Goal: Task Accomplishment & Management: Use online tool/utility

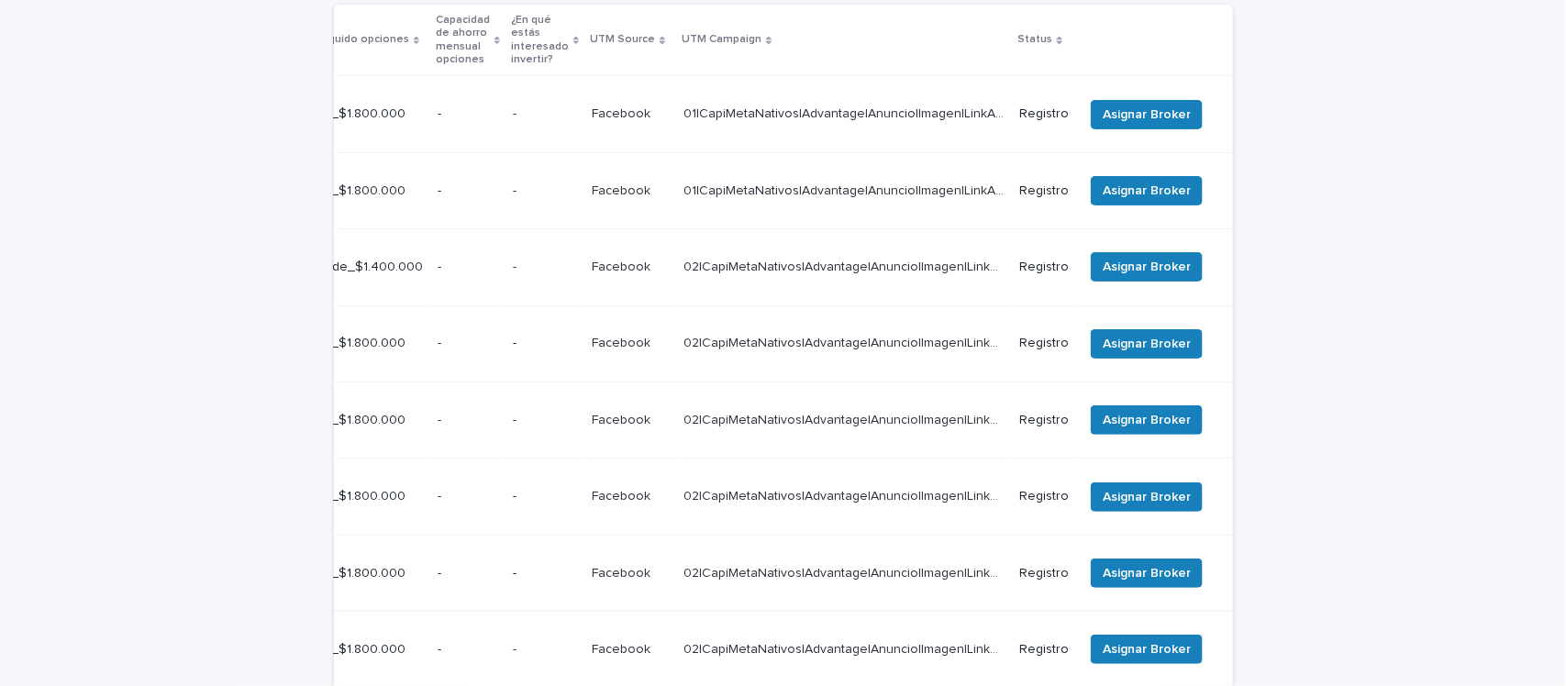
scroll to position [414, 0]
click at [1123, 106] on span "Asignar Broker" at bounding box center [1146, 115] width 88 height 18
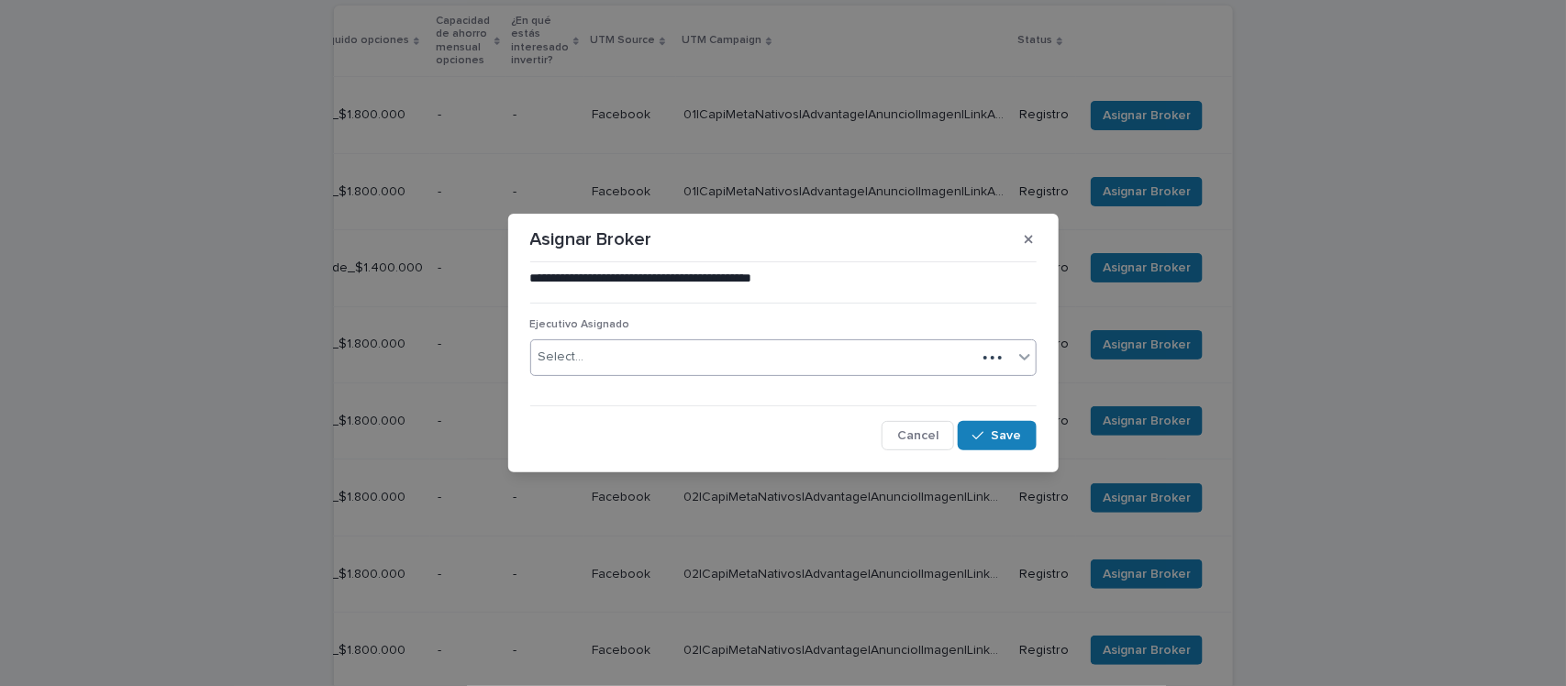
click at [621, 353] on div "Select..." at bounding box center [753, 357] width 445 height 30
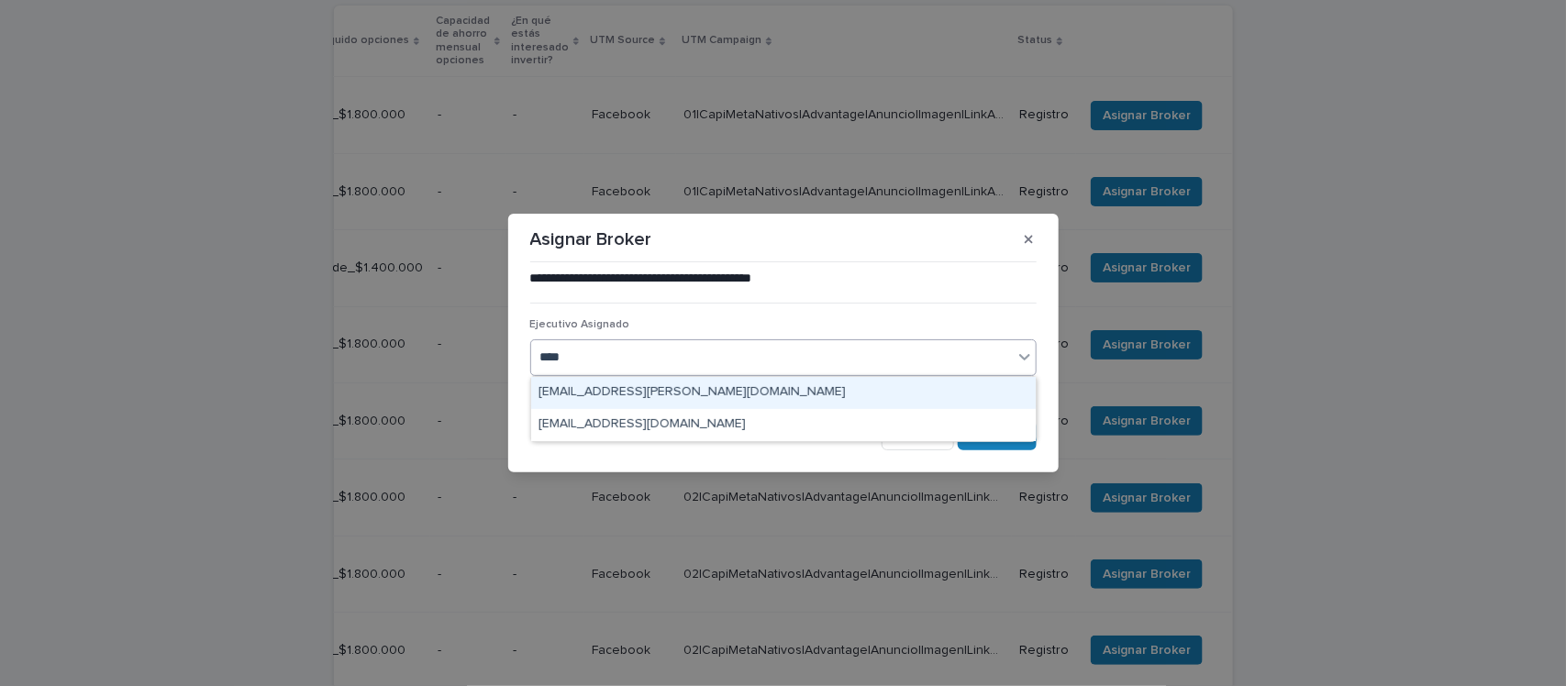
type input "*****"
click at [727, 388] on div "[EMAIL_ADDRESS][PERSON_NAME][DOMAIN_NAME]" at bounding box center [783, 393] width 504 height 32
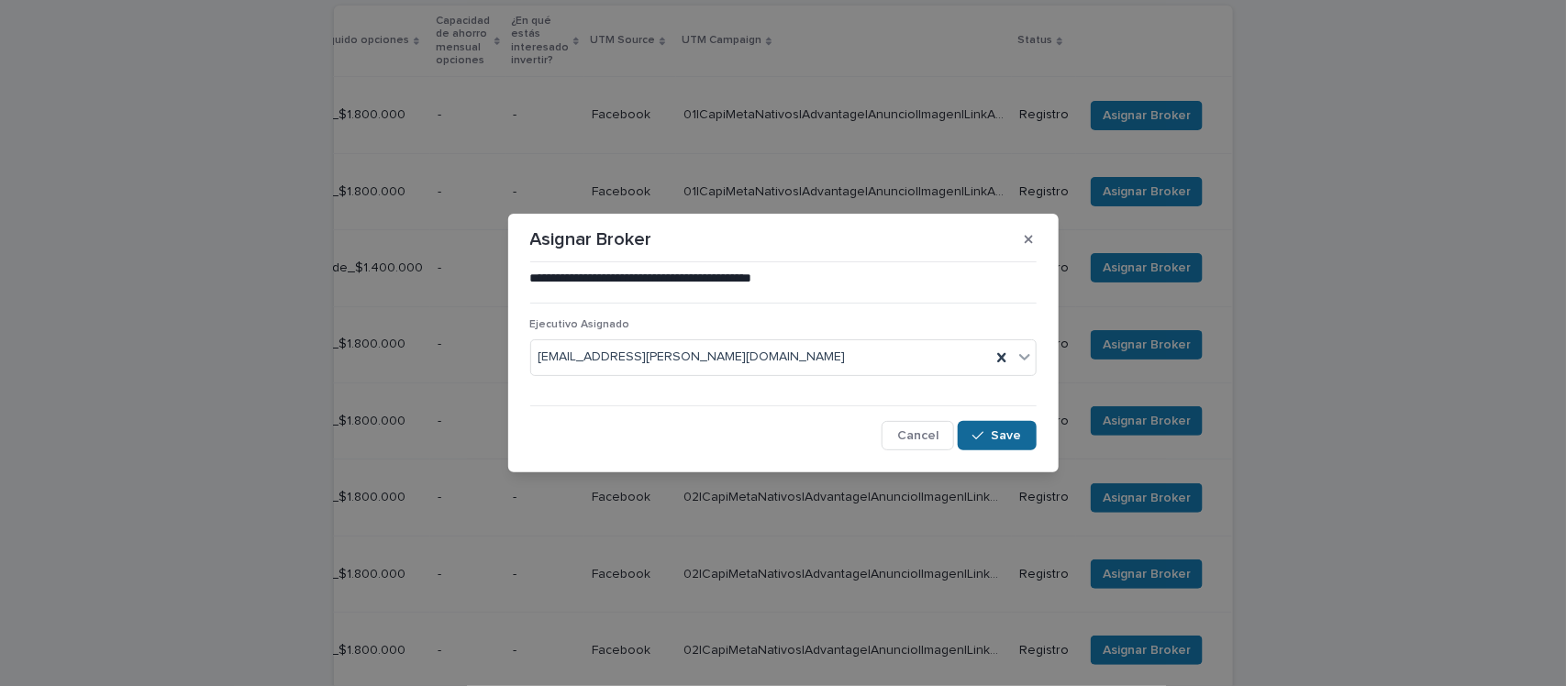
click at [1001, 438] on span "Save" at bounding box center [1006, 435] width 30 height 13
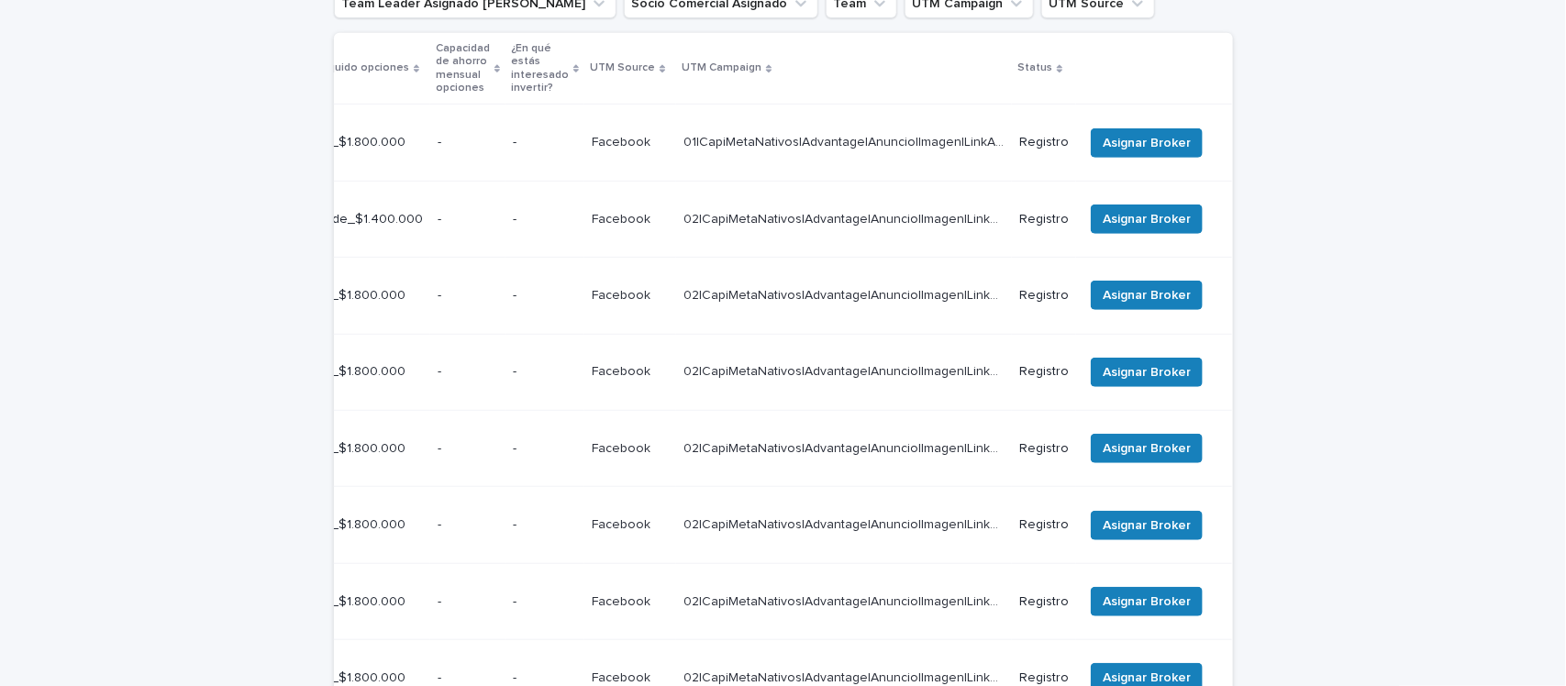
scroll to position [299, 0]
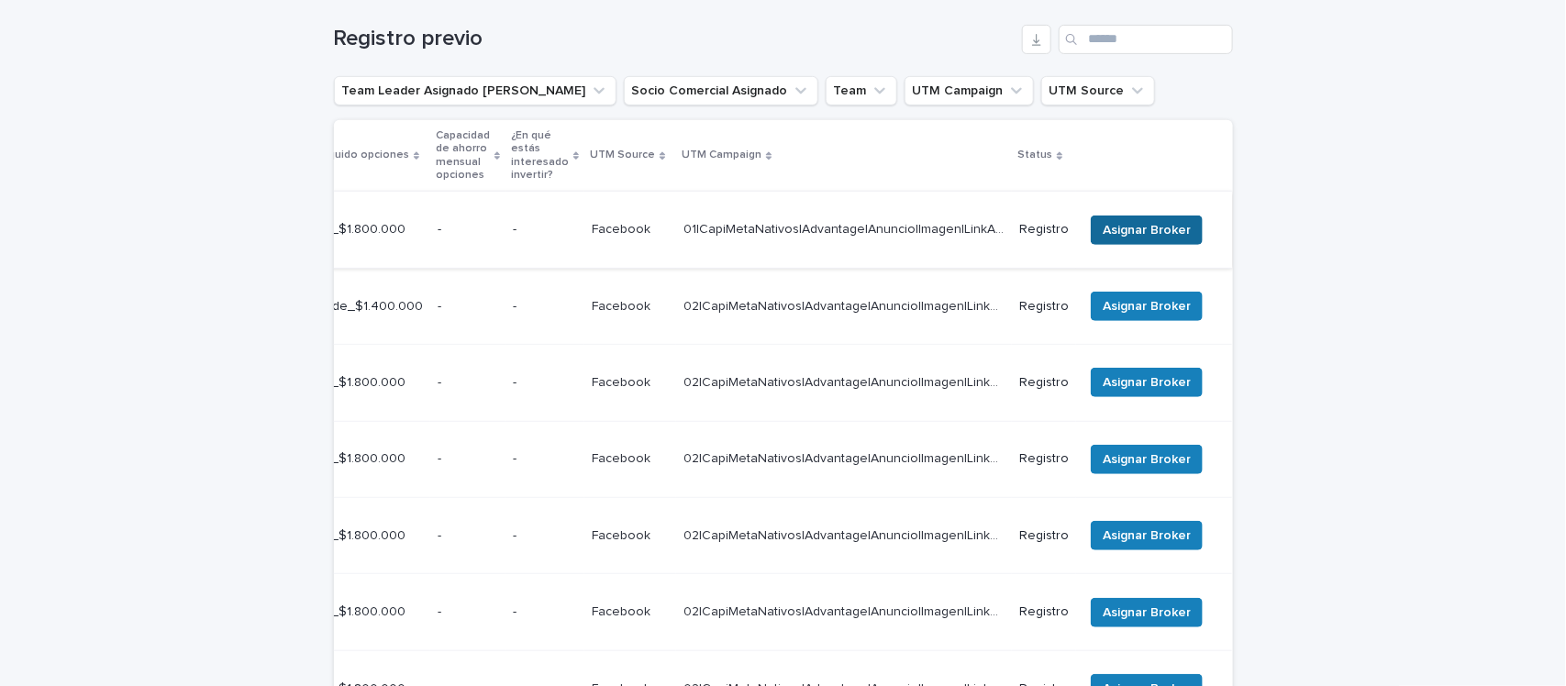
click at [1147, 221] on span "Asignar Broker" at bounding box center [1146, 230] width 88 height 18
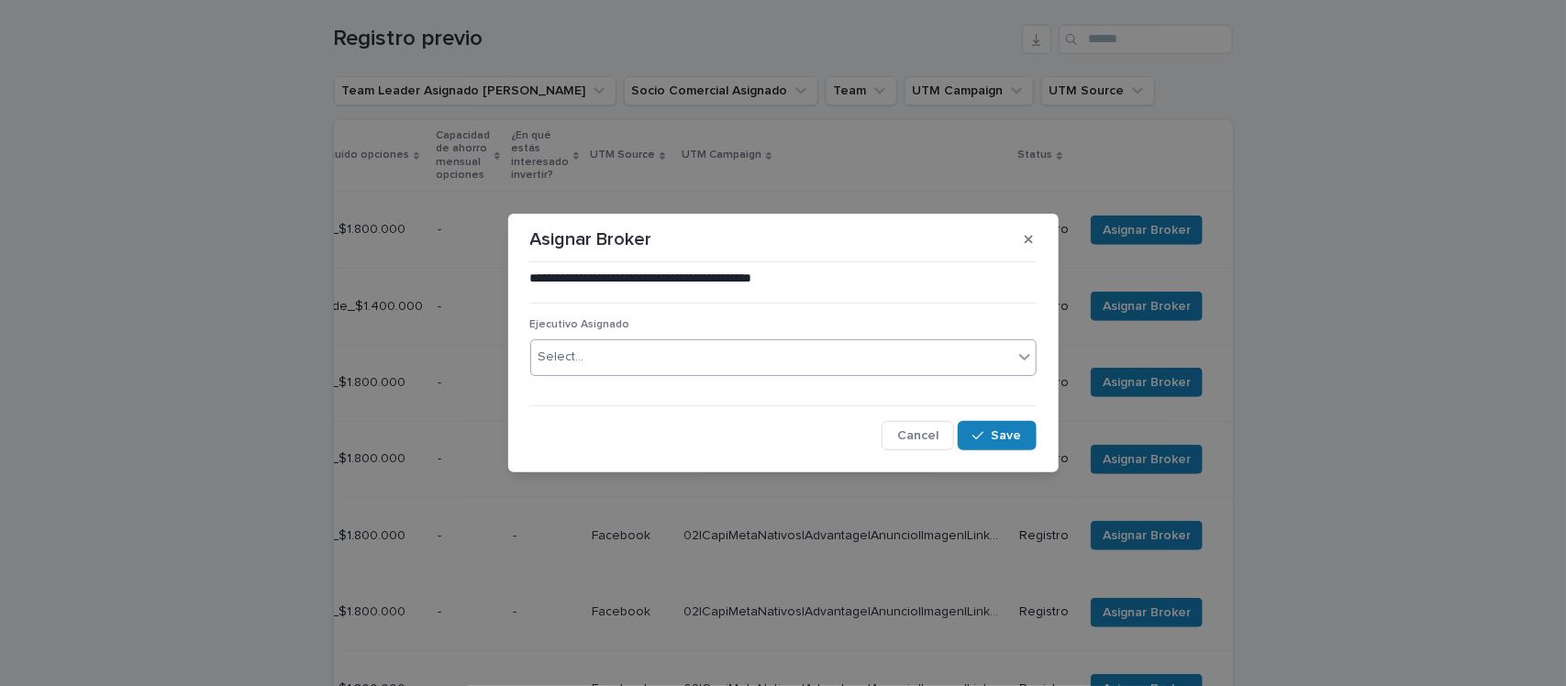
click at [657, 349] on div "Select..." at bounding box center [771, 357] width 481 height 30
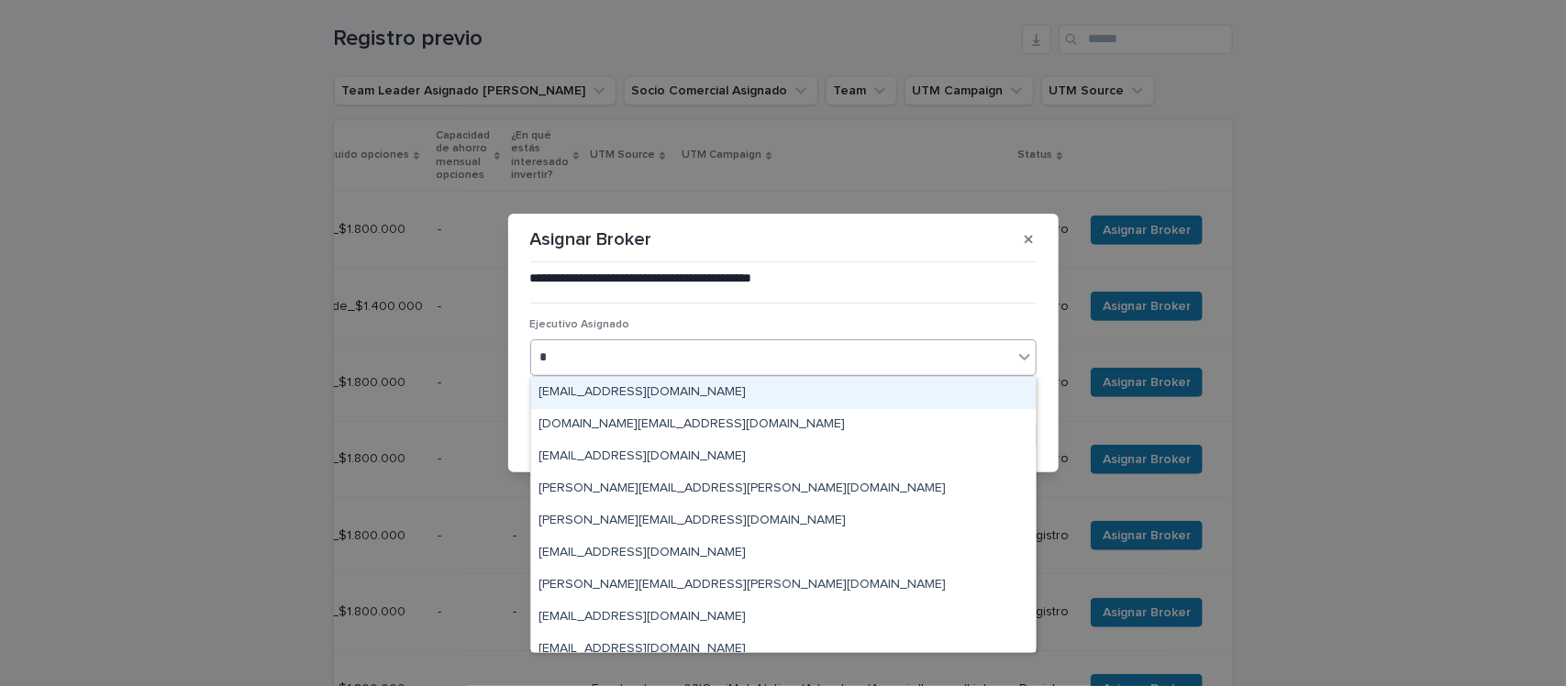
type input "**"
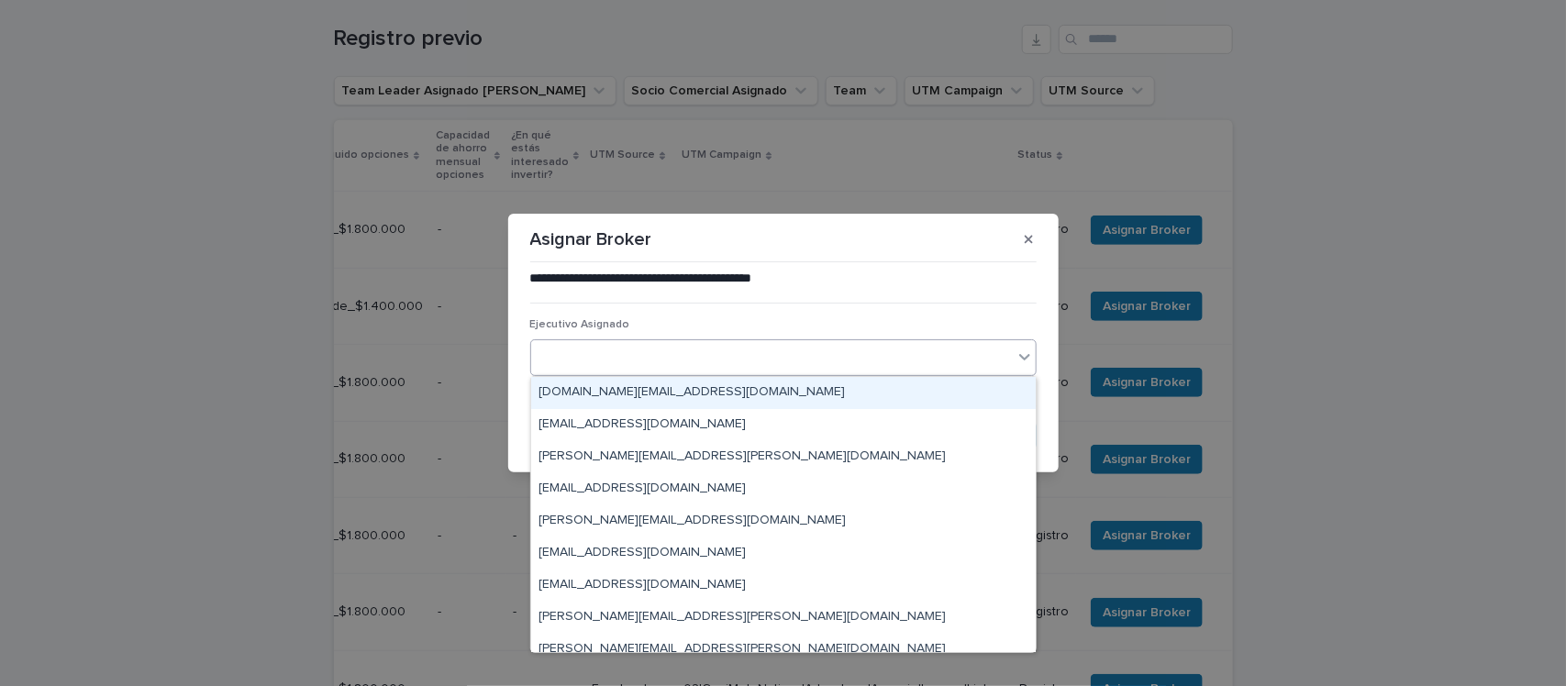
click at [633, 345] on div "ro" at bounding box center [771, 357] width 481 height 30
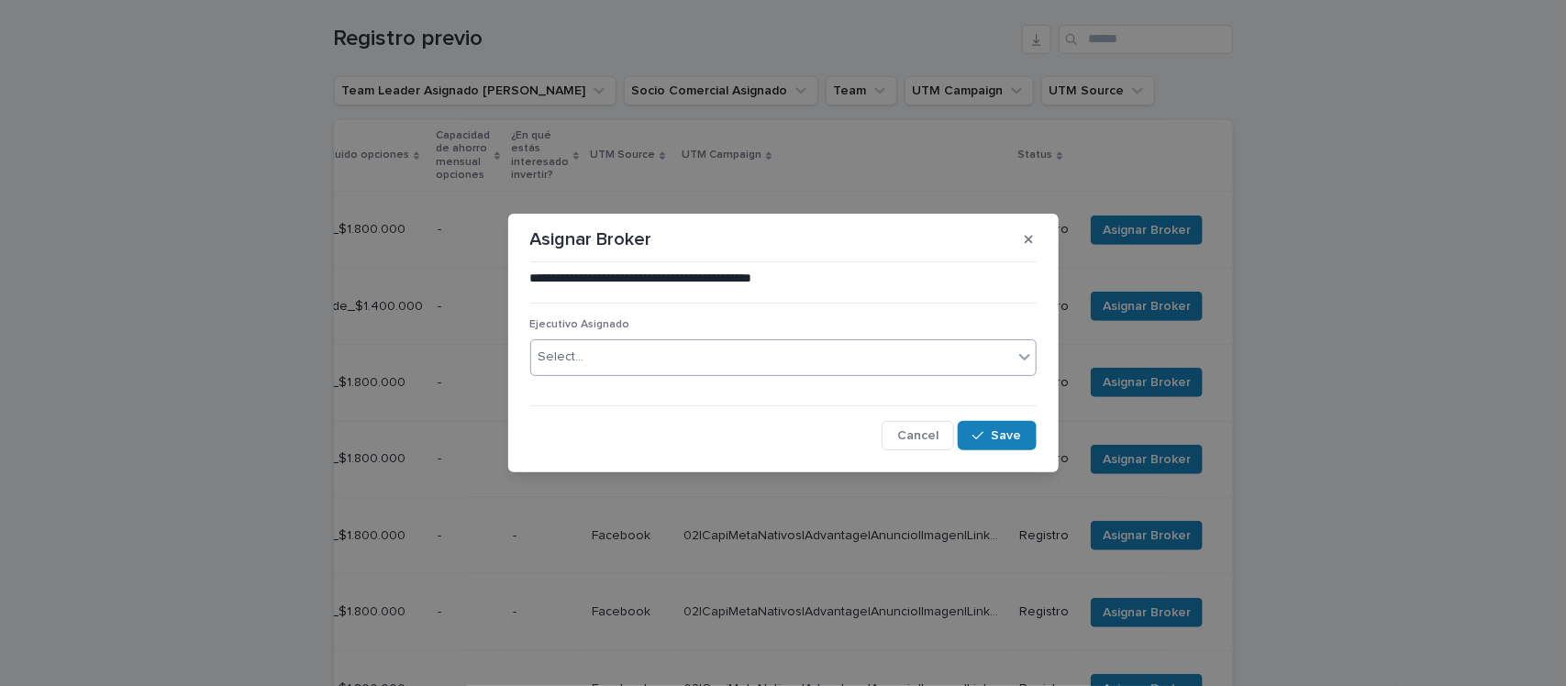
click at [625, 364] on div "Select..." at bounding box center [771, 357] width 481 height 30
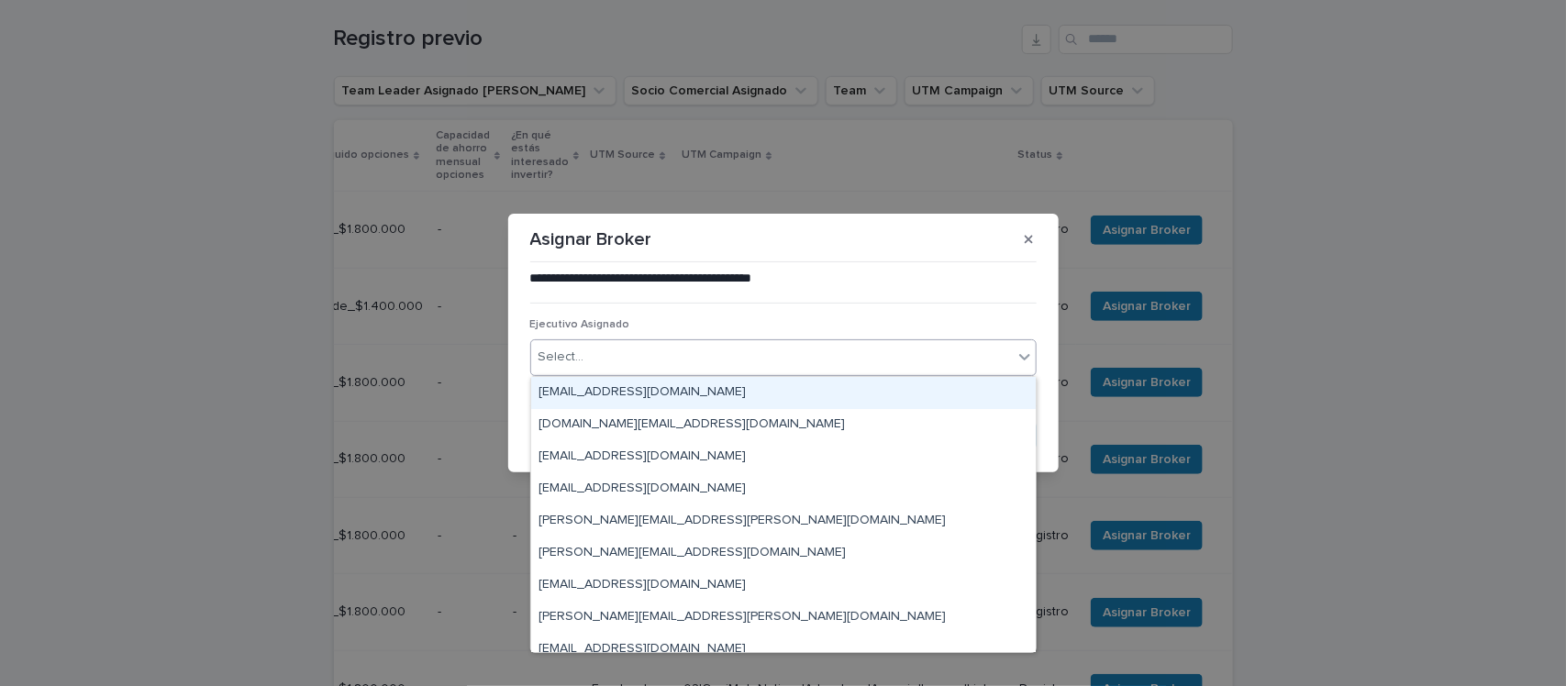
click at [629, 351] on div "Select..." at bounding box center [771, 357] width 481 height 30
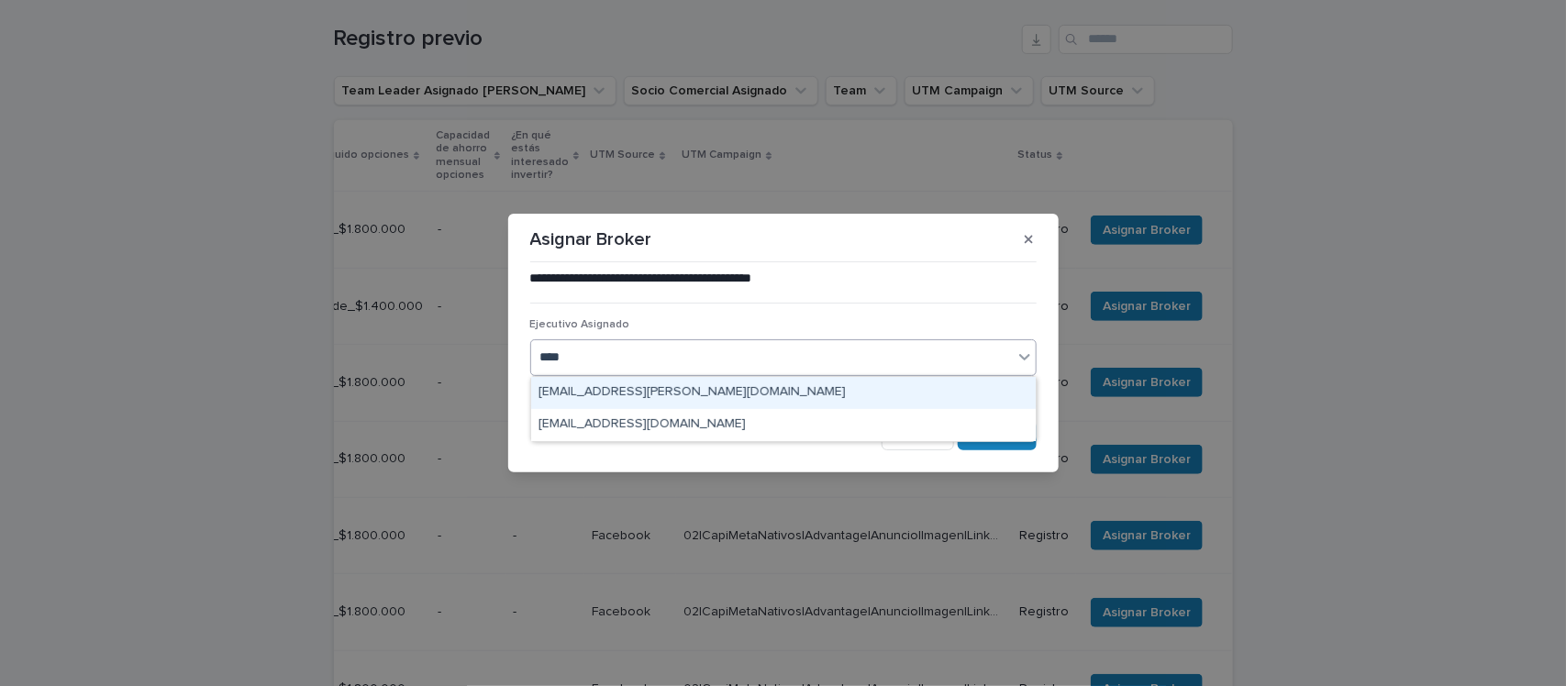
type input "*****"
click at [679, 387] on div "[EMAIL_ADDRESS][PERSON_NAME][DOMAIN_NAME]" at bounding box center [783, 393] width 504 height 32
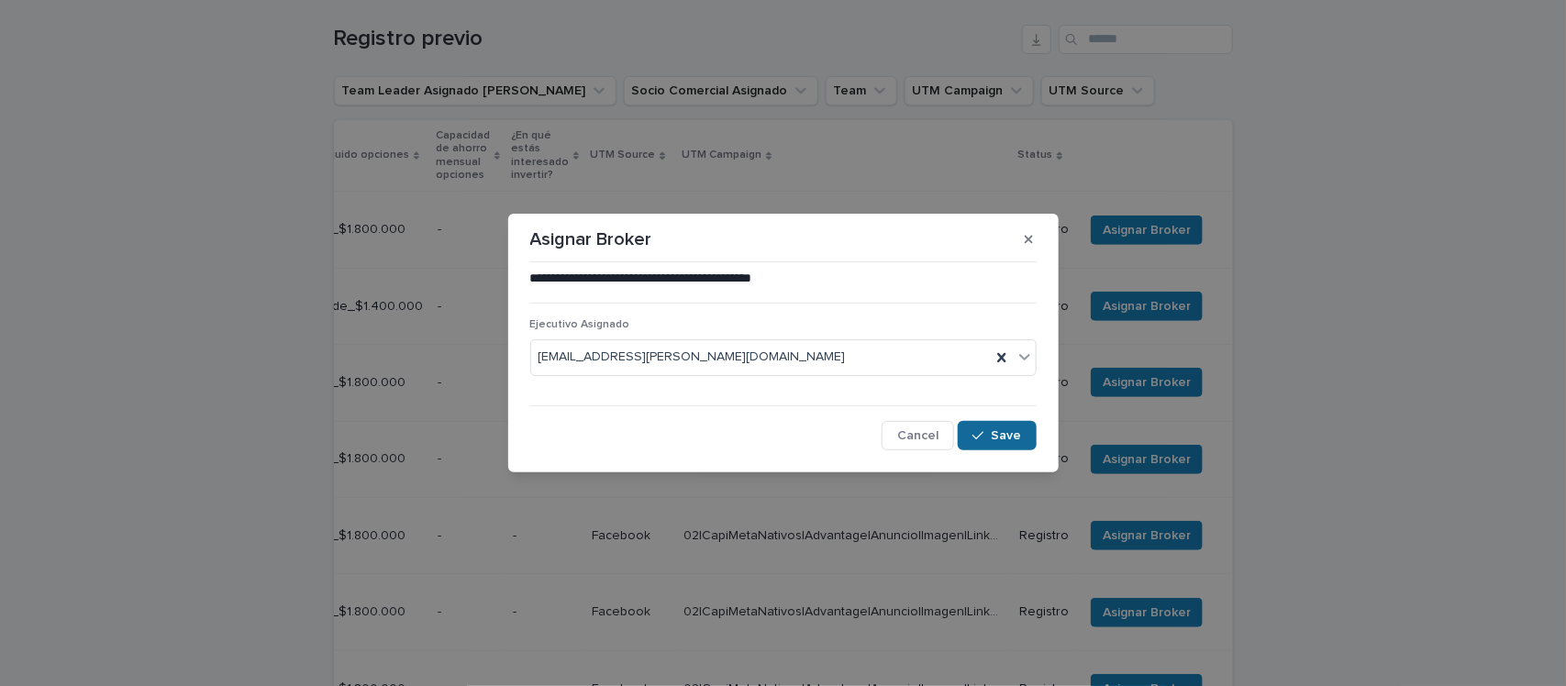
click at [1001, 436] on span "Save" at bounding box center [1006, 435] width 30 height 13
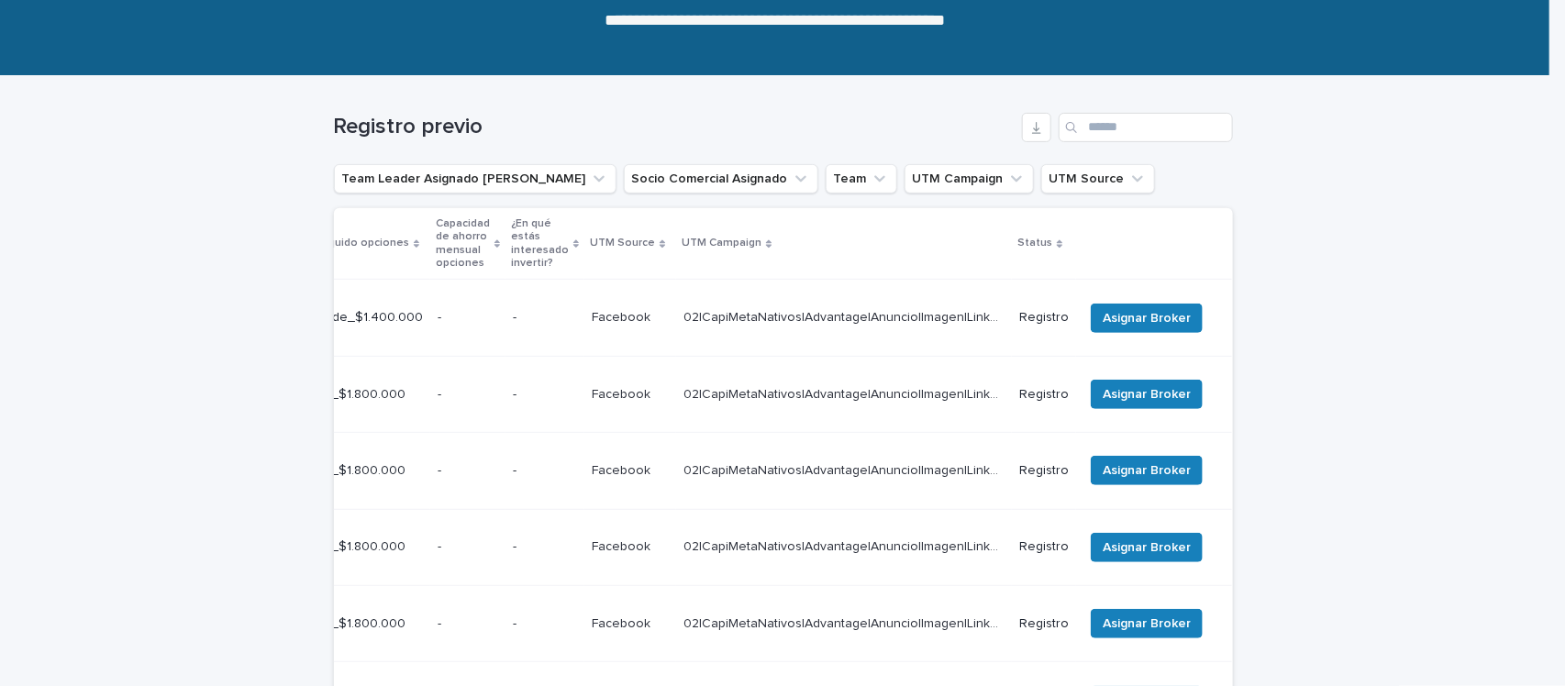
scroll to position [184, 0]
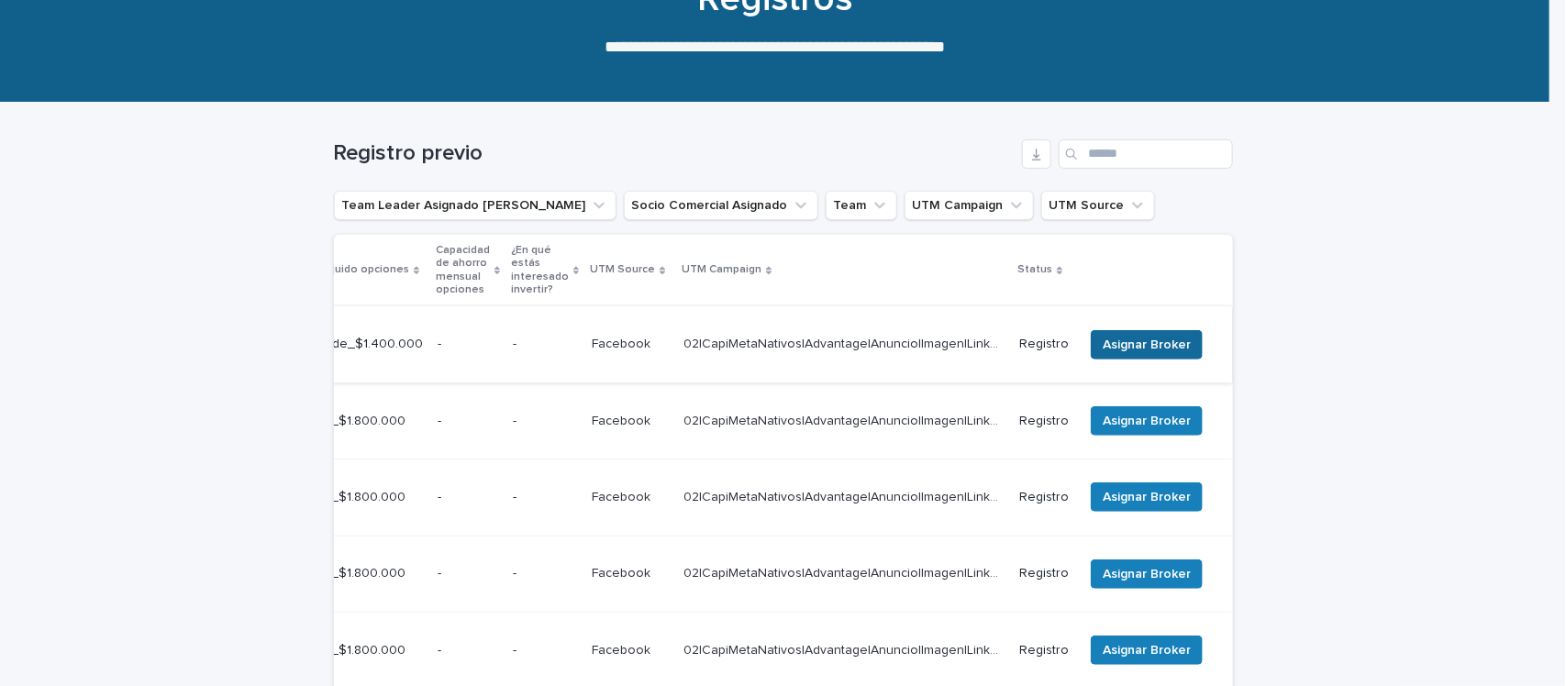
click at [1120, 336] on span "Asignar Broker" at bounding box center [1146, 345] width 88 height 18
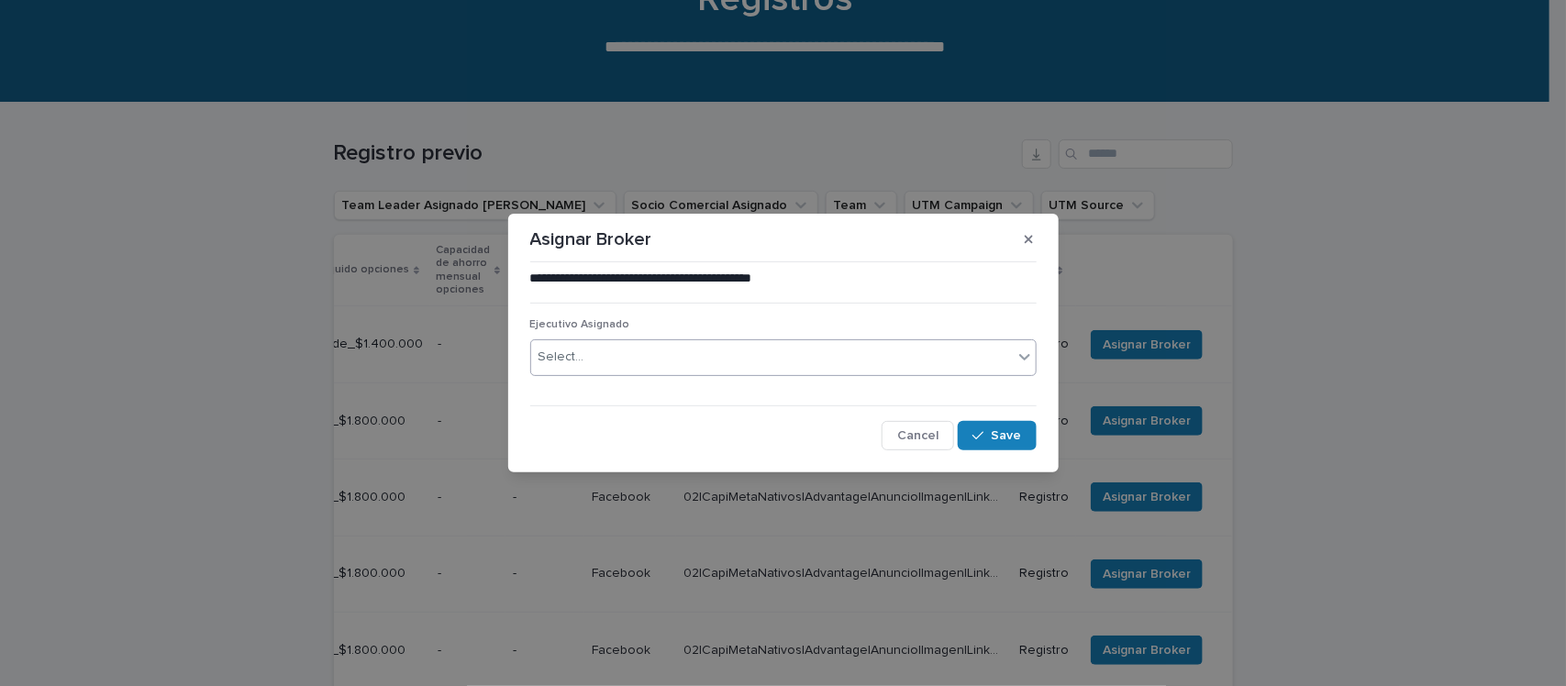
click at [676, 349] on div "Select..." at bounding box center [771, 357] width 481 height 30
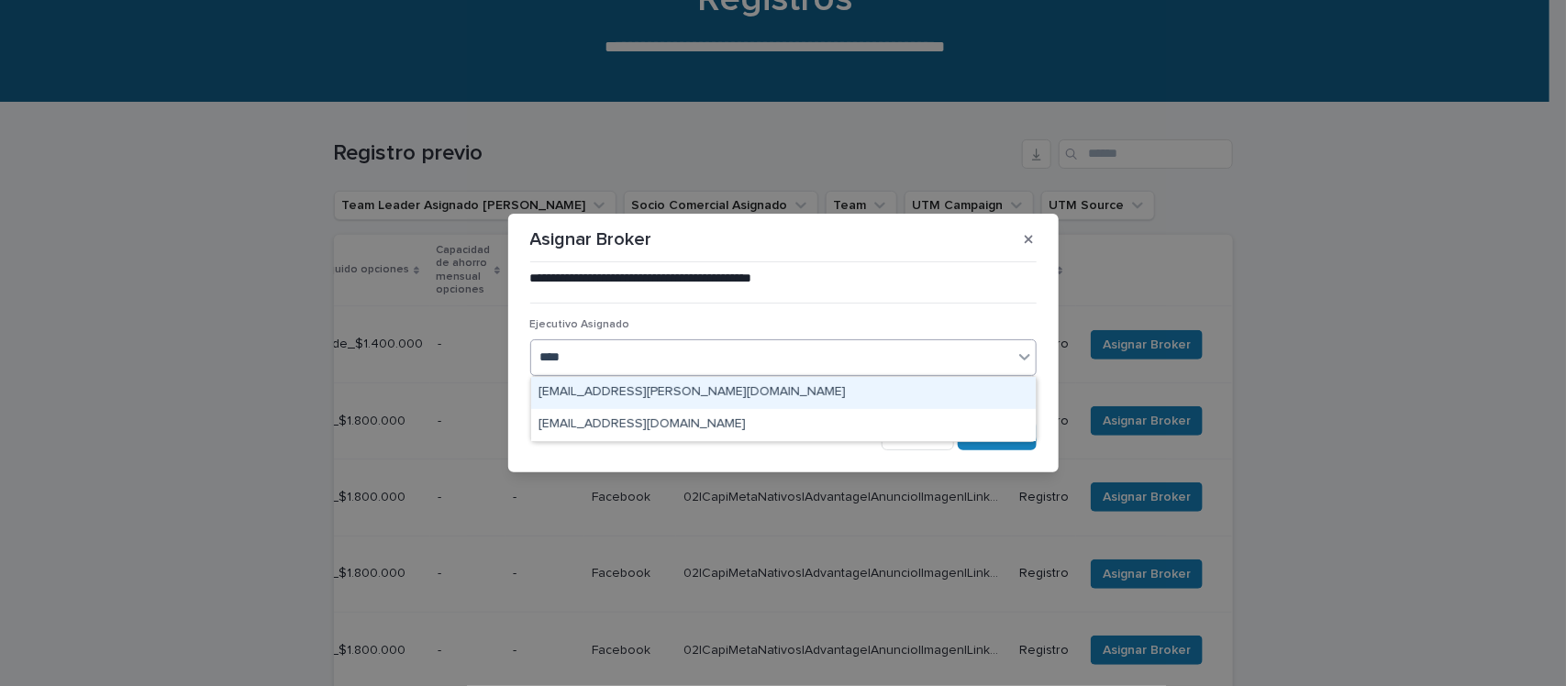
type input "*****"
click at [748, 392] on div "[EMAIL_ADDRESS][PERSON_NAME][DOMAIN_NAME]" at bounding box center [783, 393] width 504 height 32
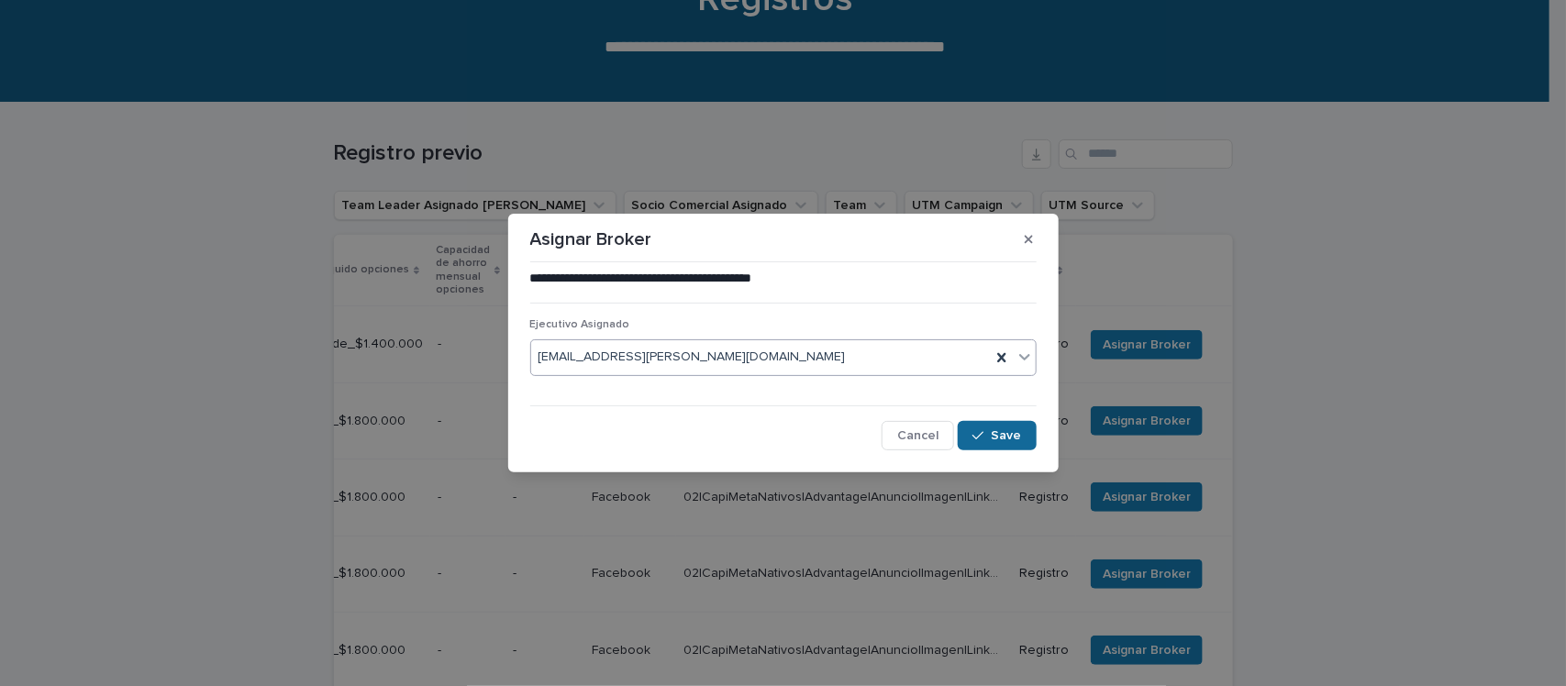
click at [1000, 426] on button "Save" at bounding box center [996, 435] width 78 height 29
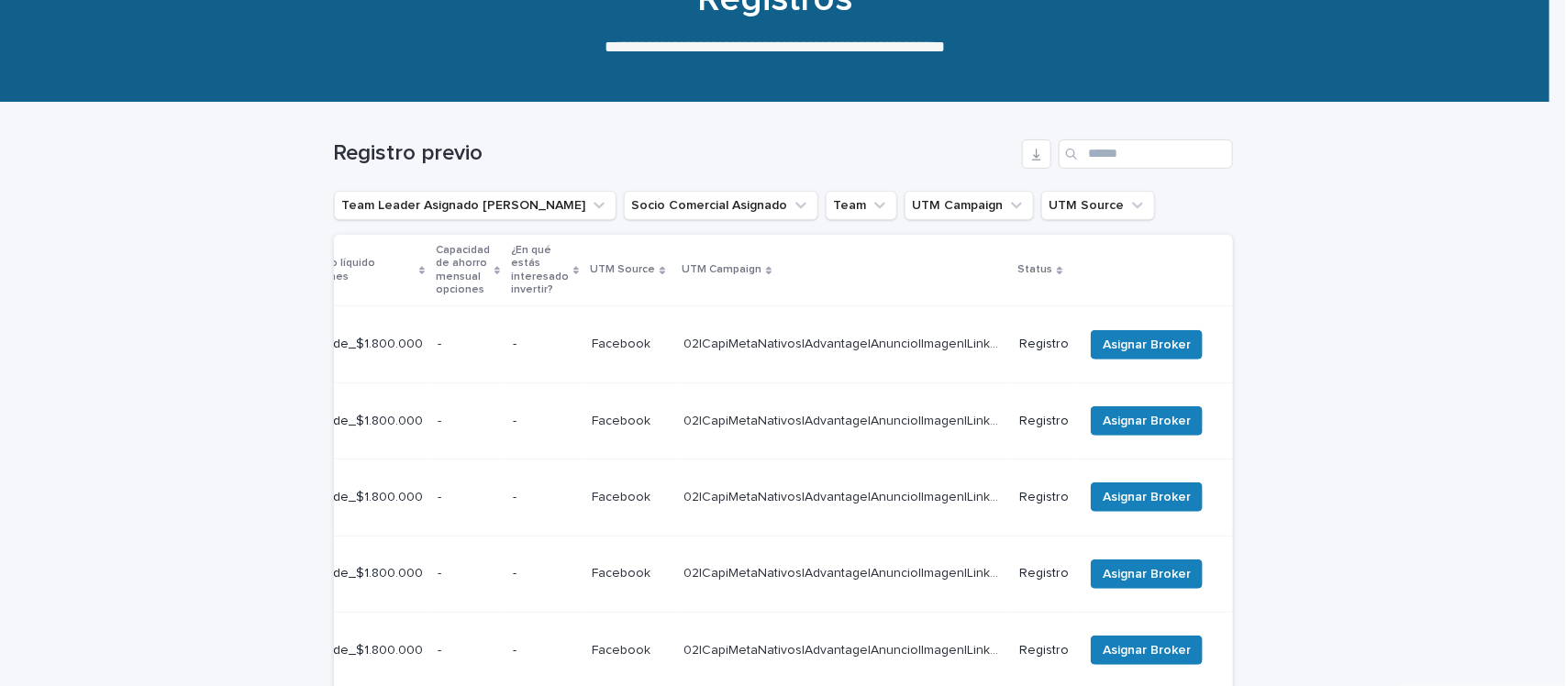
scroll to position [0, 601]
click at [1123, 336] on span "Asignar Broker" at bounding box center [1146, 345] width 88 height 18
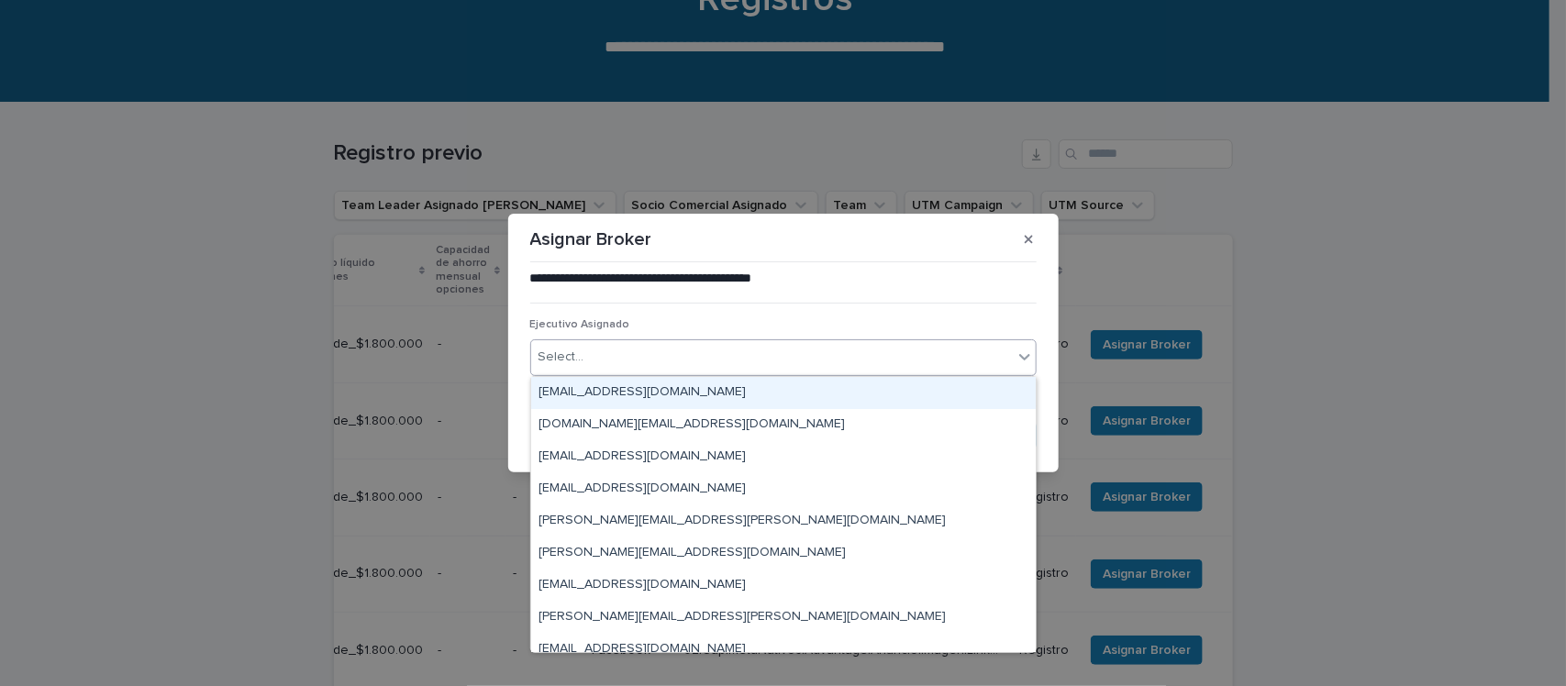
click at [643, 368] on div "Select..." at bounding box center [771, 357] width 481 height 30
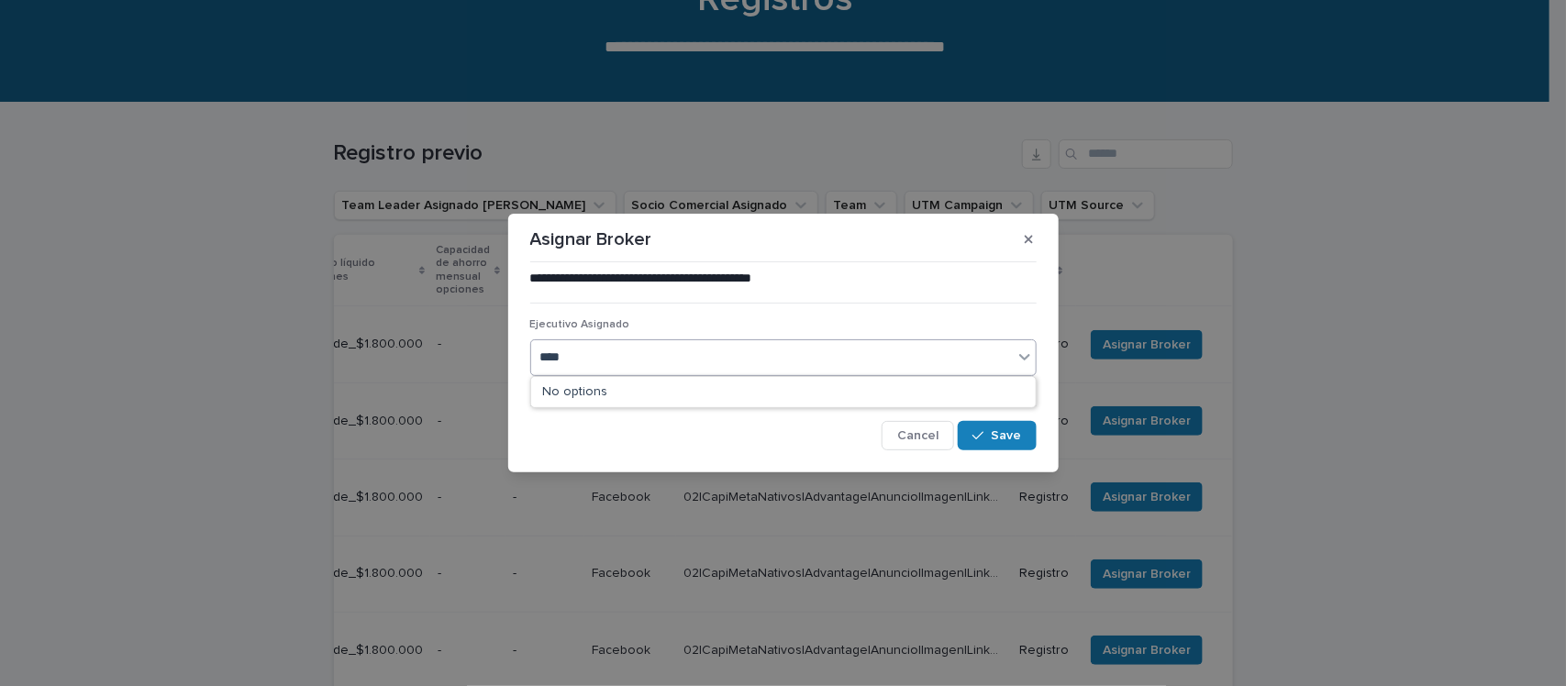
type input "*****"
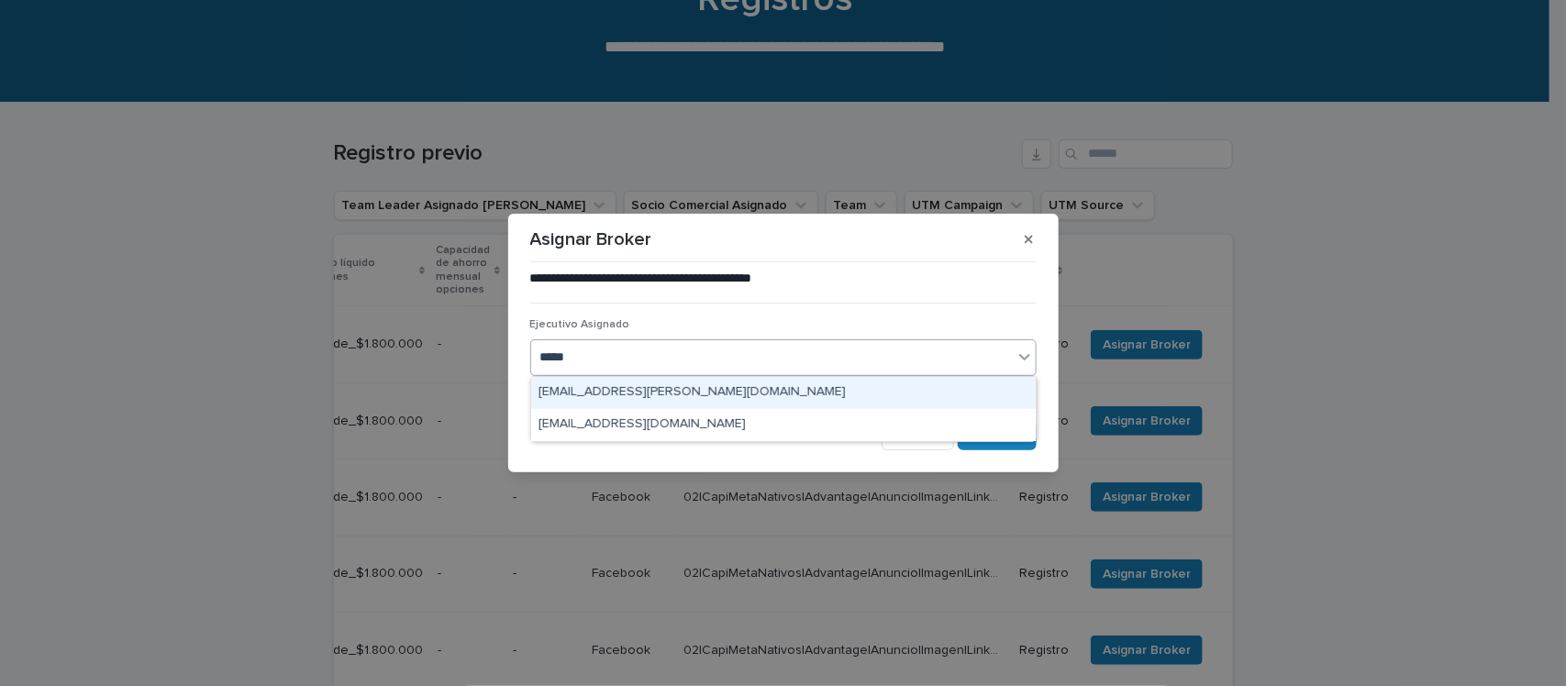
click at [670, 386] on div "[EMAIL_ADDRESS][PERSON_NAME][DOMAIN_NAME]" at bounding box center [783, 393] width 504 height 32
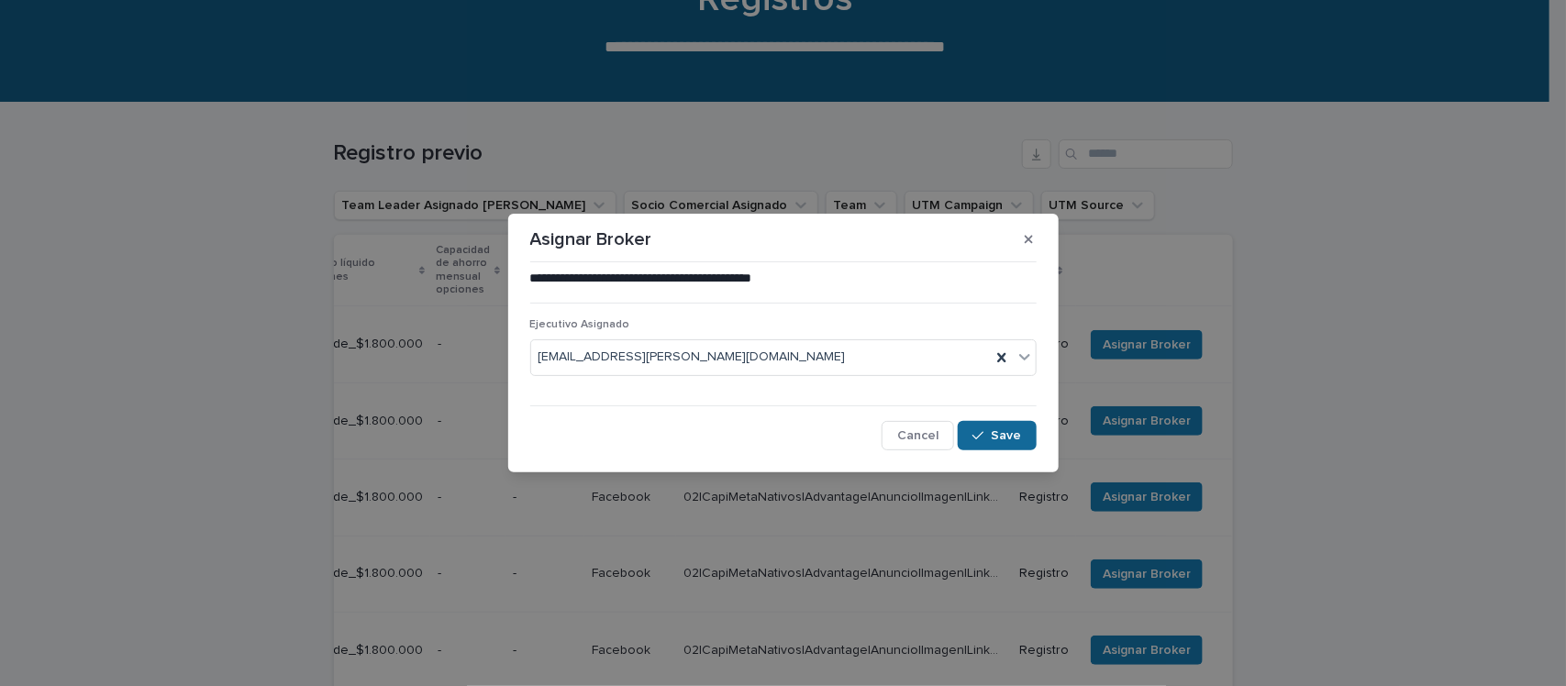
click at [1014, 433] on span "Save" at bounding box center [1006, 435] width 30 height 13
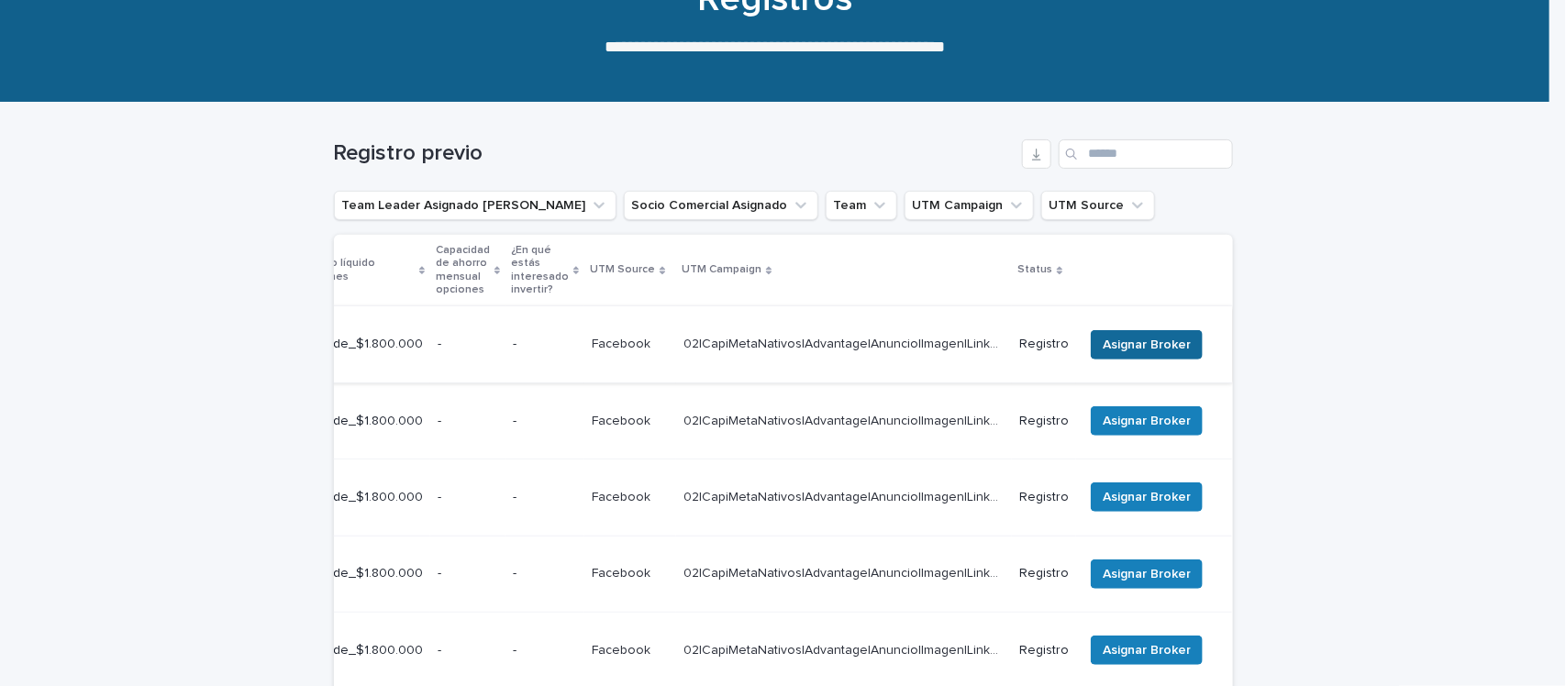
click at [1158, 330] on button "Asignar Broker" at bounding box center [1146, 344] width 112 height 29
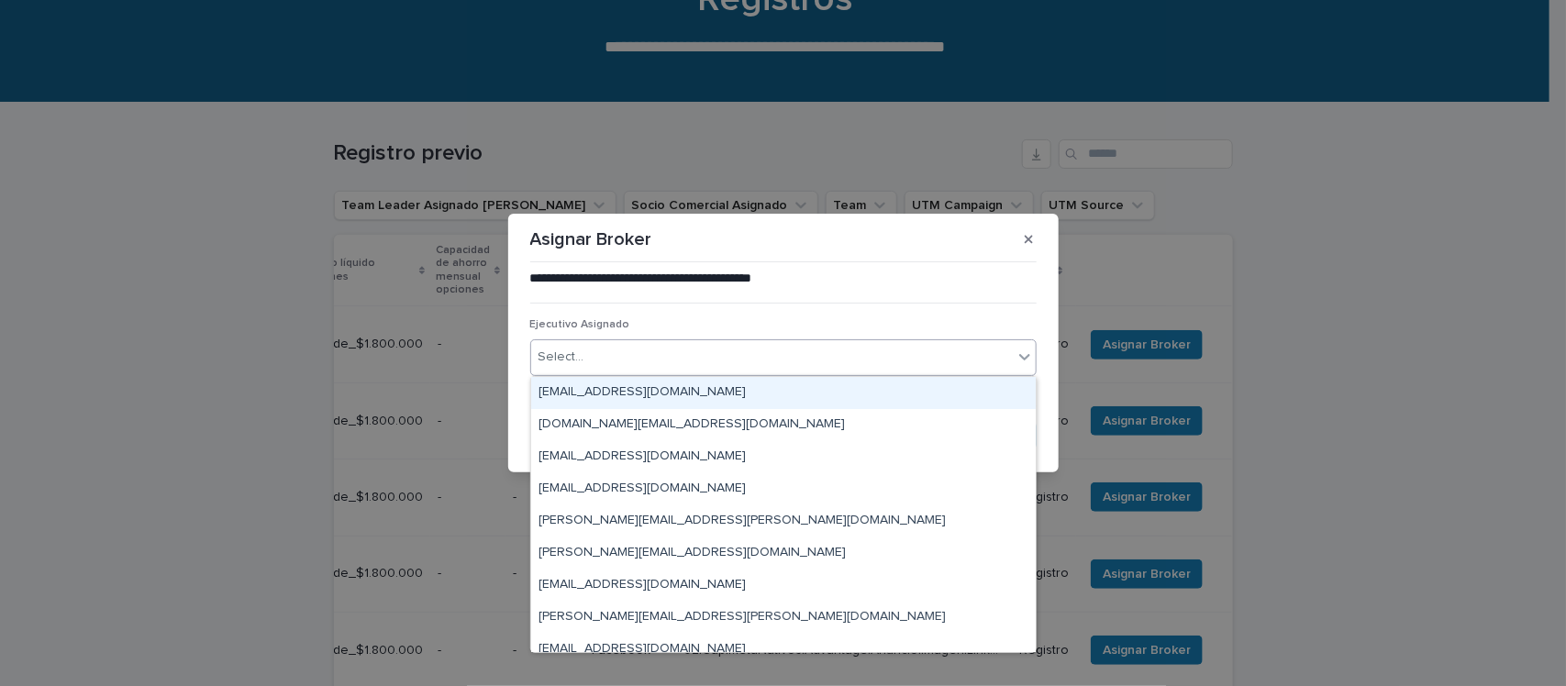
click at [648, 349] on div "Select..." at bounding box center [771, 357] width 481 height 30
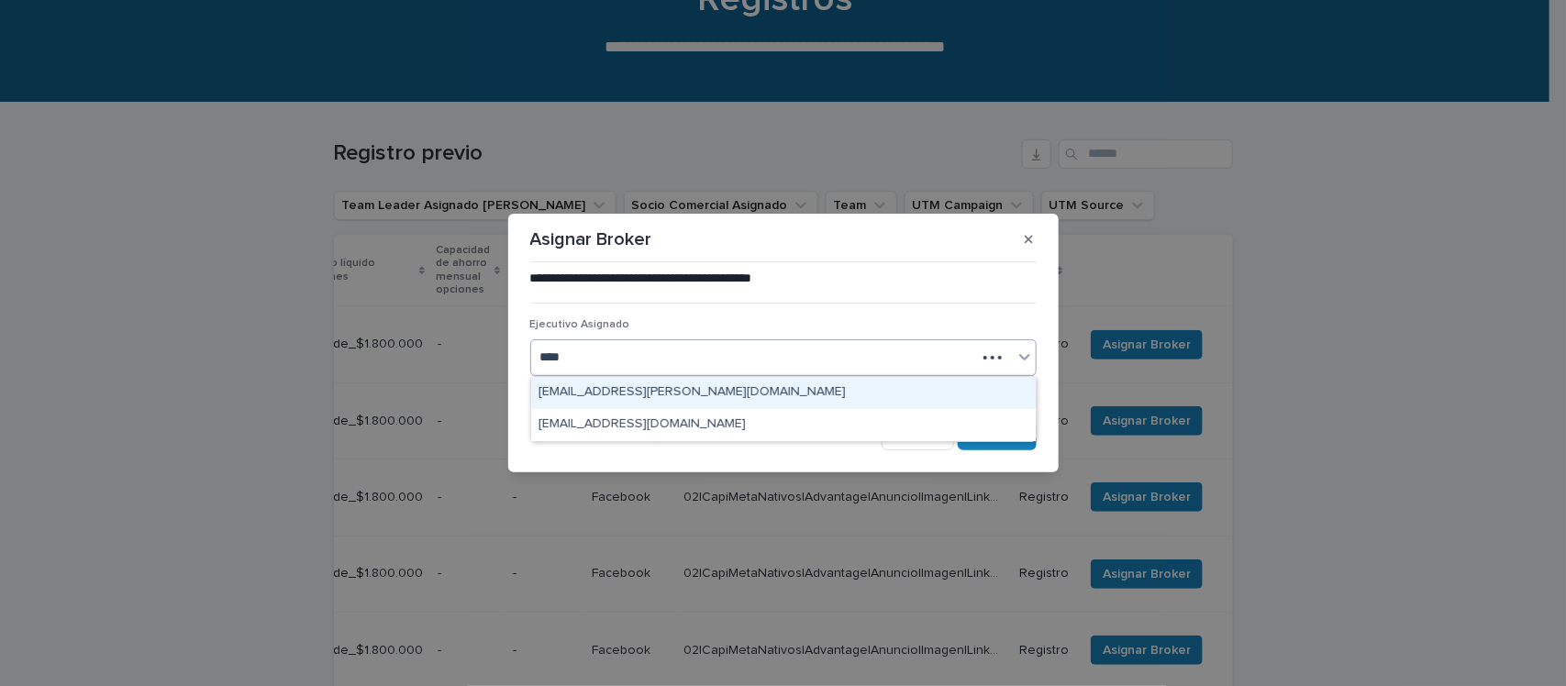
type input "*****"
click at [690, 386] on div "[EMAIL_ADDRESS][PERSON_NAME][DOMAIN_NAME]" at bounding box center [783, 393] width 504 height 32
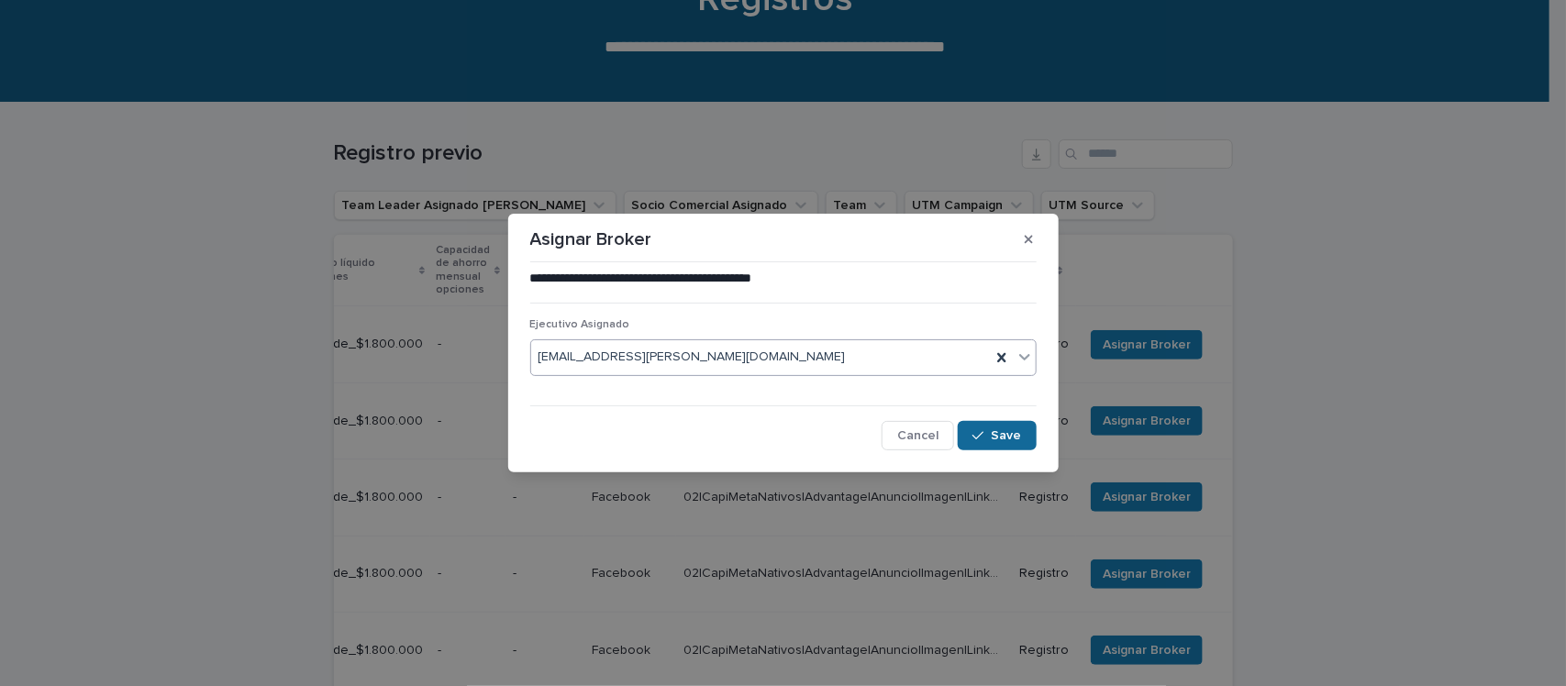
click at [1012, 436] on span "Save" at bounding box center [1006, 435] width 30 height 13
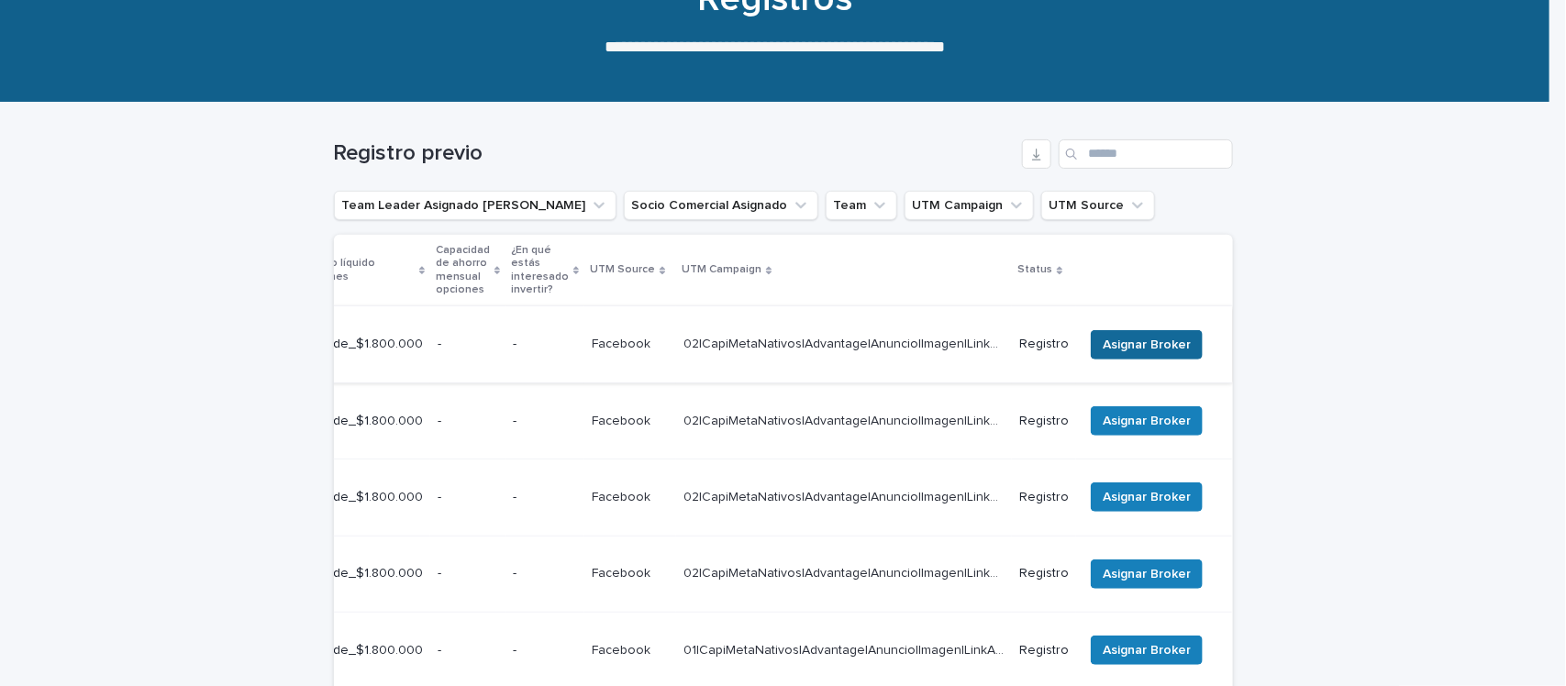
click at [1114, 336] on span "Asignar Broker" at bounding box center [1146, 345] width 88 height 18
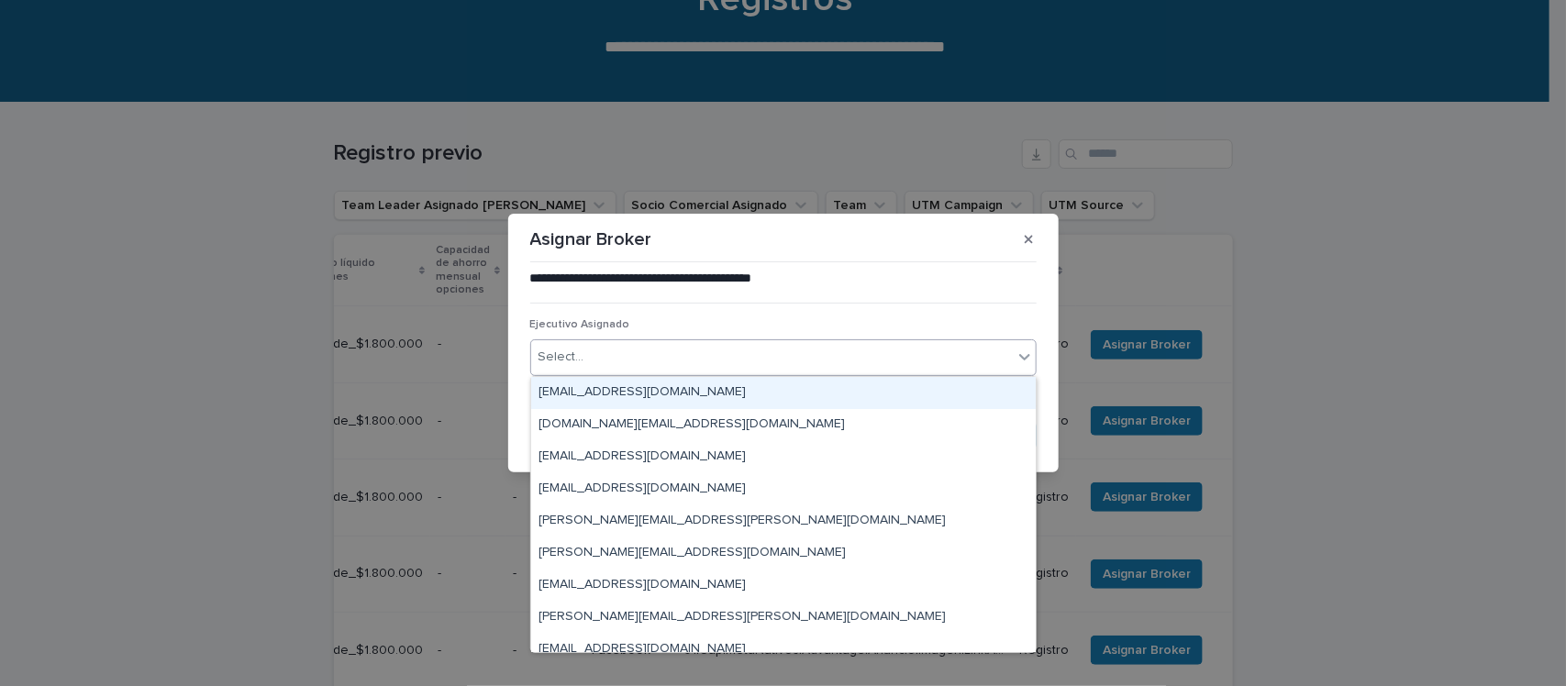
click at [697, 363] on div "Select..." at bounding box center [771, 357] width 481 height 30
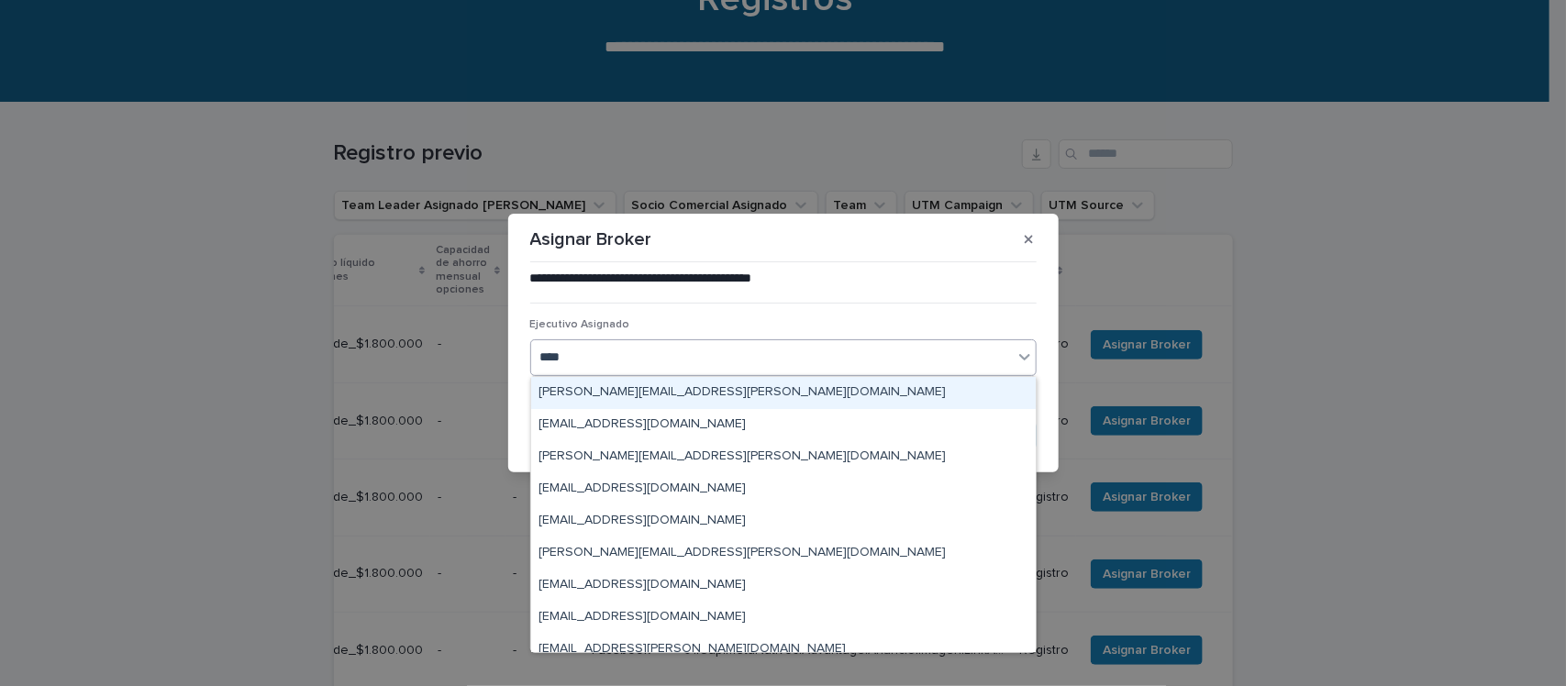
type input "*****"
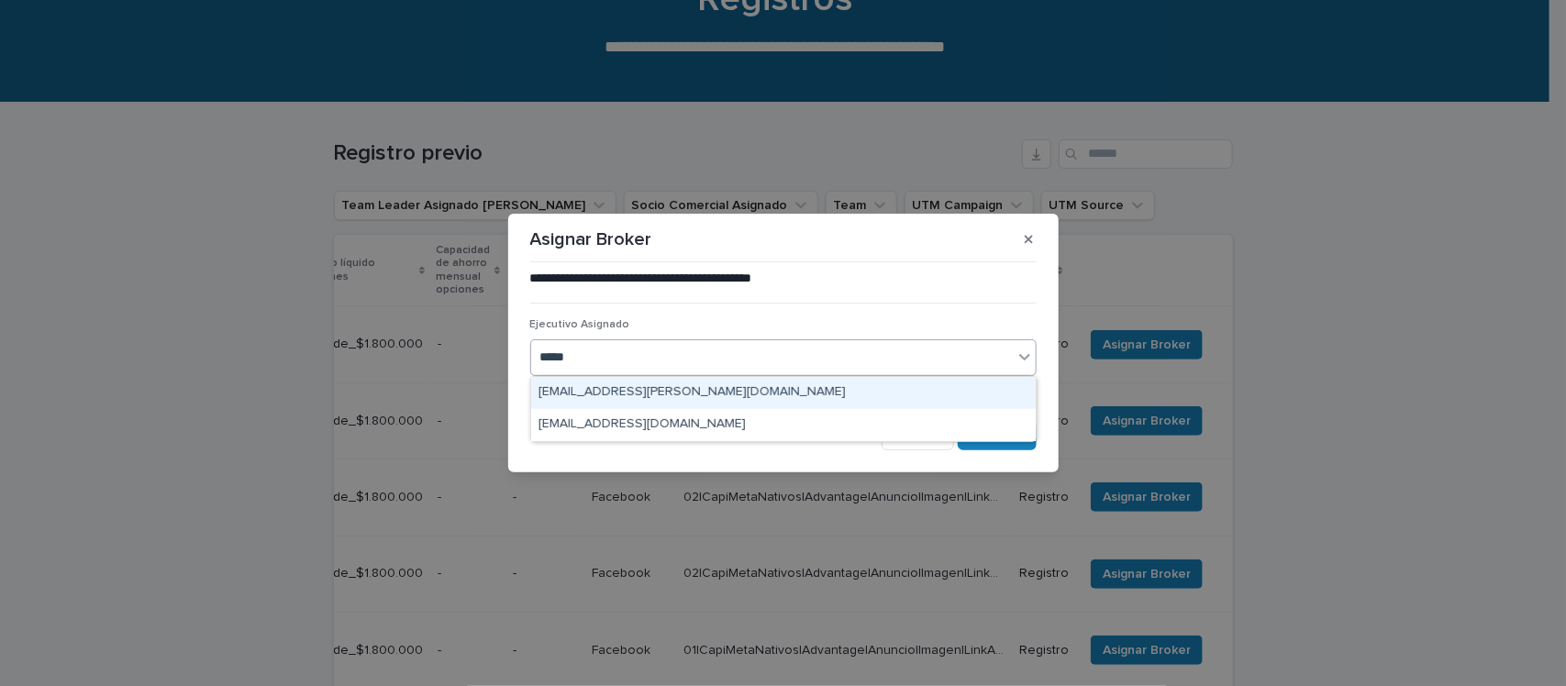
click at [675, 390] on div "[EMAIL_ADDRESS][PERSON_NAME][DOMAIN_NAME]" at bounding box center [783, 393] width 504 height 32
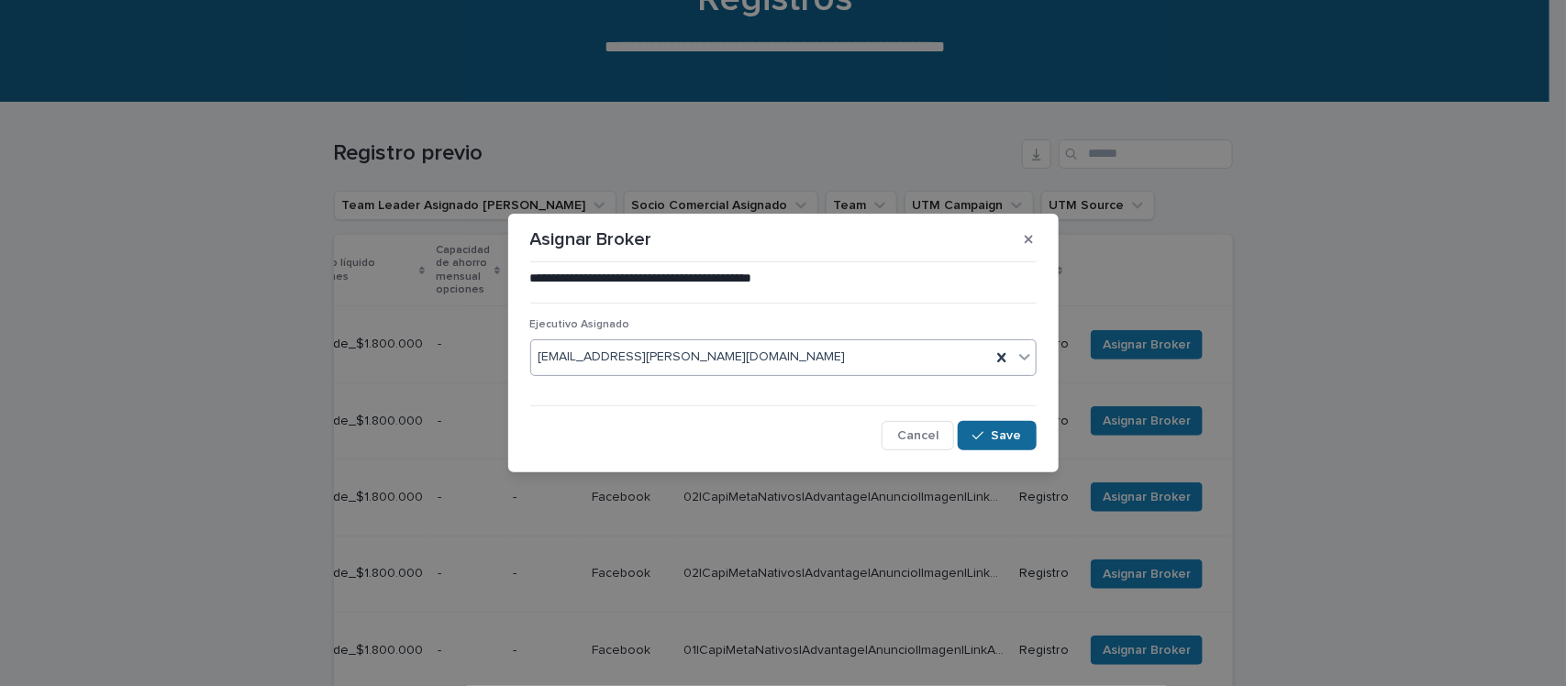
click at [1007, 431] on span "Save" at bounding box center [1006, 435] width 30 height 13
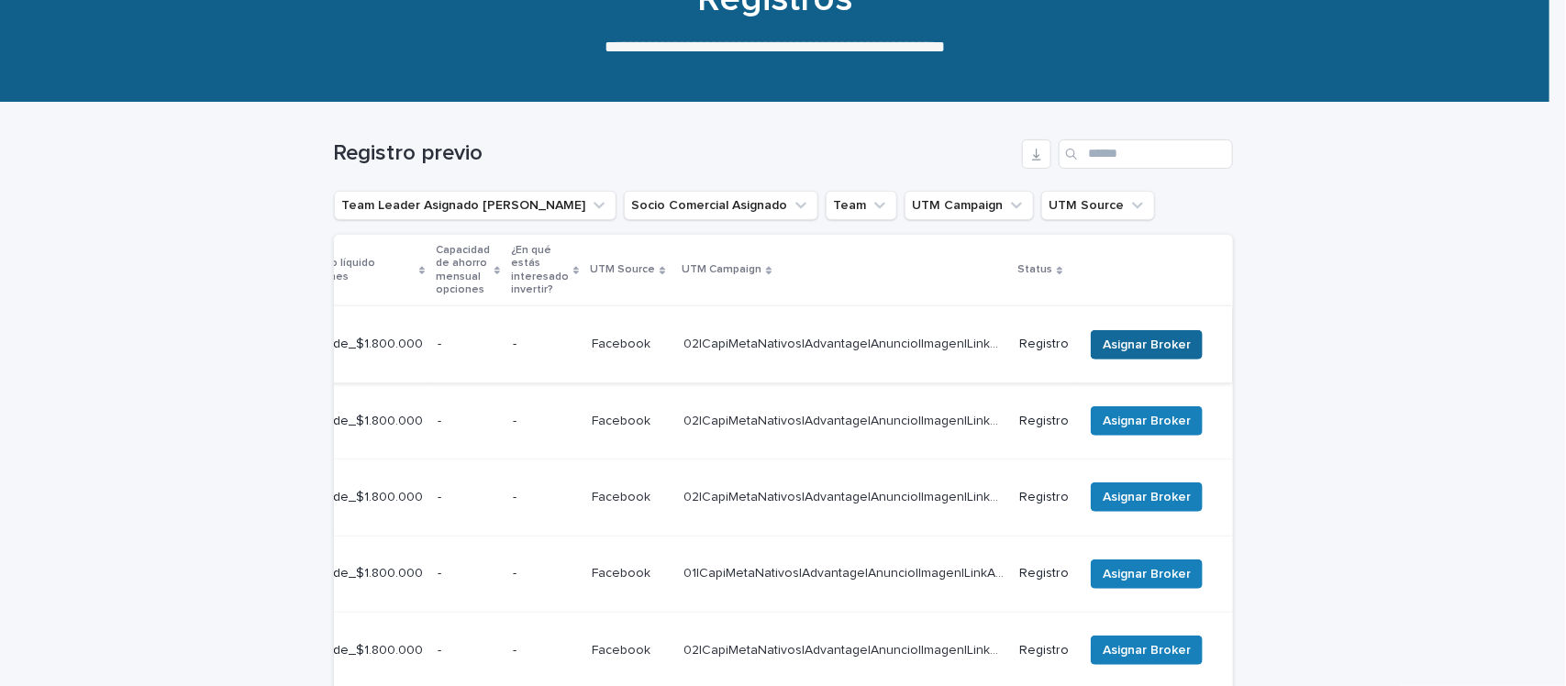
click at [1167, 336] on span "Asignar Broker" at bounding box center [1146, 345] width 88 height 18
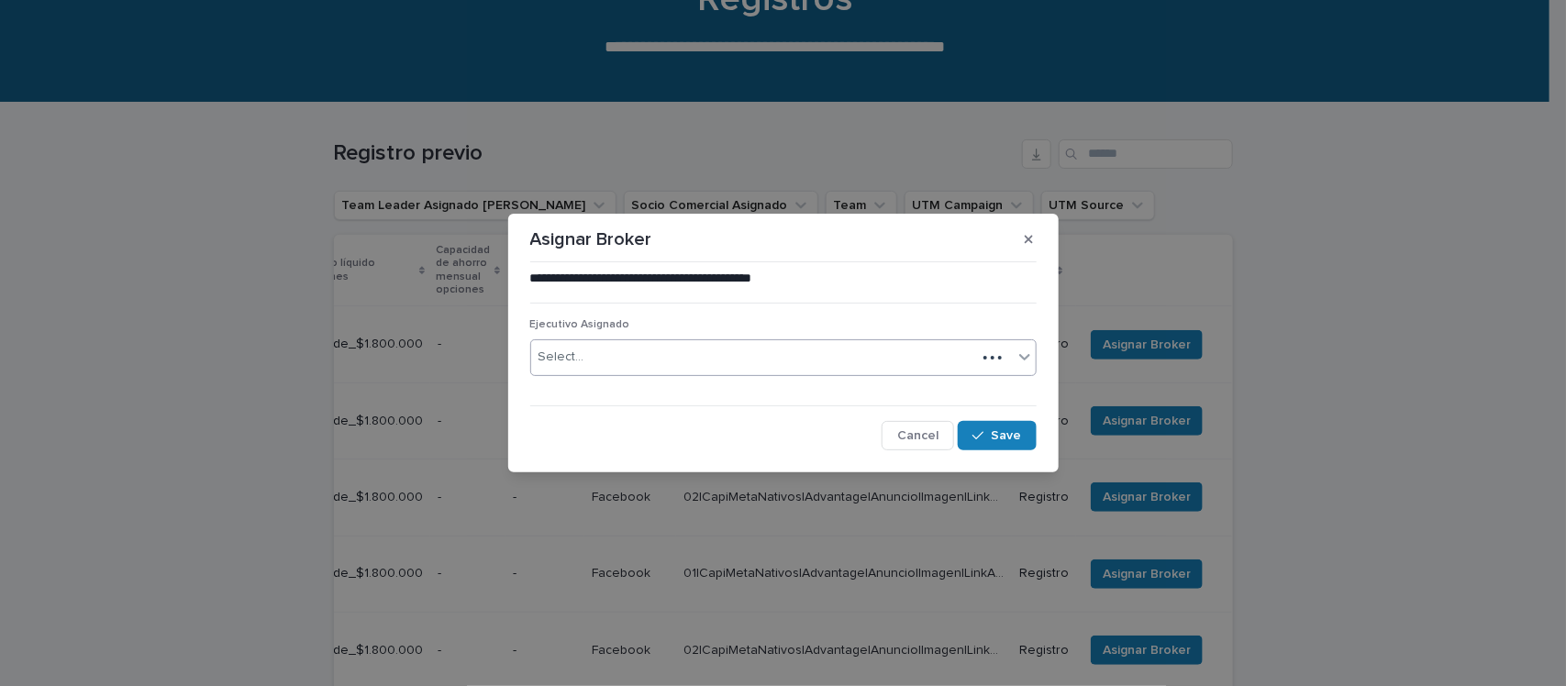
click at [676, 355] on div "Select..." at bounding box center [753, 357] width 445 height 30
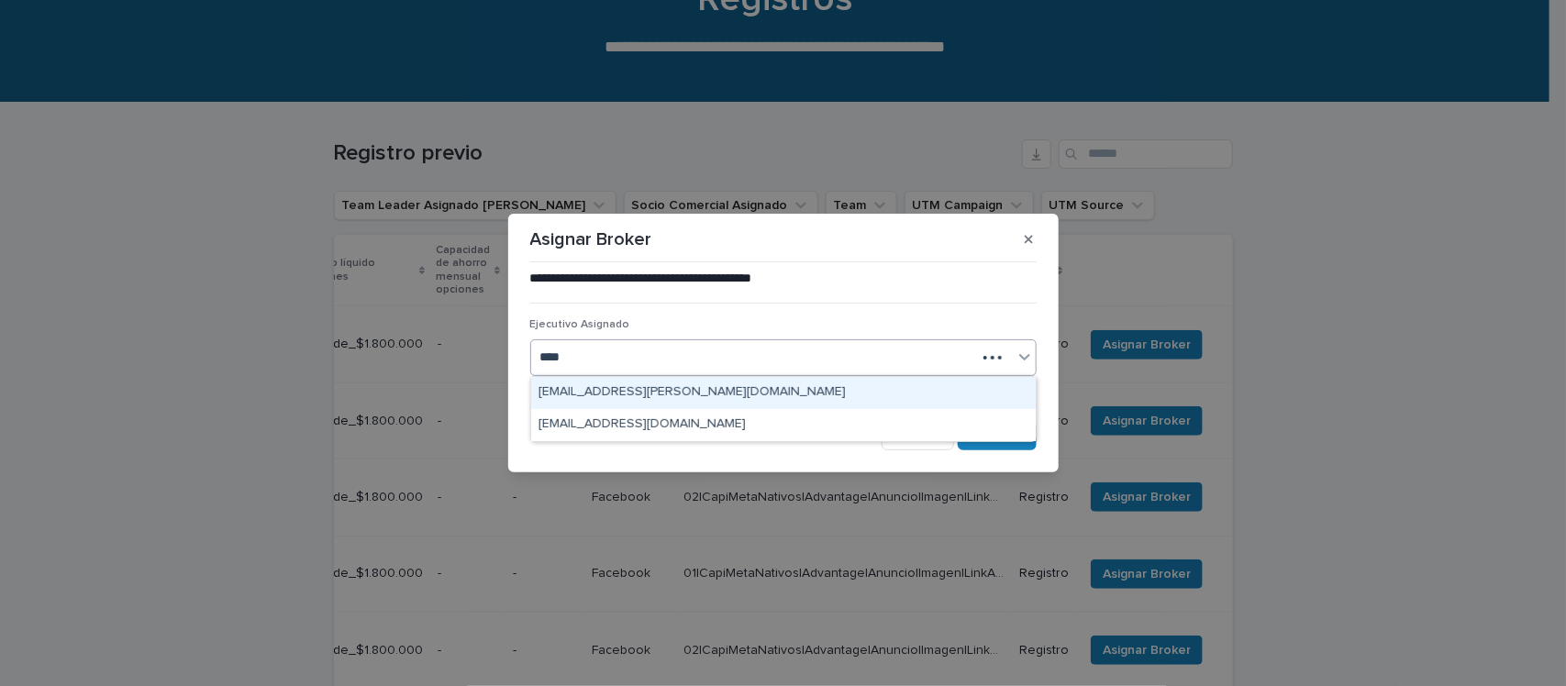
type input "*****"
click at [651, 390] on div "[EMAIL_ADDRESS][PERSON_NAME][DOMAIN_NAME]" at bounding box center [783, 393] width 504 height 32
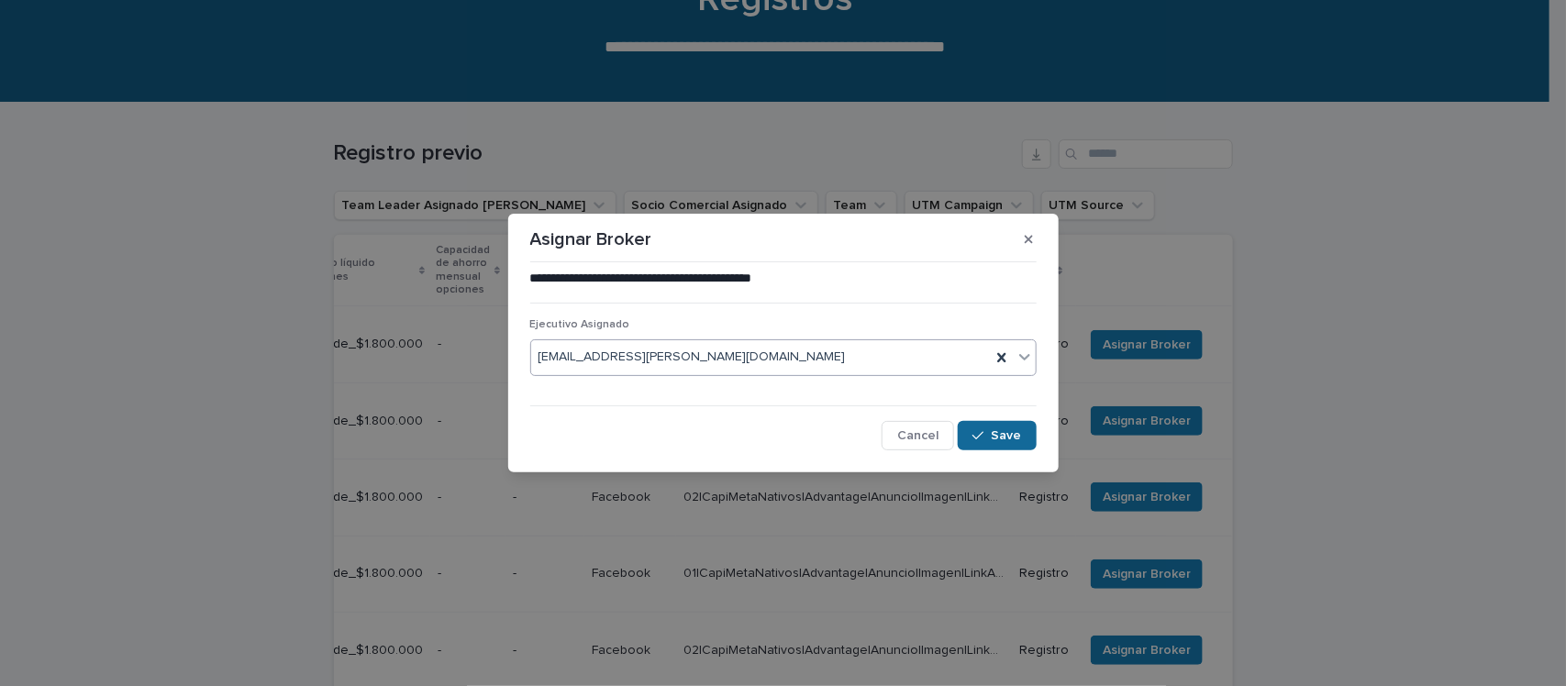
click at [997, 445] on button "Save" at bounding box center [996, 435] width 78 height 29
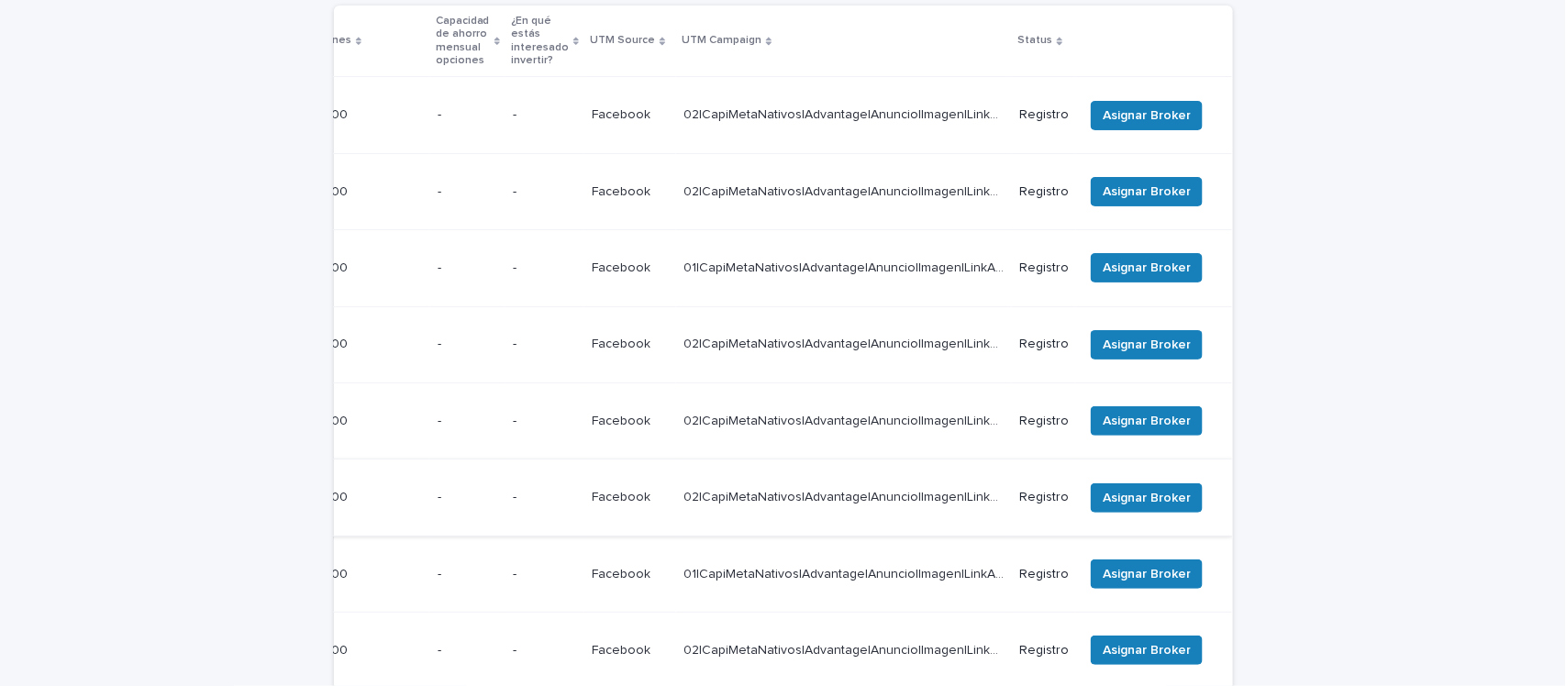
scroll to position [299, 0]
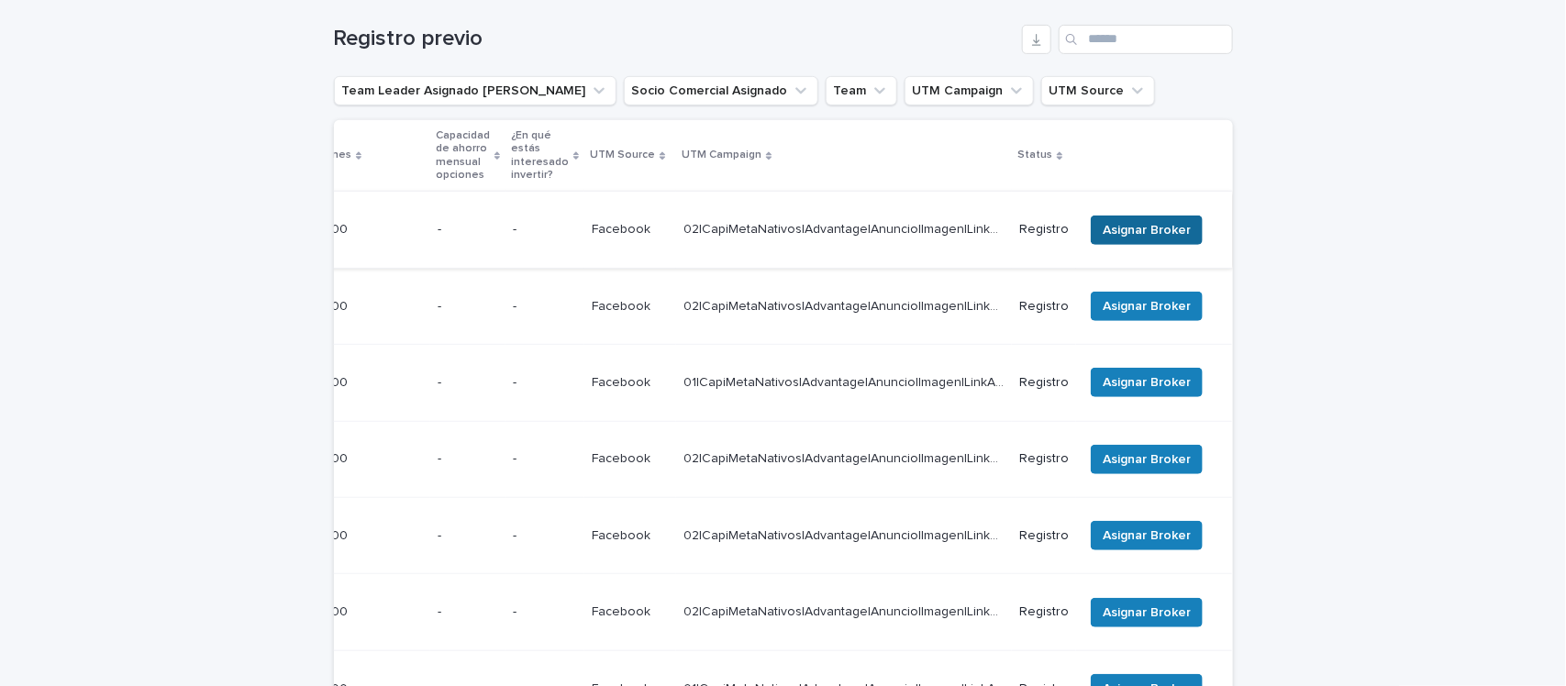
click at [1120, 225] on span "Asignar Broker" at bounding box center [1146, 230] width 88 height 18
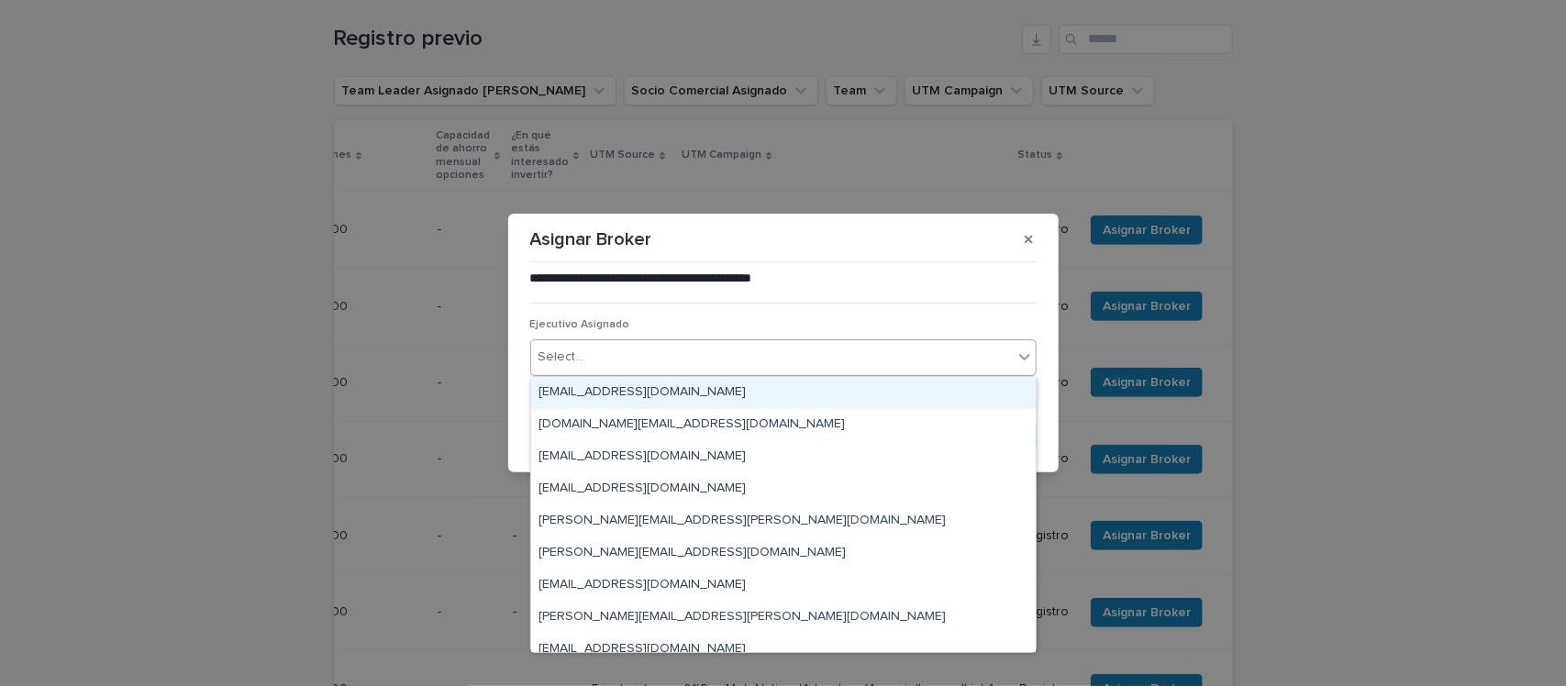
click at [699, 353] on div "Select..." at bounding box center [771, 357] width 481 height 30
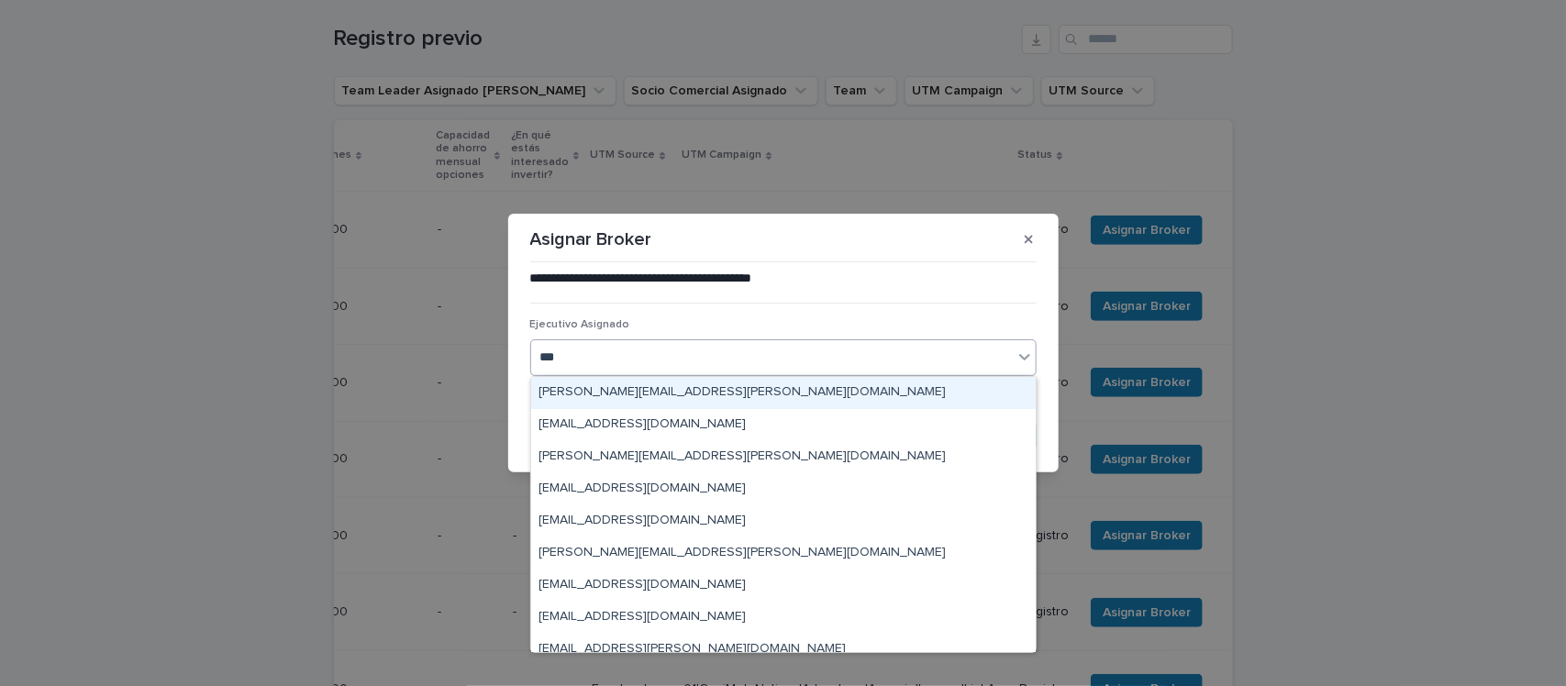
type input "****"
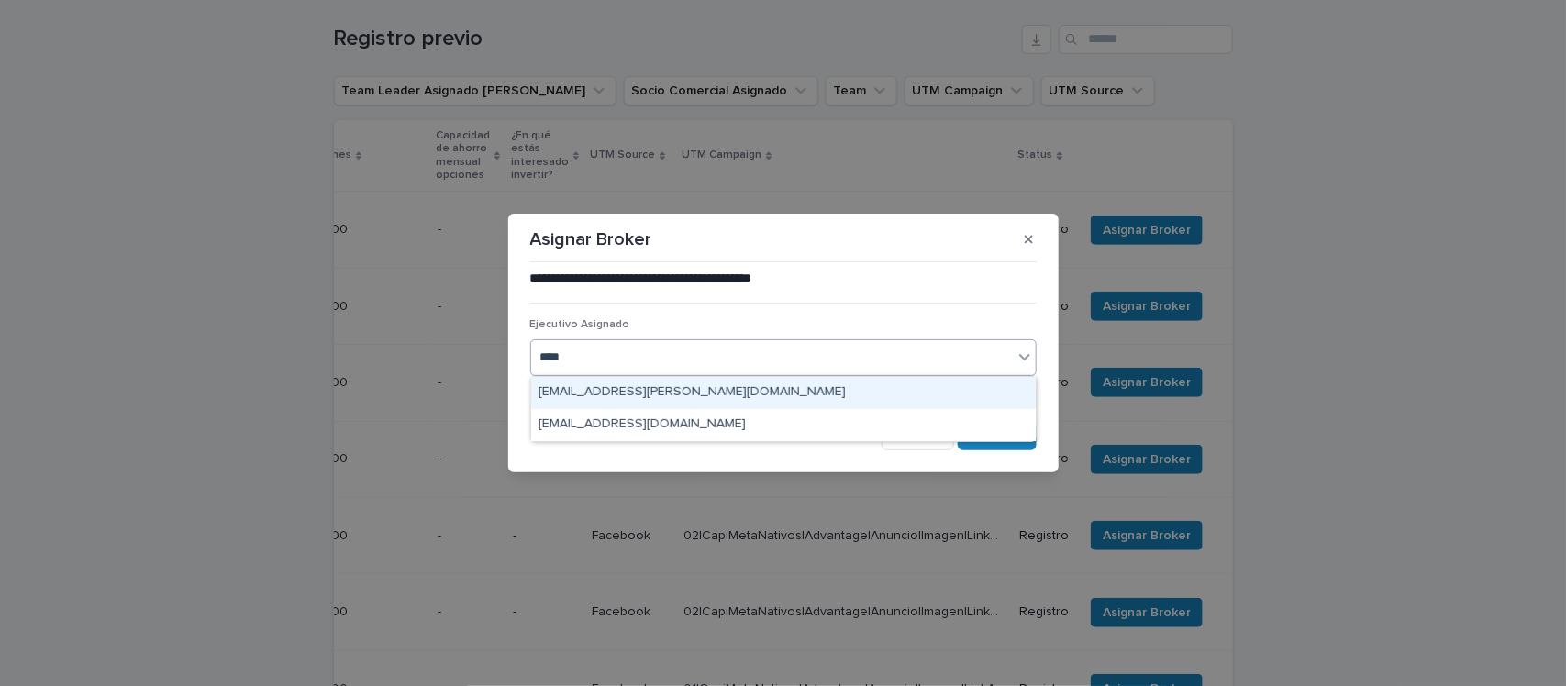
click at [707, 393] on div "[EMAIL_ADDRESS][PERSON_NAME][DOMAIN_NAME]" at bounding box center [783, 393] width 504 height 32
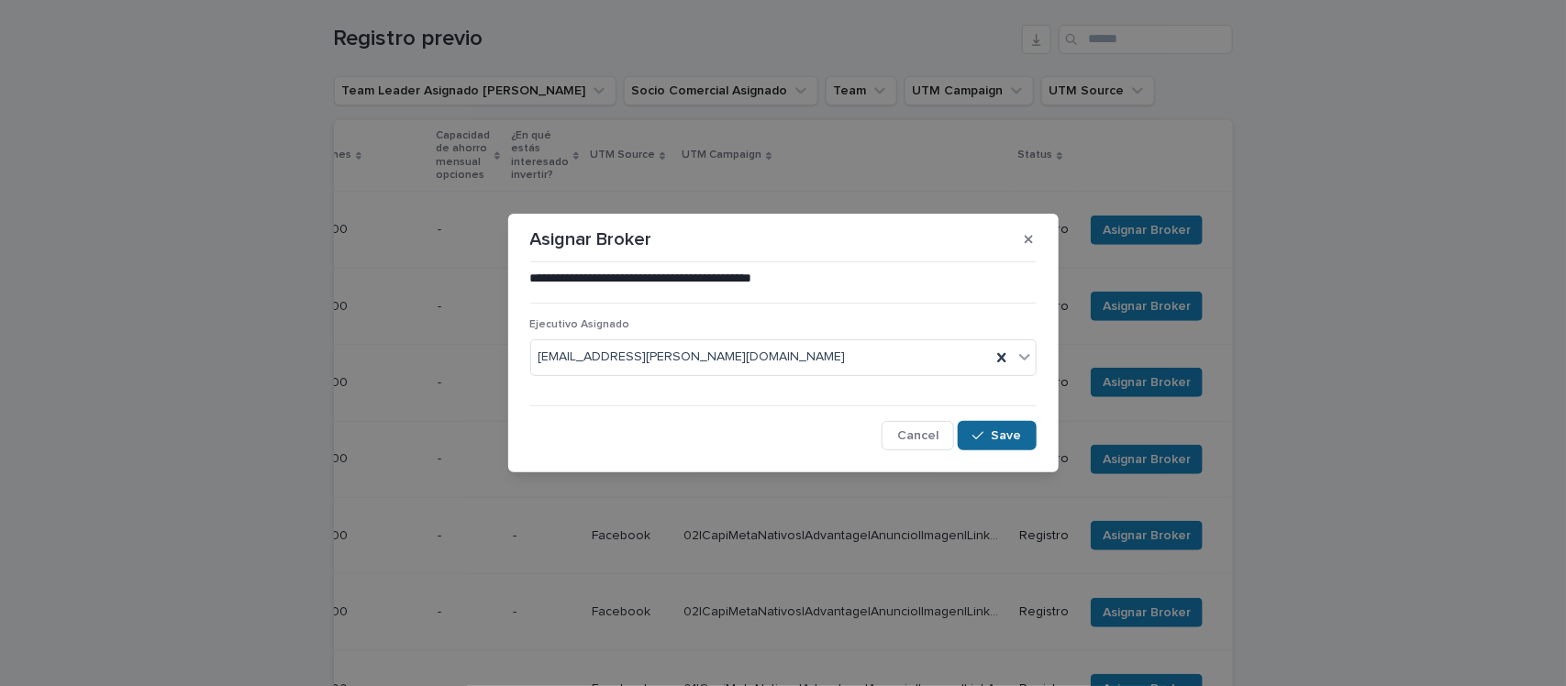
click at [1016, 445] on button "Save" at bounding box center [996, 435] width 78 height 29
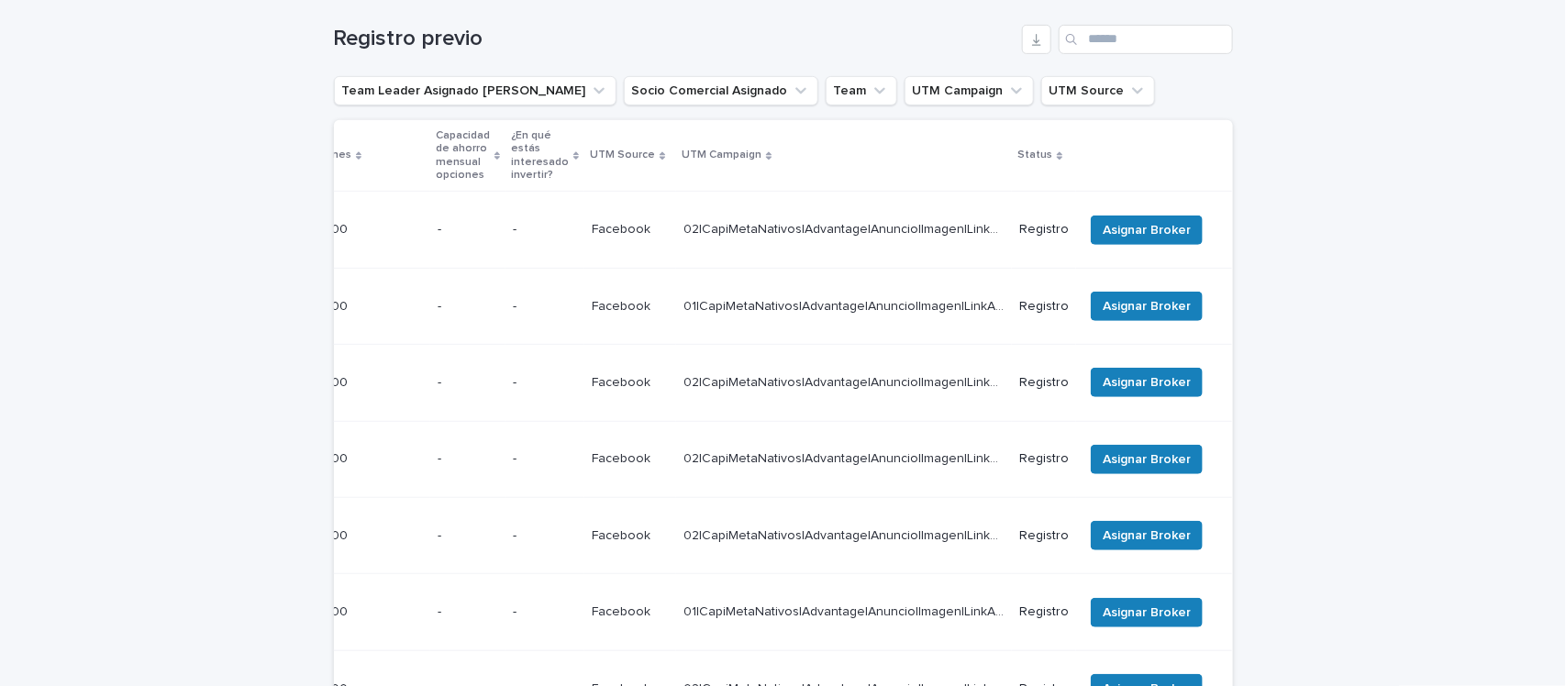
scroll to position [269, 0]
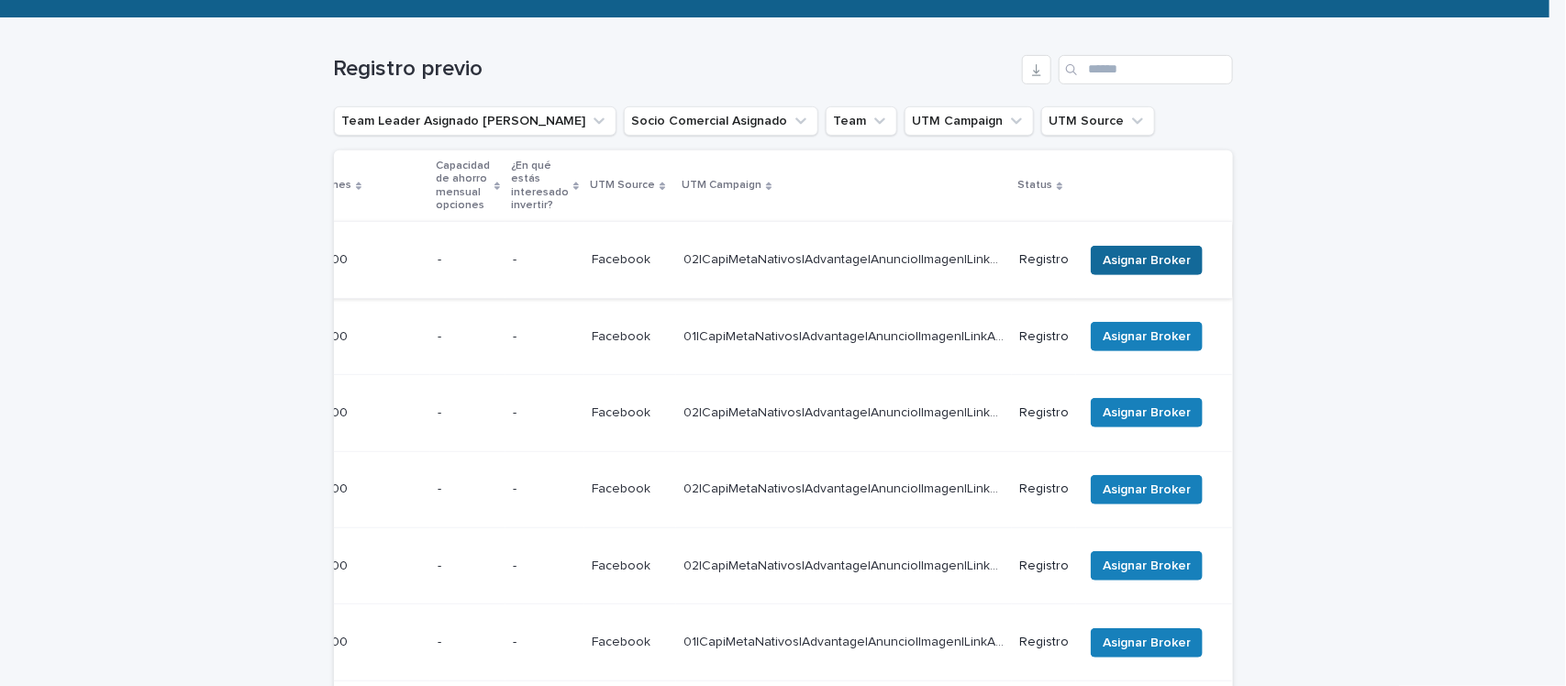
click at [1130, 251] on span "Asignar Broker" at bounding box center [1146, 260] width 88 height 18
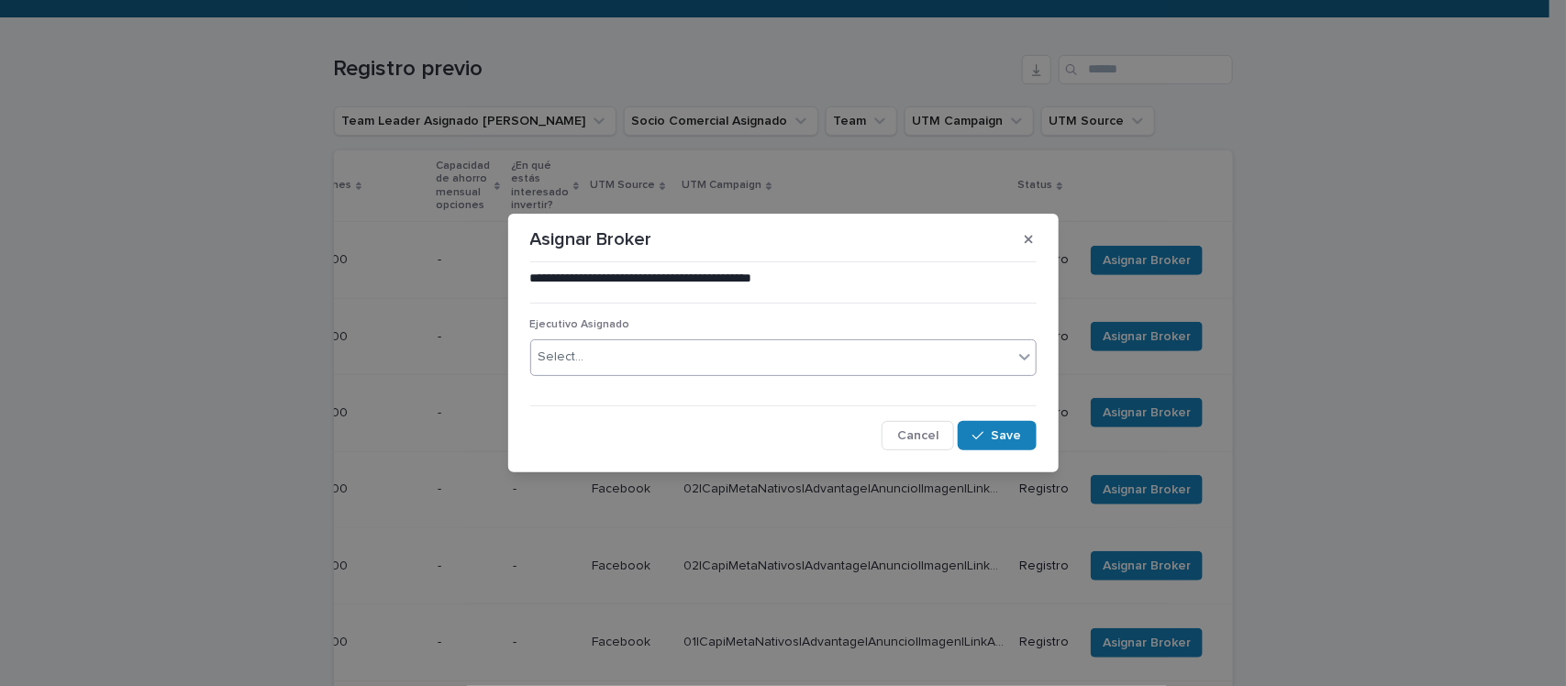
click at [601, 364] on div "Select..." at bounding box center [771, 357] width 481 height 30
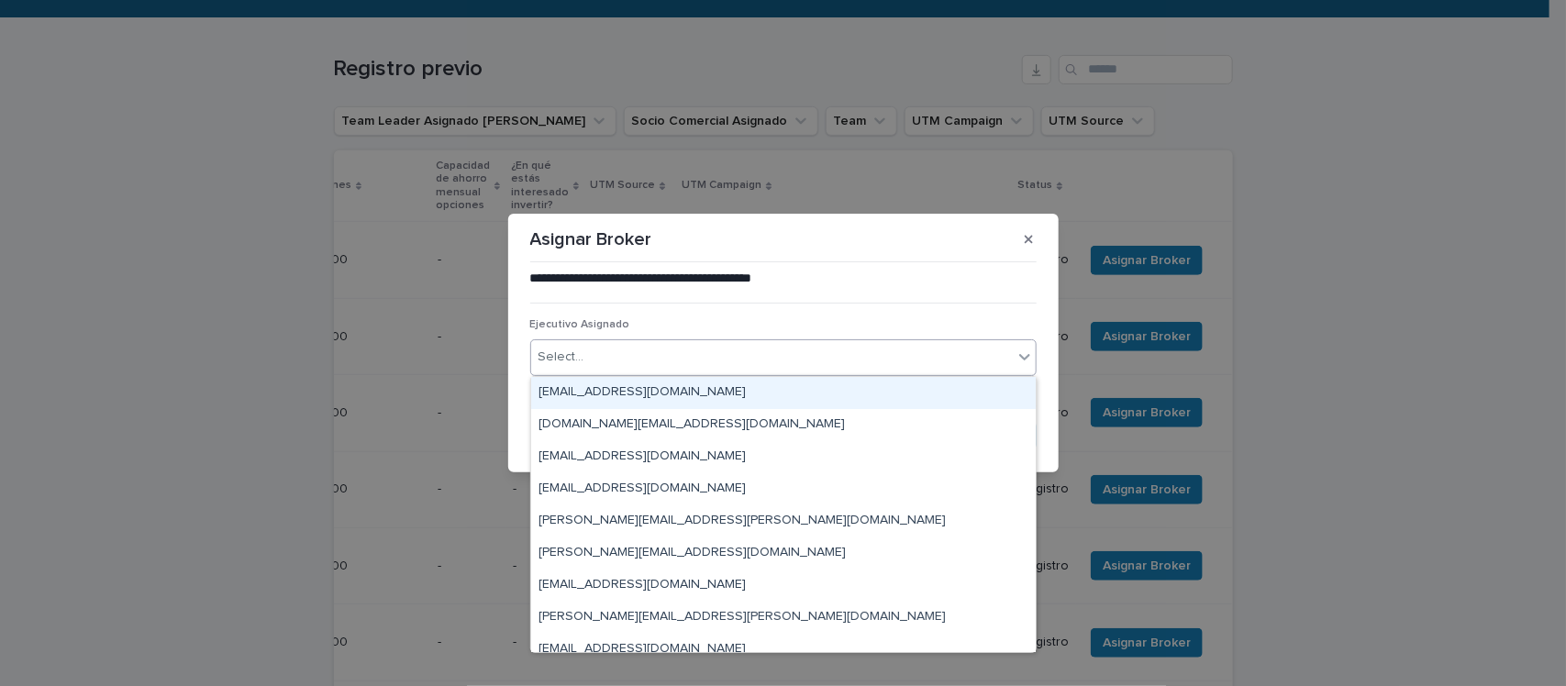
click at [601, 362] on div "Select..." at bounding box center [771, 357] width 481 height 30
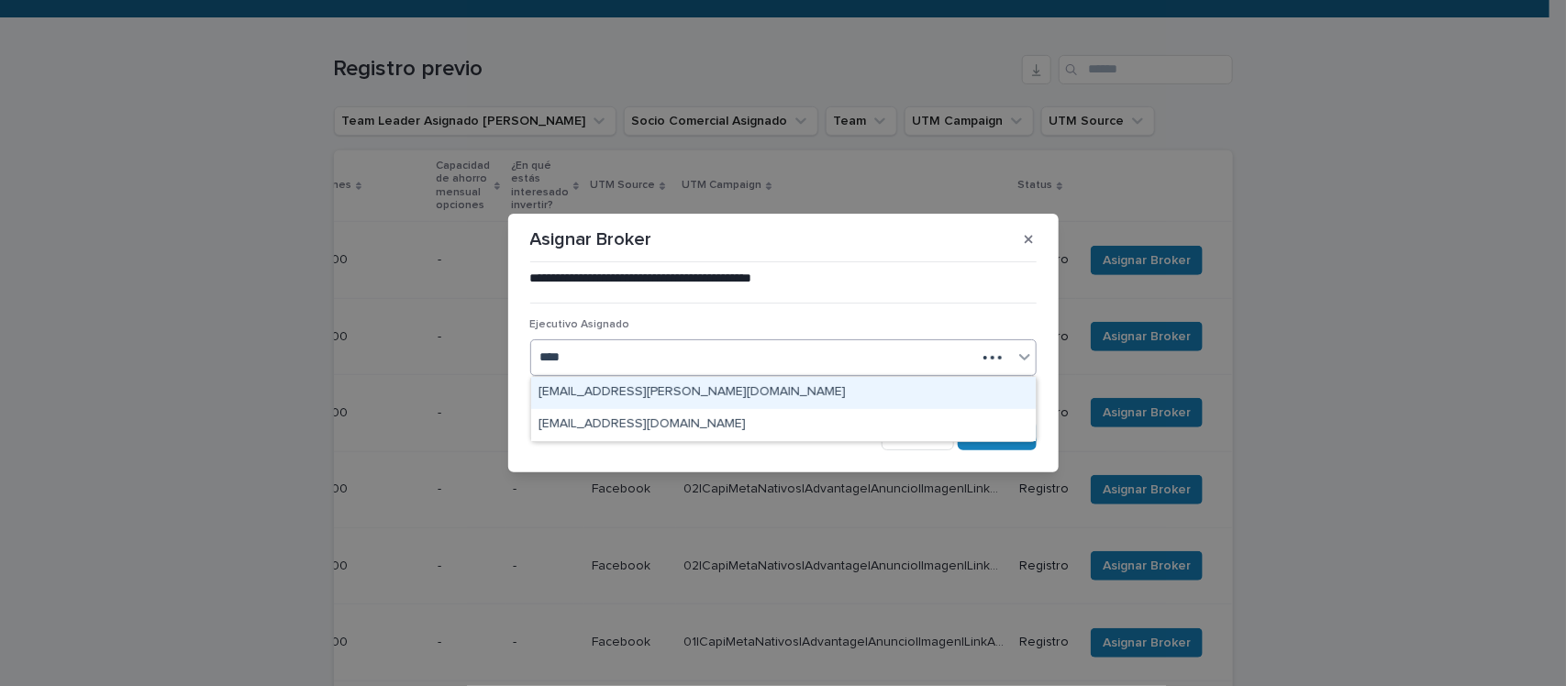
type input "*****"
click at [616, 392] on div "[EMAIL_ADDRESS][PERSON_NAME][DOMAIN_NAME]" at bounding box center [783, 393] width 504 height 32
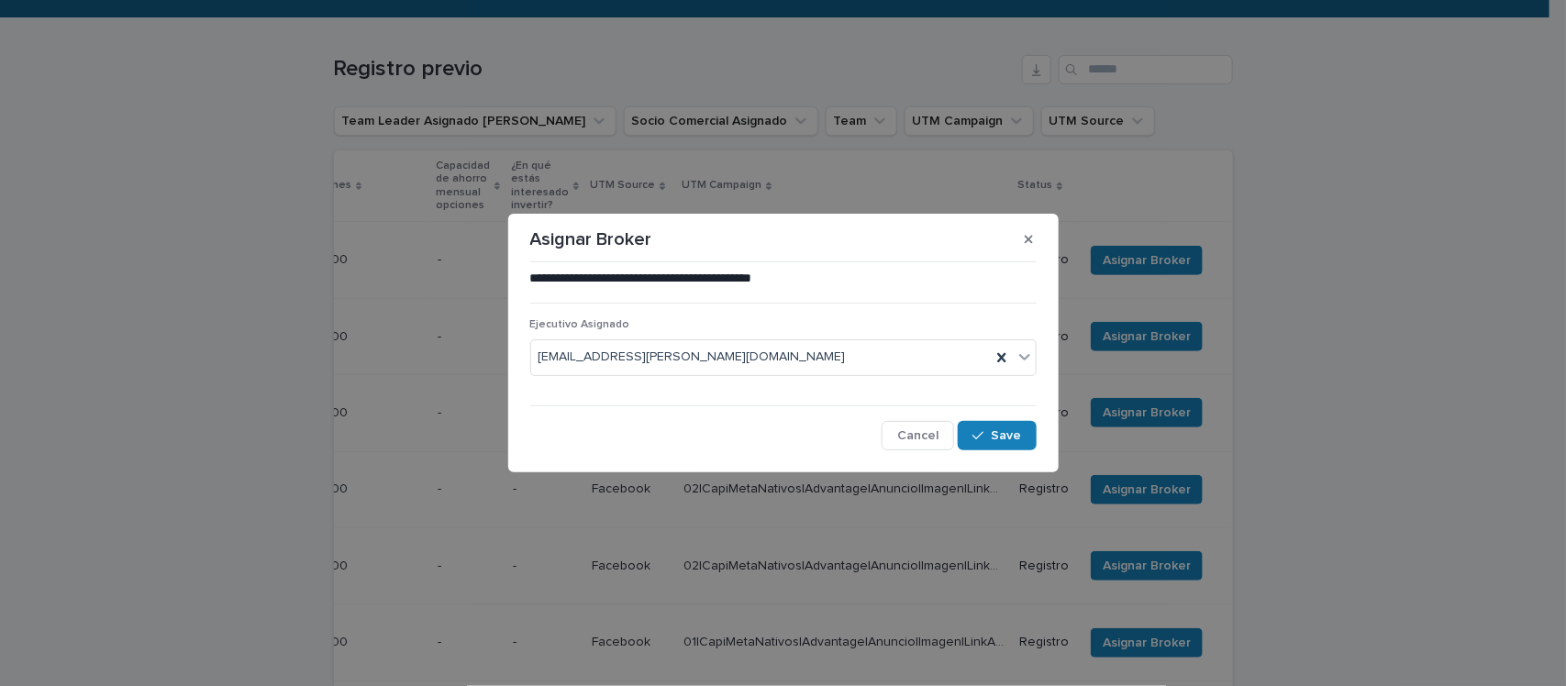
click at [617, 390] on div "**********" at bounding box center [783, 360] width 506 height 180
click at [1006, 437] on span "Save" at bounding box center [1006, 435] width 30 height 13
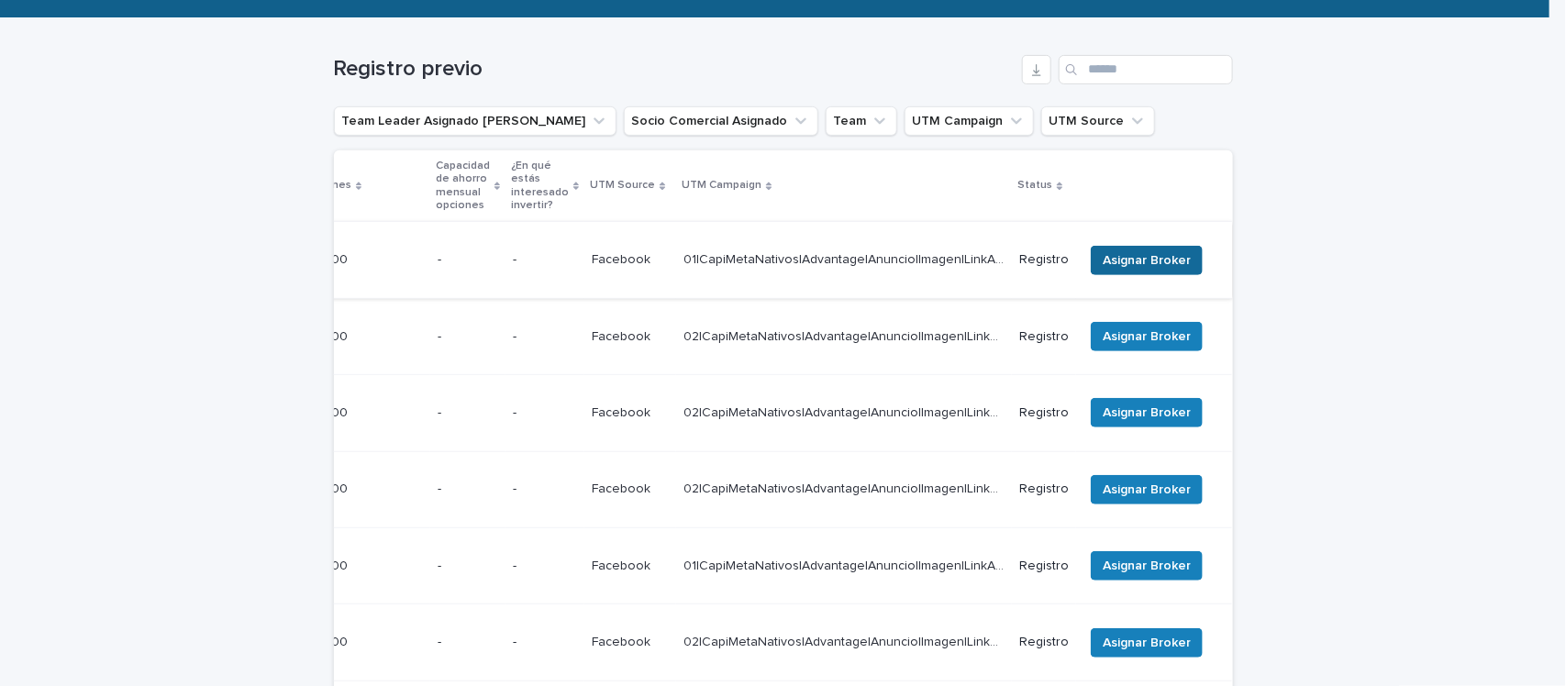
click at [1128, 251] on span "Asignar Broker" at bounding box center [1146, 260] width 88 height 18
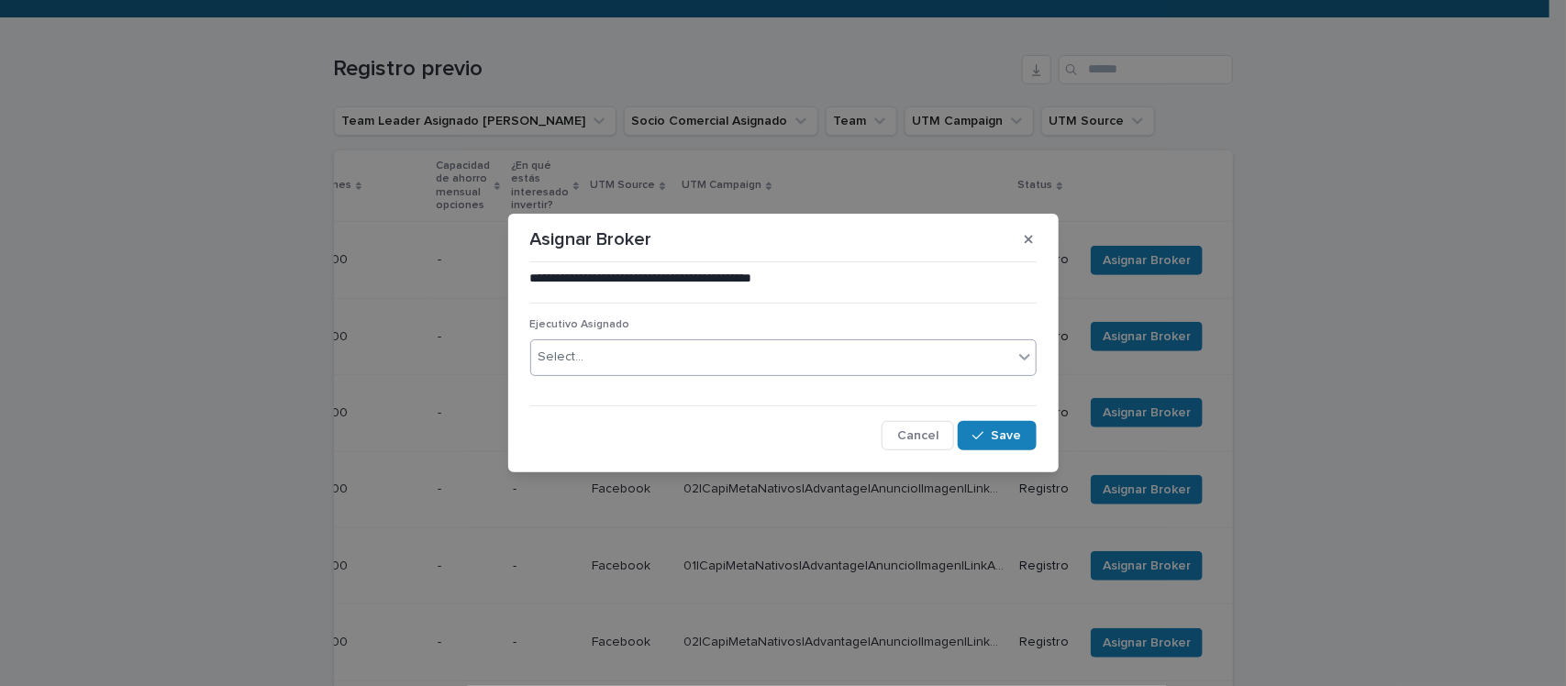
click at [721, 346] on div "Select..." at bounding box center [771, 357] width 481 height 30
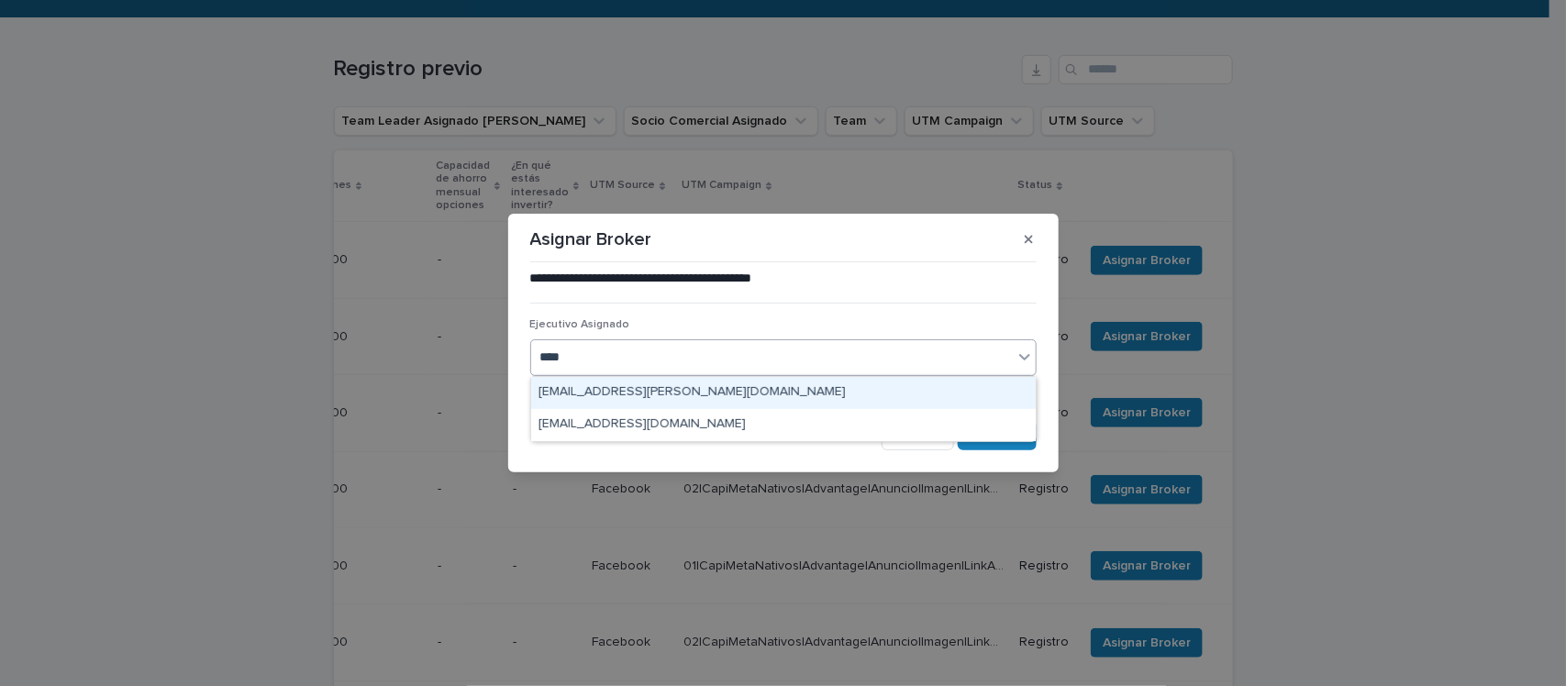
type input "*****"
click at [736, 390] on div "[EMAIL_ADDRESS][PERSON_NAME][DOMAIN_NAME]" at bounding box center [783, 393] width 504 height 32
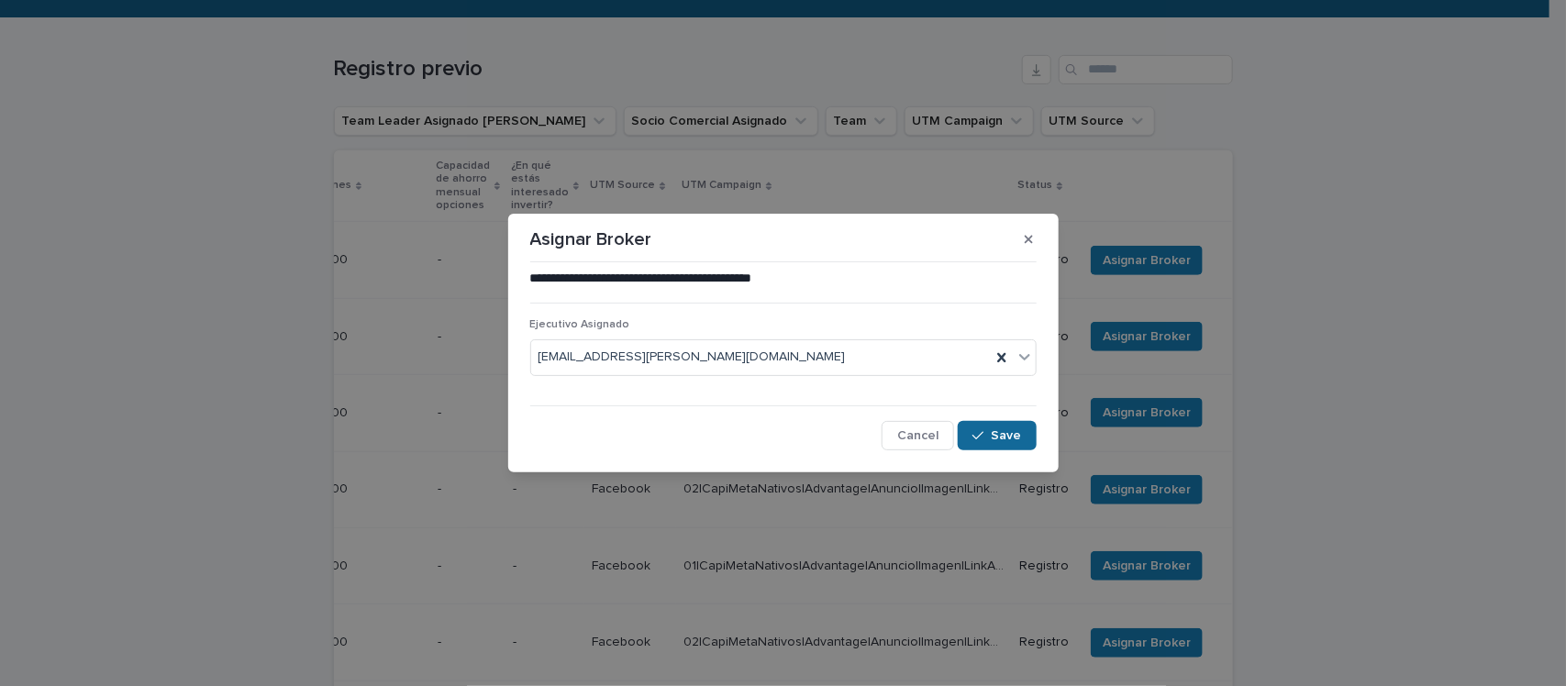
click at [1005, 437] on span "Save" at bounding box center [1006, 435] width 30 height 13
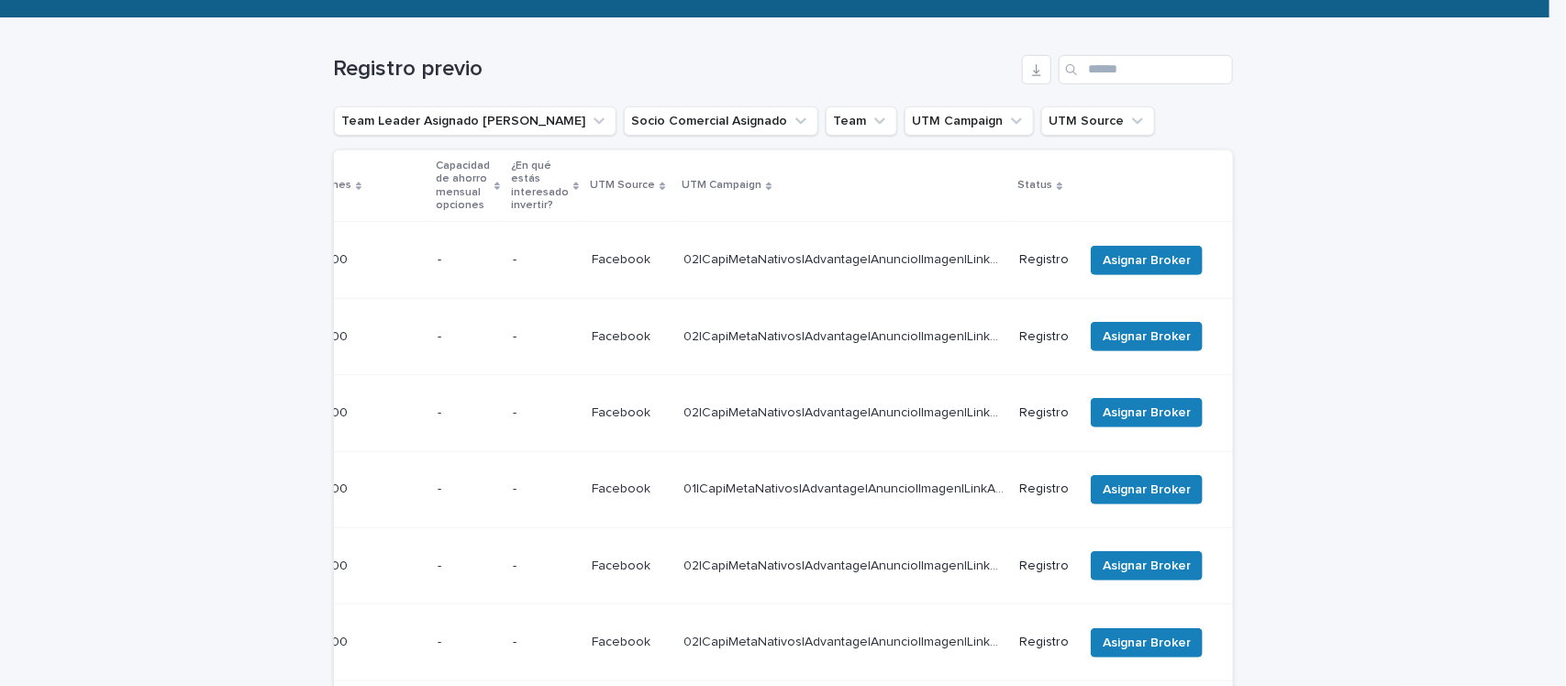
scroll to position [0, 637]
click at [1117, 236] on td "Asignar Broker" at bounding box center [1154, 260] width 156 height 76
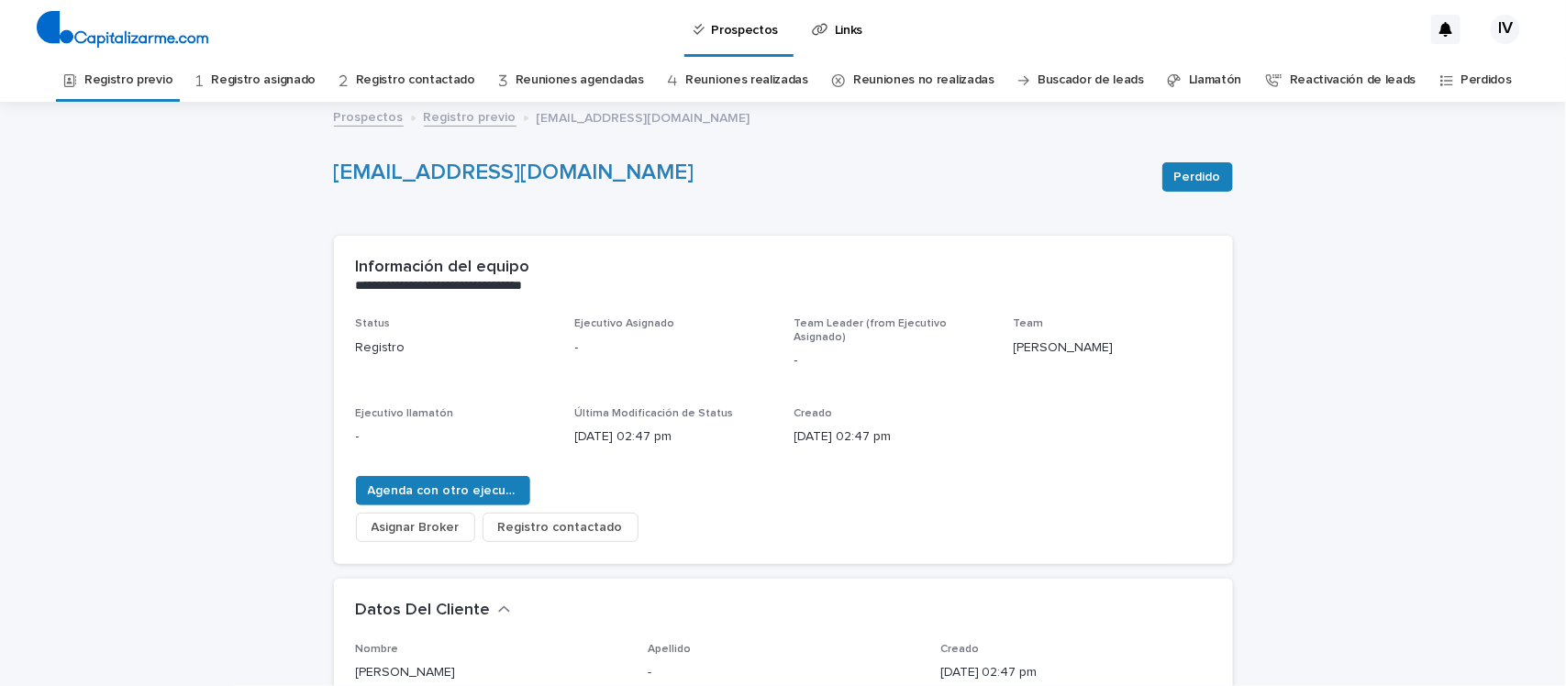
click at [257, 80] on link "Registro asignado" at bounding box center [263, 80] width 105 height 43
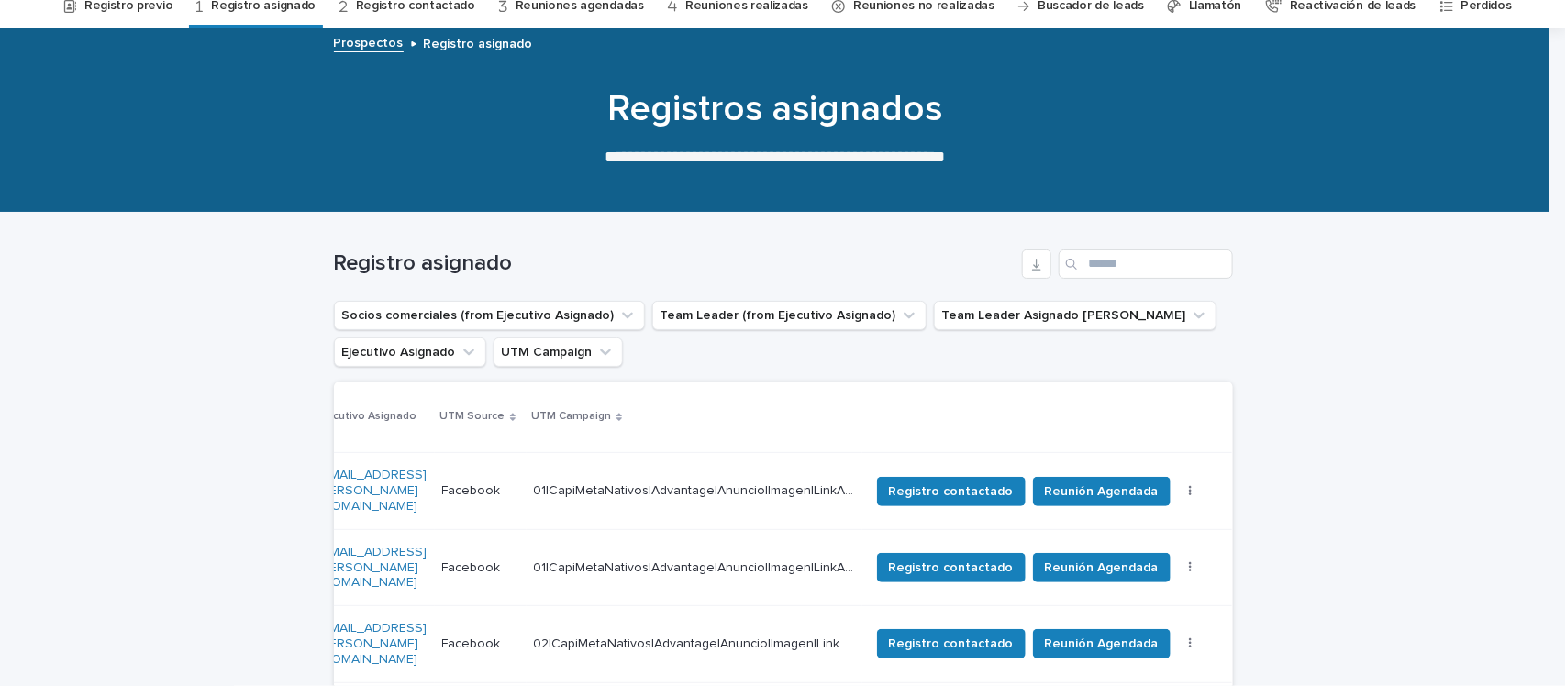
scroll to position [21, 0]
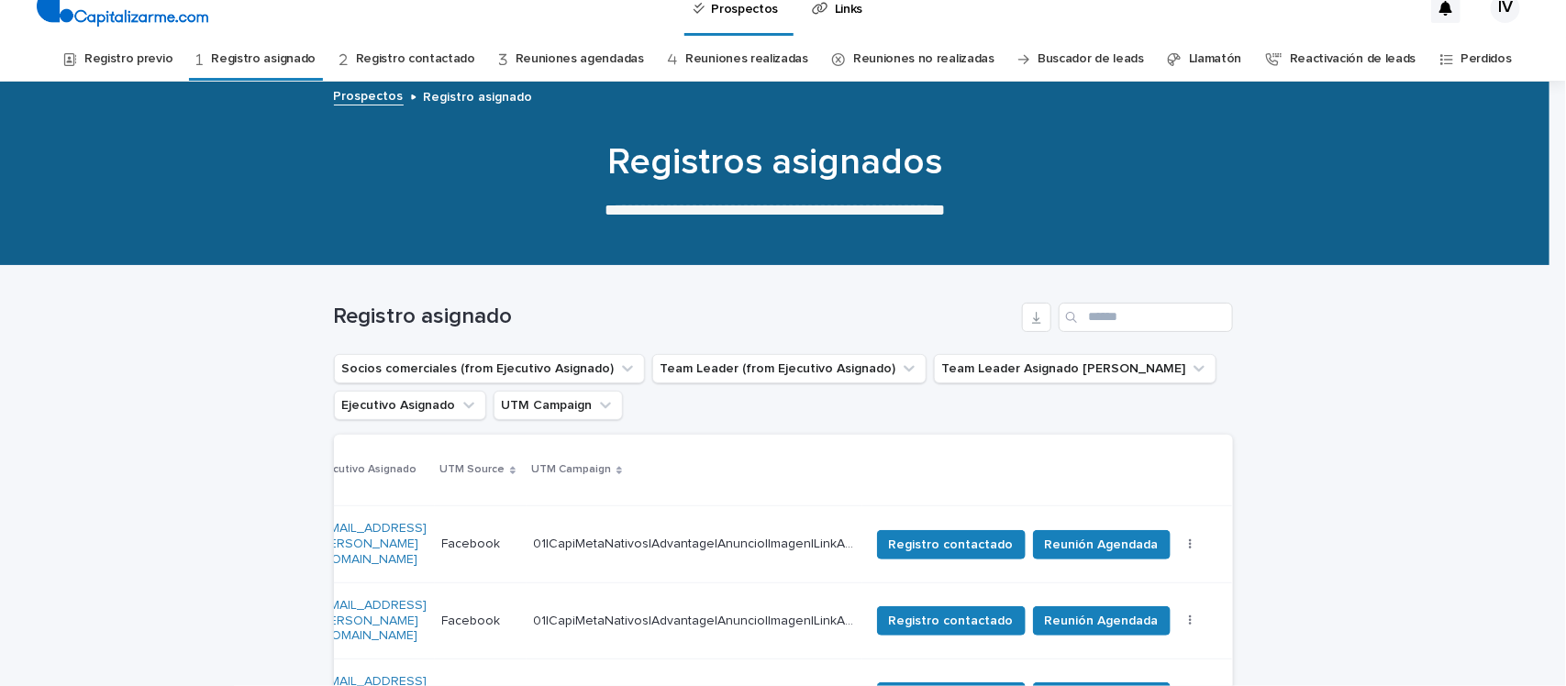
click at [151, 51] on link "Registro previo" at bounding box center [128, 59] width 88 height 43
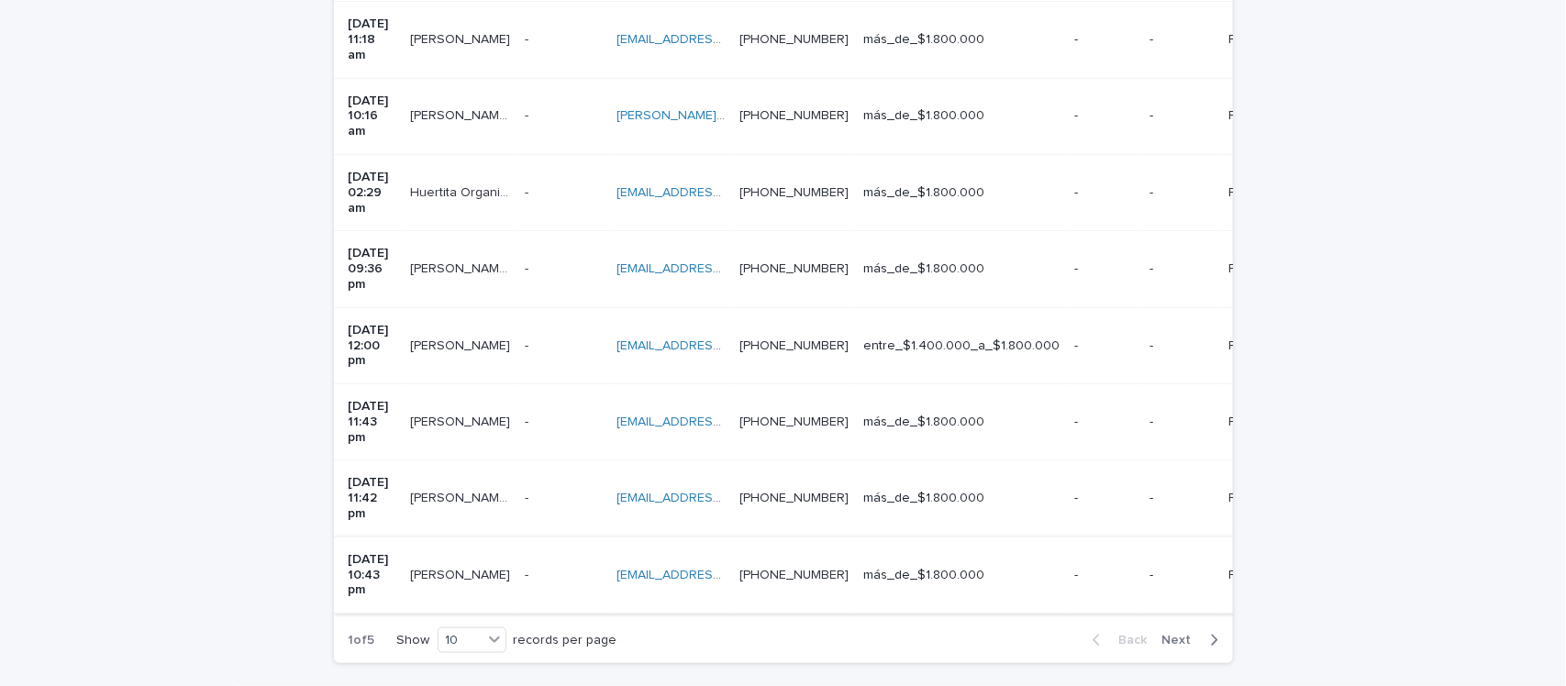
scroll to position [643, 0]
click at [1169, 633] on span "Next" at bounding box center [1182, 639] width 40 height 13
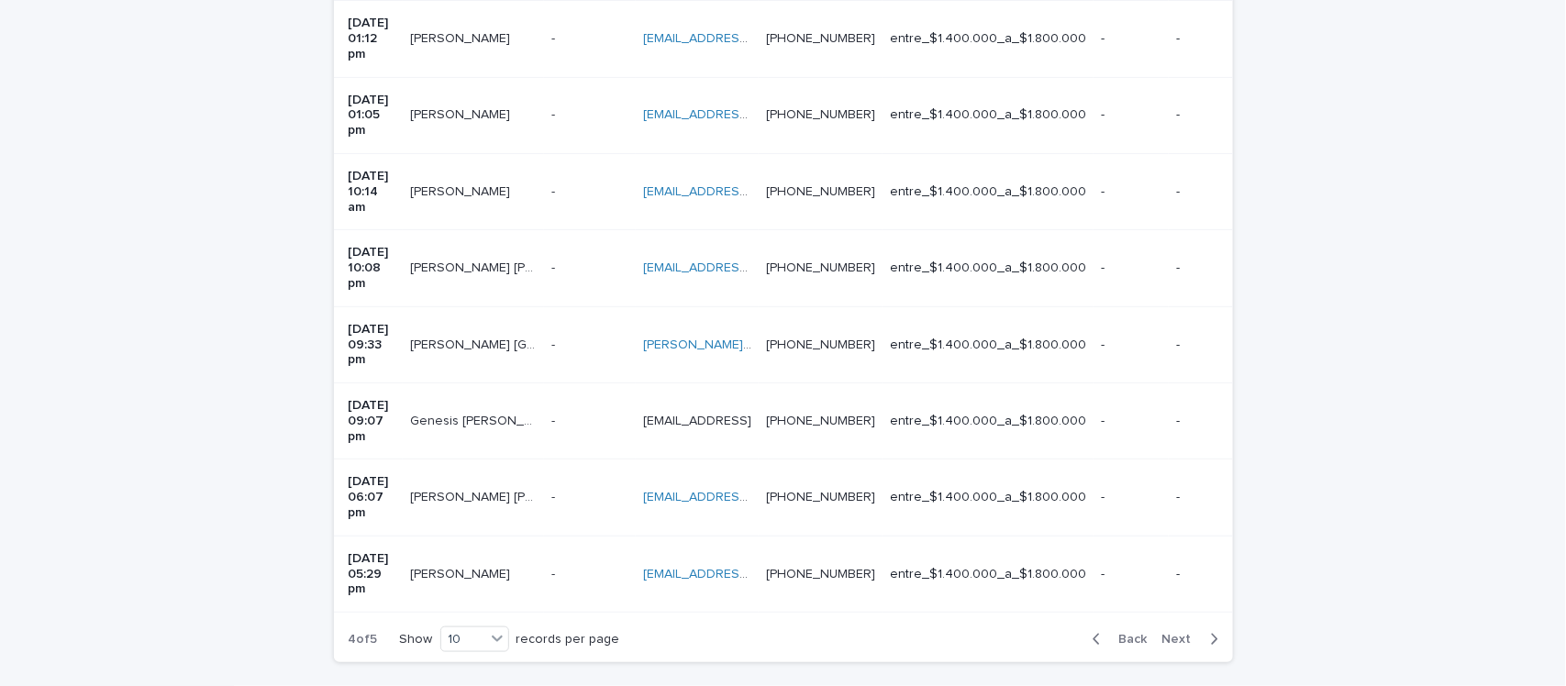
click at [1112, 633] on span "Back" at bounding box center [1127, 639] width 39 height 13
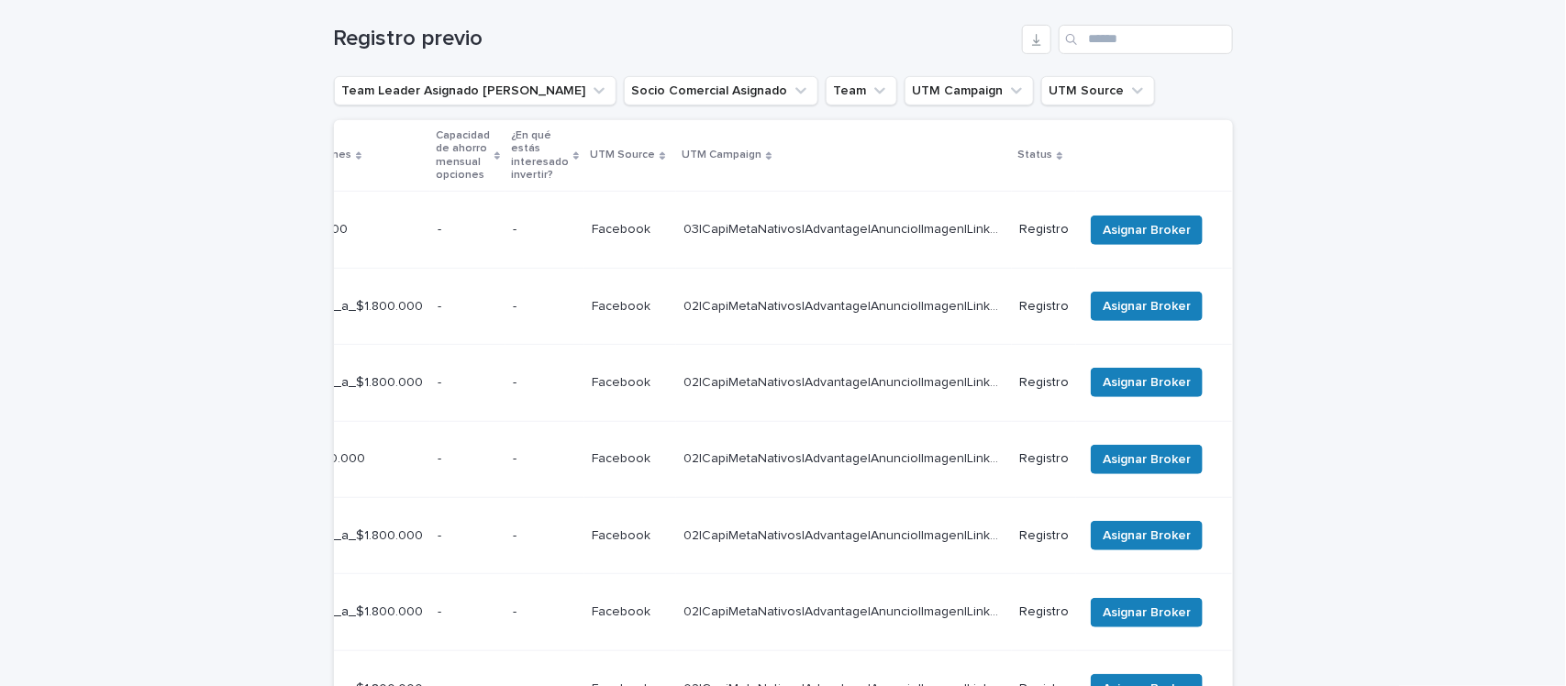
scroll to position [184, 0]
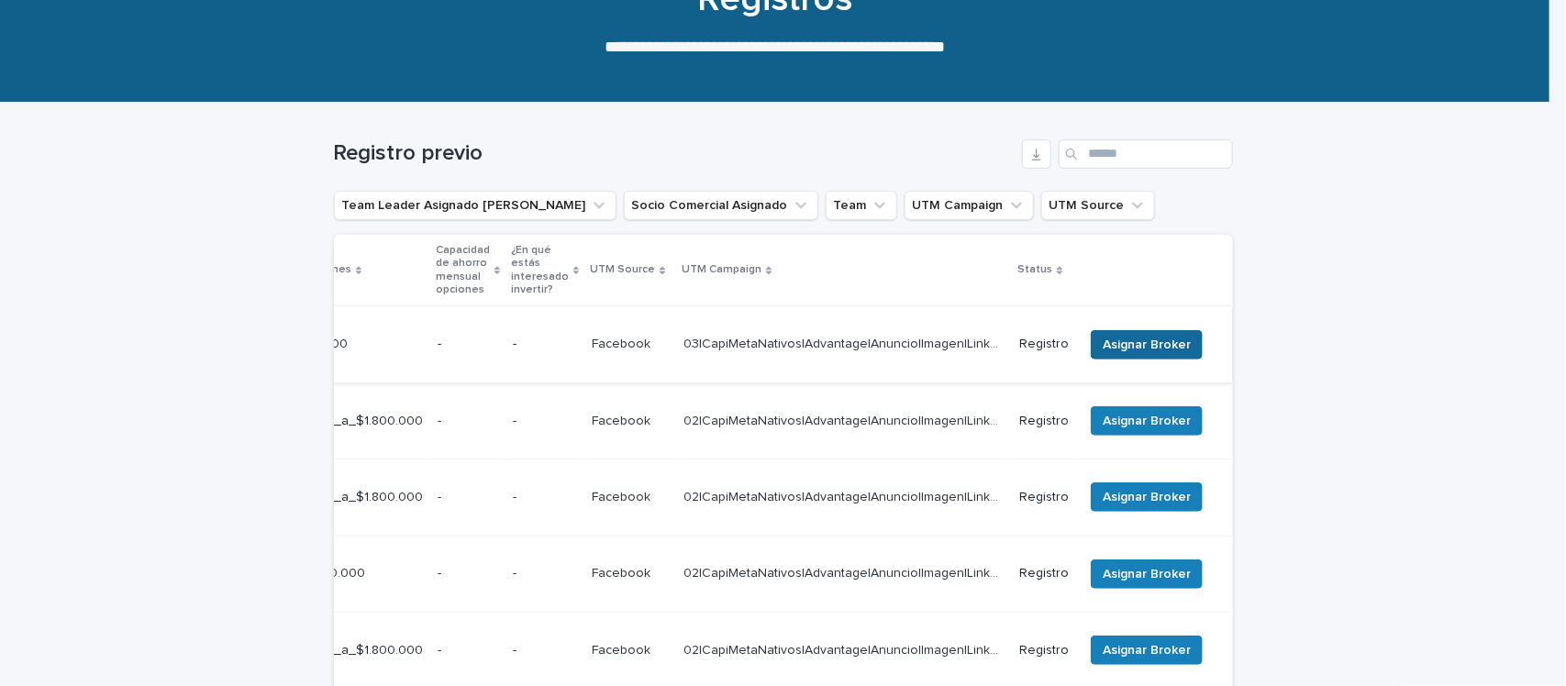
click at [1133, 340] on span "Asignar Broker" at bounding box center [1146, 345] width 88 height 18
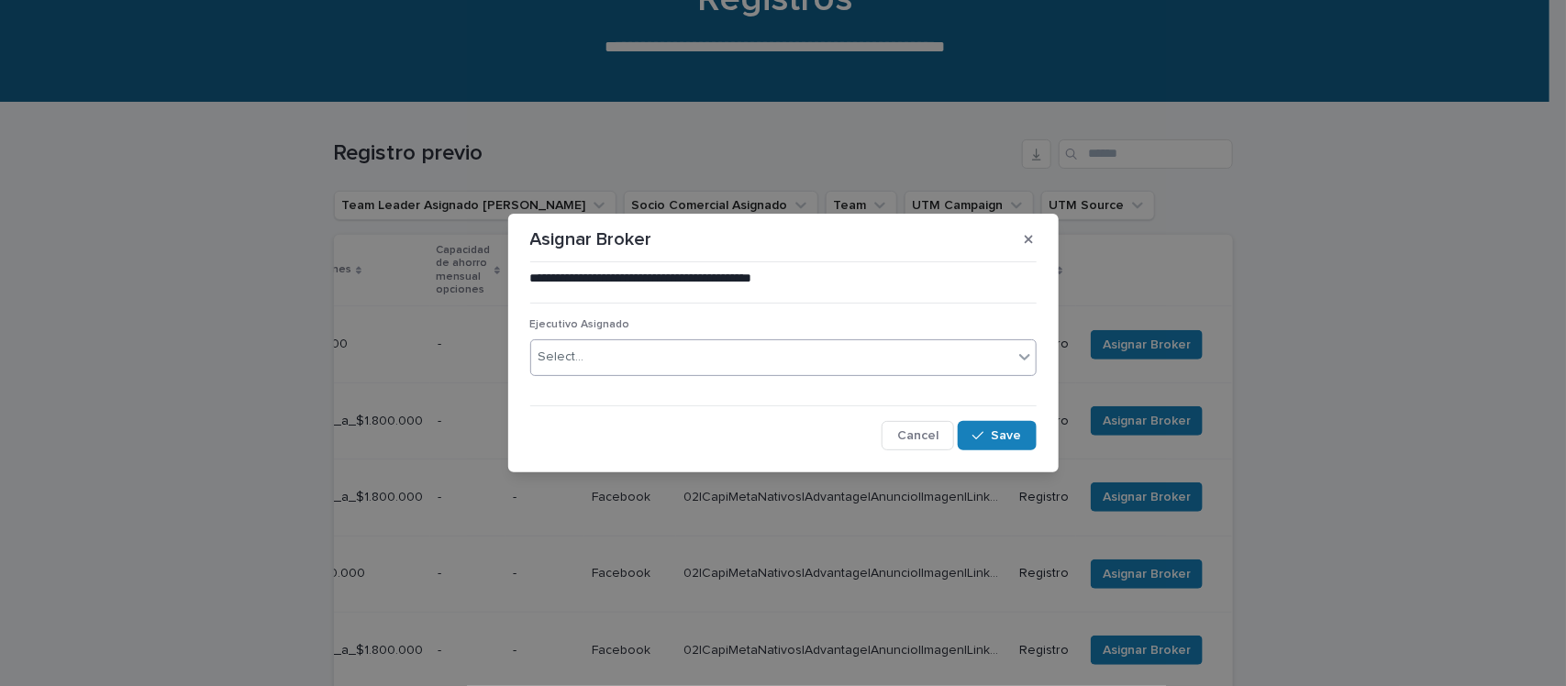
click at [677, 360] on div "Select..." at bounding box center [771, 357] width 481 height 30
click at [676, 363] on div "Select..." at bounding box center [771, 357] width 481 height 30
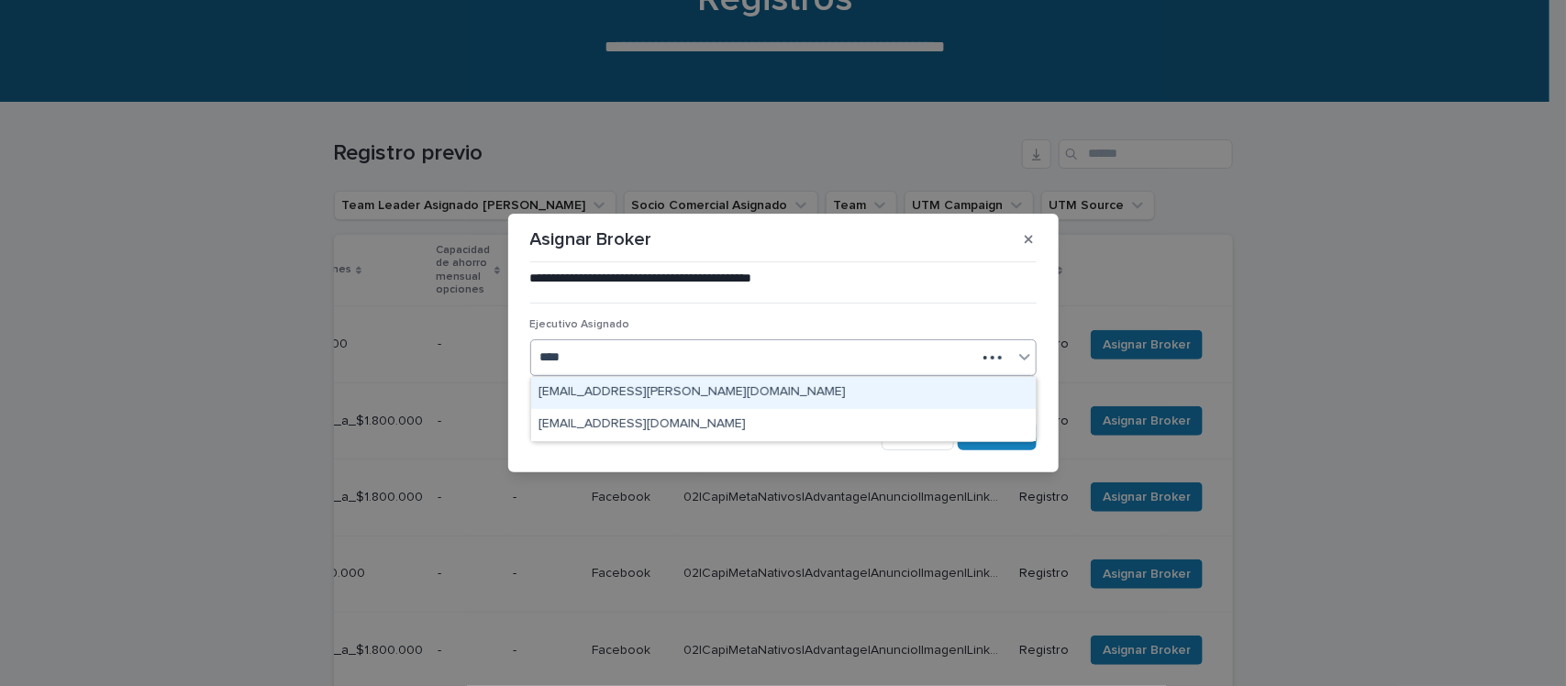
type input "*****"
click at [681, 396] on div "[EMAIL_ADDRESS][PERSON_NAME][DOMAIN_NAME]" at bounding box center [783, 393] width 504 height 32
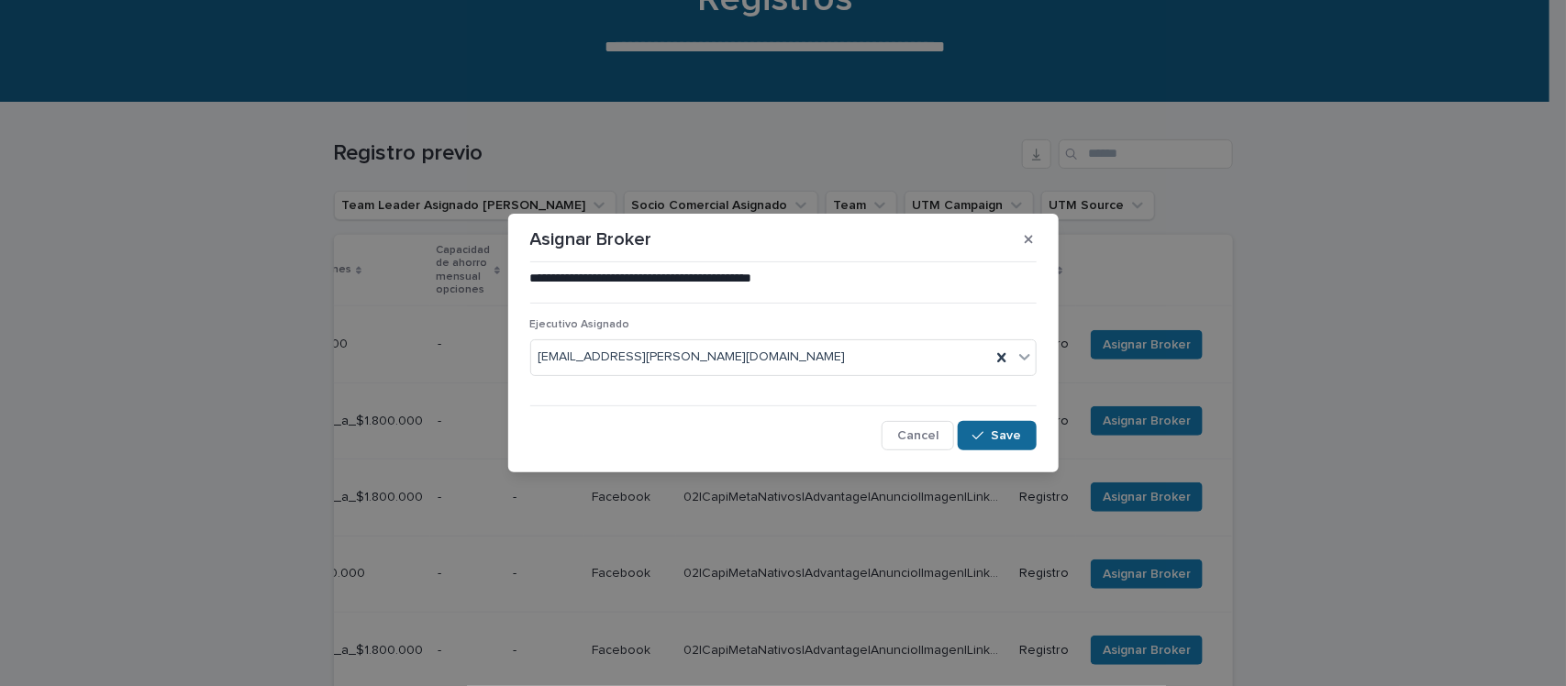
click at [988, 437] on div "button" at bounding box center [981, 435] width 18 height 13
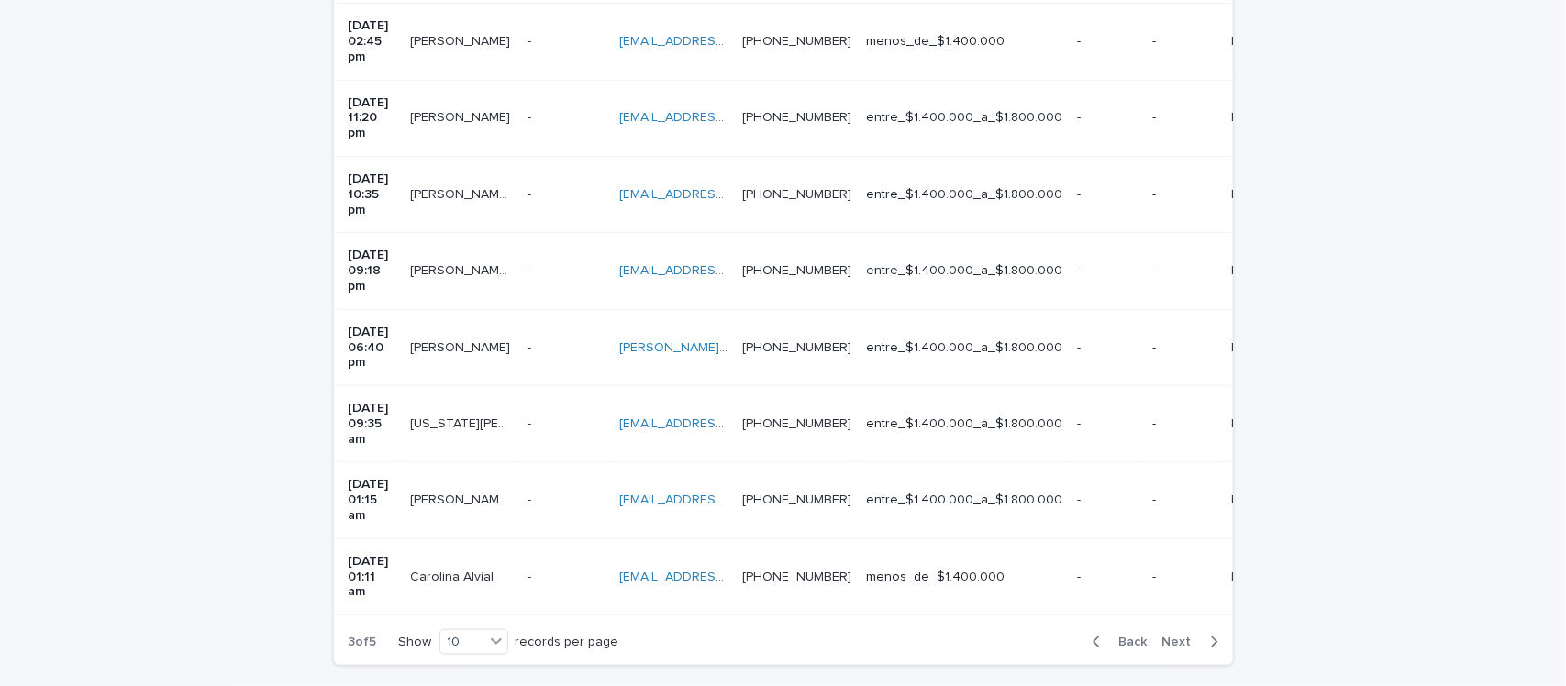
scroll to position [643, 0]
click at [736, 616] on div "3 of 5 Show 10 records per page Back Next" at bounding box center [783, 639] width 899 height 46
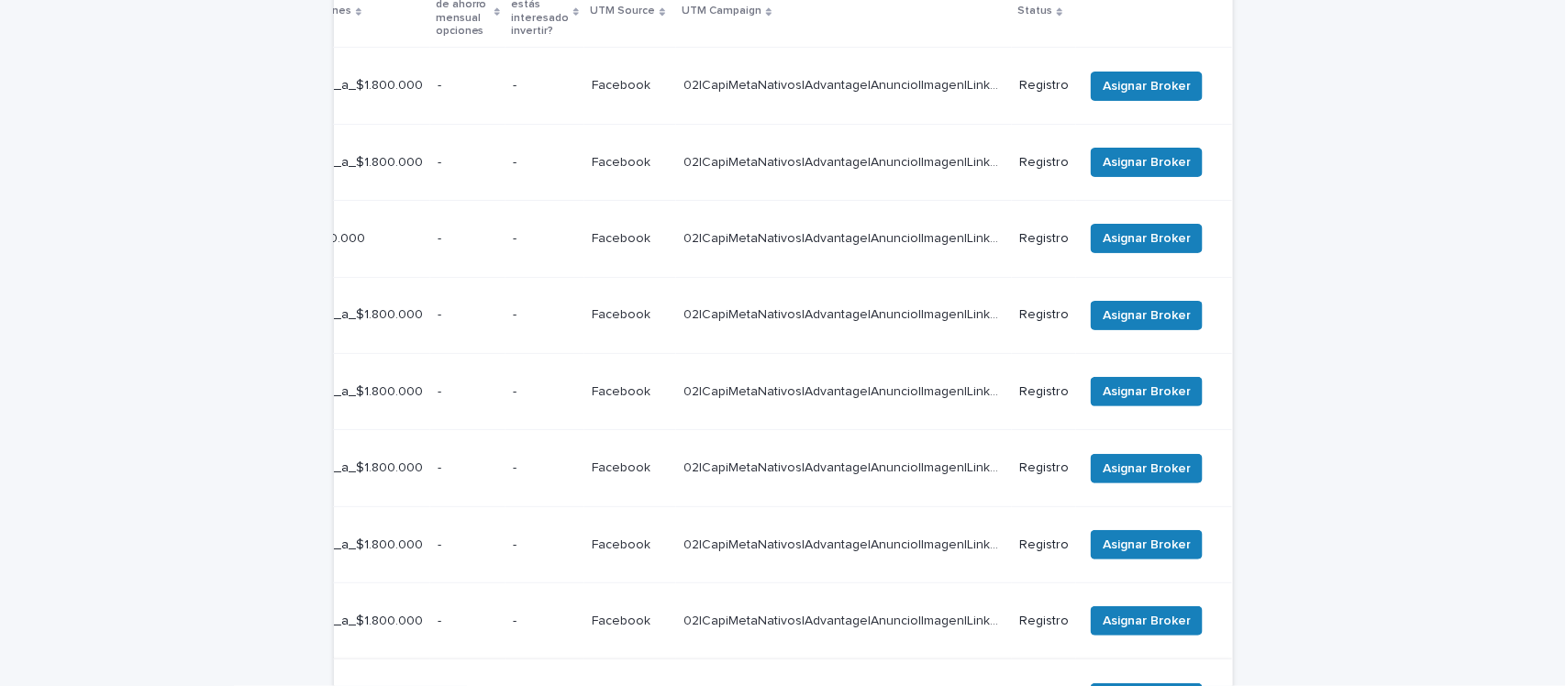
scroll to position [70, 0]
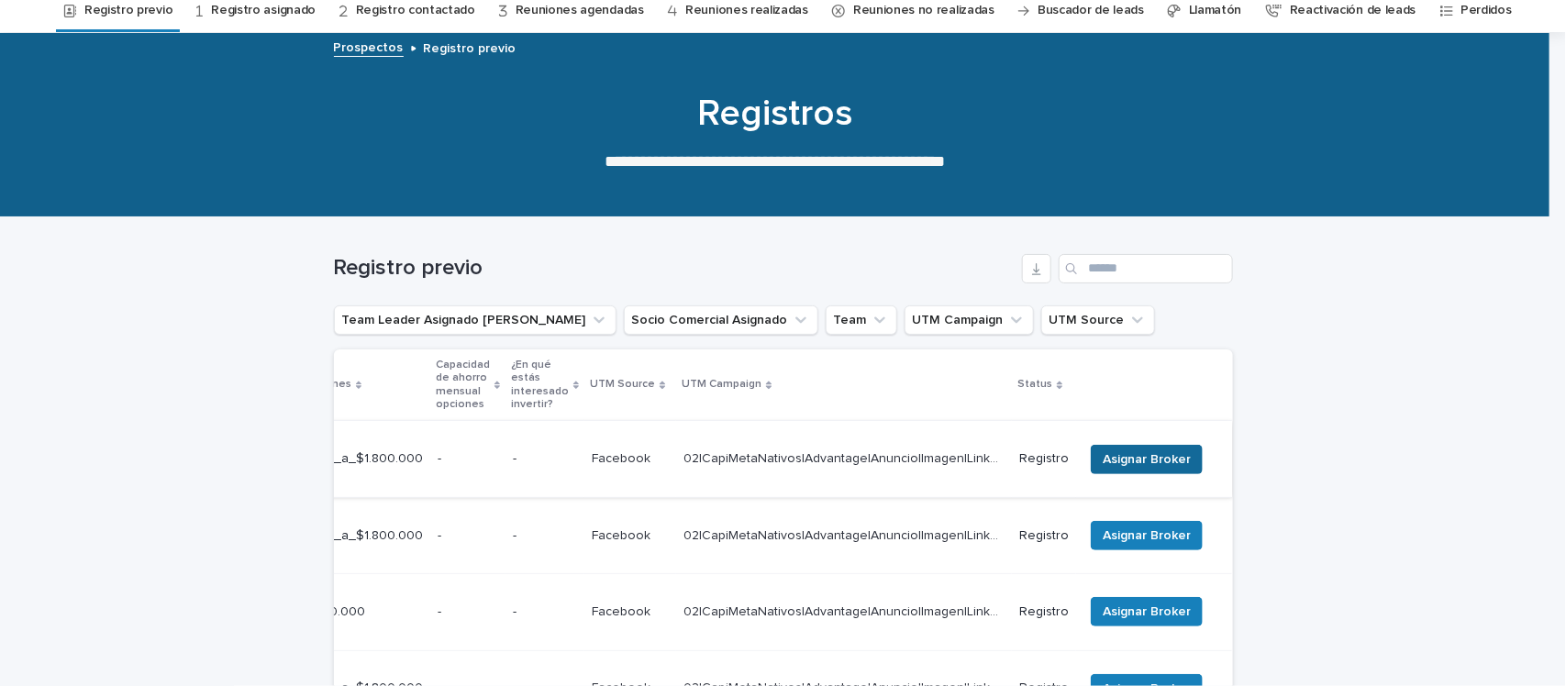
click at [1134, 450] on span "Asignar Broker" at bounding box center [1146, 459] width 88 height 18
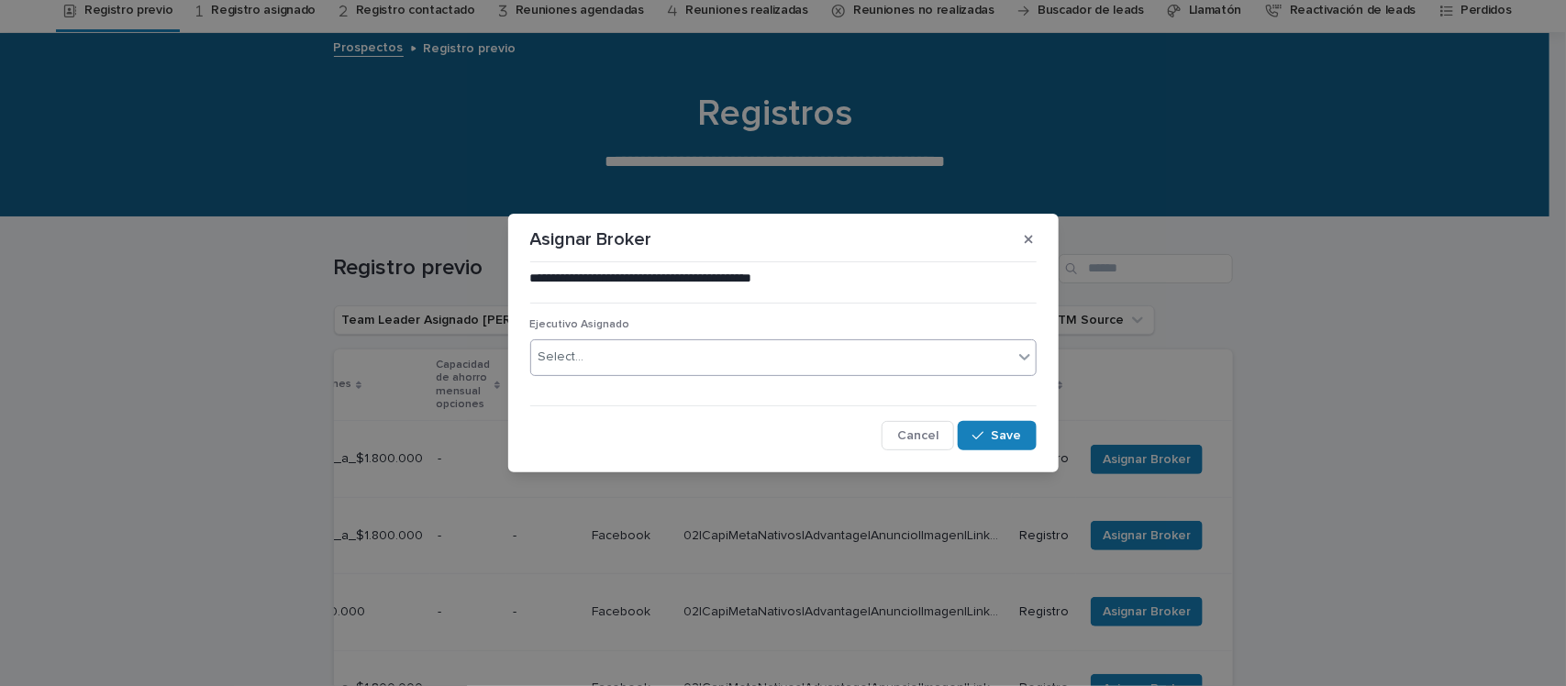
click at [736, 344] on div "Select..." at bounding box center [771, 357] width 481 height 30
type input "*****"
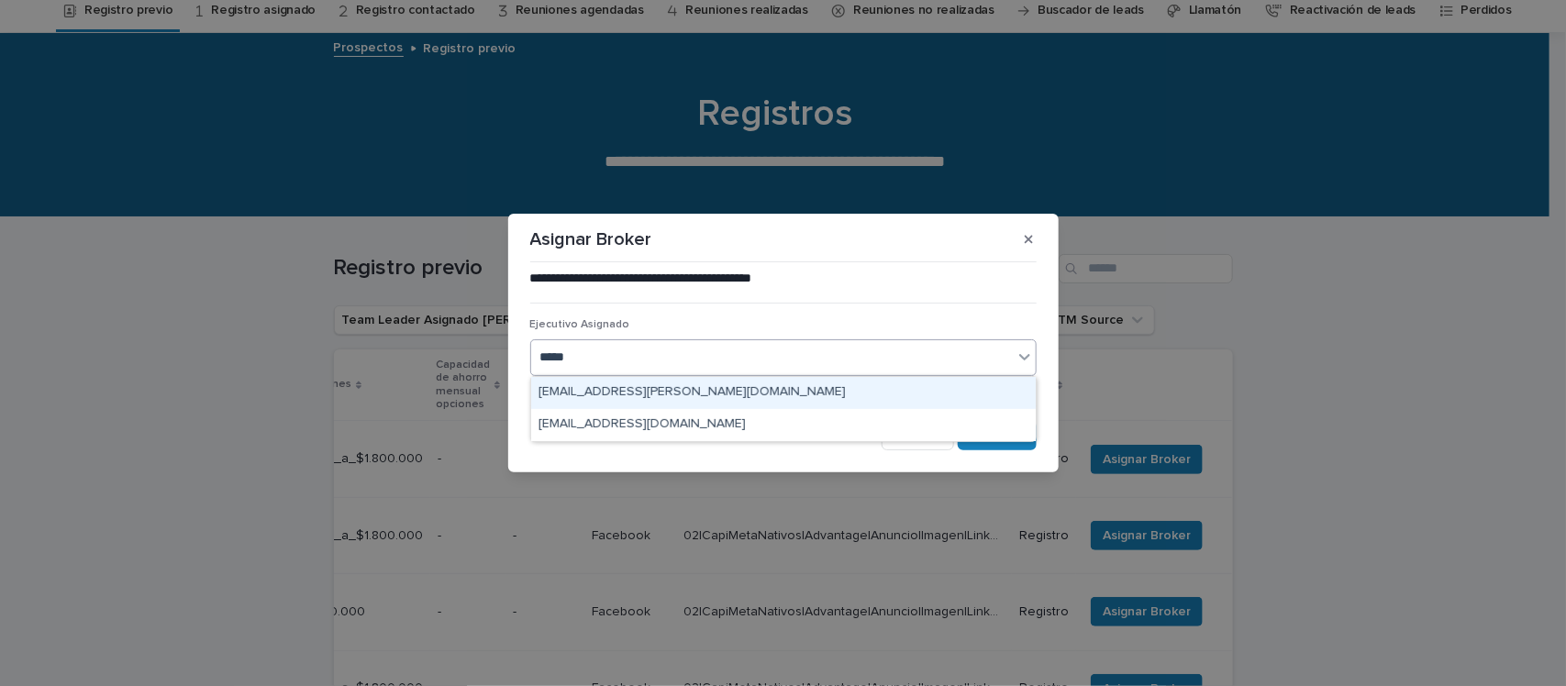
click at [736, 385] on div "[EMAIL_ADDRESS][PERSON_NAME][DOMAIN_NAME]" at bounding box center [783, 393] width 504 height 32
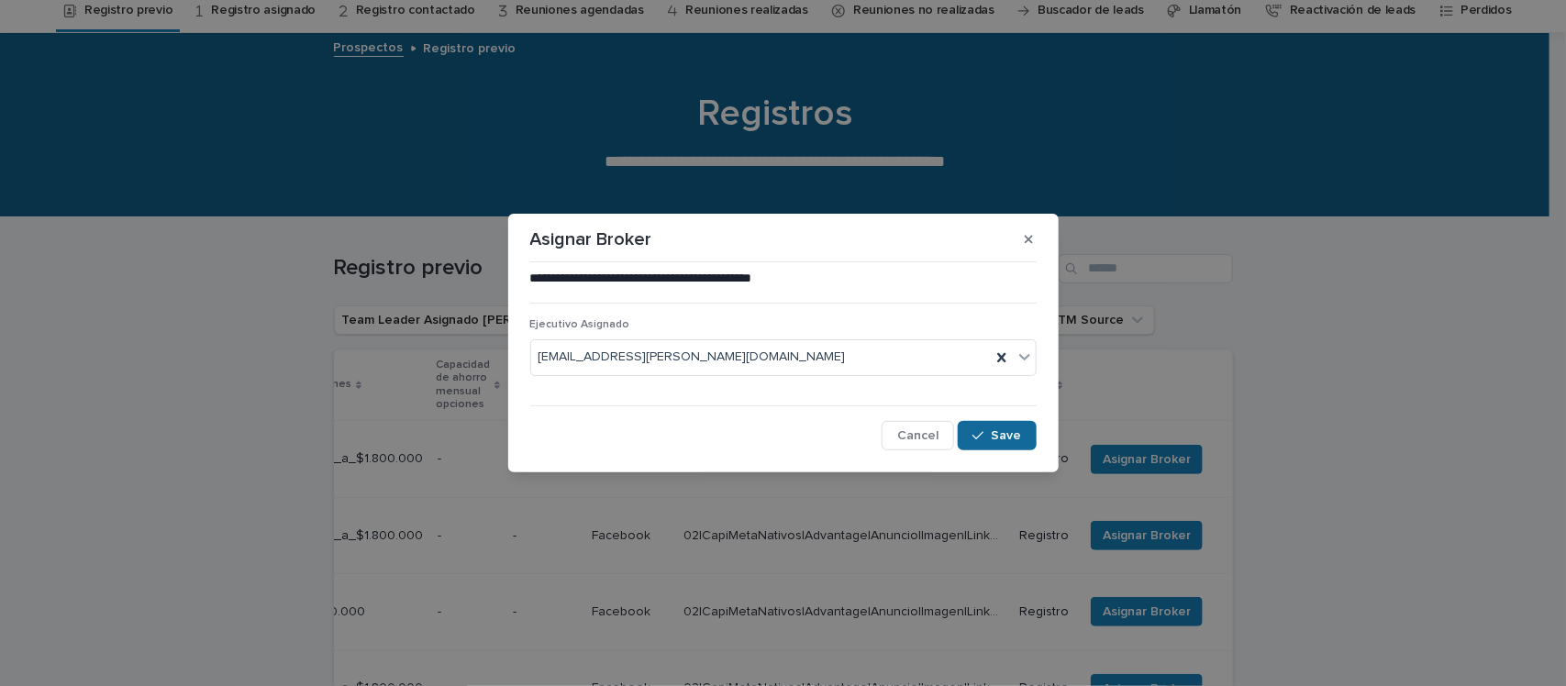
click at [992, 436] on span "Save" at bounding box center [1006, 435] width 30 height 13
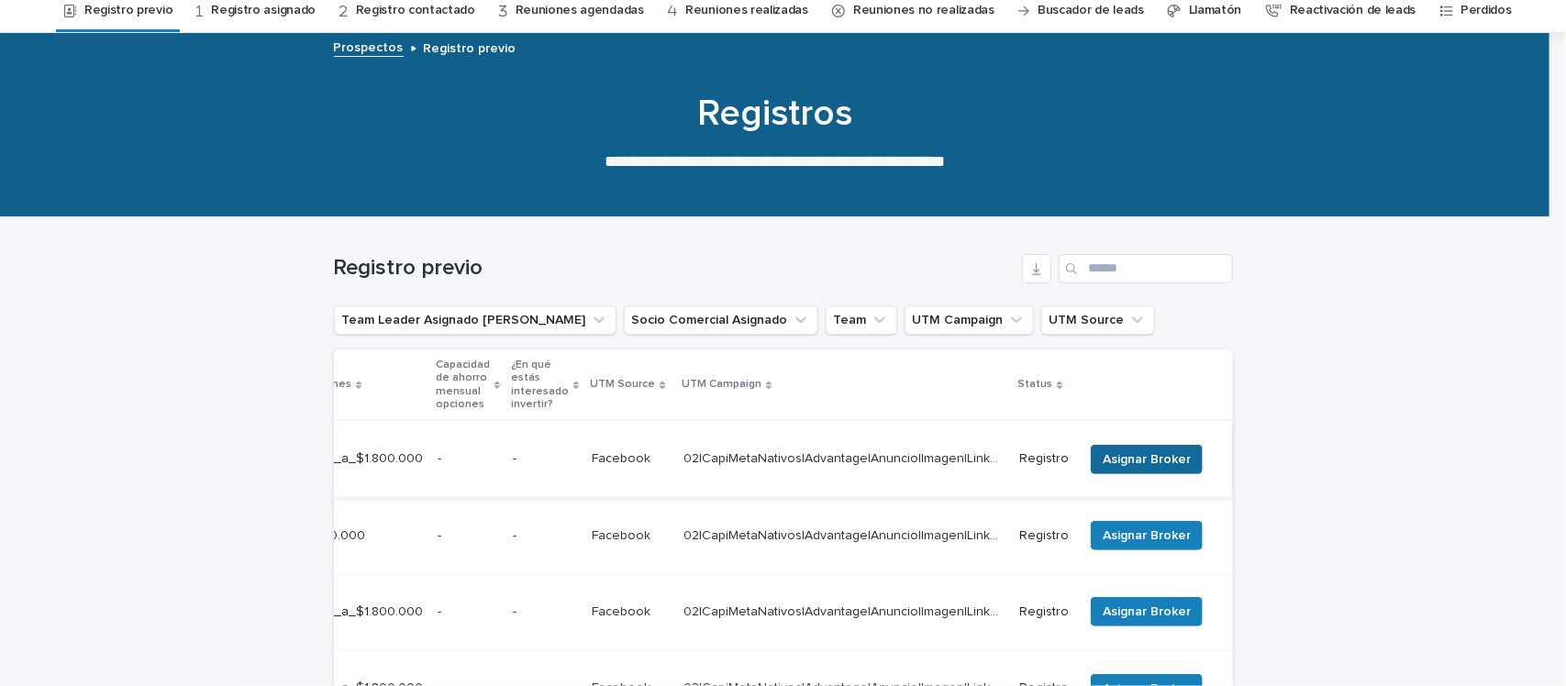
click at [1140, 450] on span "Asignar Broker" at bounding box center [1146, 459] width 88 height 18
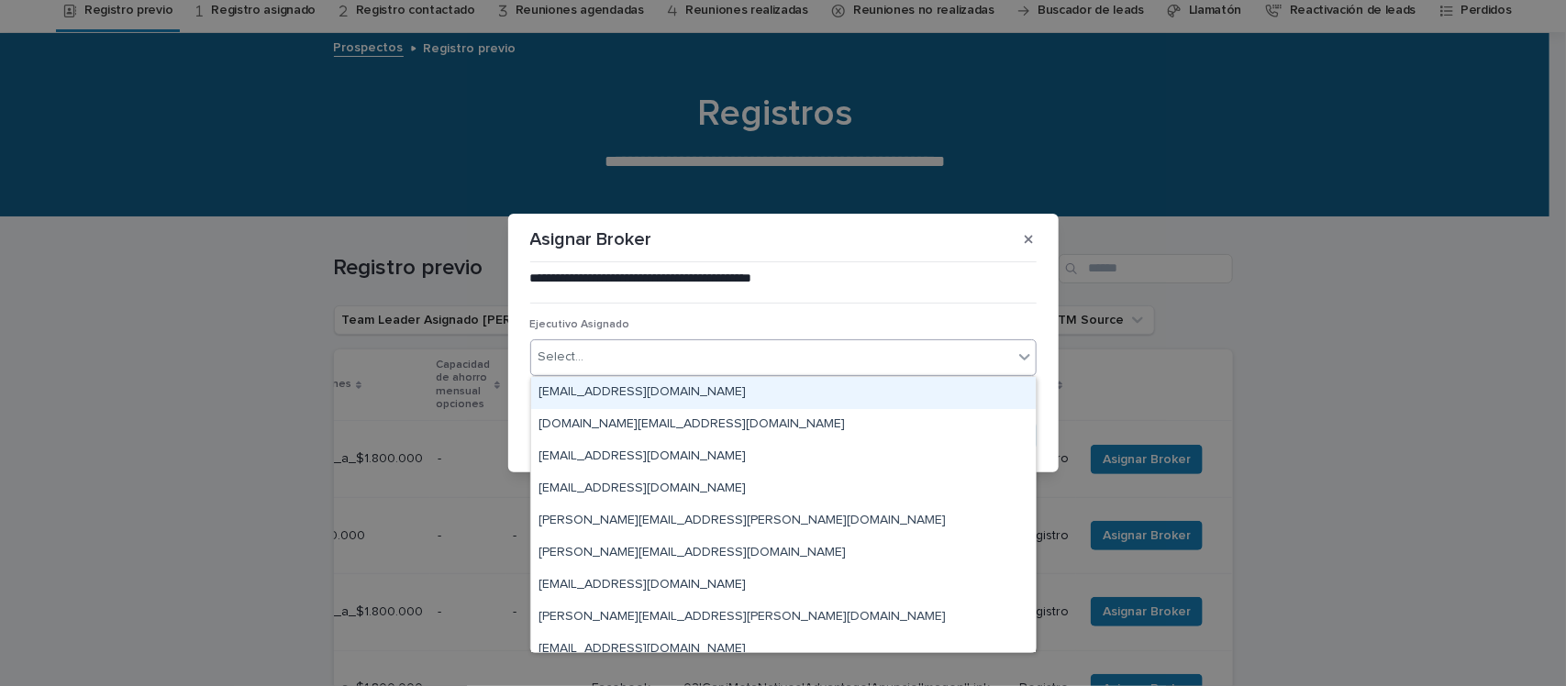
click at [631, 349] on div "Select..." at bounding box center [771, 357] width 481 height 30
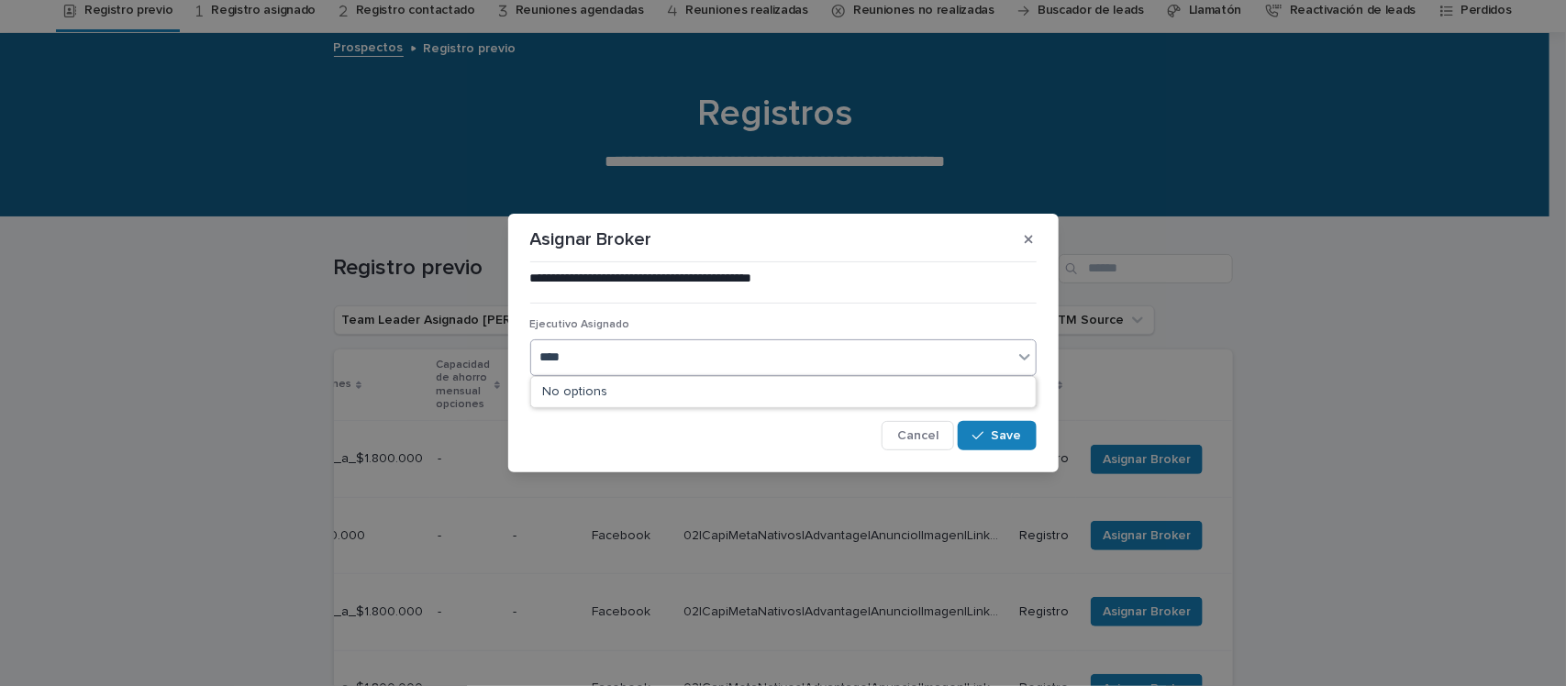
type input "*****"
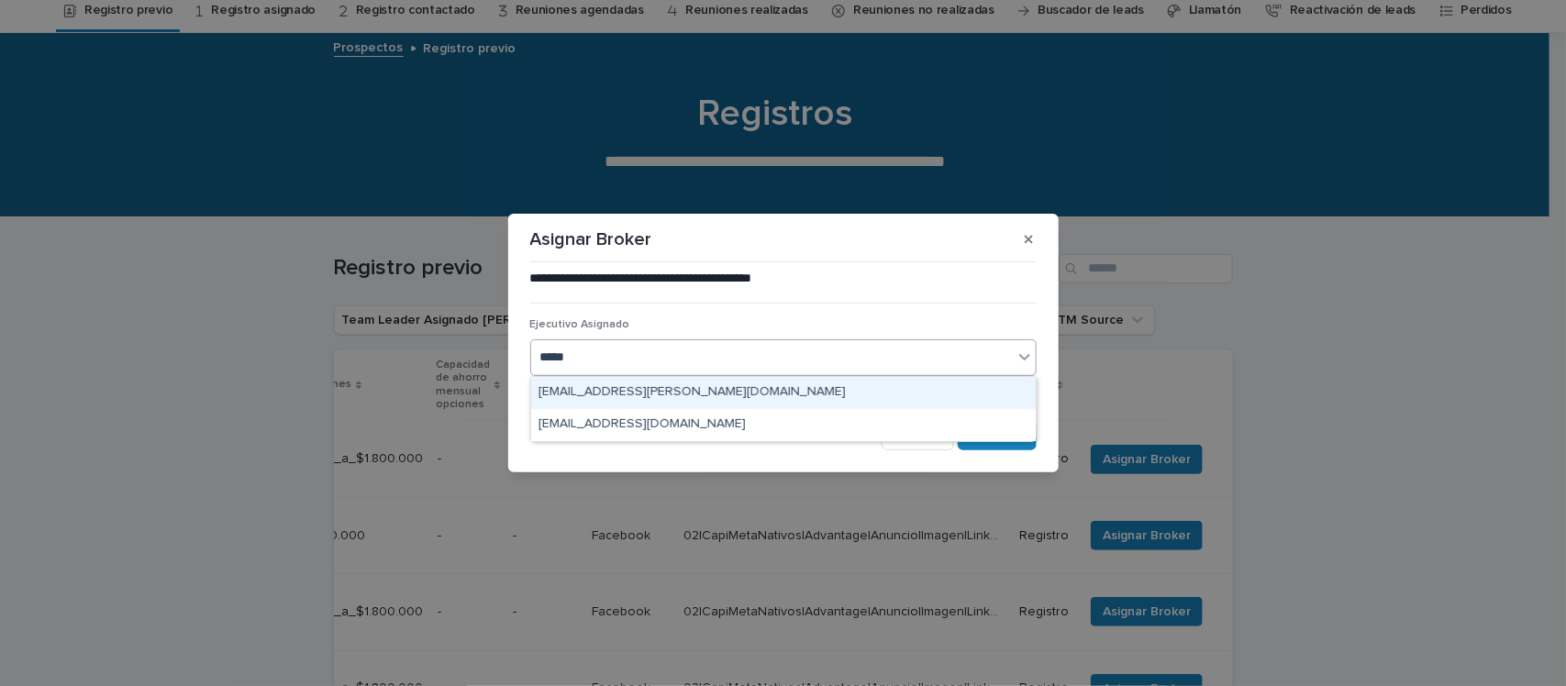
click at [661, 383] on div "[EMAIL_ADDRESS][PERSON_NAME][DOMAIN_NAME]" at bounding box center [783, 393] width 504 height 32
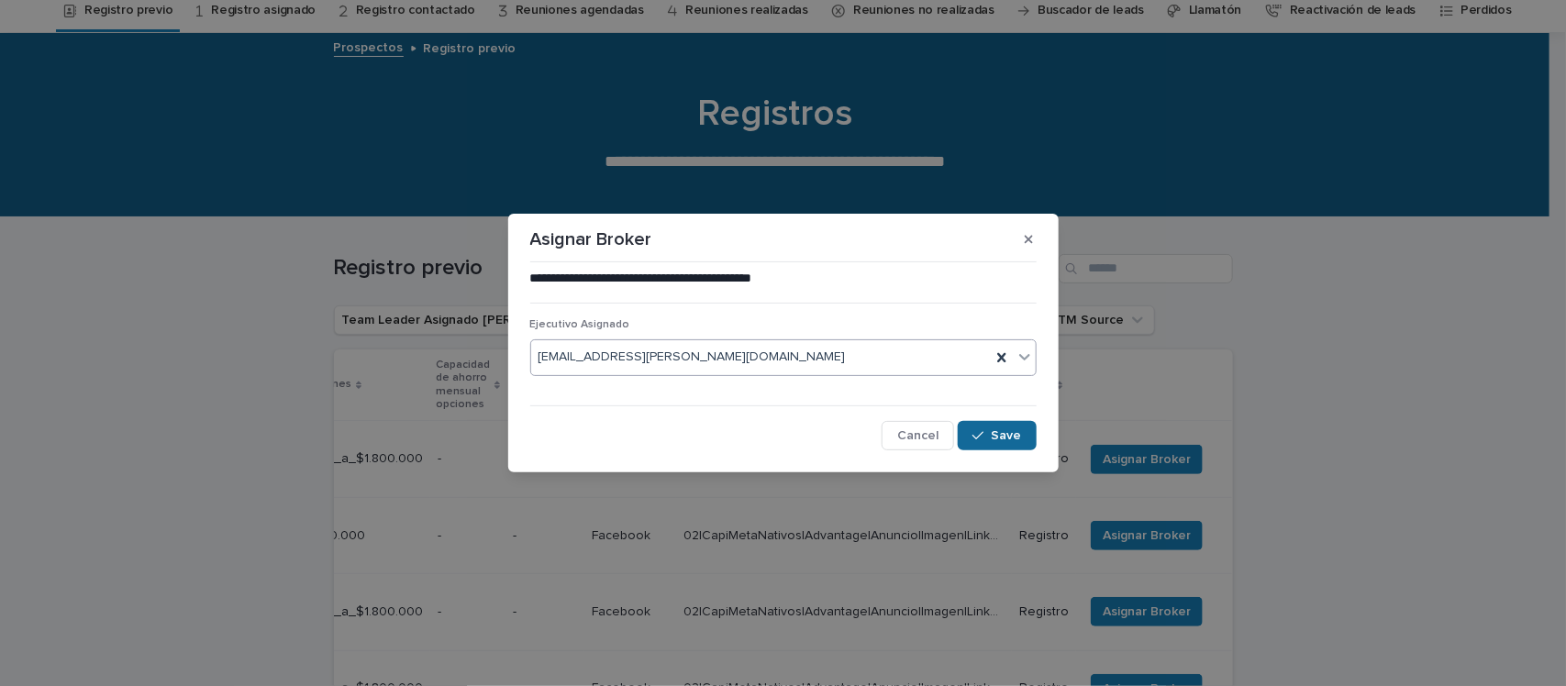
click at [1009, 438] on span "Save" at bounding box center [1006, 435] width 30 height 13
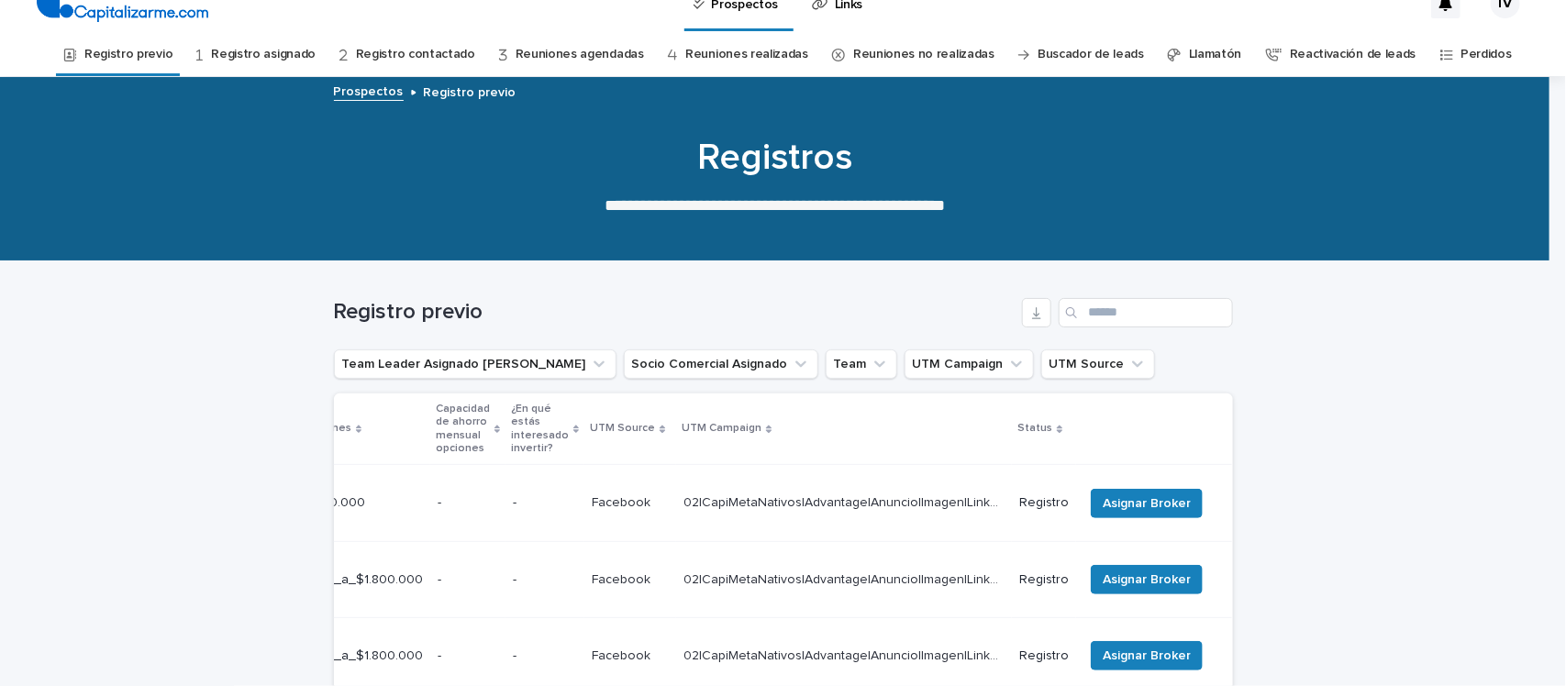
scroll to position [0, 0]
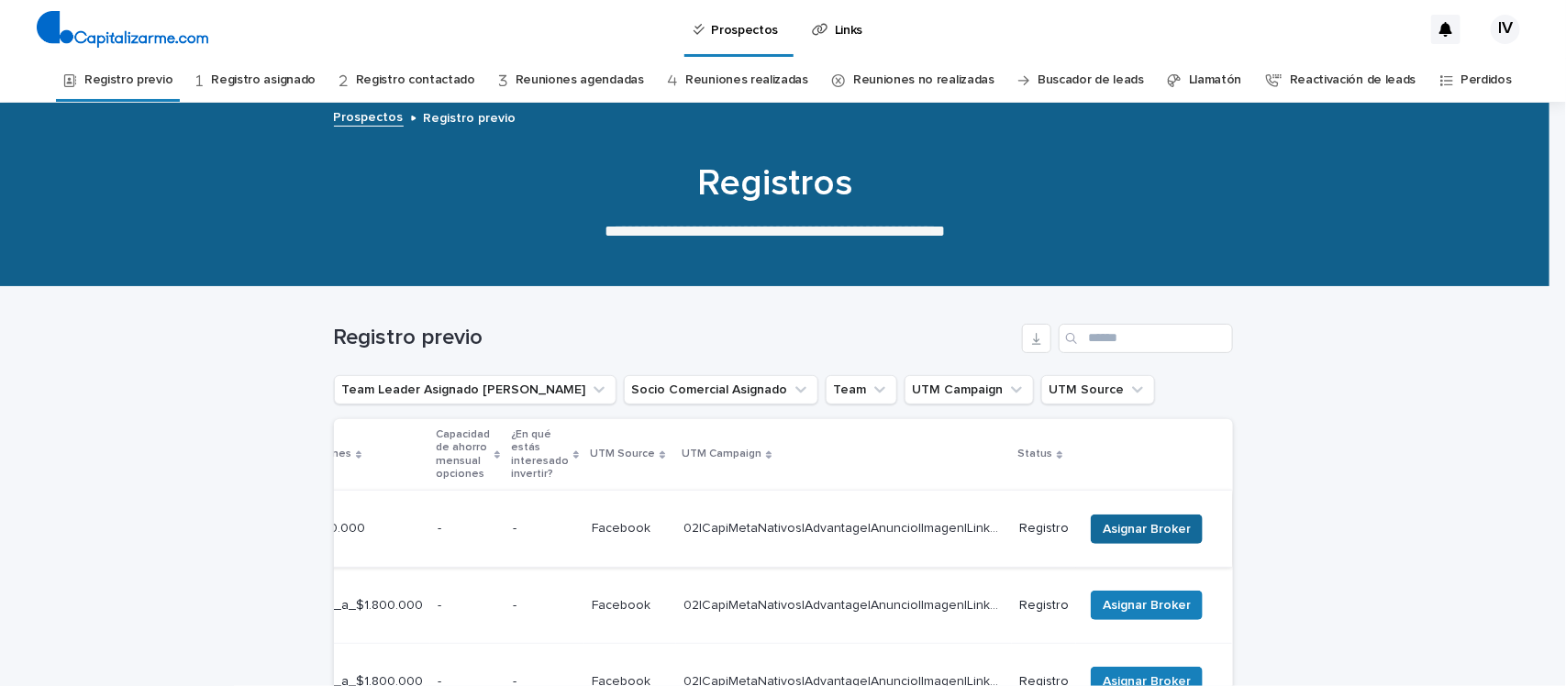
click at [1131, 520] on span "Asignar Broker" at bounding box center [1146, 529] width 88 height 18
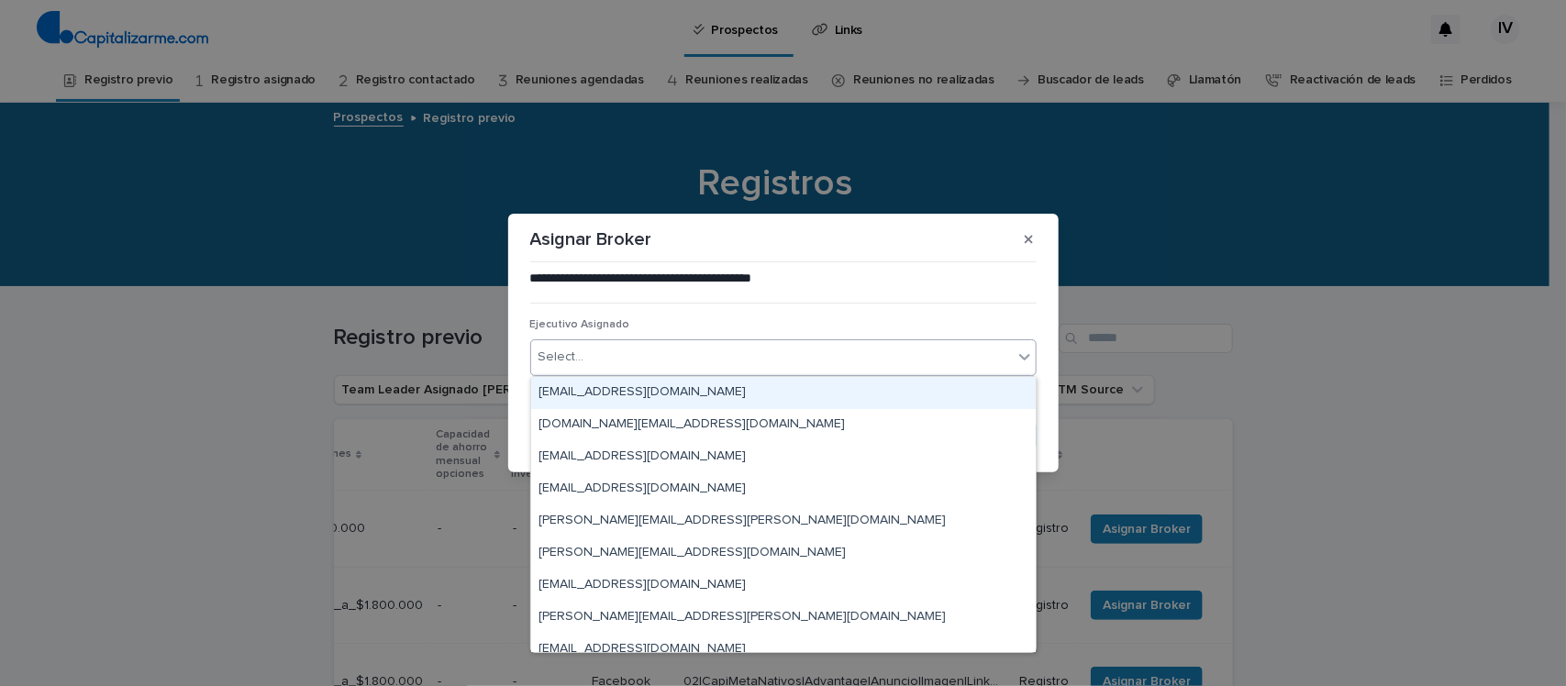
click at [637, 358] on div "Select..." at bounding box center [771, 357] width 481 height 30
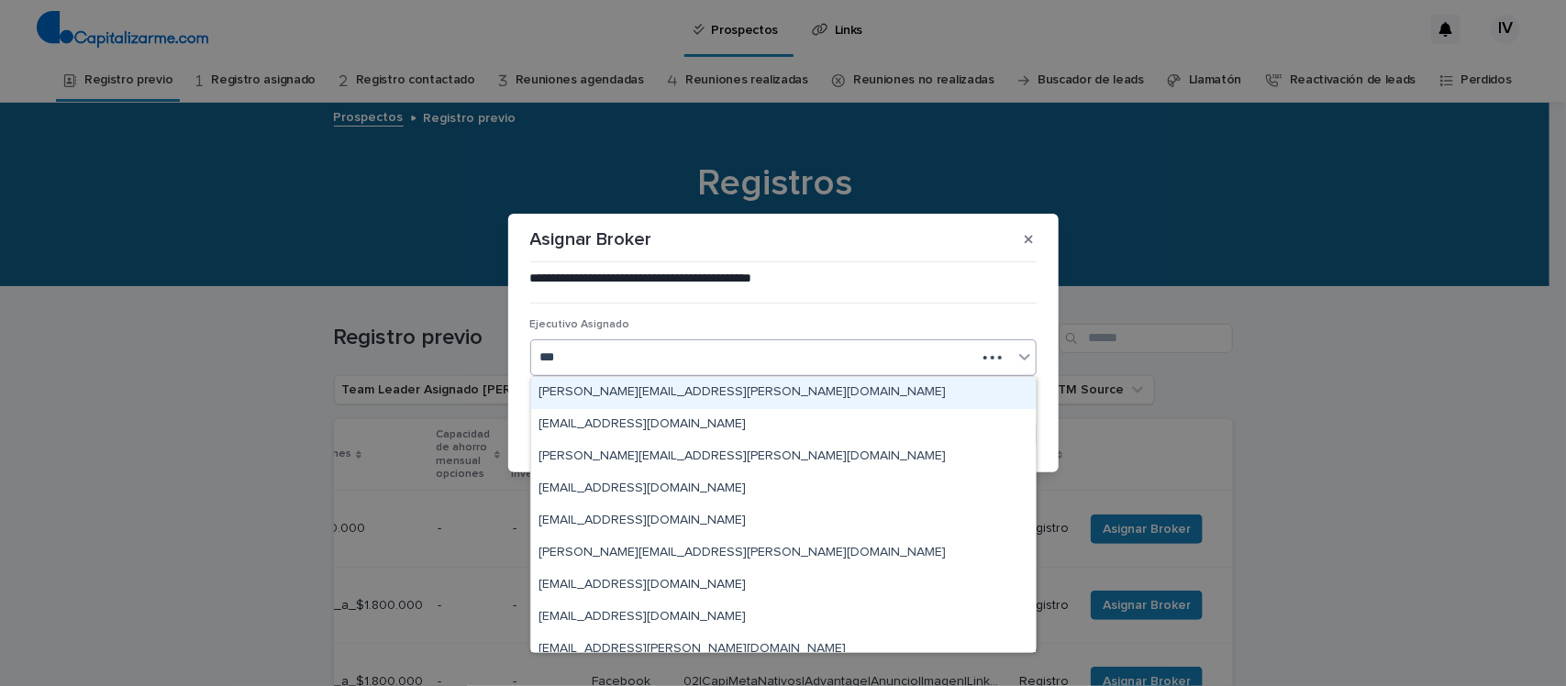
type input "****"
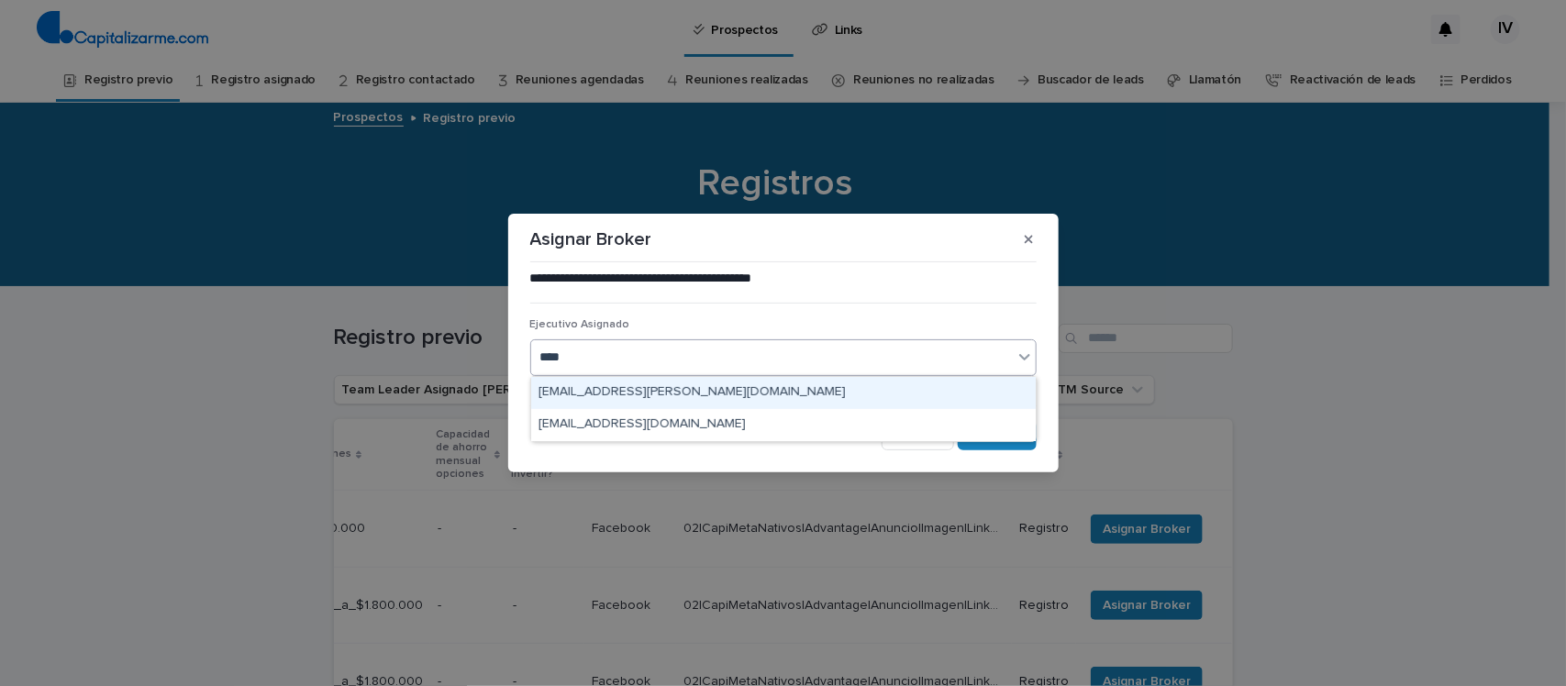
click at [645, 395] on div "[EMAIL_ADDRESS][PERSON_NAME][DOMAIN_NAME]" at bounding box center [783, 393] width 504 height 32
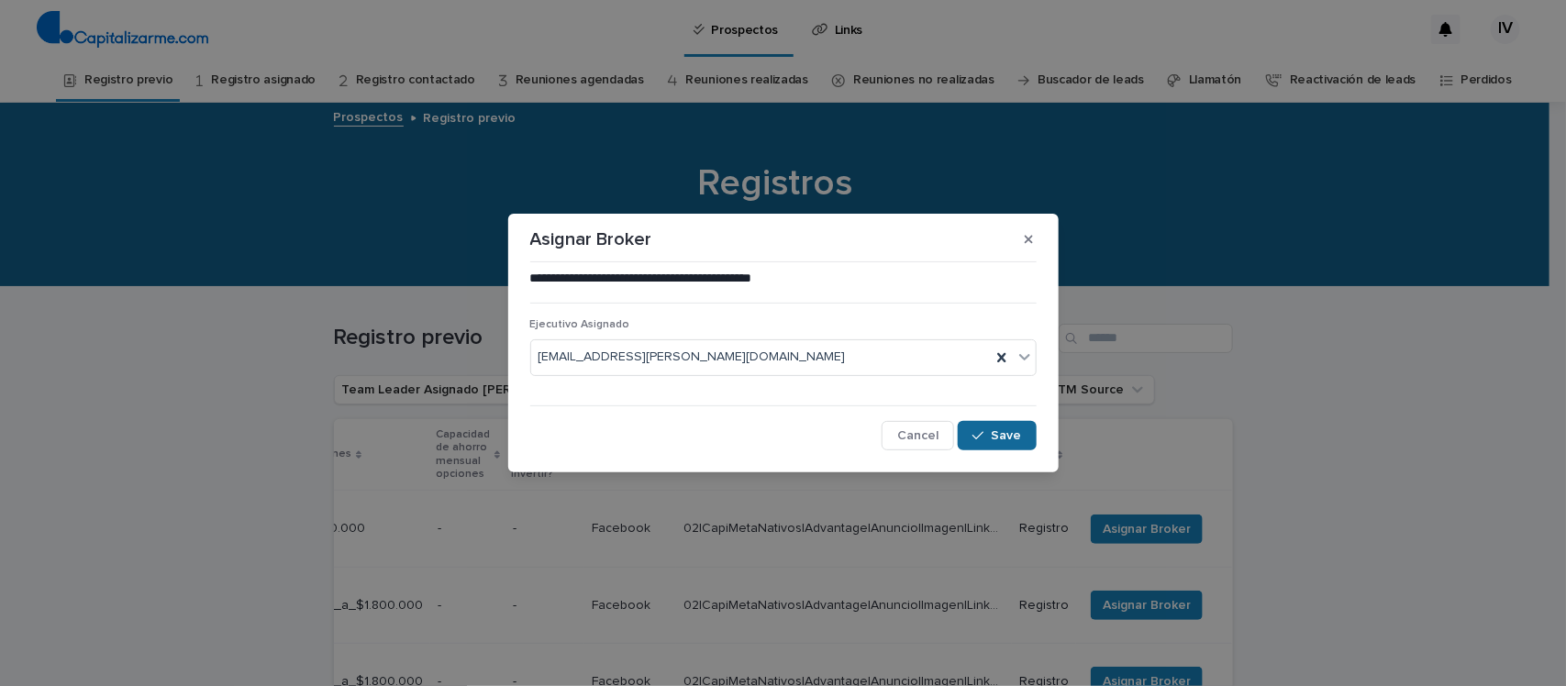
drag, startPoint x: 998, startPoint y: 449, endPoint x: 1001, endPoint y: 440, distance: 9.9
click at [1001, 440] on button "Save" at bounding box center [996, 435] width 78 height 29
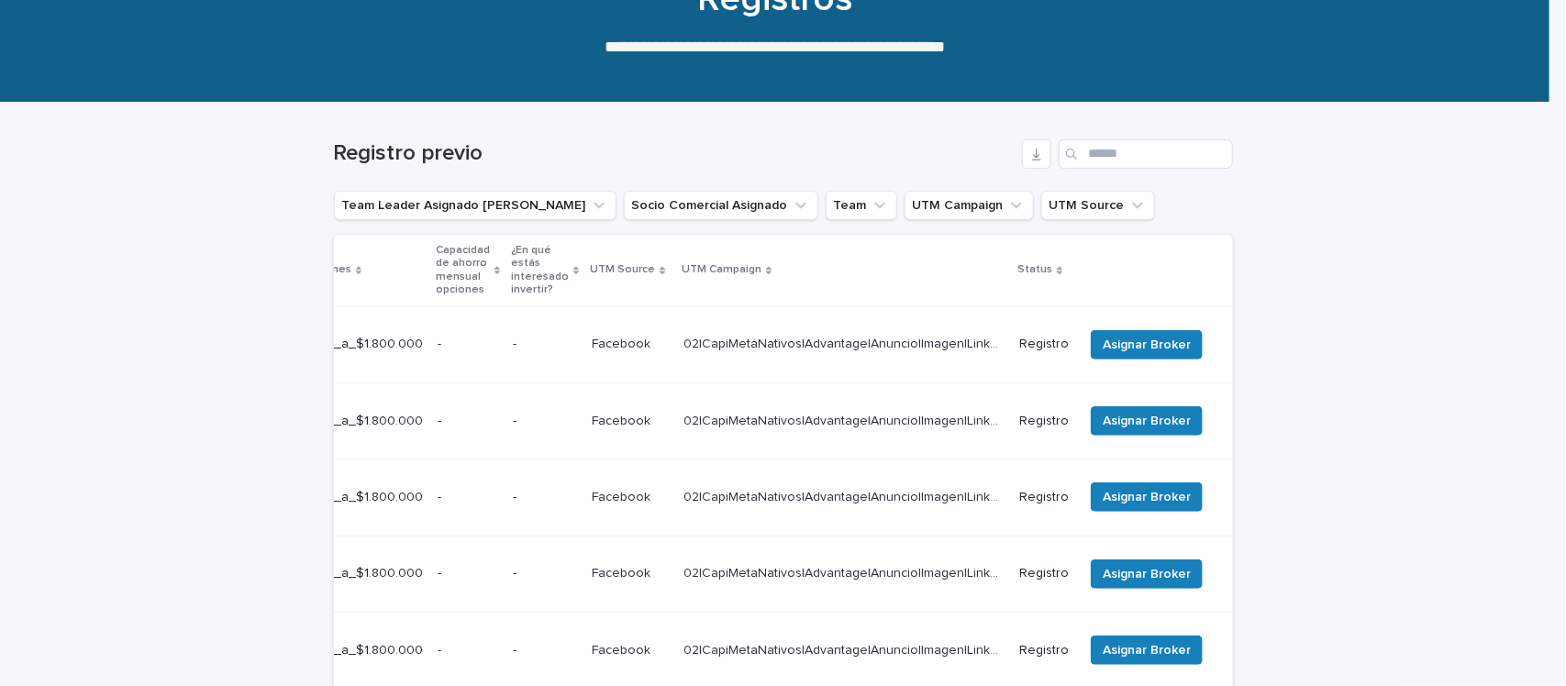
scroll to position [299, 0]
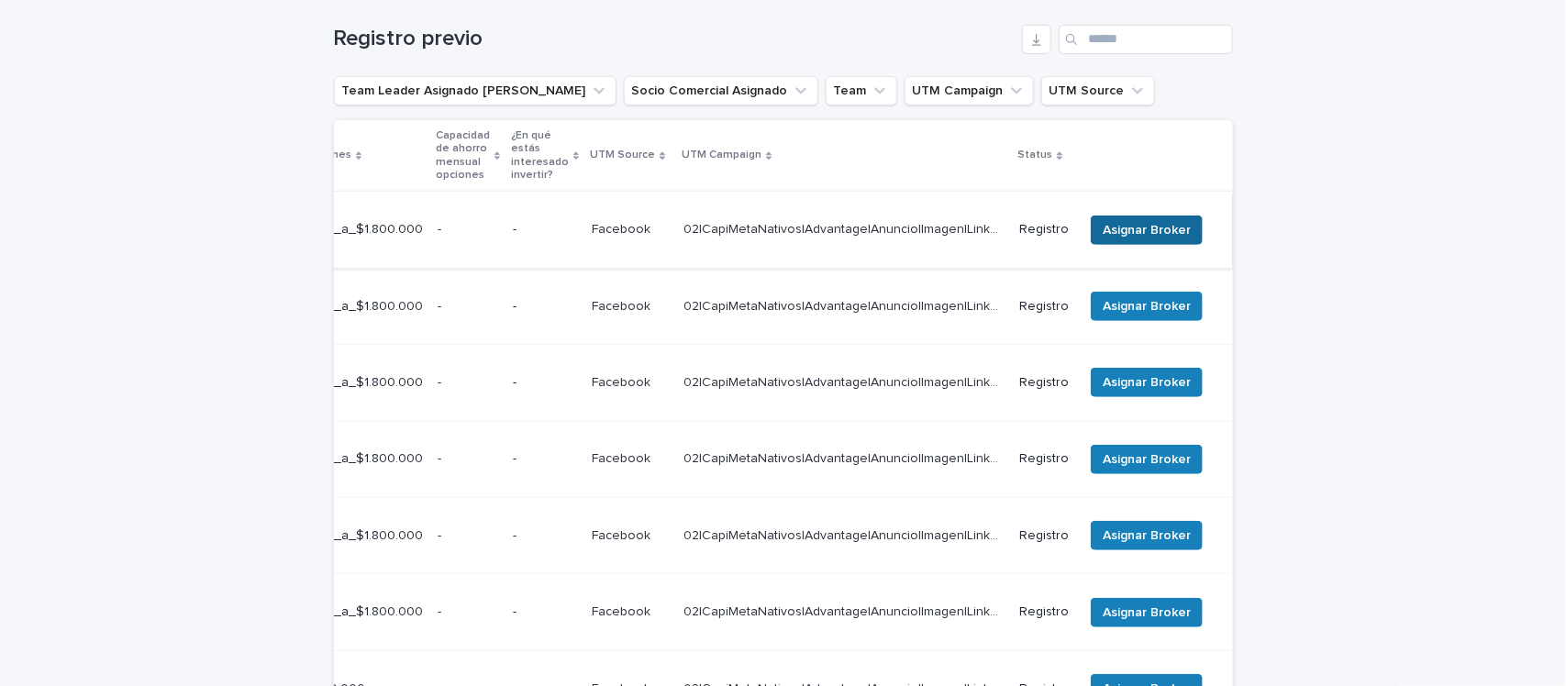
click at [1138, 221] on span "Asignar Broker" at bounding box center [1146, 230] width 88 height 18
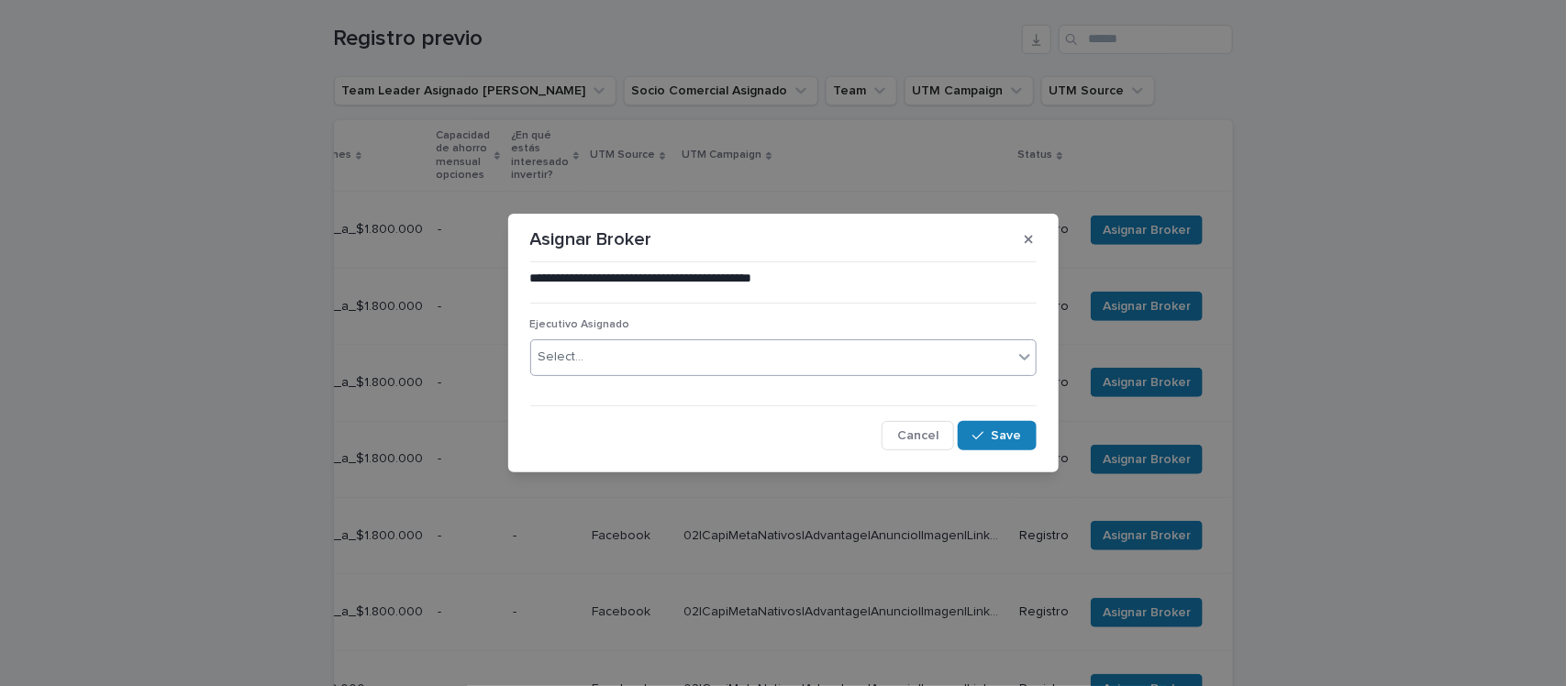
click at [621, 351] on div "Select..." at bounding box center [771, 357] width 481 height 30
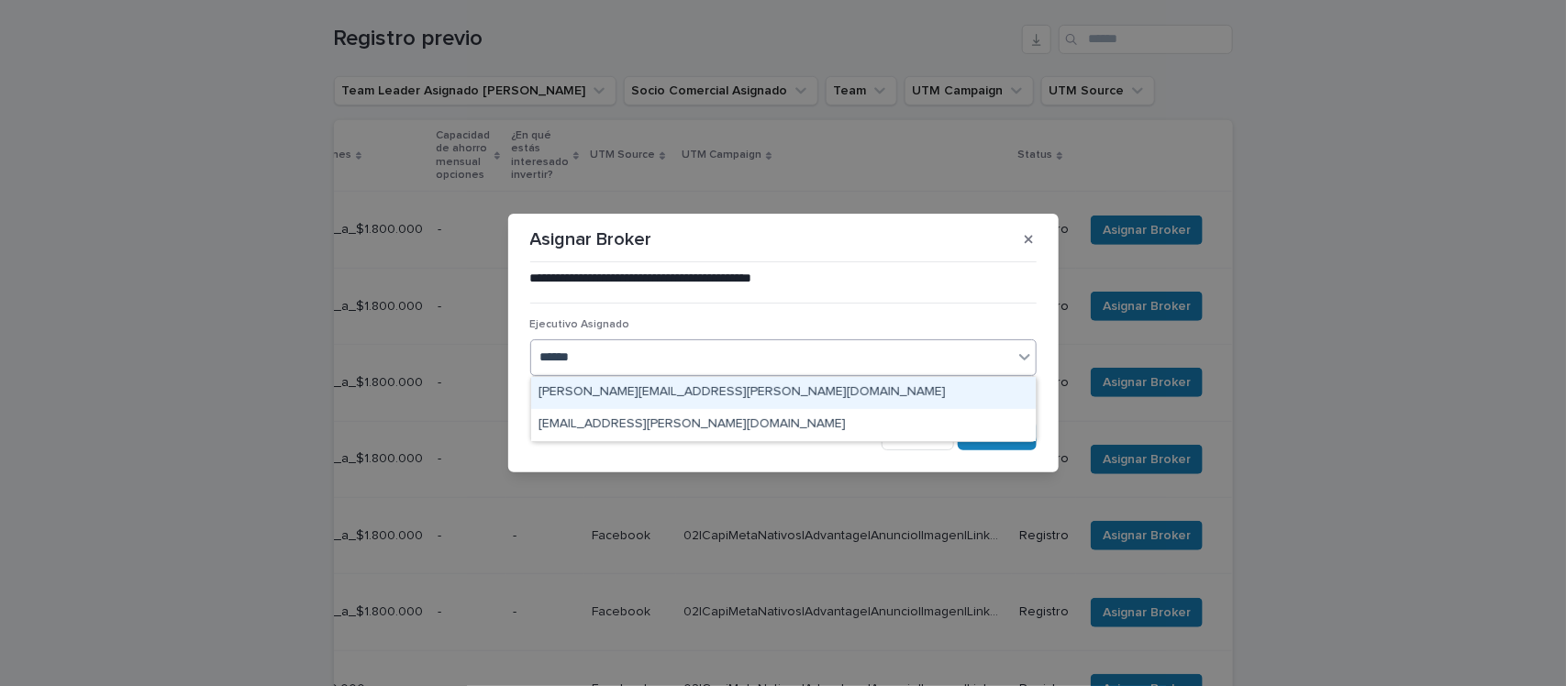
type input "******"
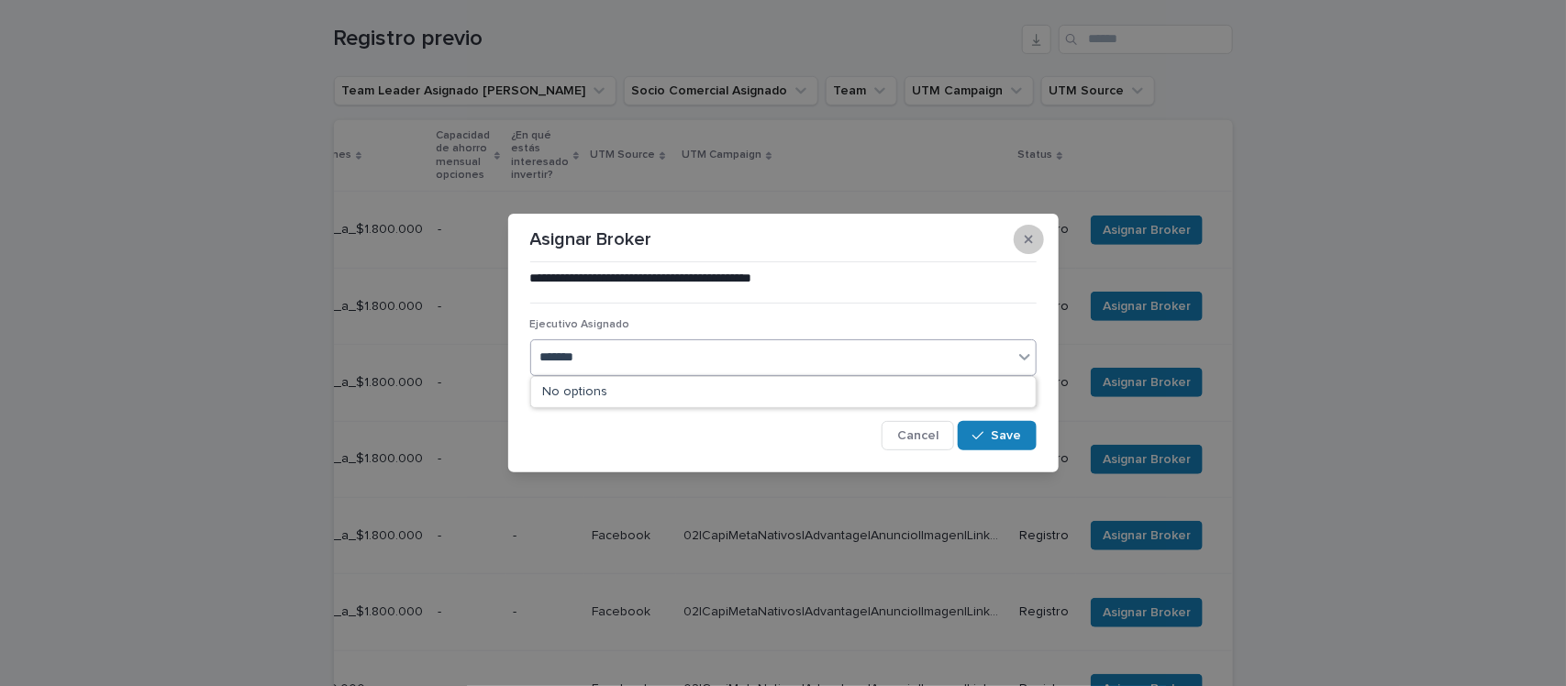
type input "*******"
click at [1032, 239] on icon "button" at bounding box center [1028, 239] width 8 height 13
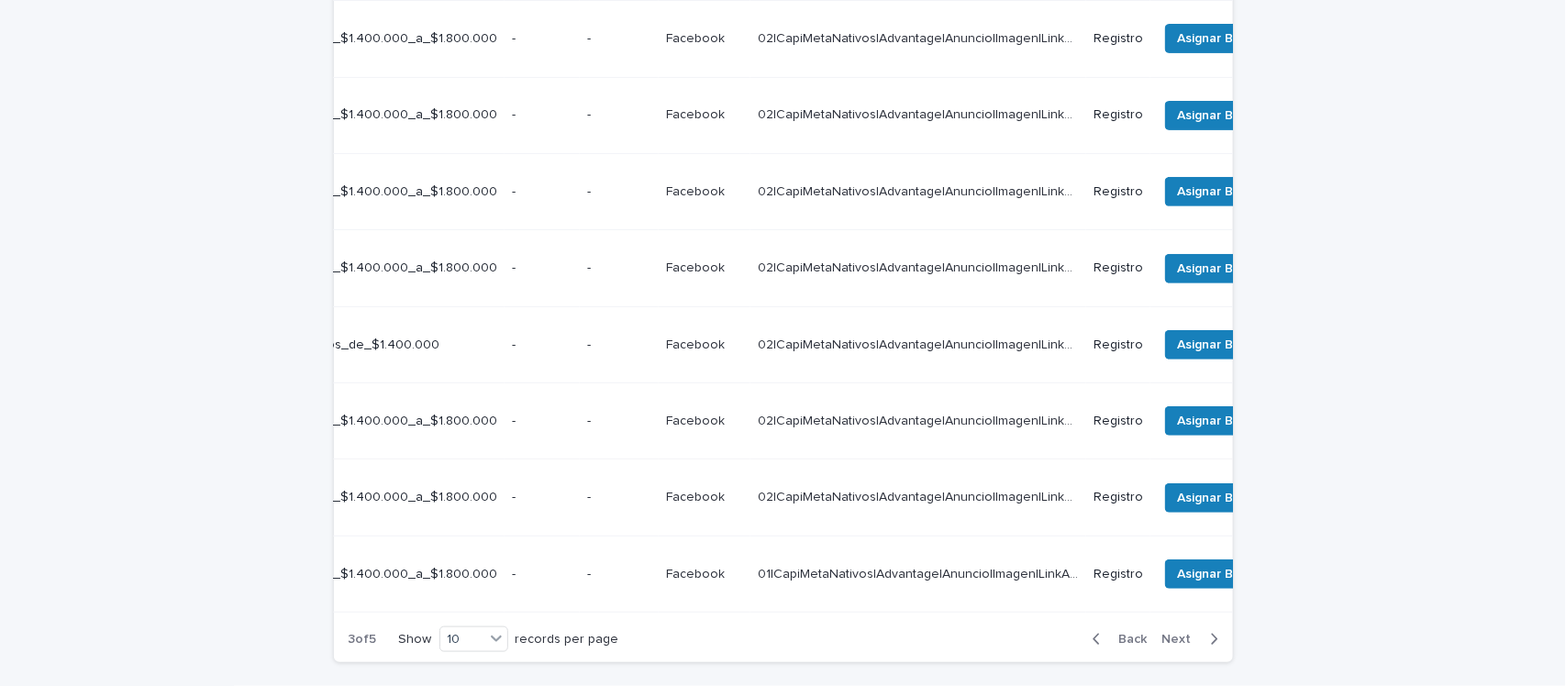
scroll to position [0, 0]
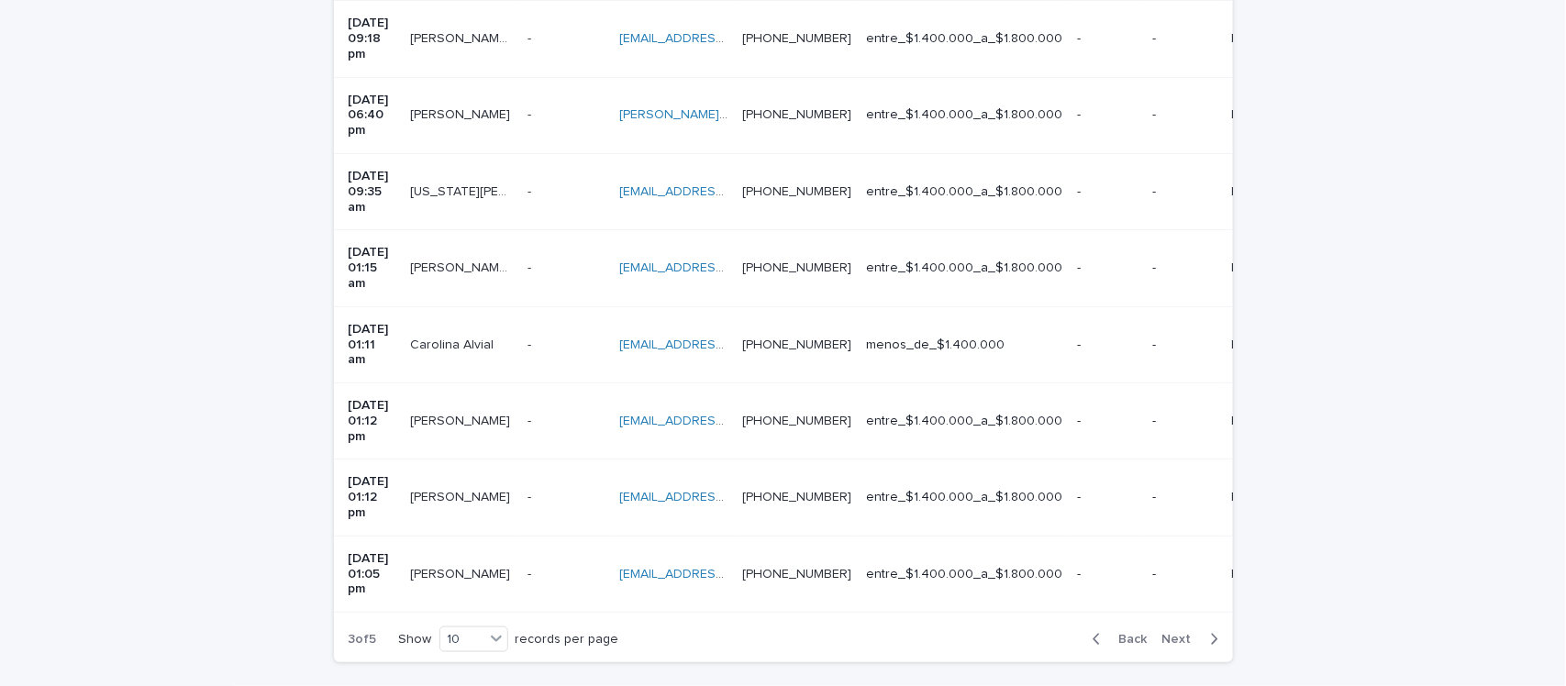
click at [1162, 633] on span "Next" at bounding box center [1182, 639] width 40 height 13
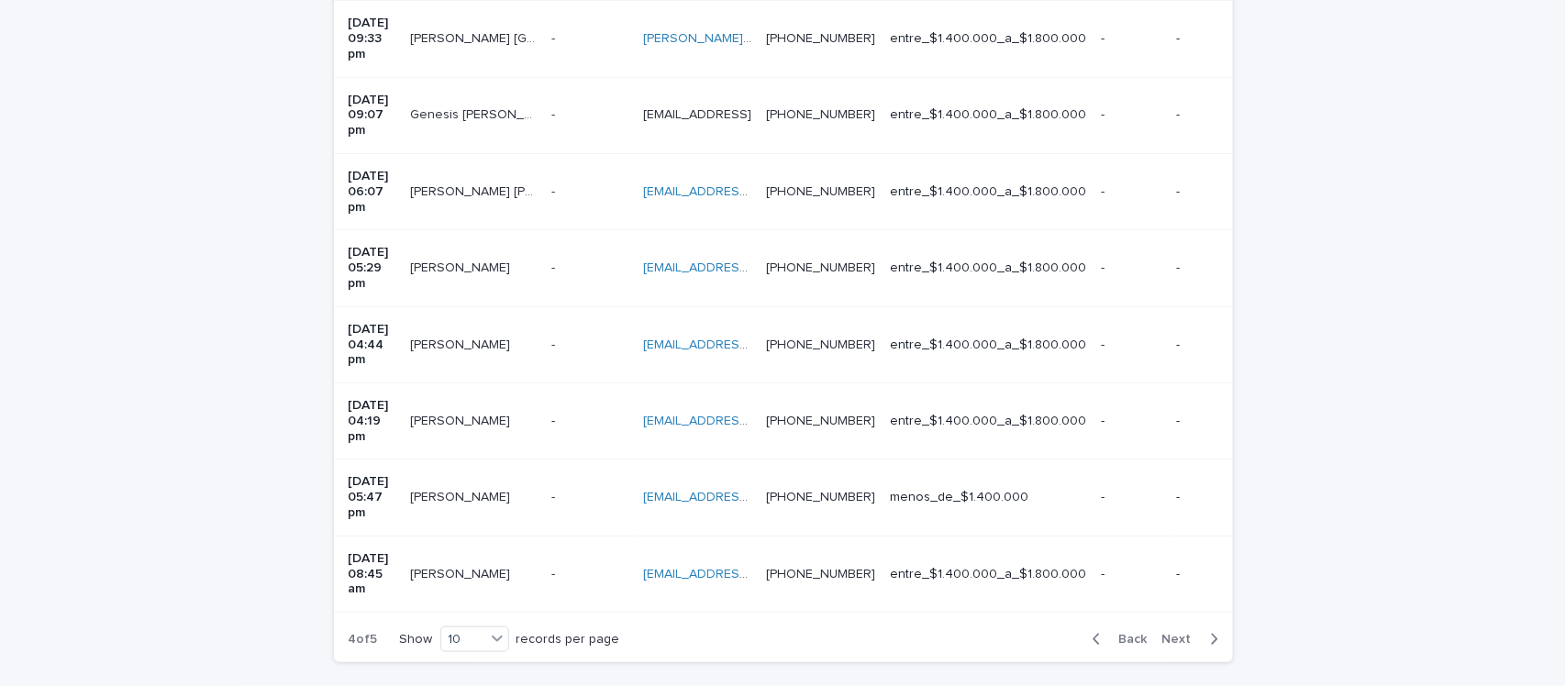
click at [1112, 633] on span "Back" at bounding box center [1127, 639] width 39 height 13
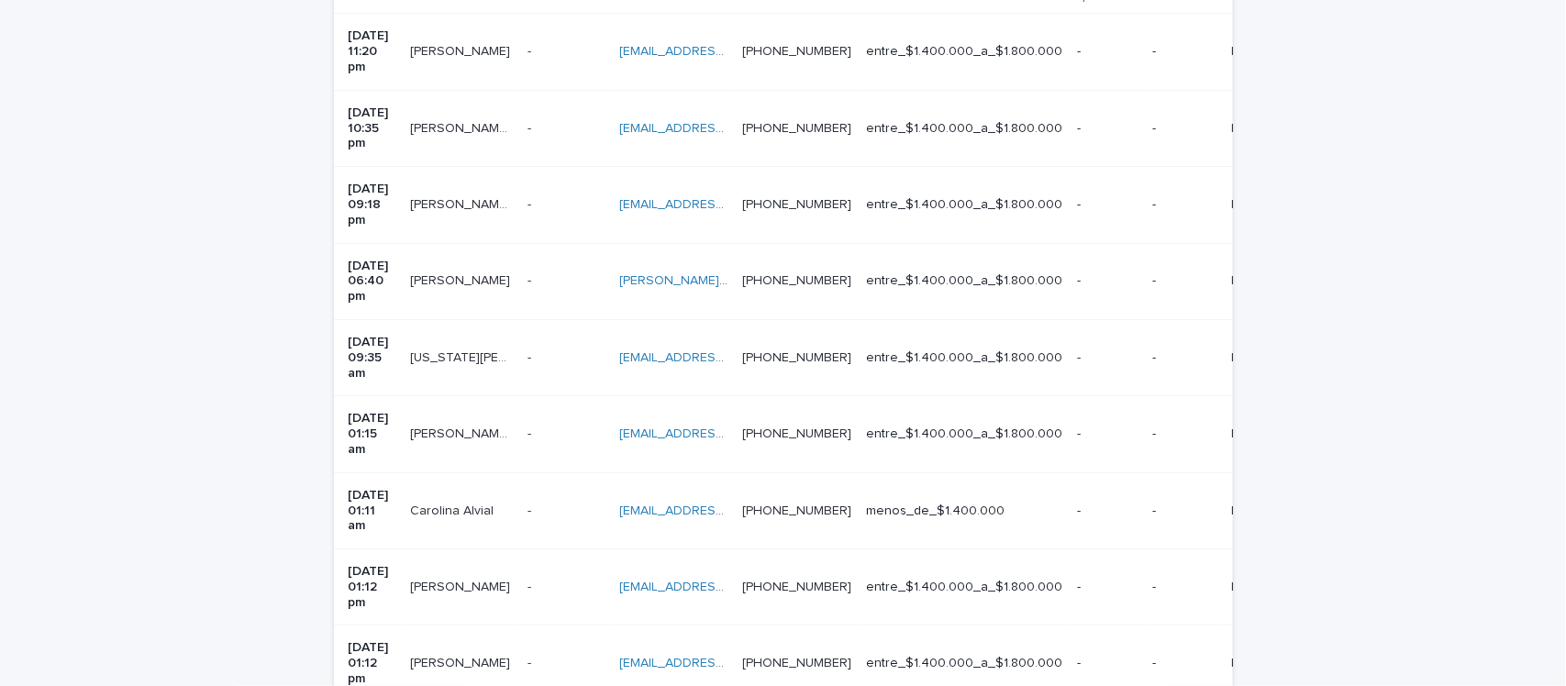
scroll to position [528, 0]
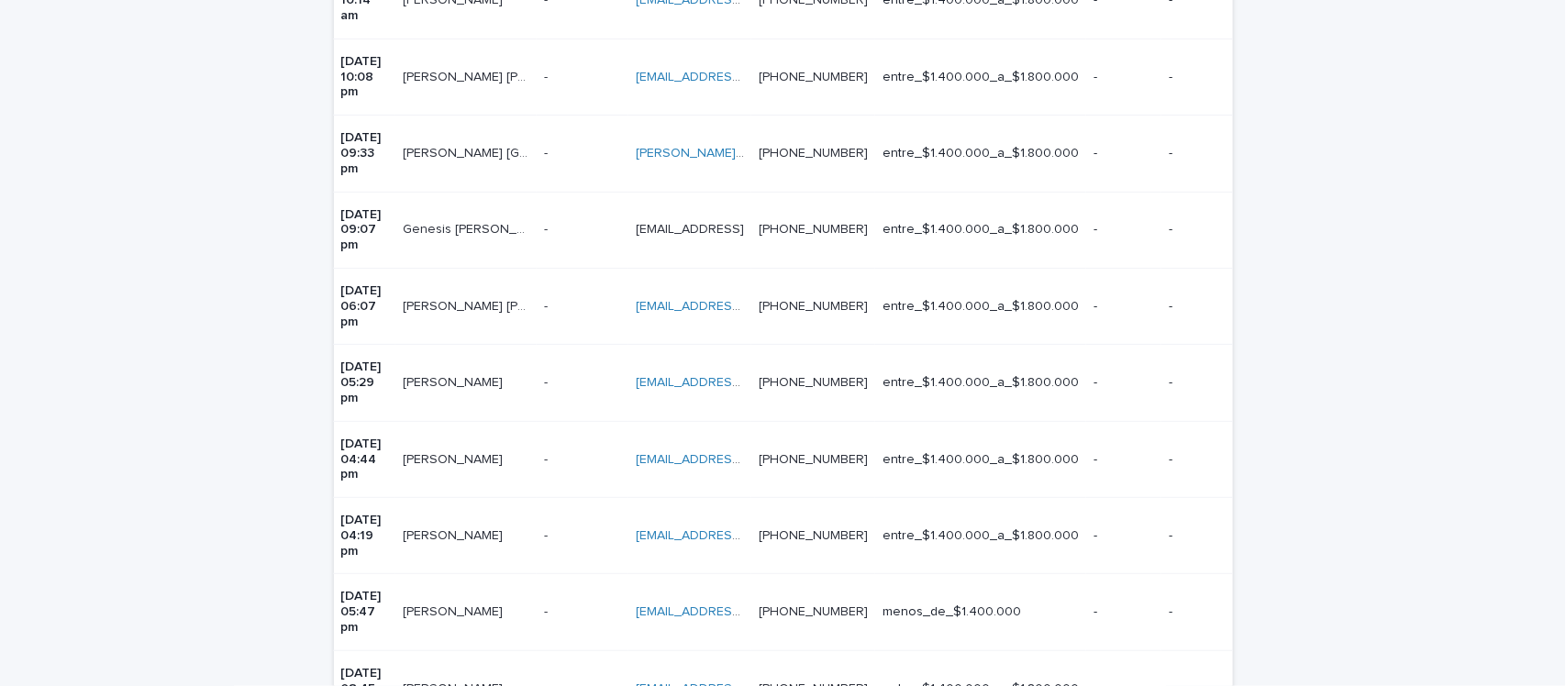
scroll to position [0, 2]
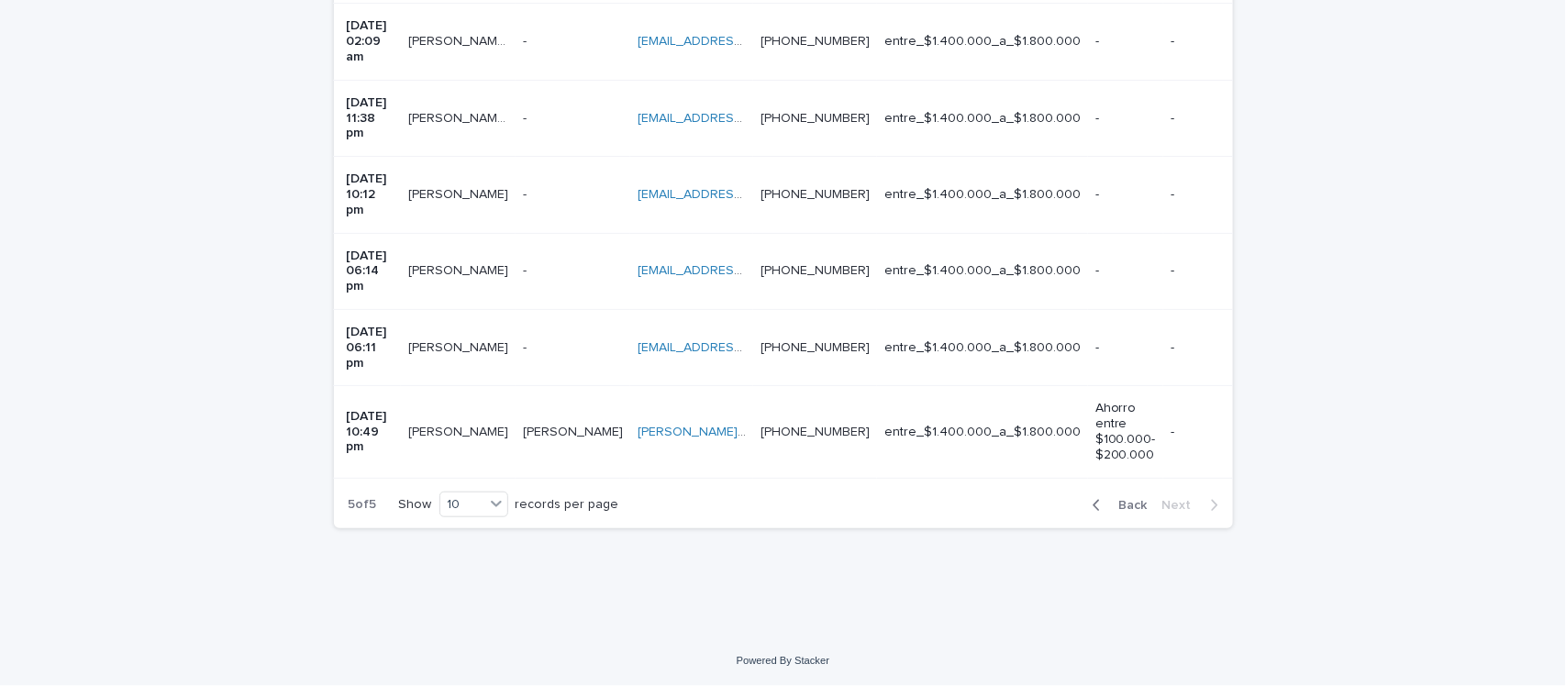
scroll to position [422, 0]
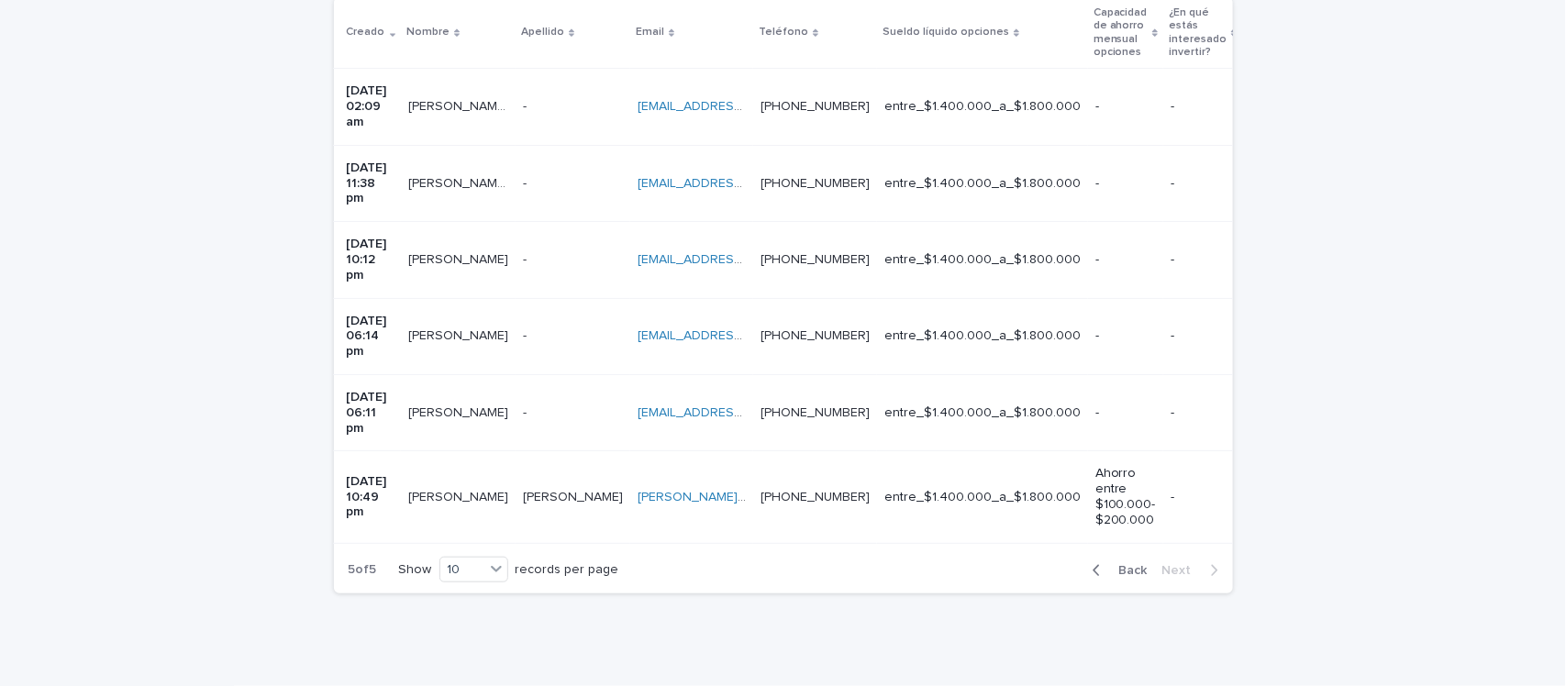
click at [1130, 564] on span "Back" at bounding box center [1127, 570] width 39 height 13
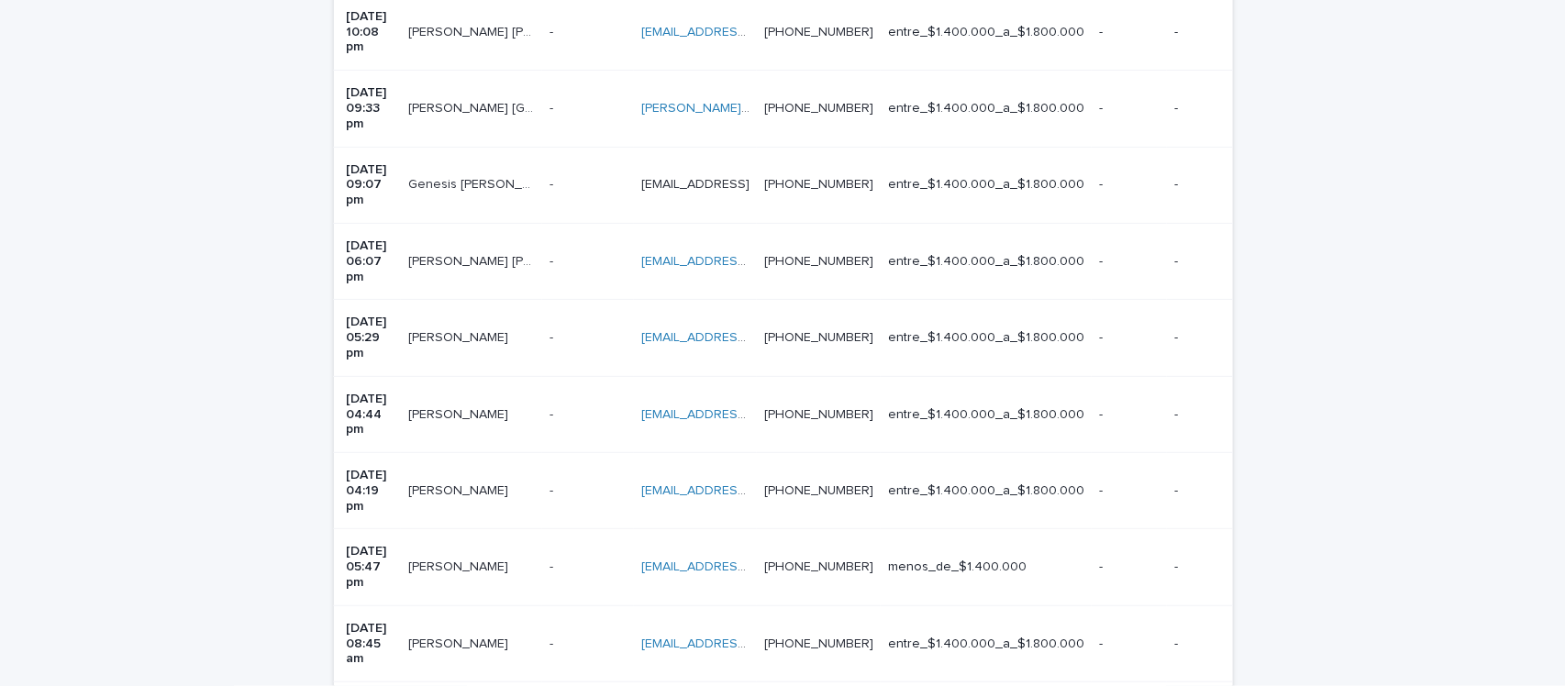
scroll to position [643, 0]
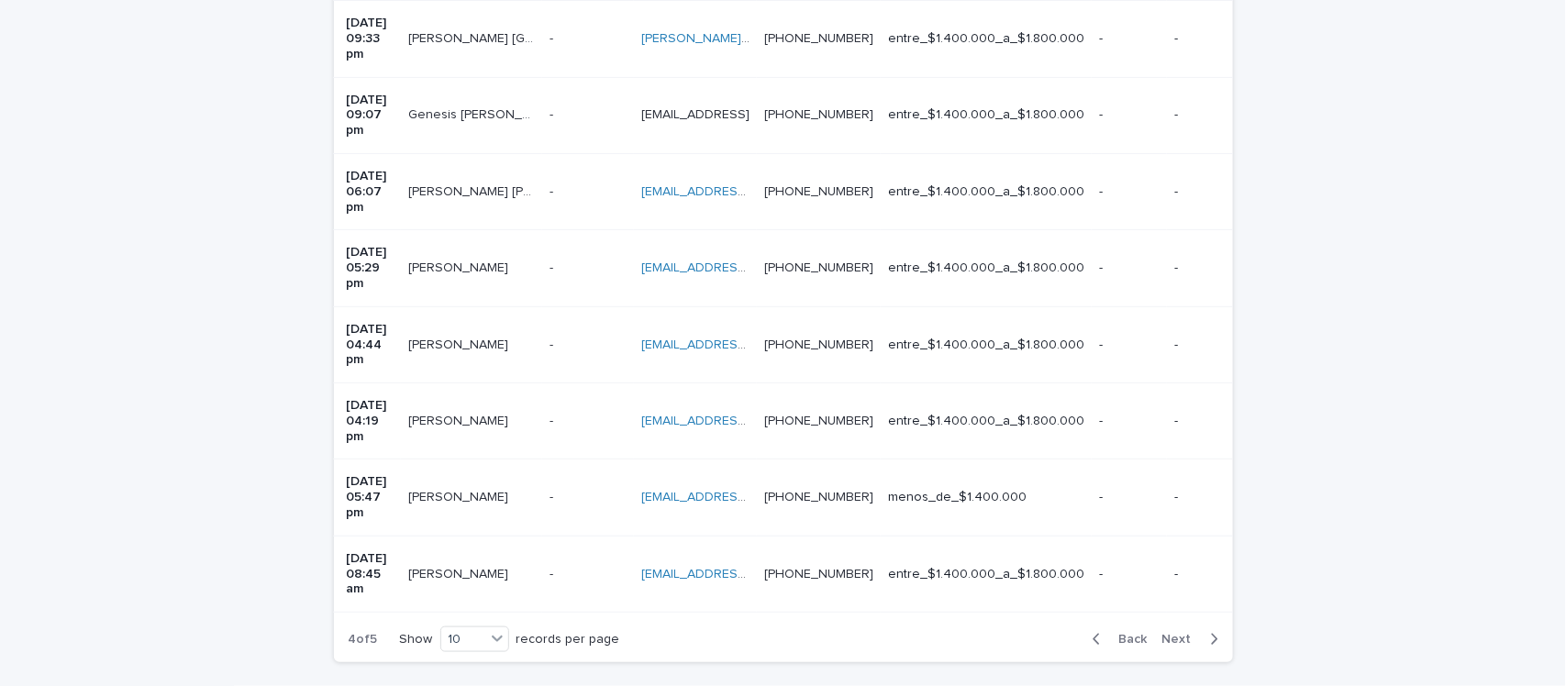
click at [1125, 633] on span "Back" at bounding box center [1127, 639] width 39 height 13
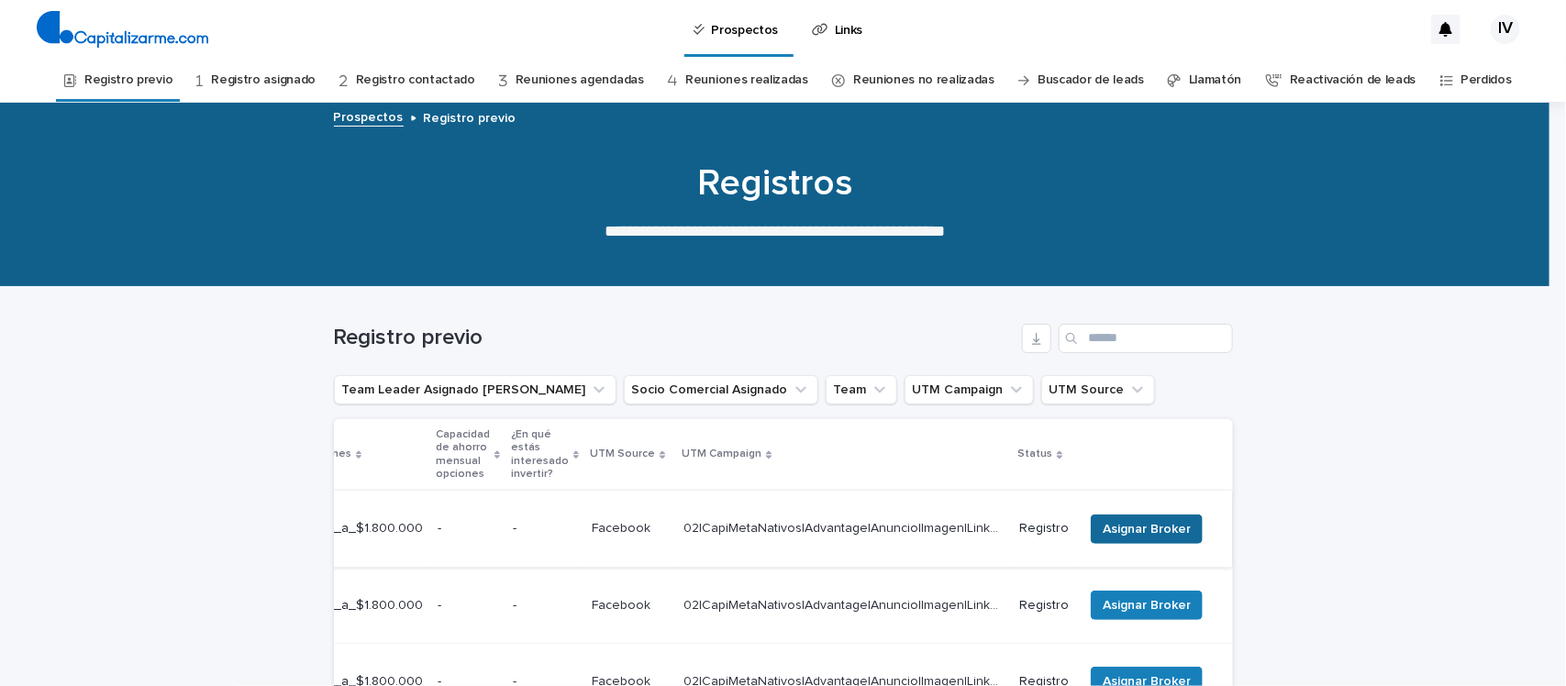
click at [1142, 521] on span "Asignar Broker" at bounding box center [1146, 529] width 88 height 18
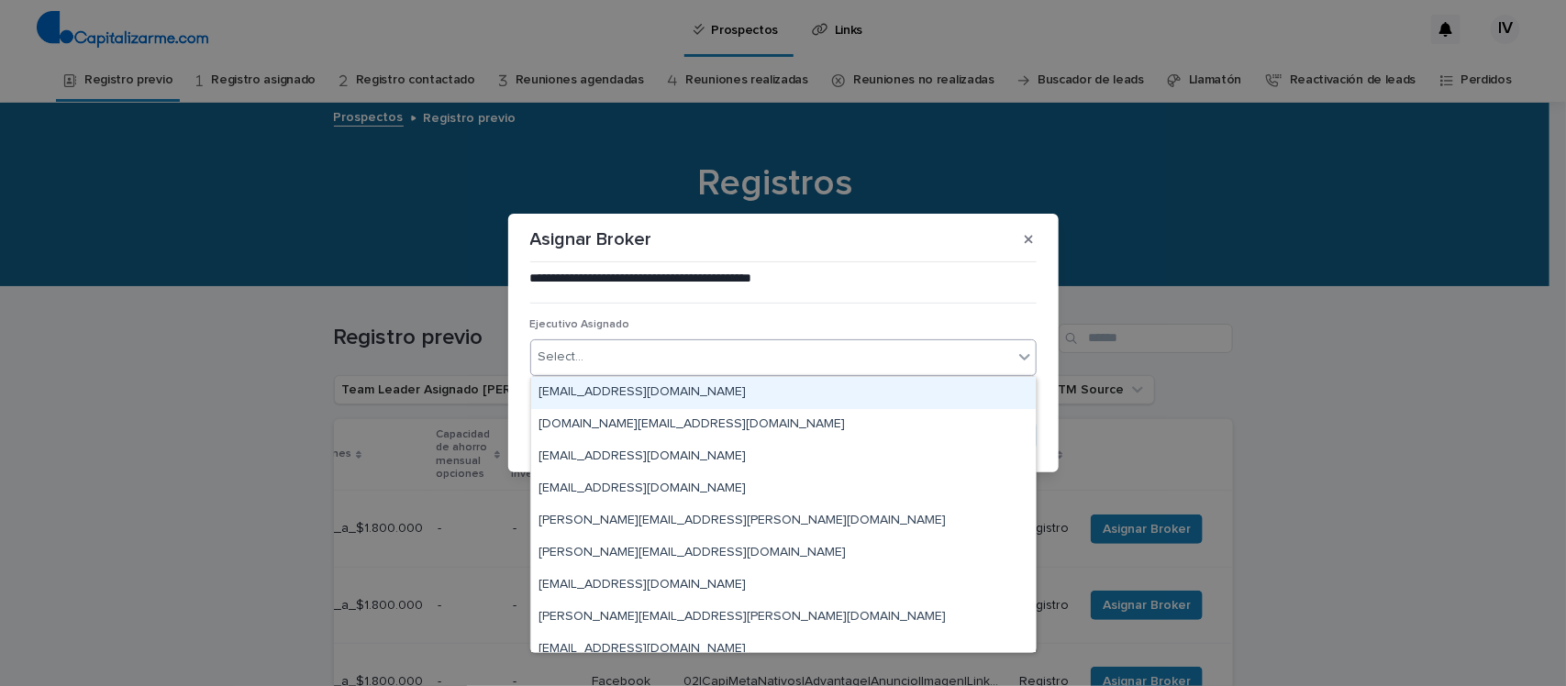
click at [739, 368] on div "Select..." at bounding box center [771, 357] width 481 height 30
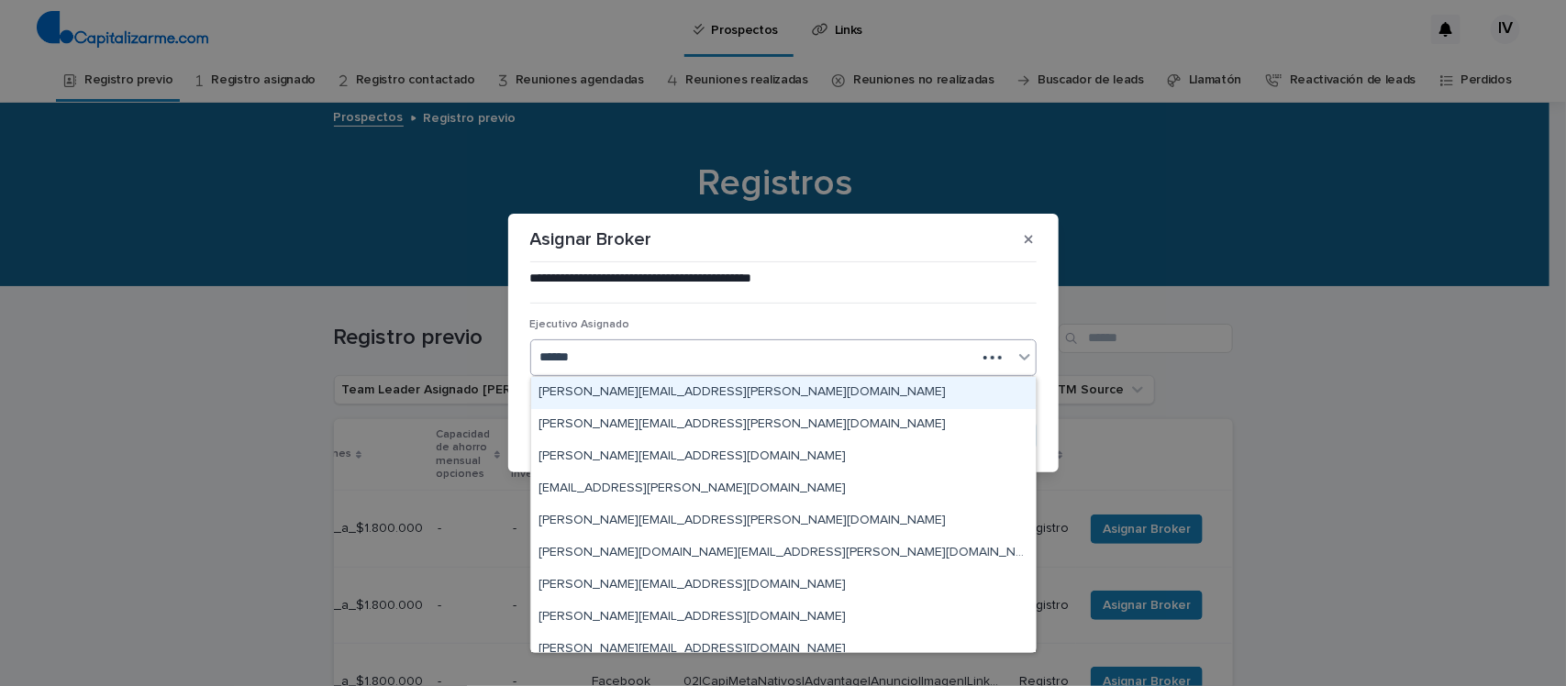
type input "*******"
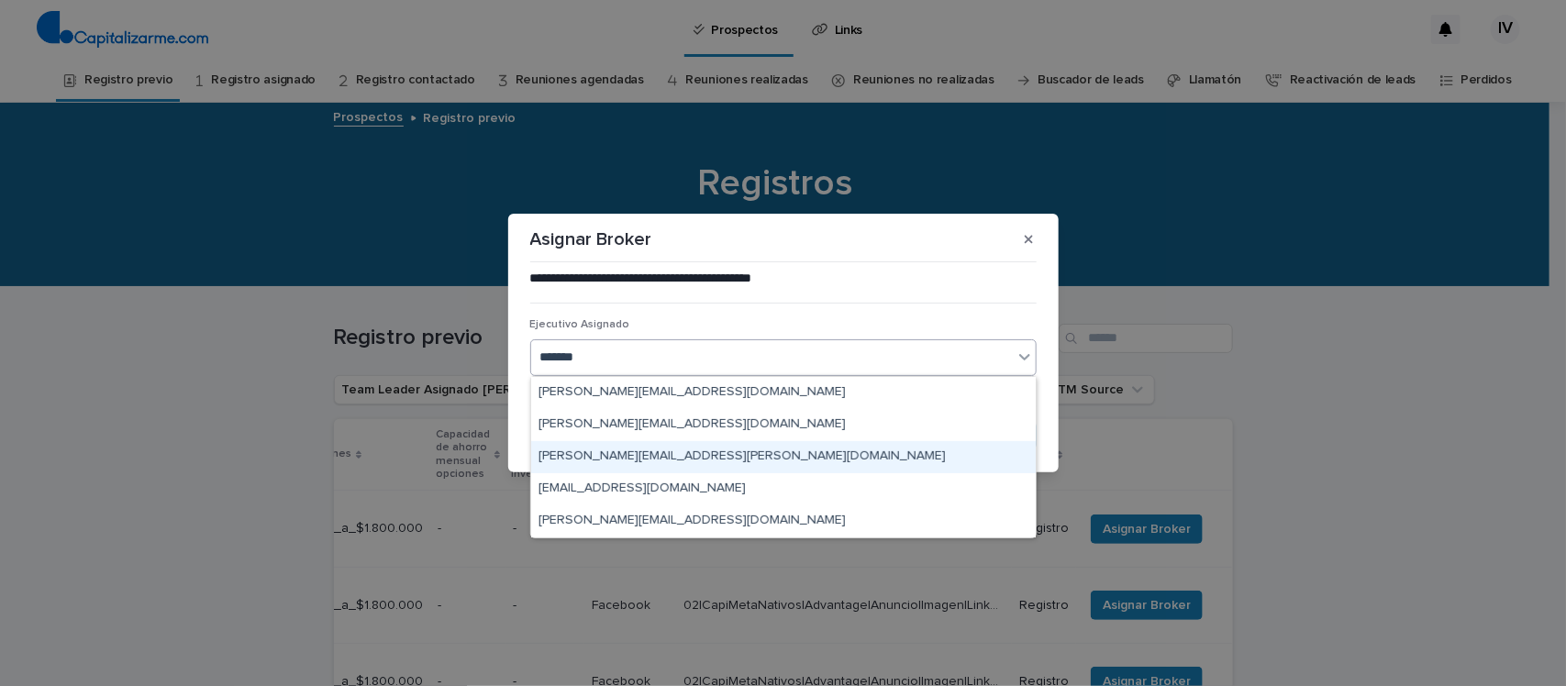
click at [699, 456] on div "[PERSON_NAME][EMAIL_ADDRESS][PERSON_NAME][DOMAIN_NAME]" at bounding box center [783, 457] width 504 height 32
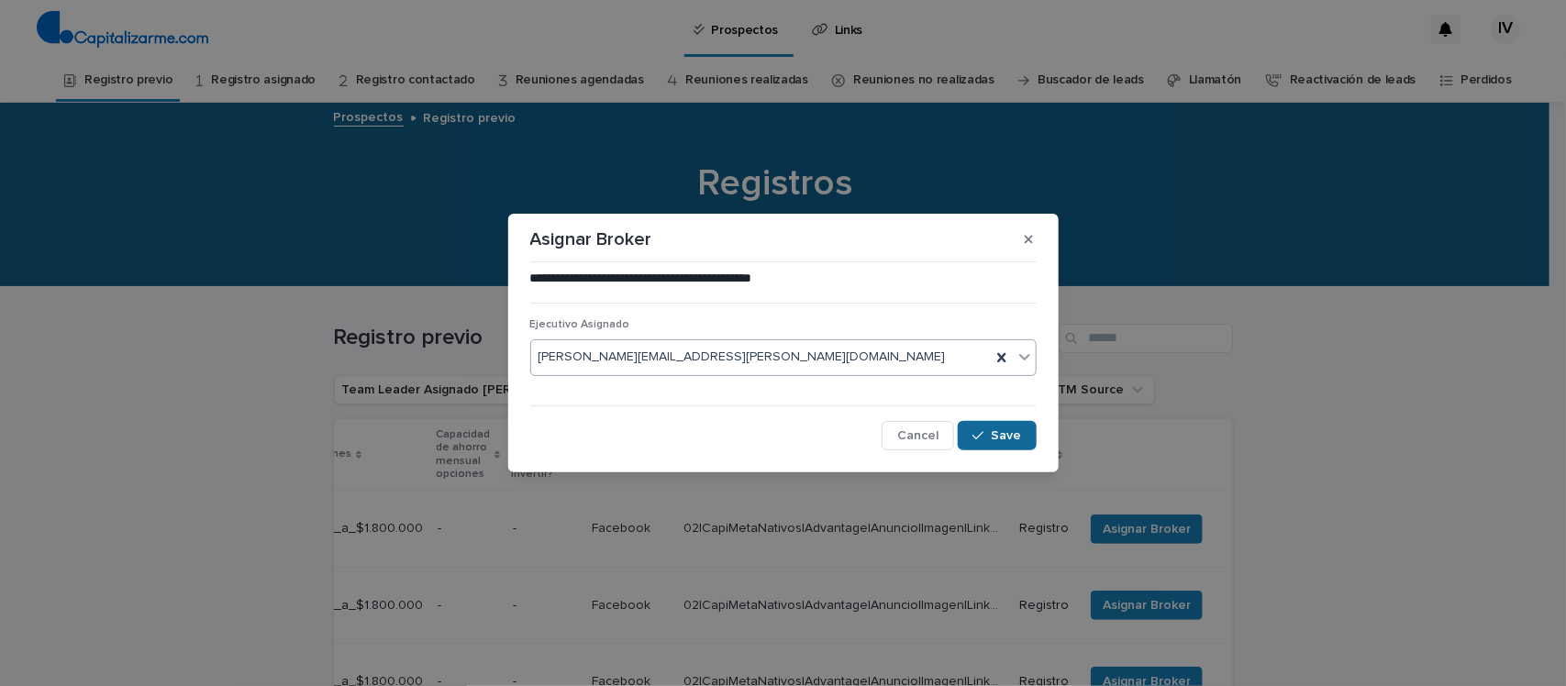
click at [1019, 431] on span "Save" at bounding box center [1006, 435] width 30 height 13
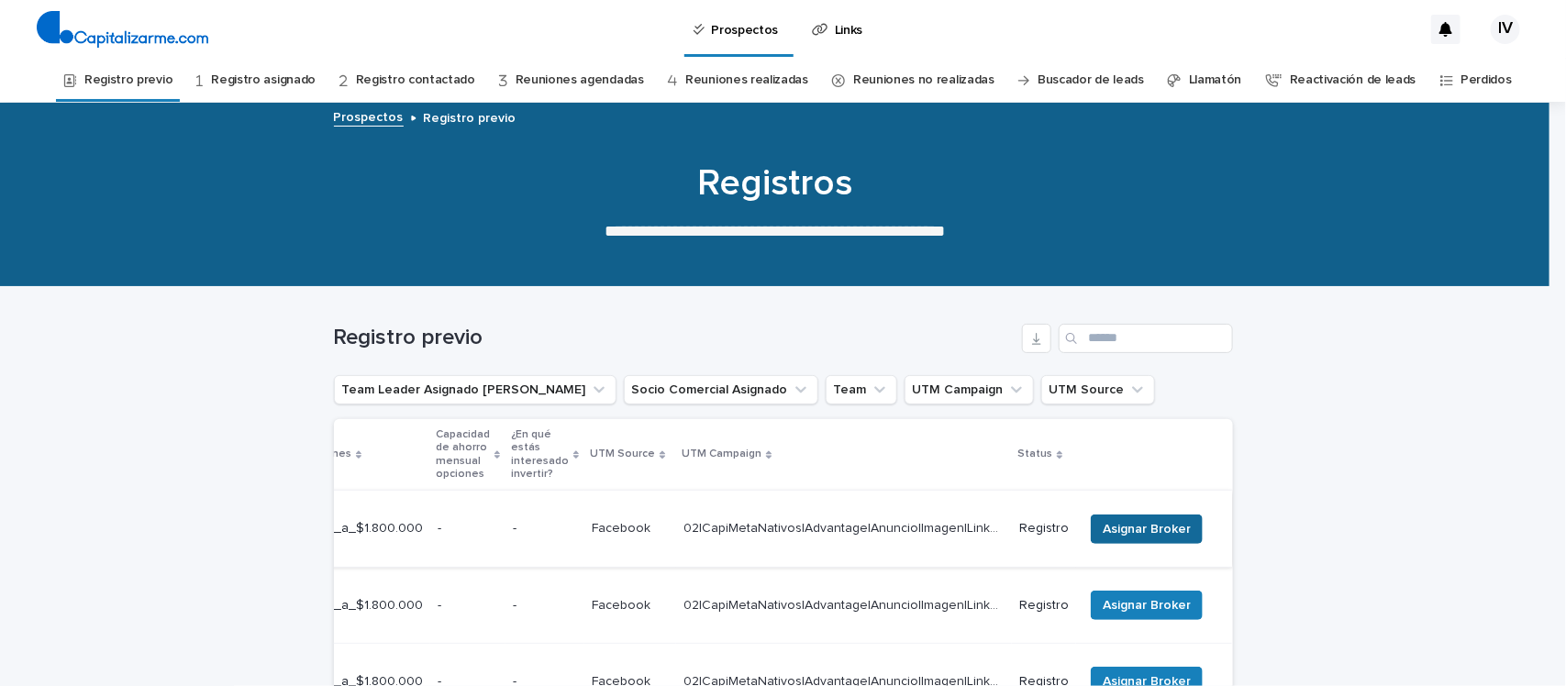
click at [1120, 520] on span "Asignar Broker" at bounding box center [1146, 529] width 88 height 18
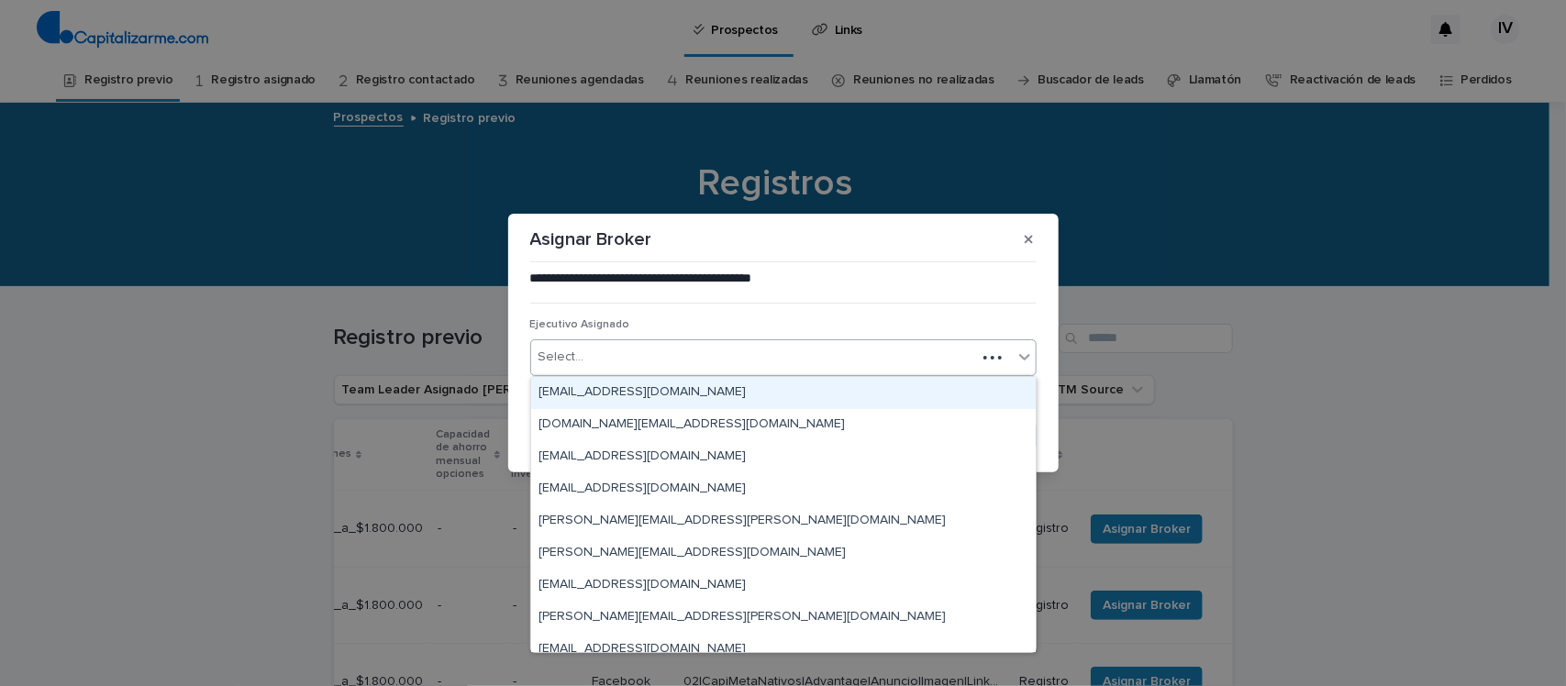
click at [602, 371] on div "Select..." at bounding box center [753, 357] width 445 height 30
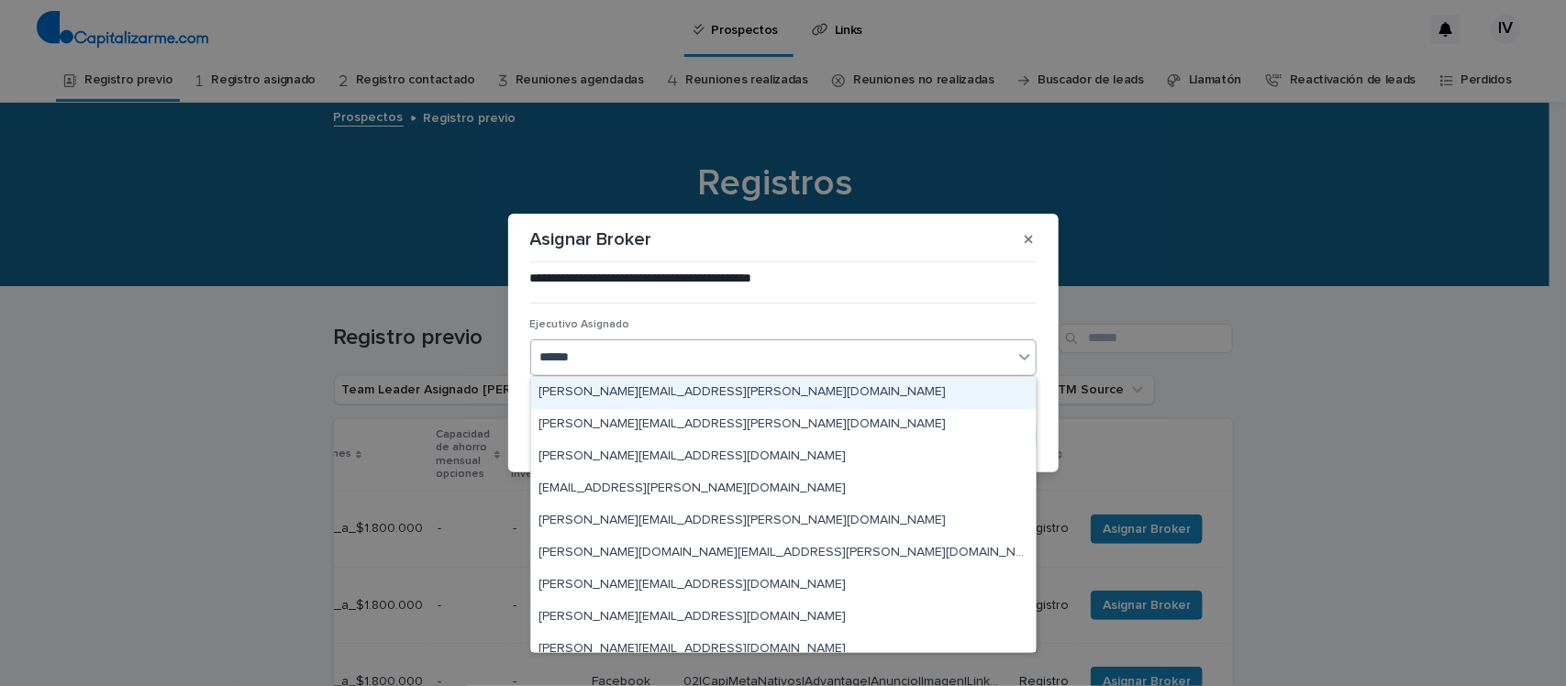
type input "*******"
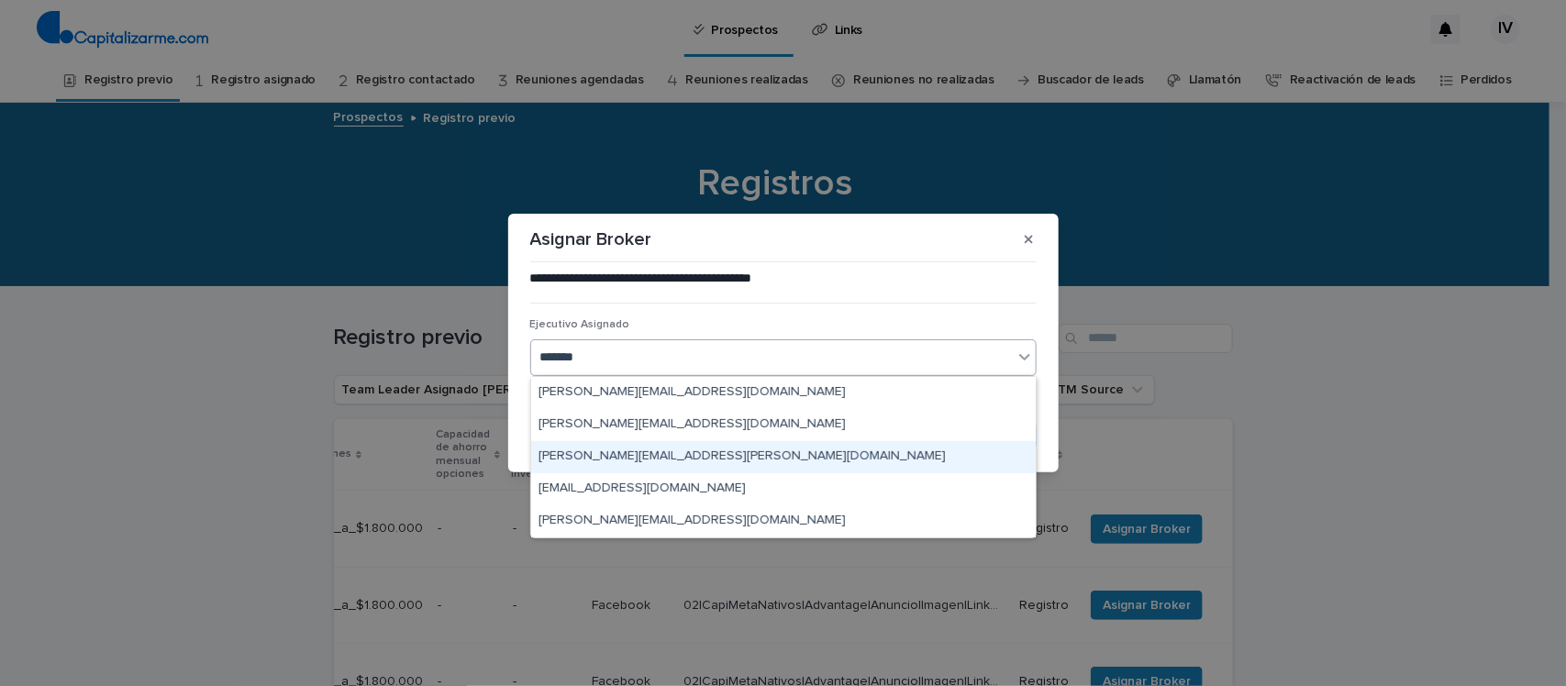
click at [651, 456] on div "[PERSON_NAME][EMAIL_ADDRESS][PERSON_NAME][DOMAIN_NAME]" at bounding box center [783, 457] width 504 height 32
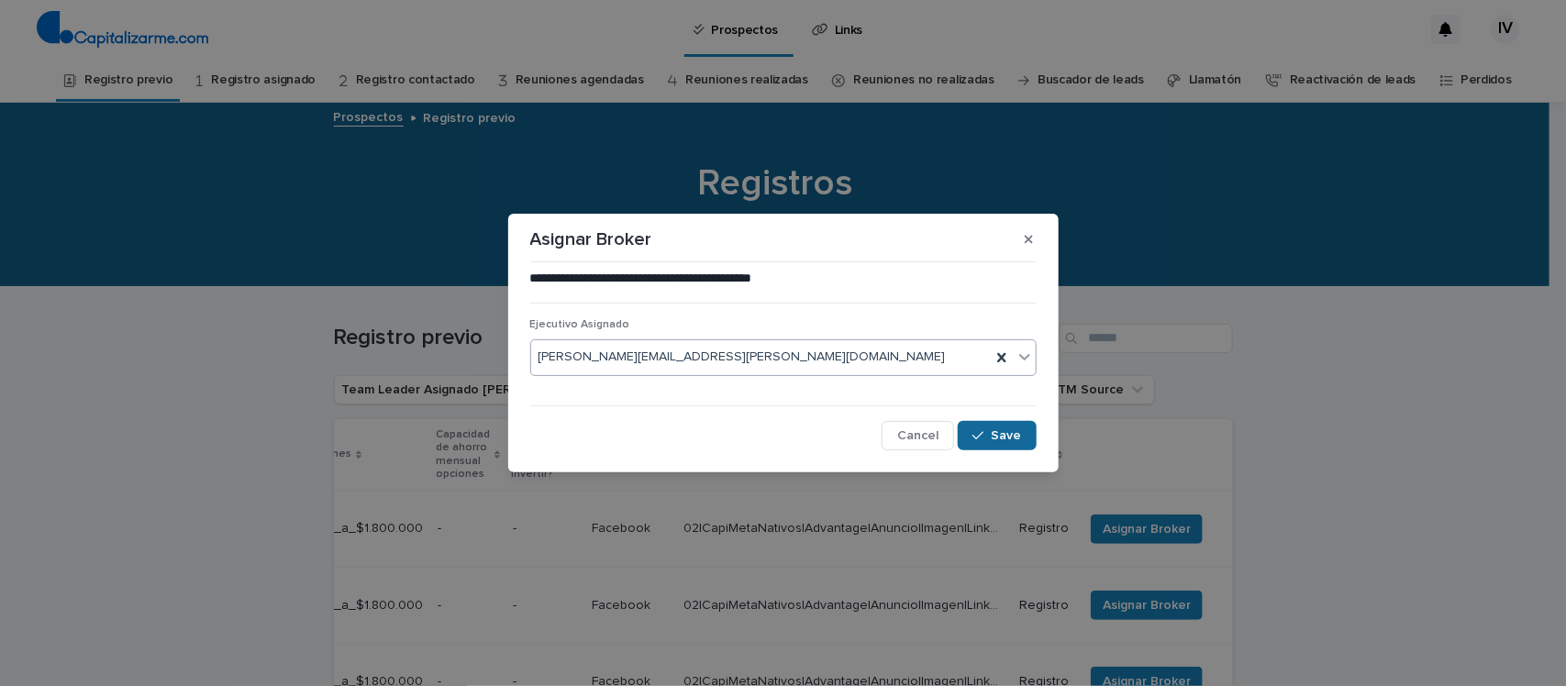
click at [1021, 443] on button "Save" at bounding box center [996, 435] width 78 height 29
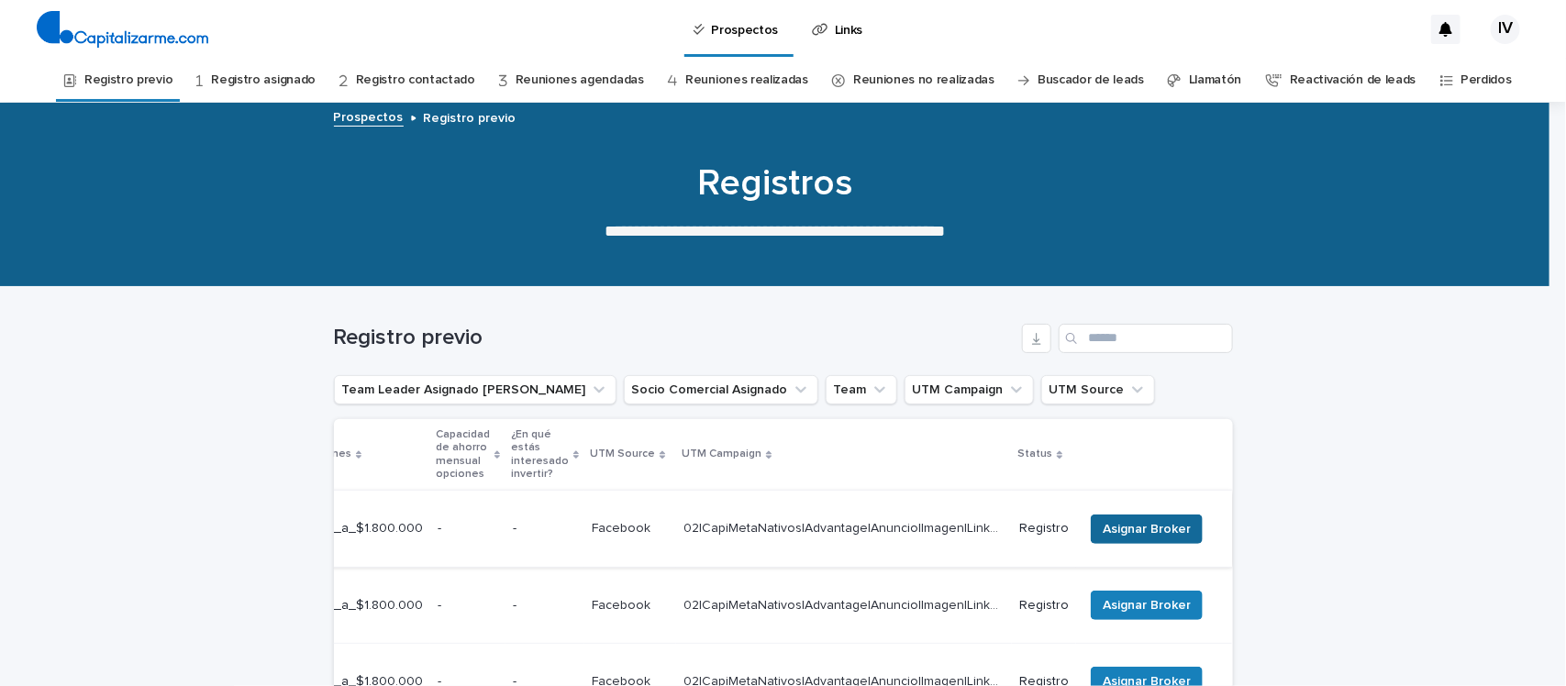
click at [1137, 520] on span "Asignar Broker" at bounding box center [1146, 529] width 88 height 18
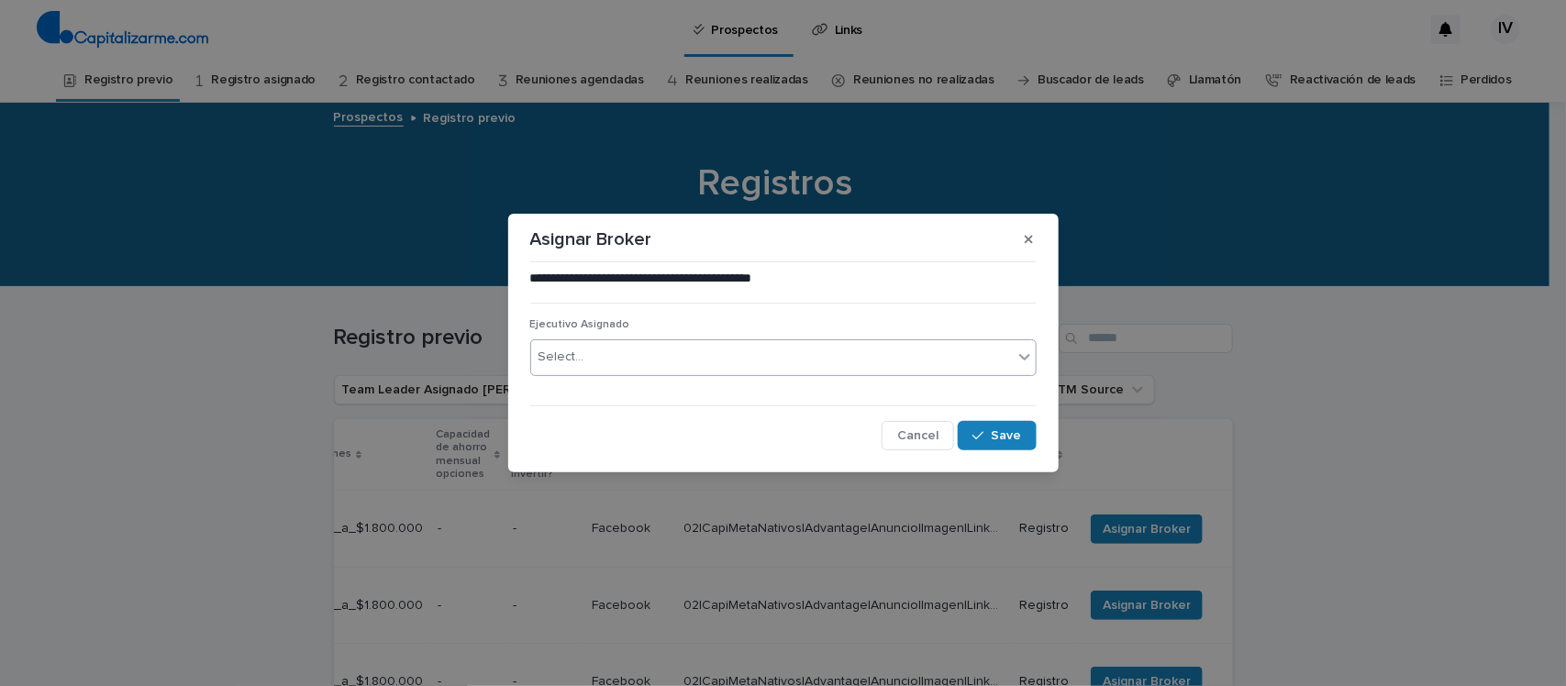
click at [607, 358] on div "Select..." at bounding box center [771, 357] width 481 height 30
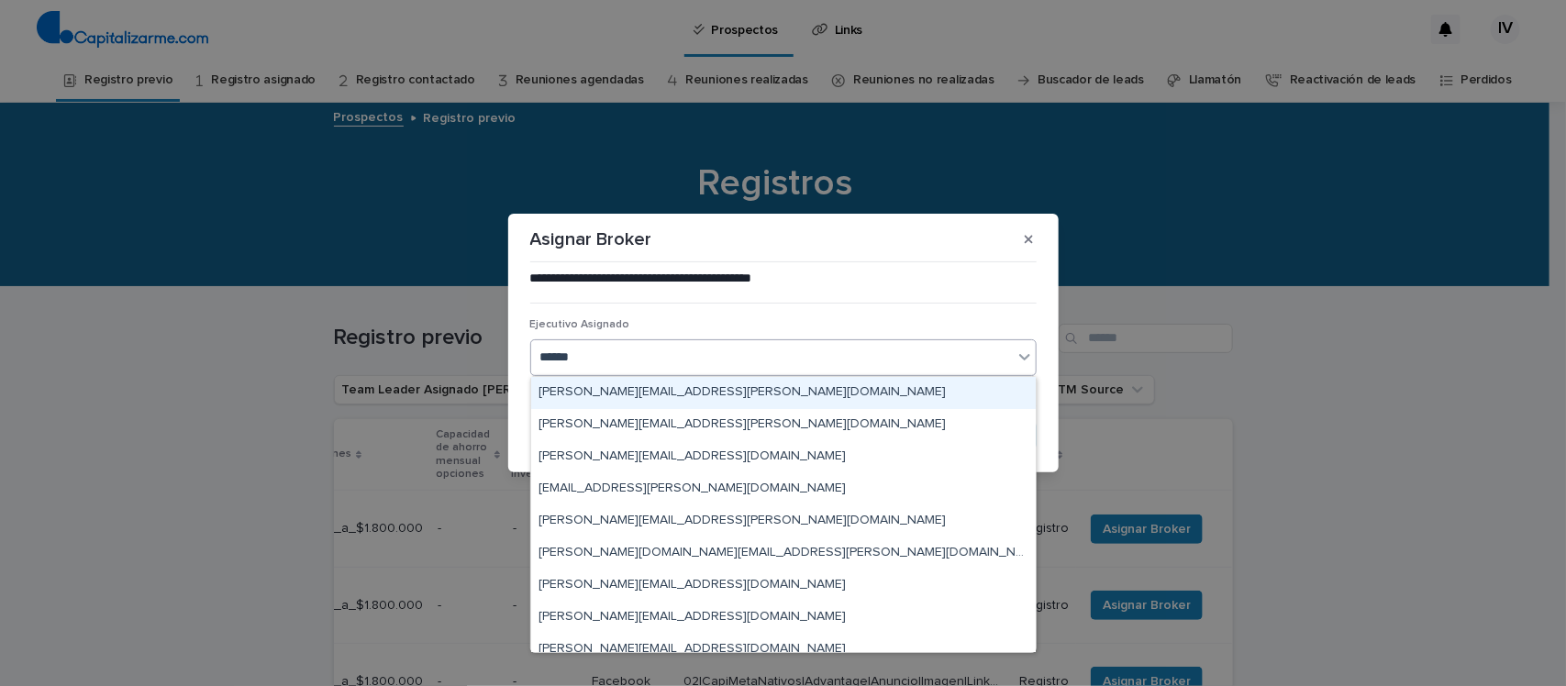
type input "*******"
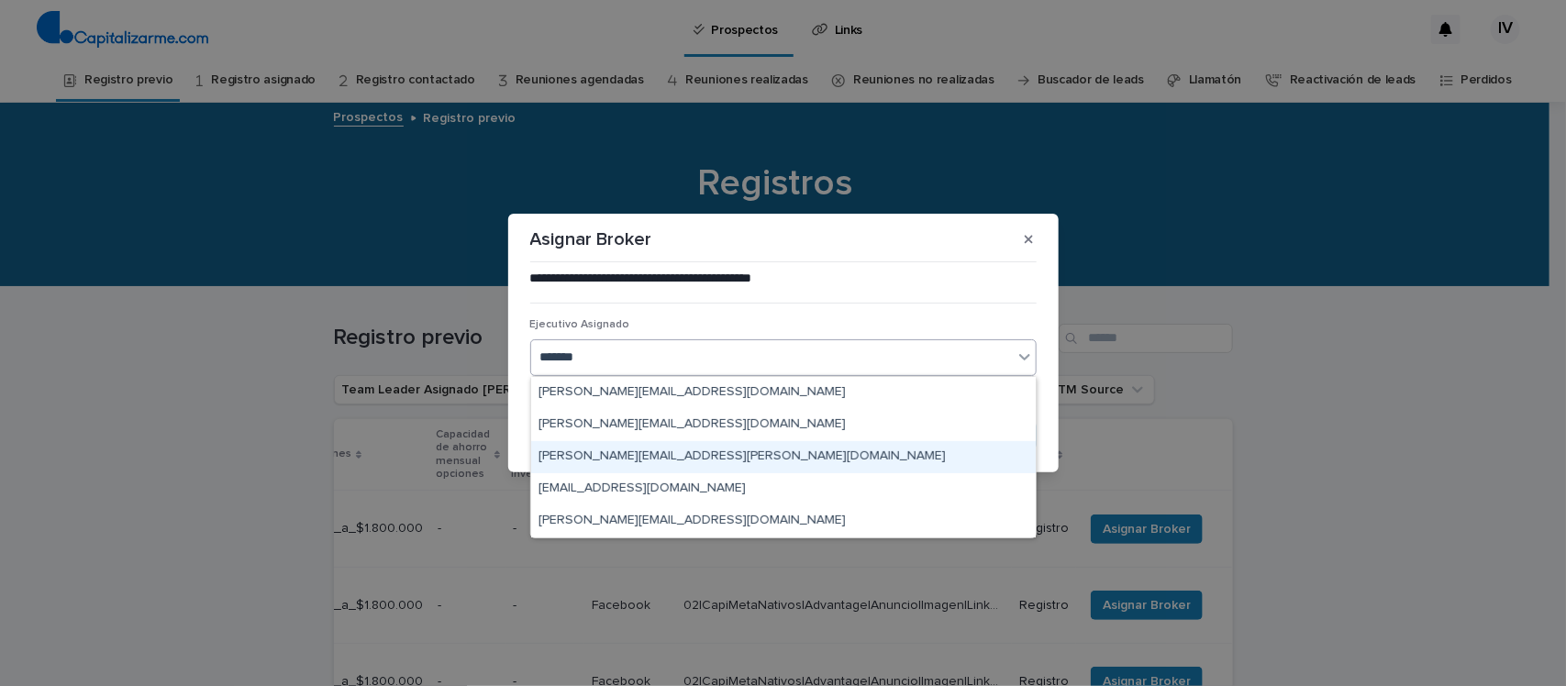
click at [631, 451] on div "[PERSON_NAME][EMAIL_ADDRESS][PERSON_NAME][DOMAIN_NAME]" at bounding box center [783, 457] width 504 height 32
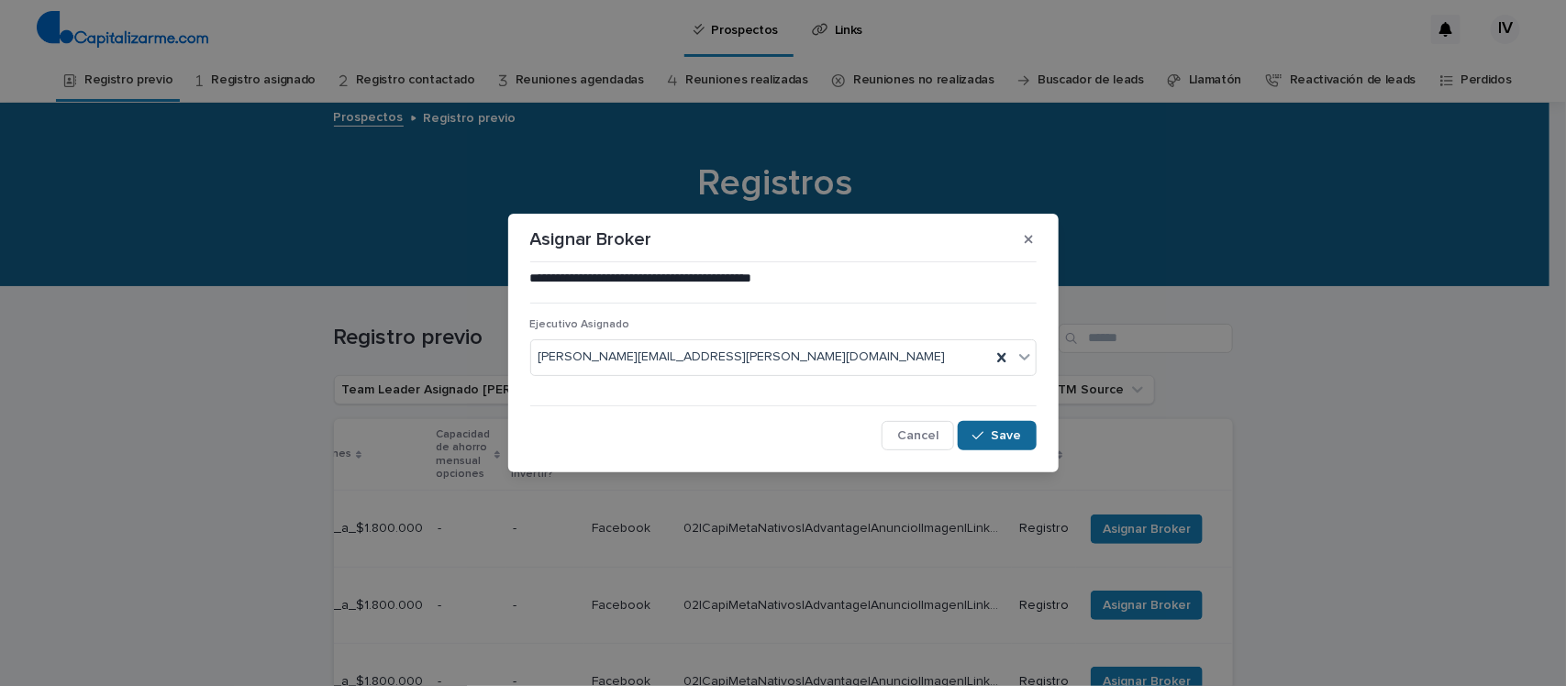
click at [997, 437] on span "Save" at bounding box center [1006, 435] width 30 height 13
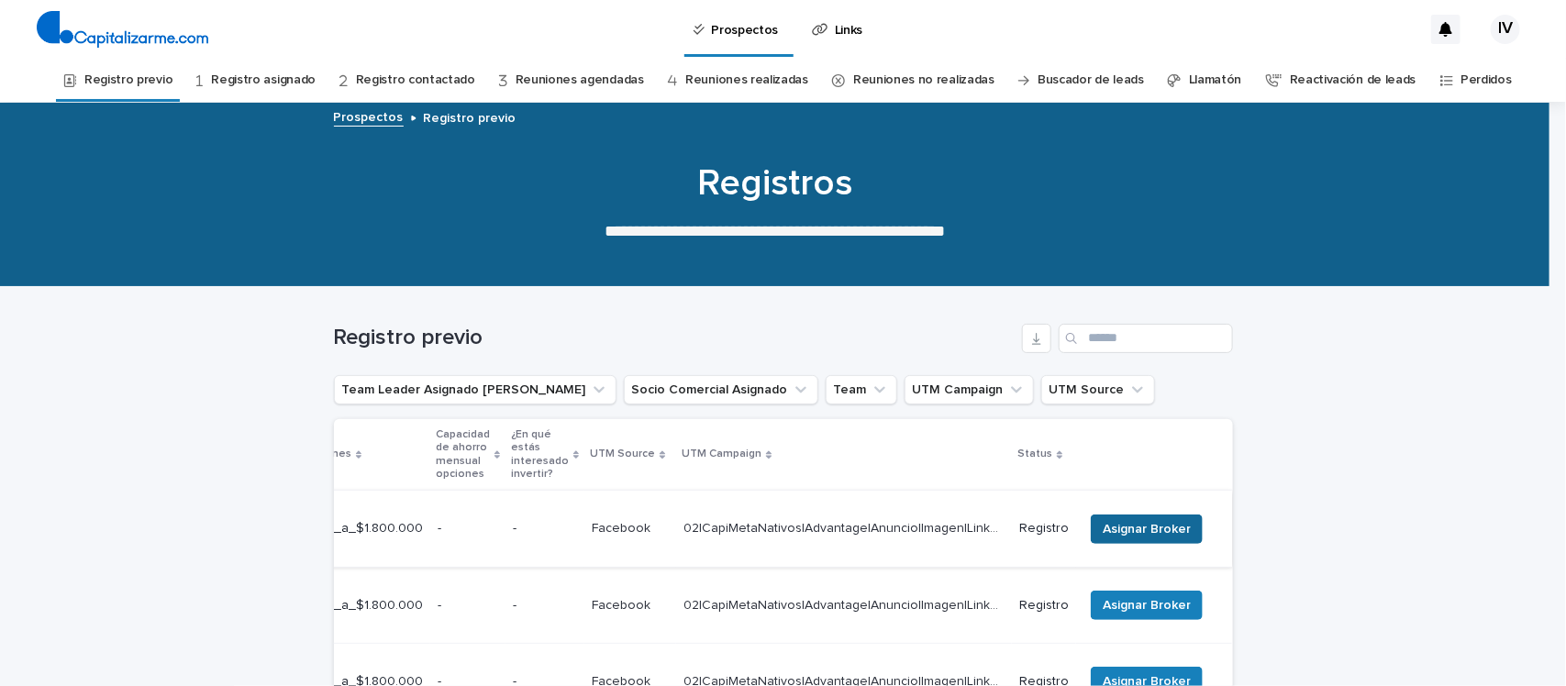
click at [1119, 520] on span "Asignar Broker" at bounding box center [1146, 529] width 88 height 18
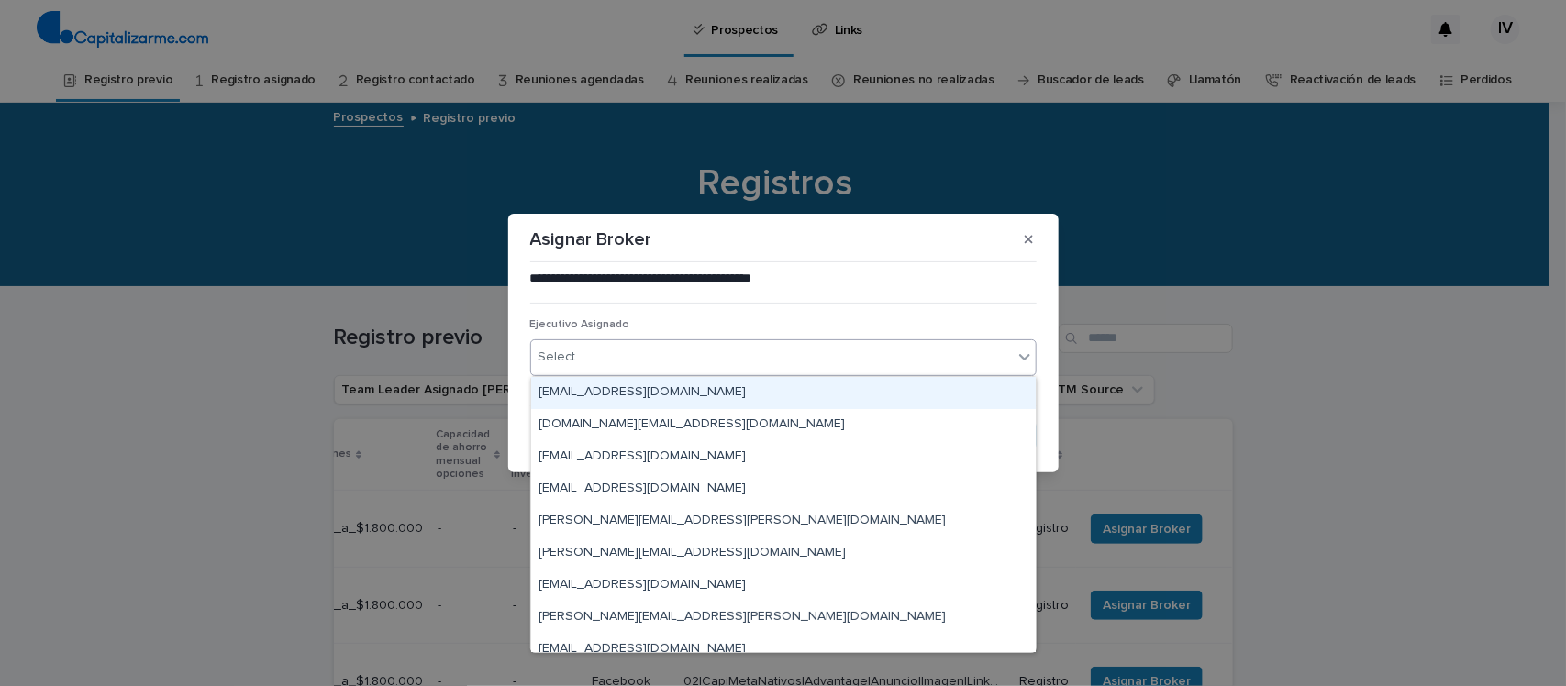
click at [708, 360] on div "Select..." at bounding box center [771, 357] width 481 height 30
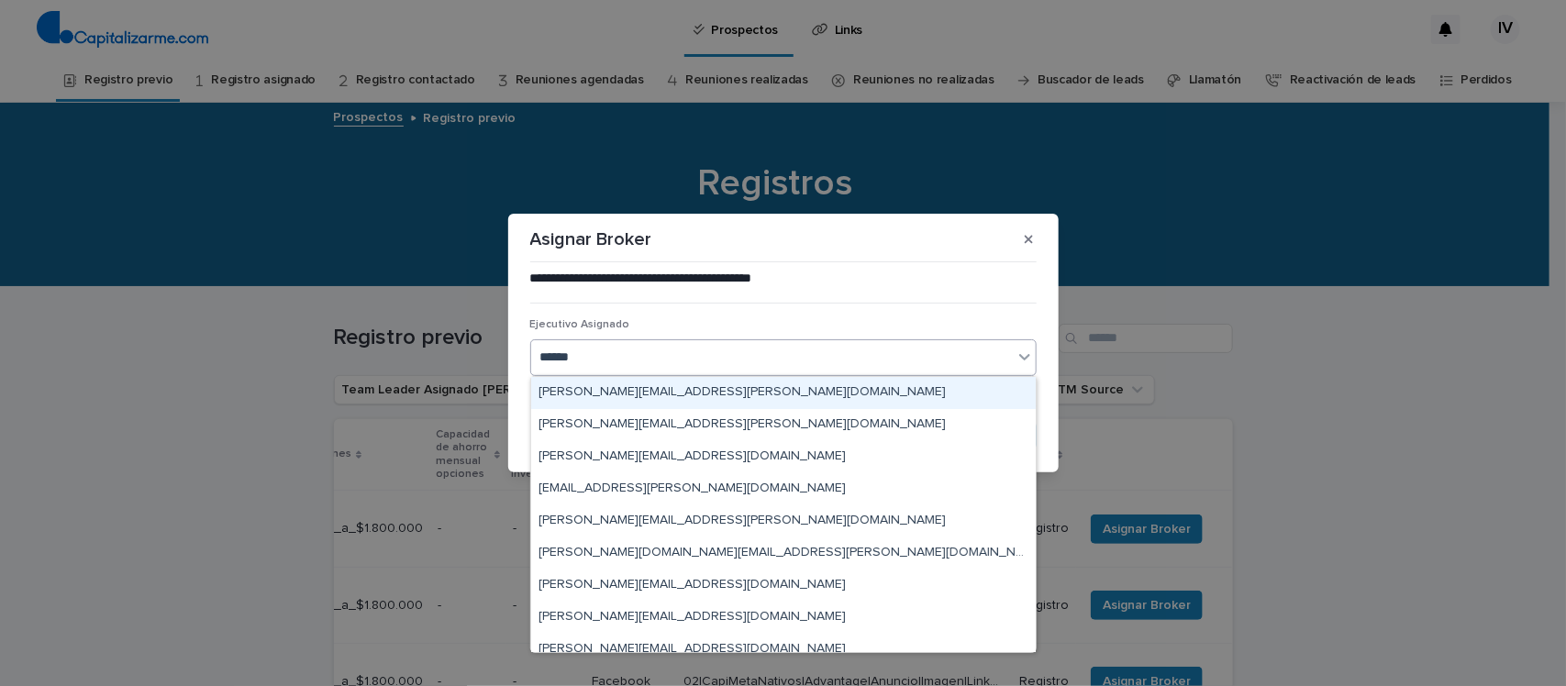
type input "*******"
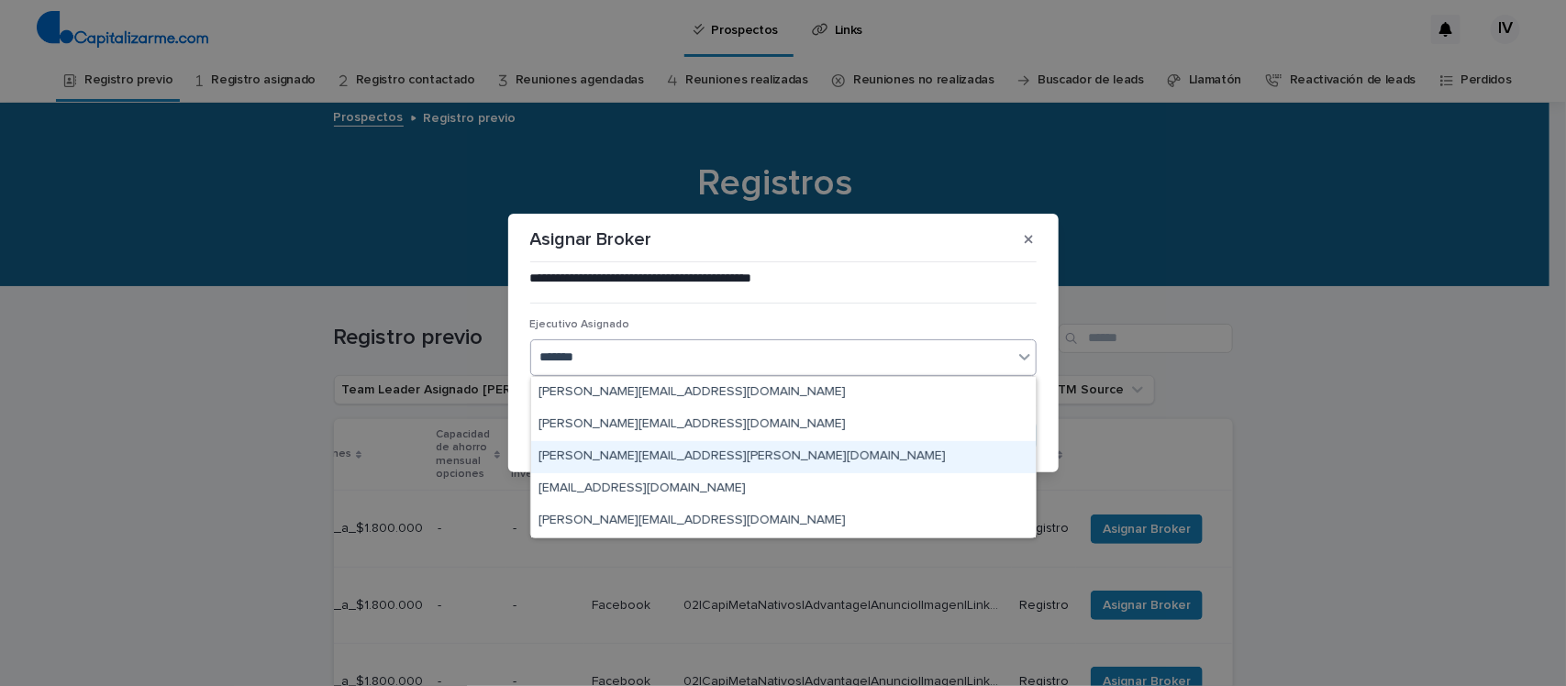
drag, startPoint x: 703, startPoint y: 460, endPoint x: 715, endPoint y: 456, distance: 13.6
click at [703, 460] on div "[PERSON_NAME][EMAIL_ADDRESS][PERSON_NAME][DOMAIN_NAME]" at bounding box center [783, 457] width 504 height 32
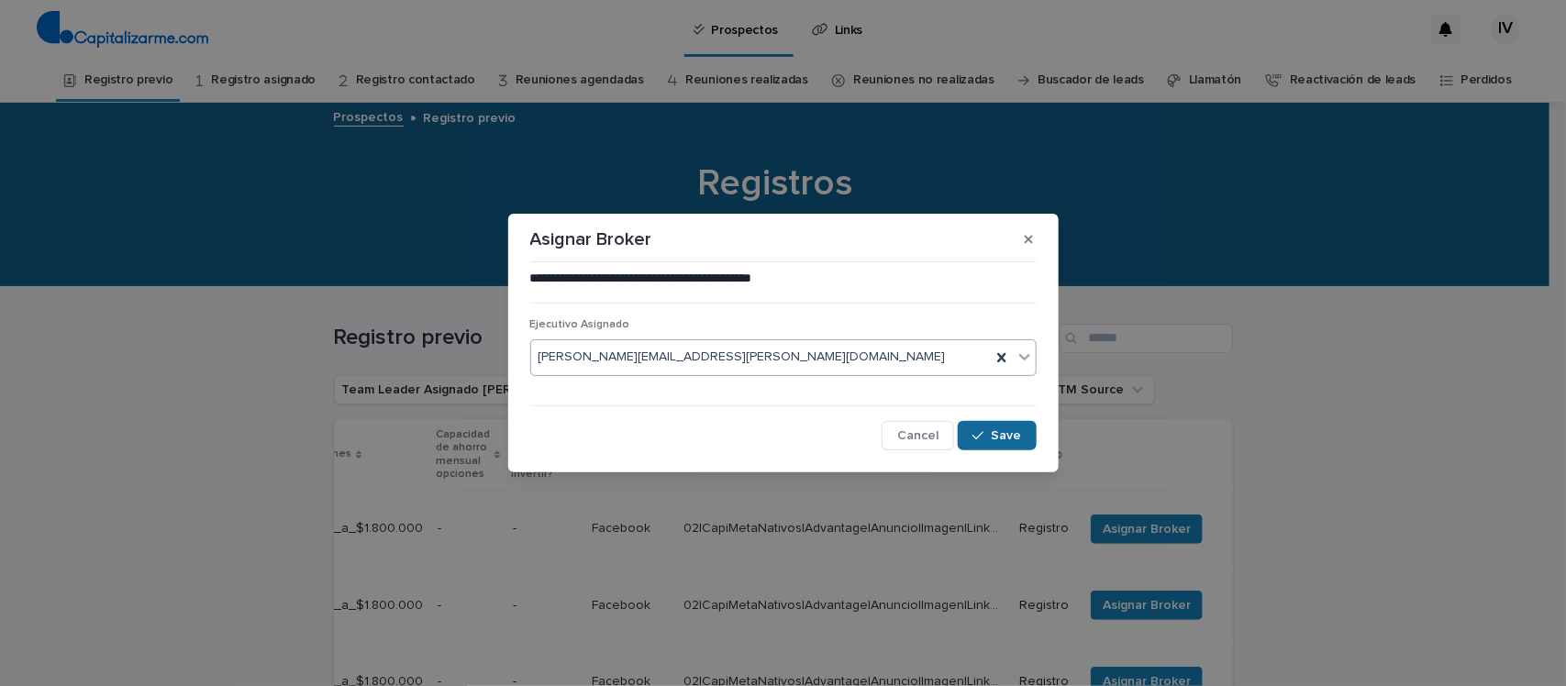
click at [988, 431] on div "button" at bounding box center [981, 435] width 18 height 13
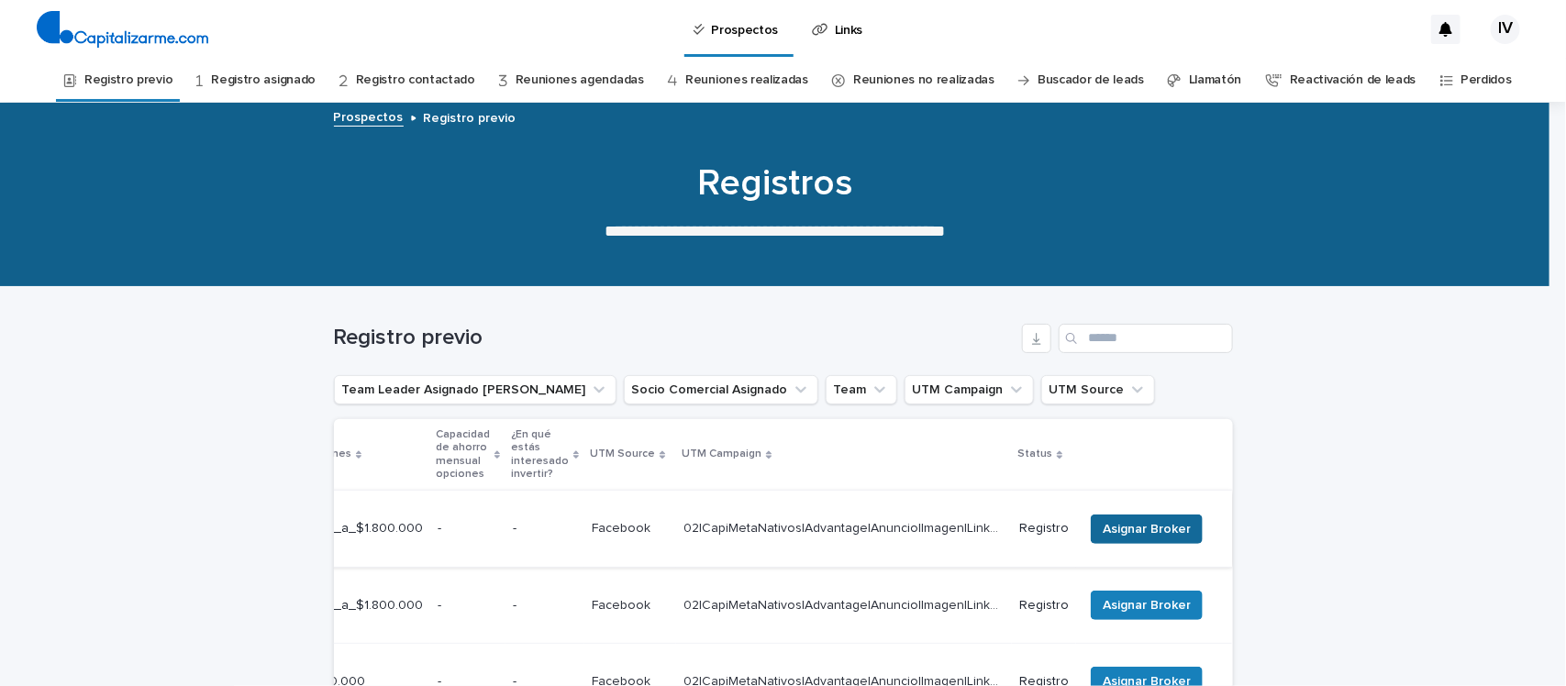
click at [1177, 515] on button "Asignar Broker" at bounding box center [1146, 529] width 112 height 29
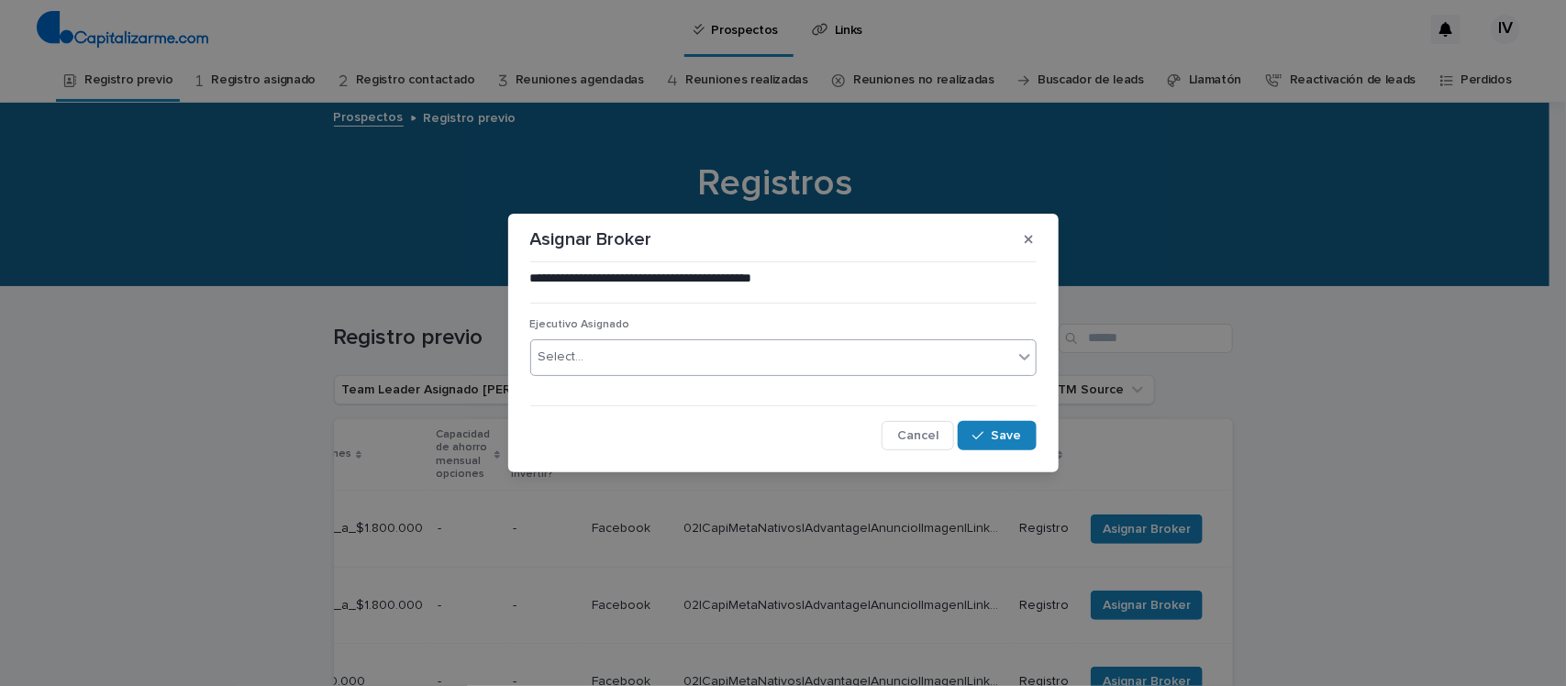
click at [610, 351] on div "Select..." at bounding box center [771, 357] width 481 height 30
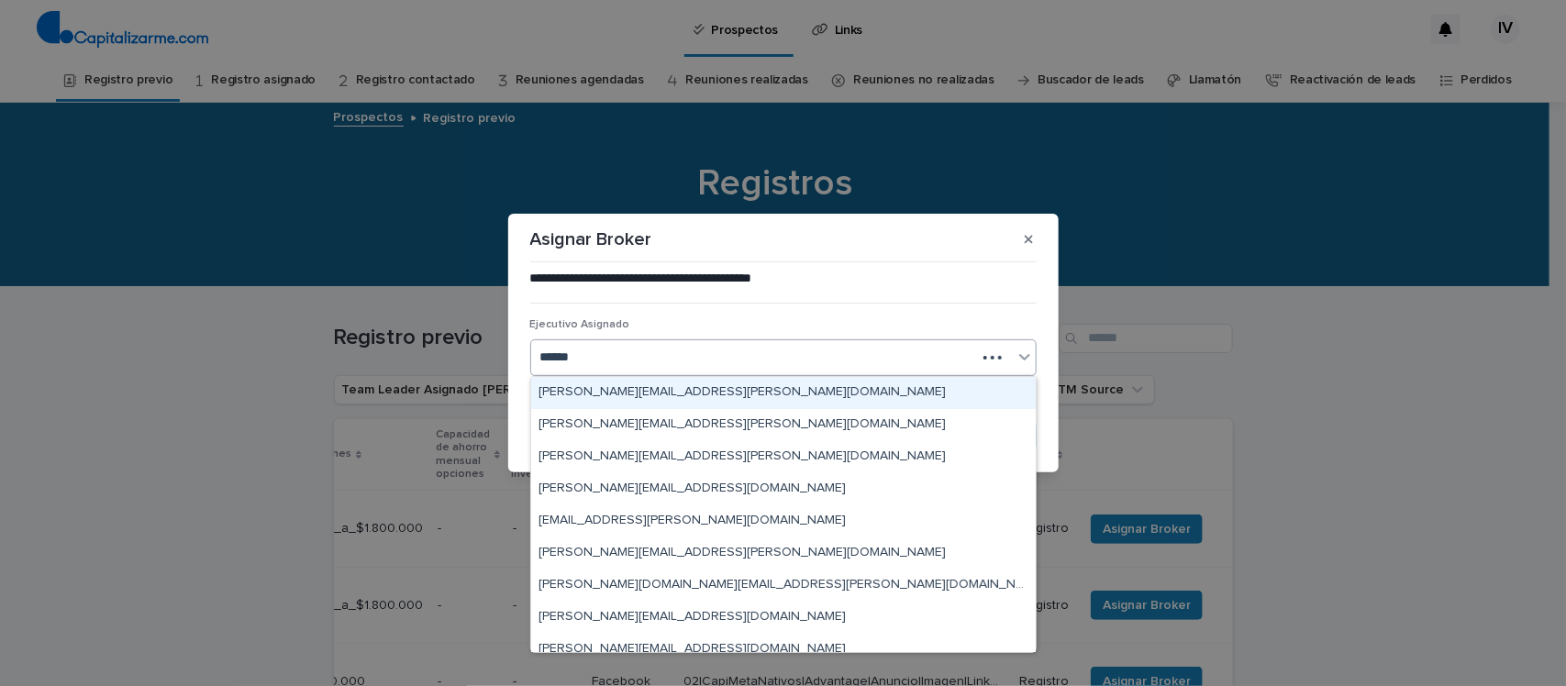
type input "*******"
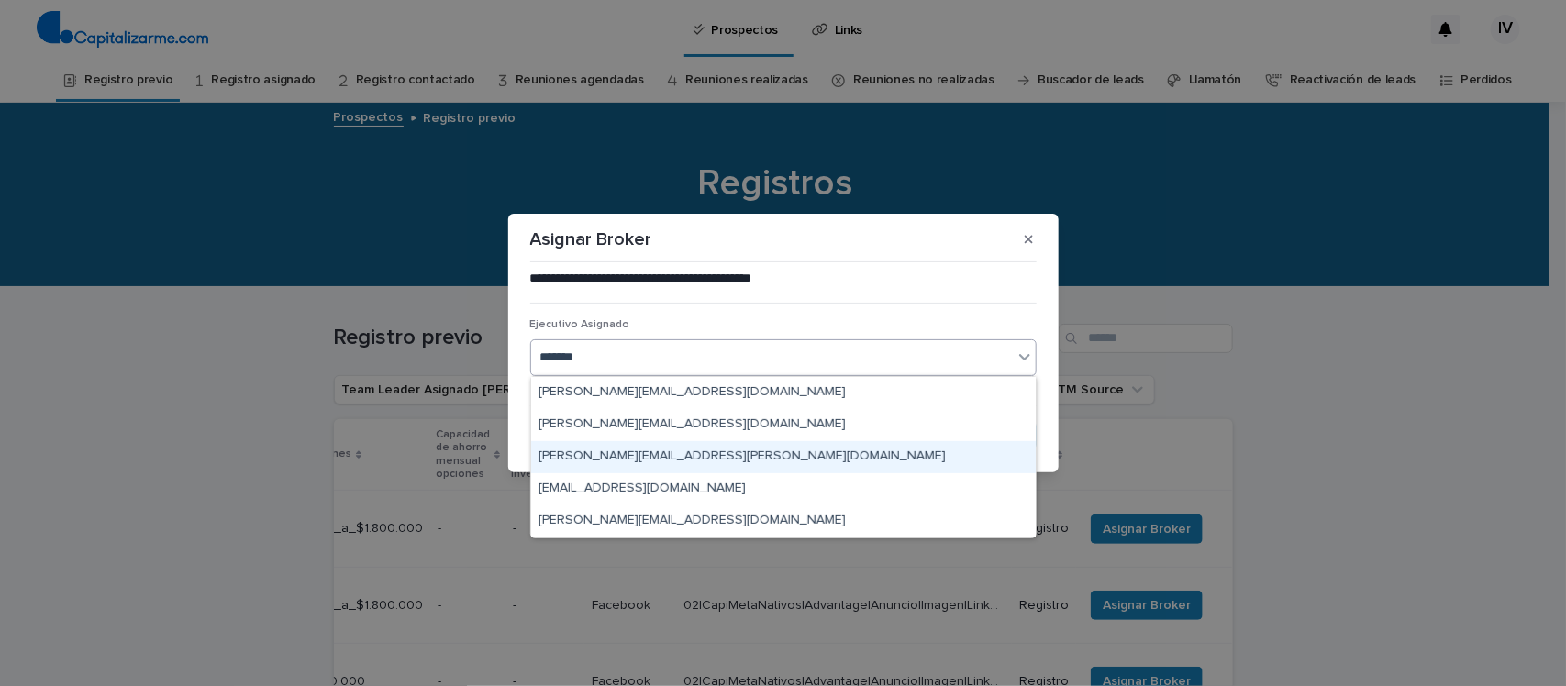
click at [647, 456] on div "[PERSON_NAME][EMAIL_ADDRESS][PERSON_NAME][DOMAIN_NAME]" at bounding box center [783, 457] width 504 height 32
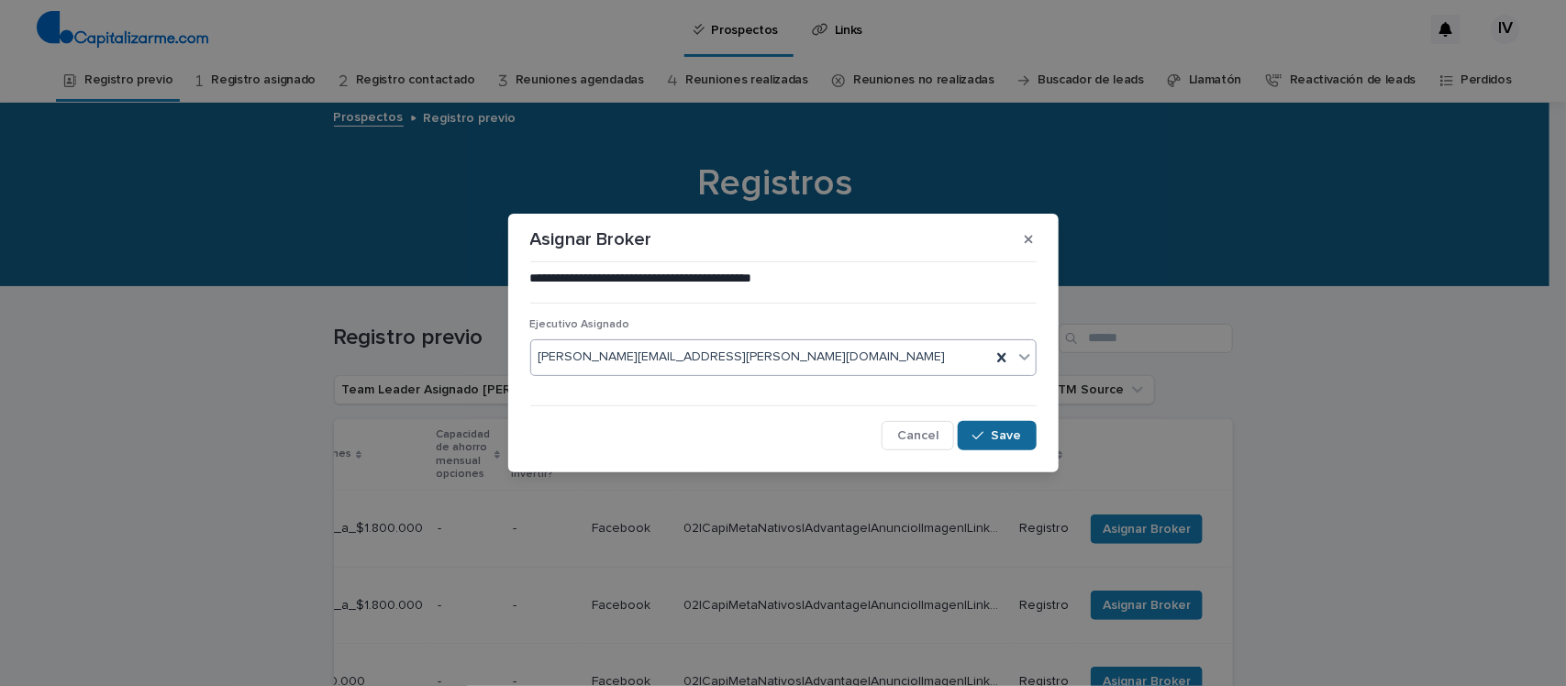
click at [1005, 437] on span "Save" at bounding box center [1006, 435] width 30 height 13
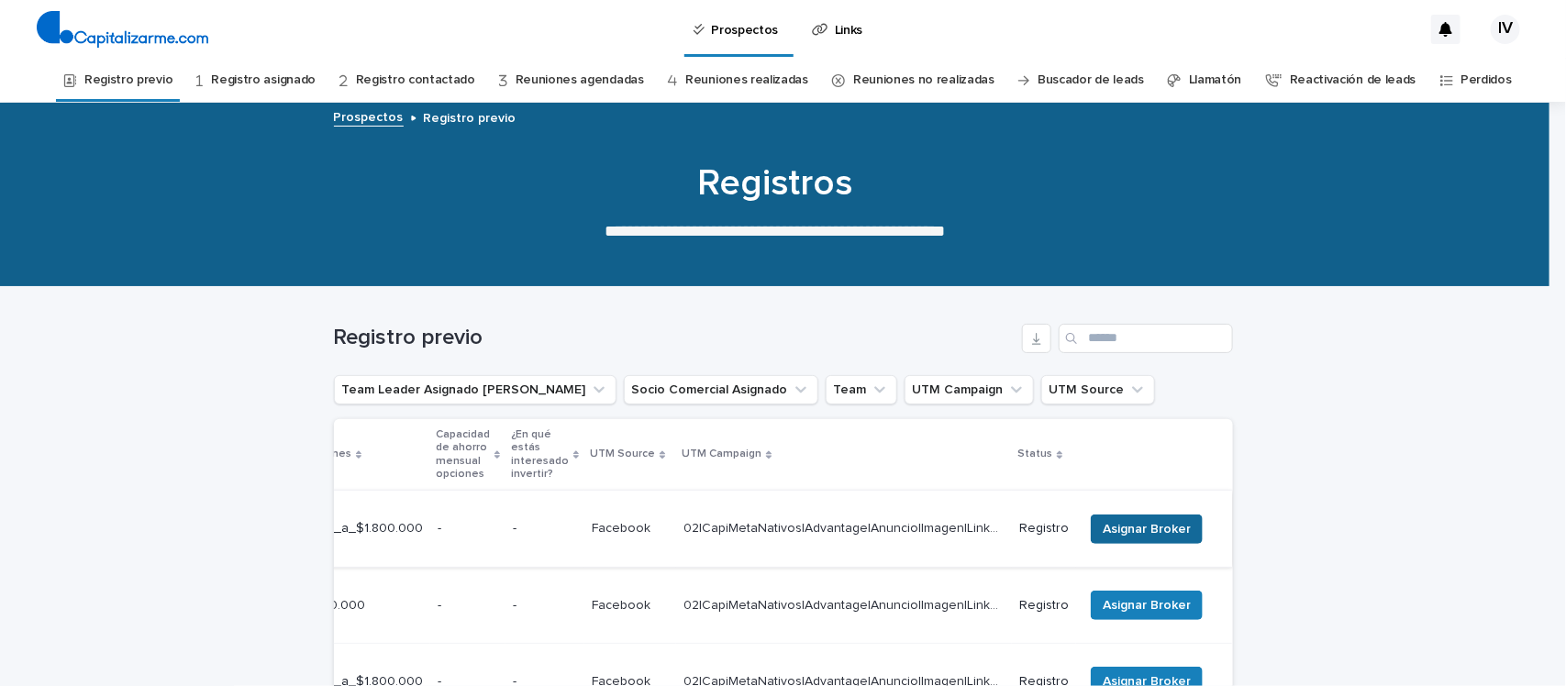
click at [1146, 520] on span "Asignar Broker" at bounding box center [1146, 529] width 88 height 18
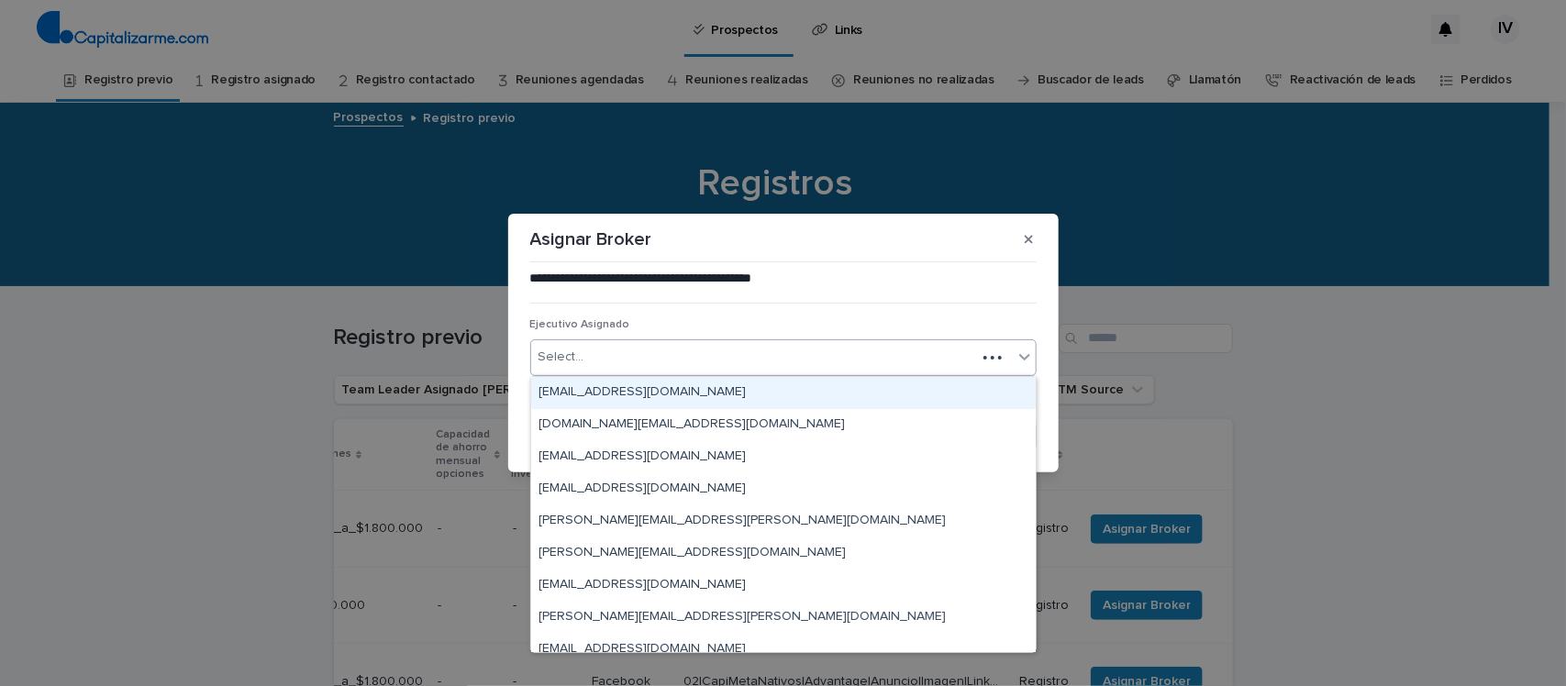
click at [661, 353] on div "Select..." at bounding box center [753, 357] width 445 height 30
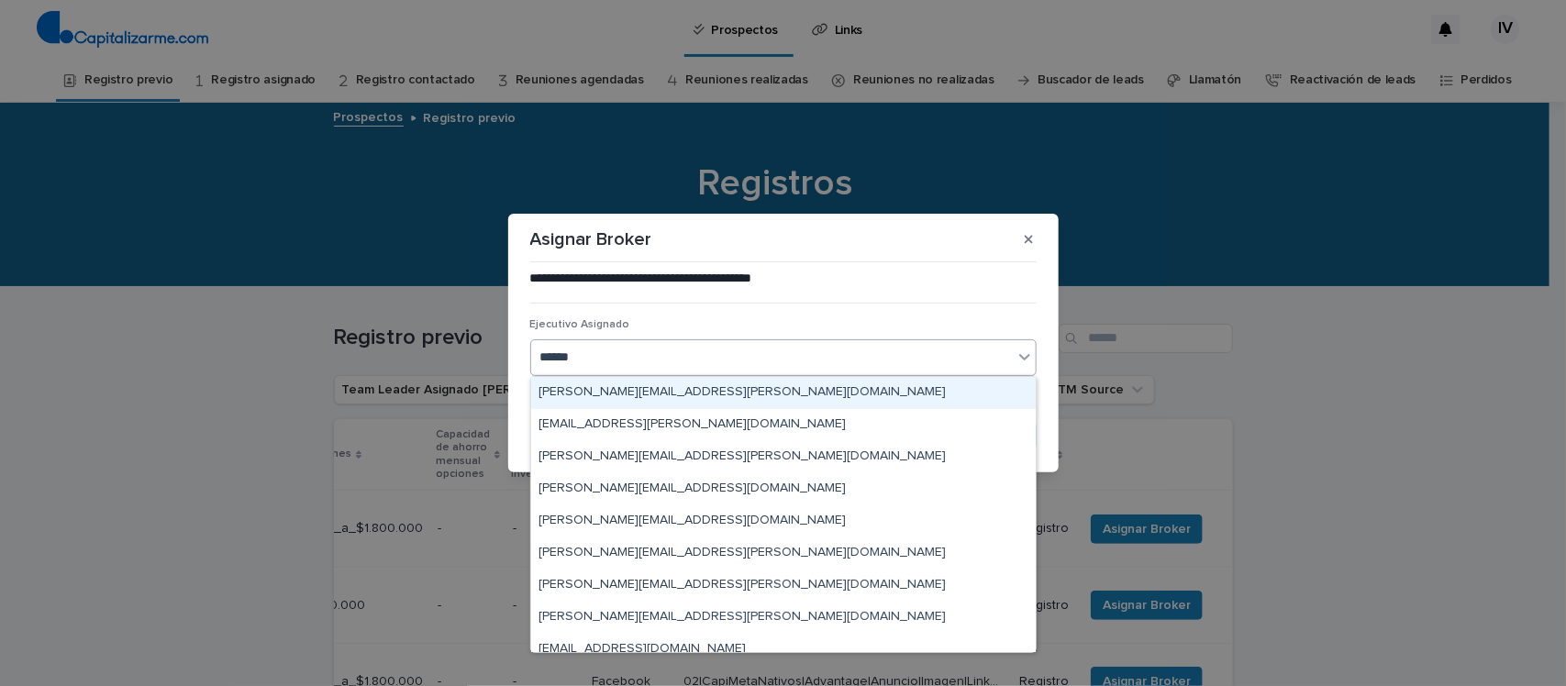
type input "*******"
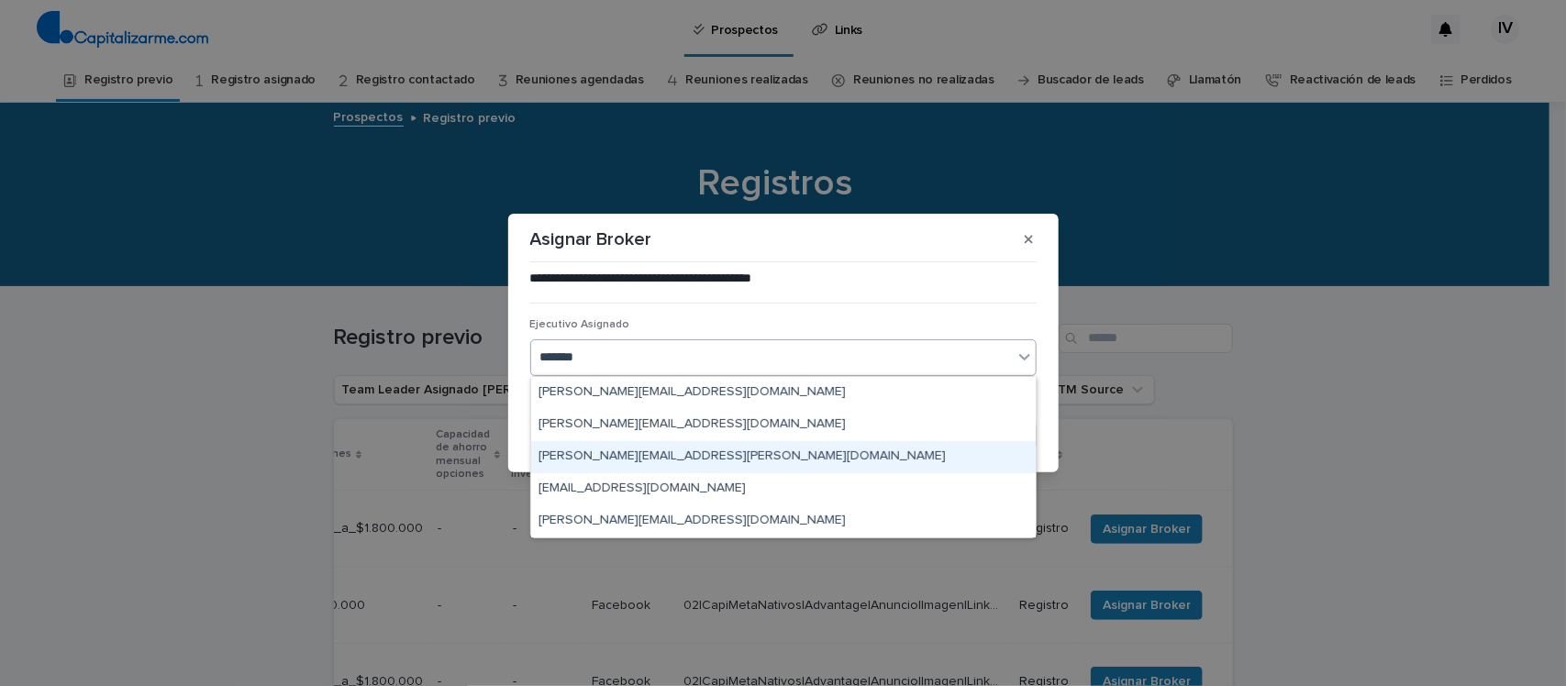
click at [663, 463] on div "[PERSON_NAME][EMAIL_ADDRESS][PERSON_NAME][DOMAIN_NAME]" at bounding box center [783, 457] width 504 height 32
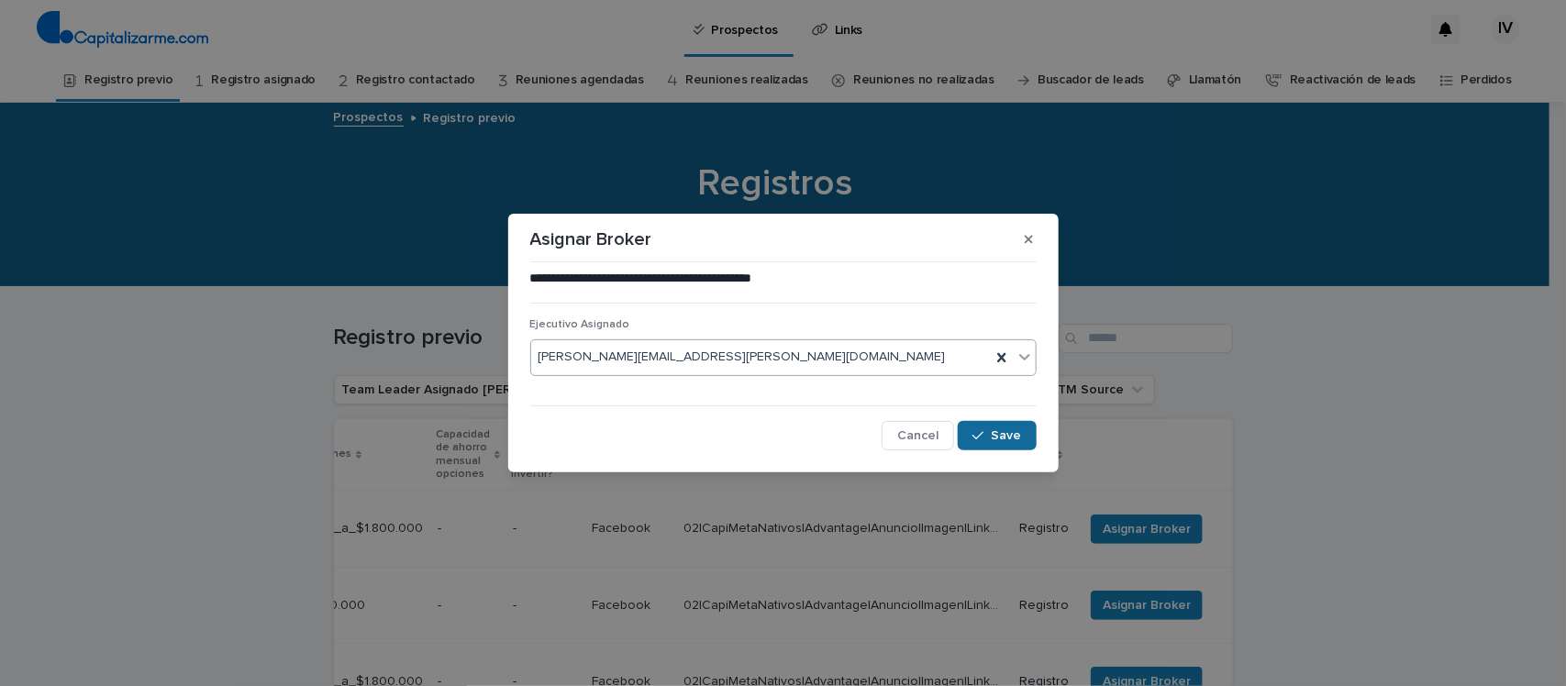
click at [1018, 440] on span "Save" at bounding box center [1006, 435] width 30 height 13
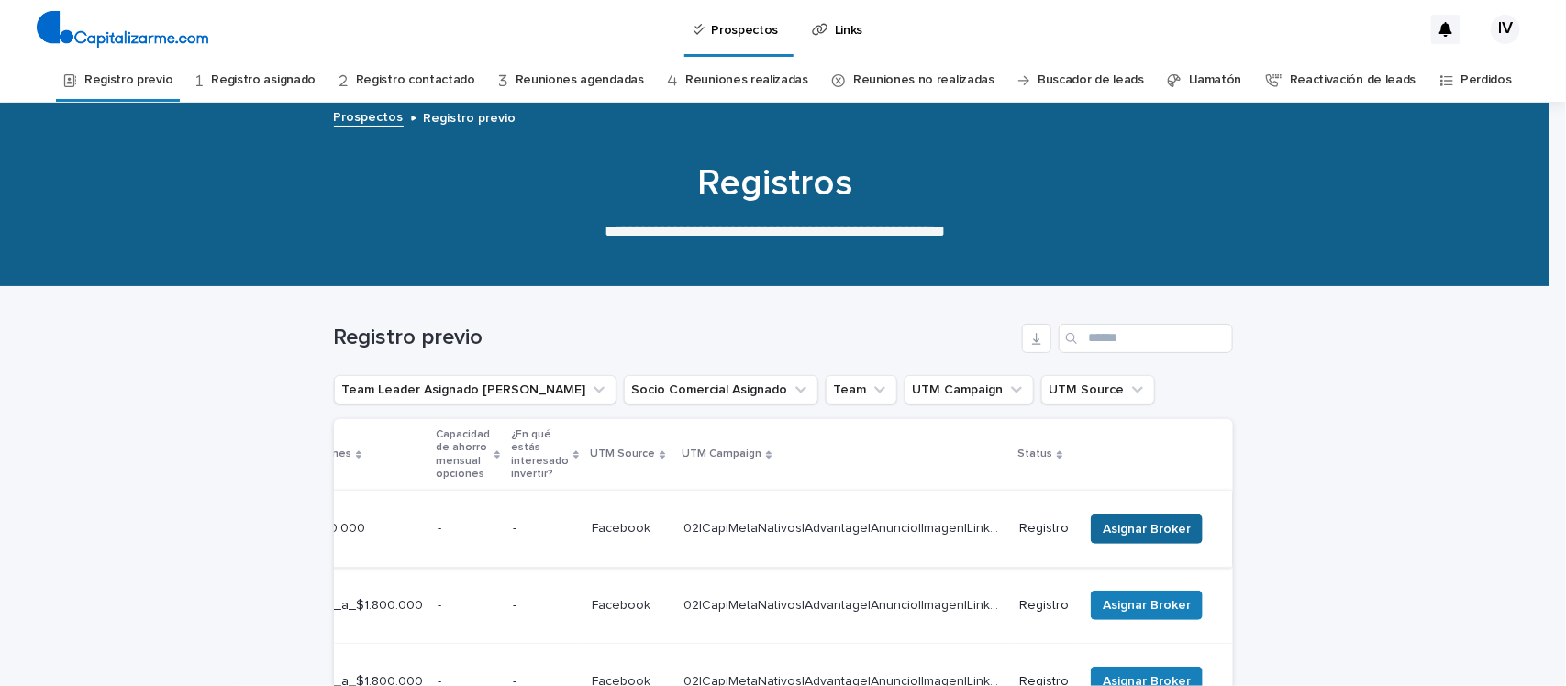
click at [1186, 515] on button "Asignar Broker" at bounding box center [1146, 529] width 112 height 29
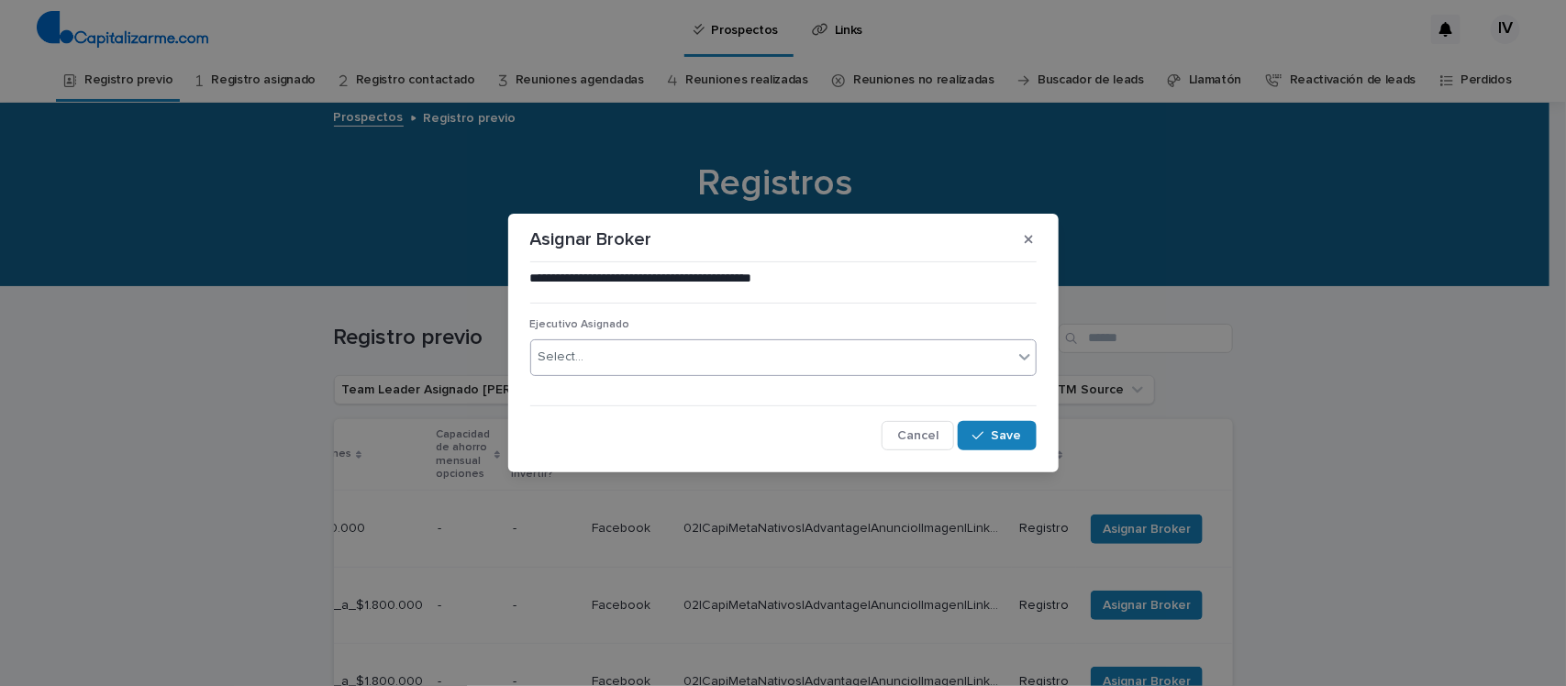
click at [607, 349] on div "Select..." at bounding box center [771, 357] width 481 height 30
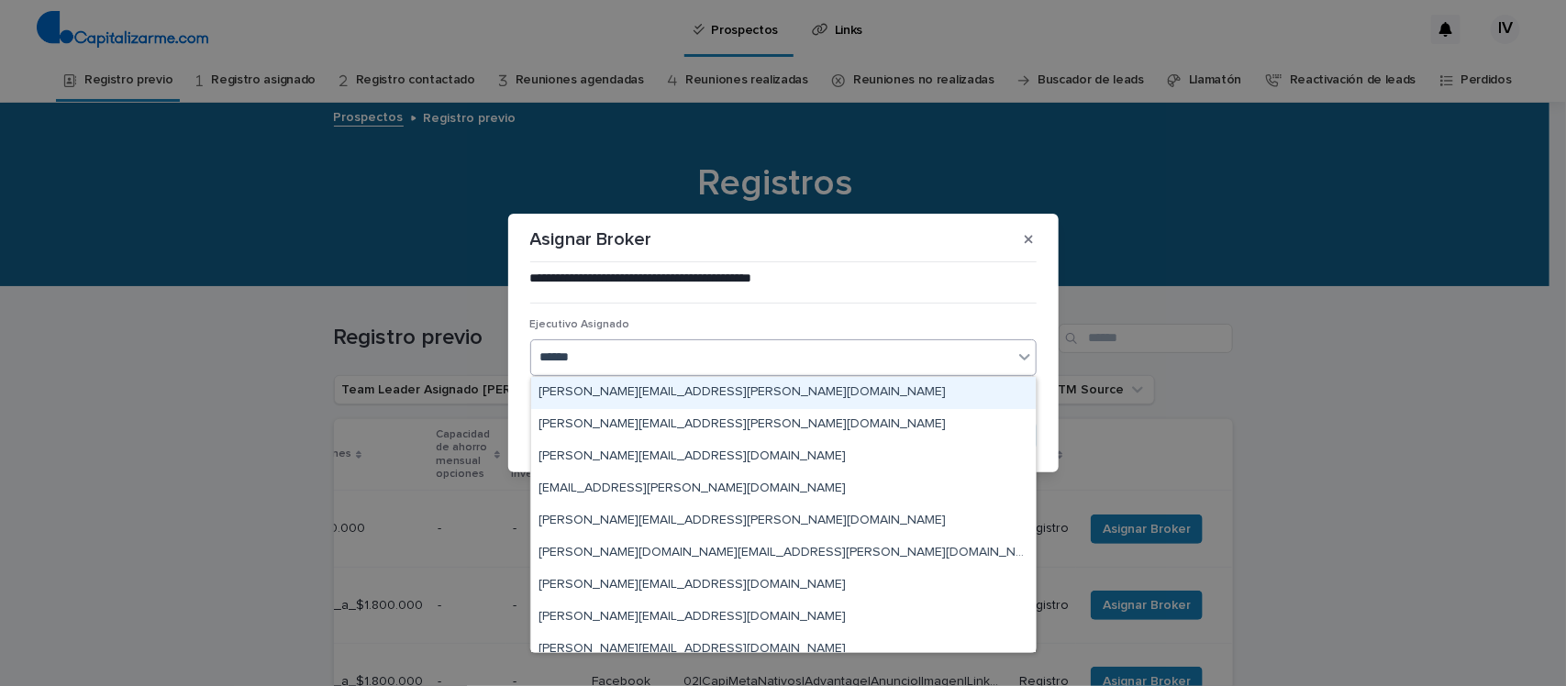
type input "*******"
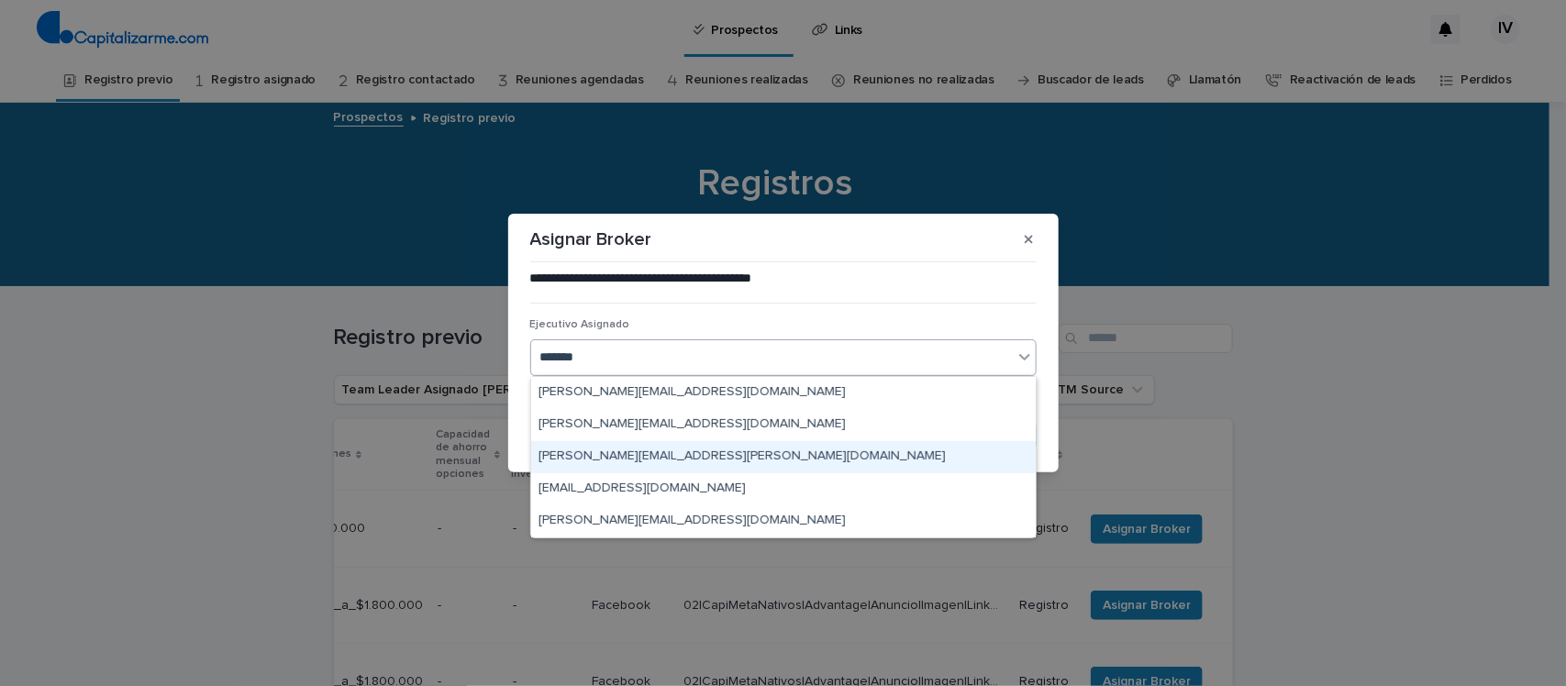
click at [610, 459] on div "[PERSON_NAME][EMAIL_ADDRESS][PERSON_NAME][DOMAIN_NAME]" at bounding box center [783, 457] width 504 height 32
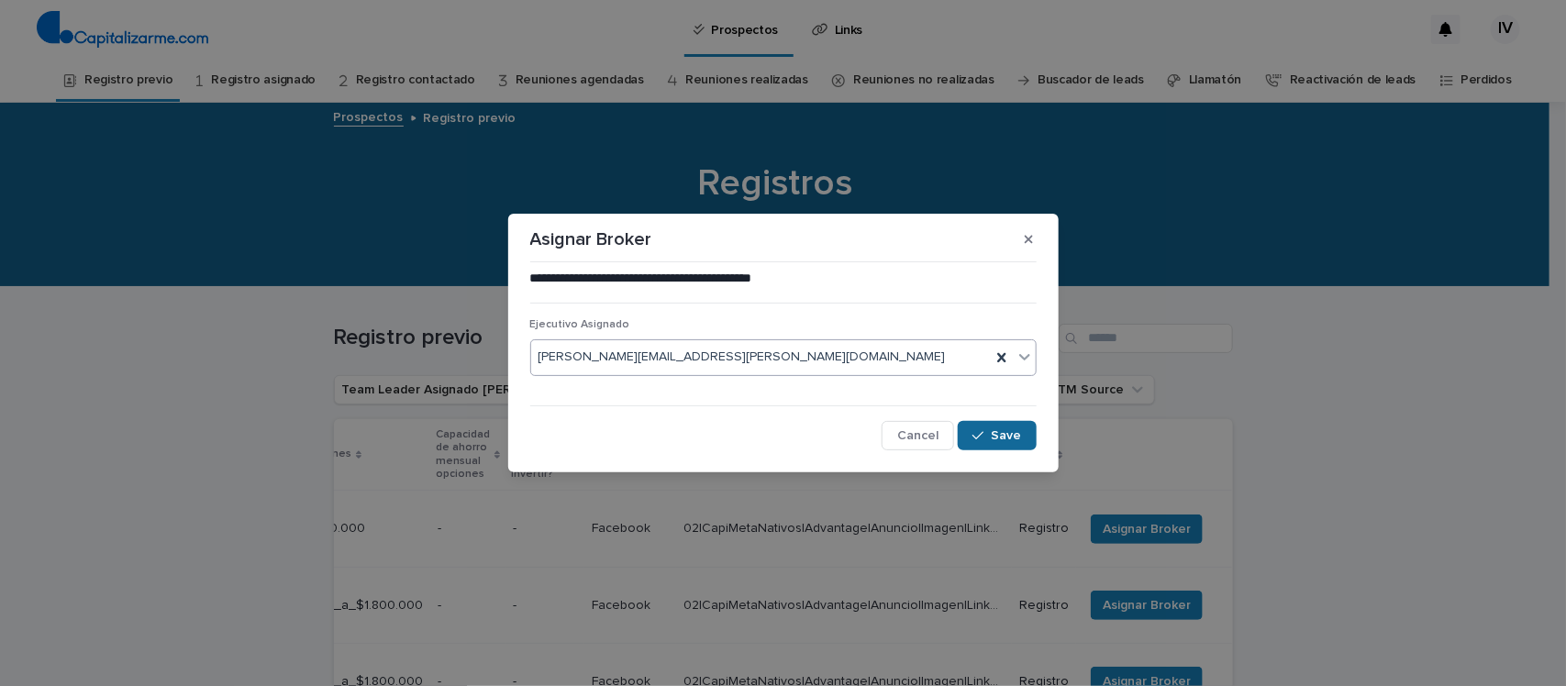
click at [1014, 427] on button "Save" at bounding box center [996, 435] width 78 height 29
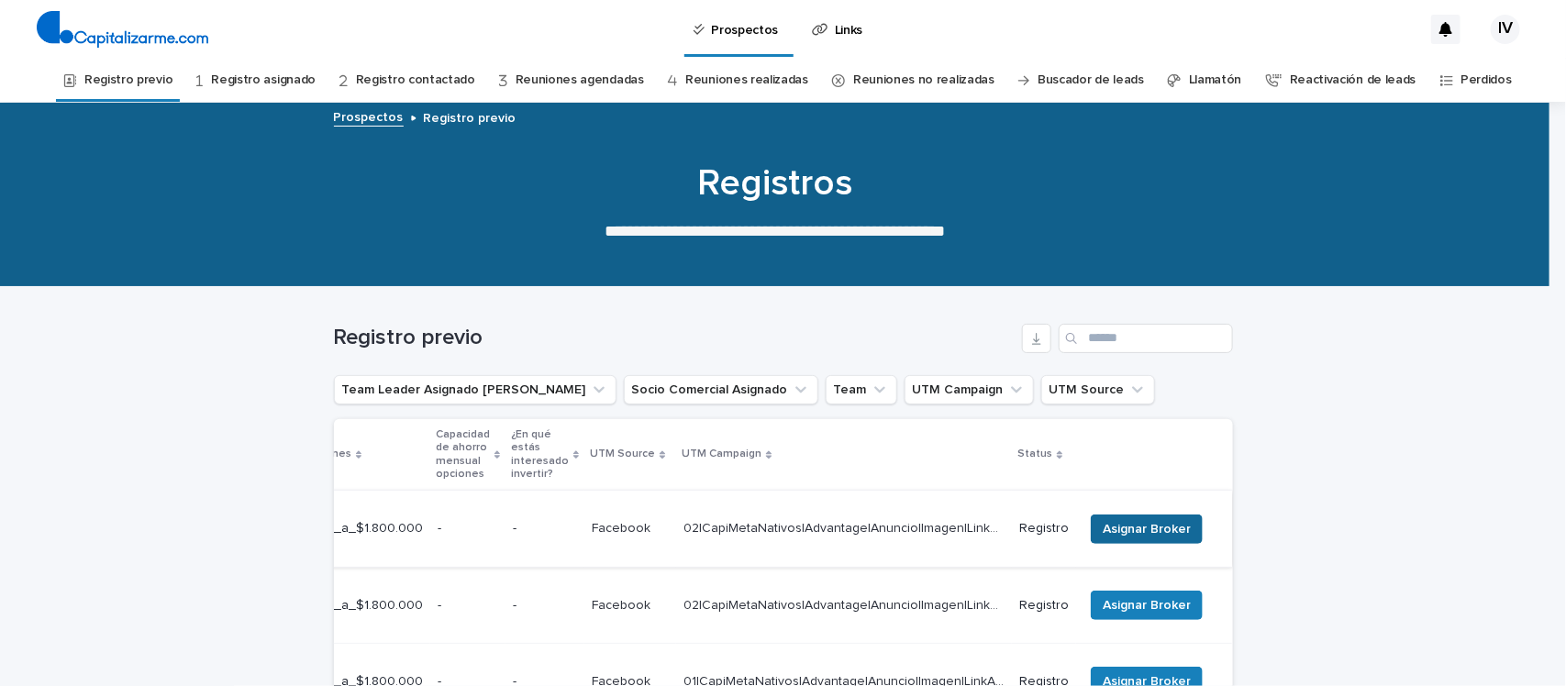
click at [1174, 525] on span "Asignar Broker" at bounding box center [1146, 529] width 88 height 18
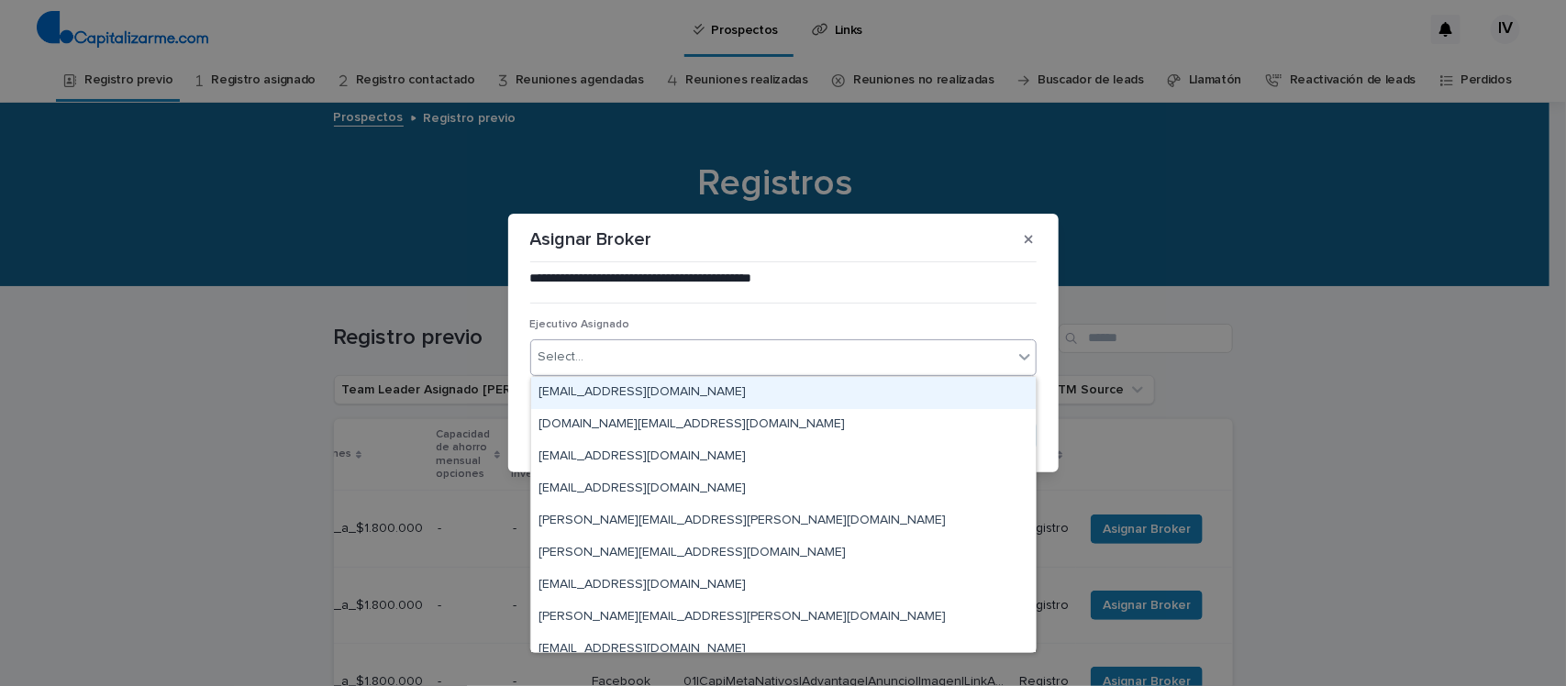
click at [621, 345] on div "Select..." at bounding box center [771, 357] width 481 height 30
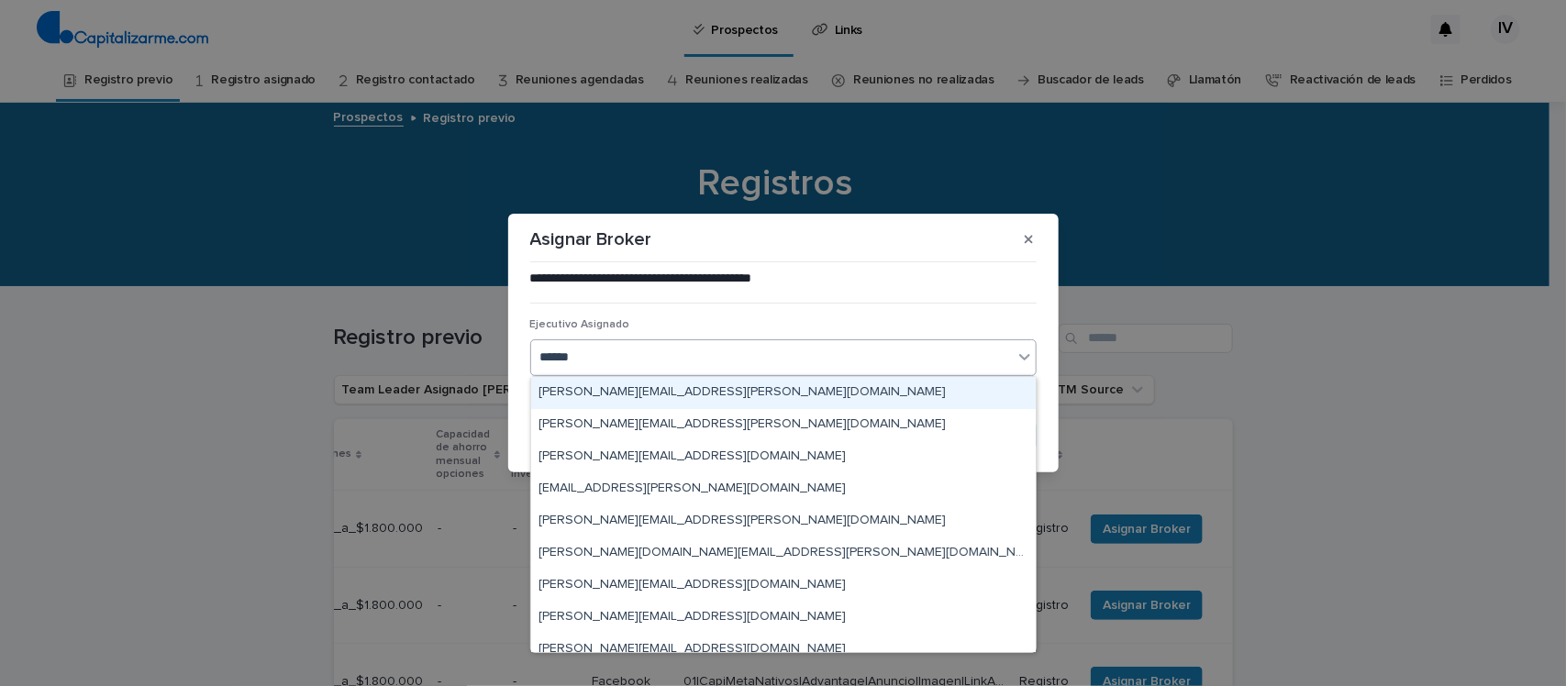
type input "*******"
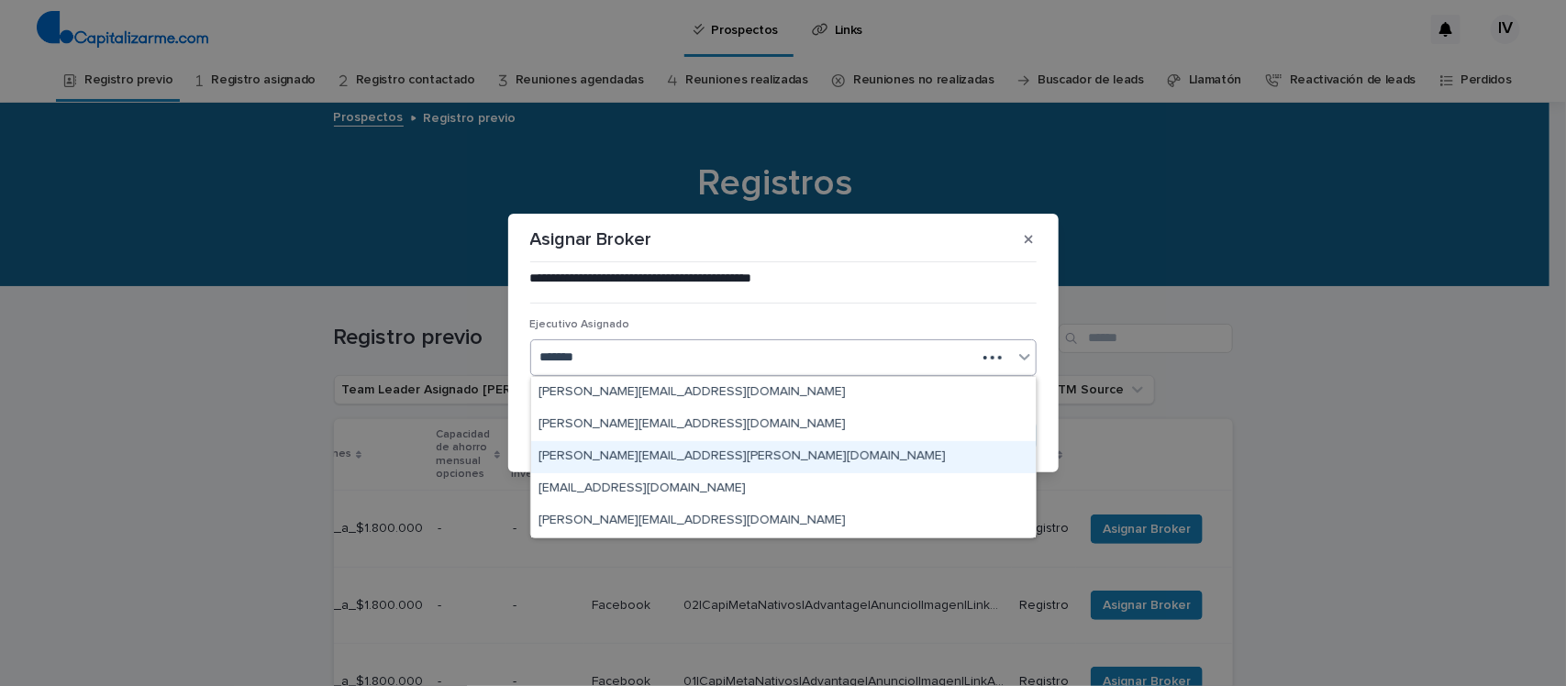
click at [639, 456] on div "[PERSON_NAME][EMAIL_ADDRESS][PERSON_NAME][DOMAIN_NAME]" at bounding box center [783, 457] width 504 height 32
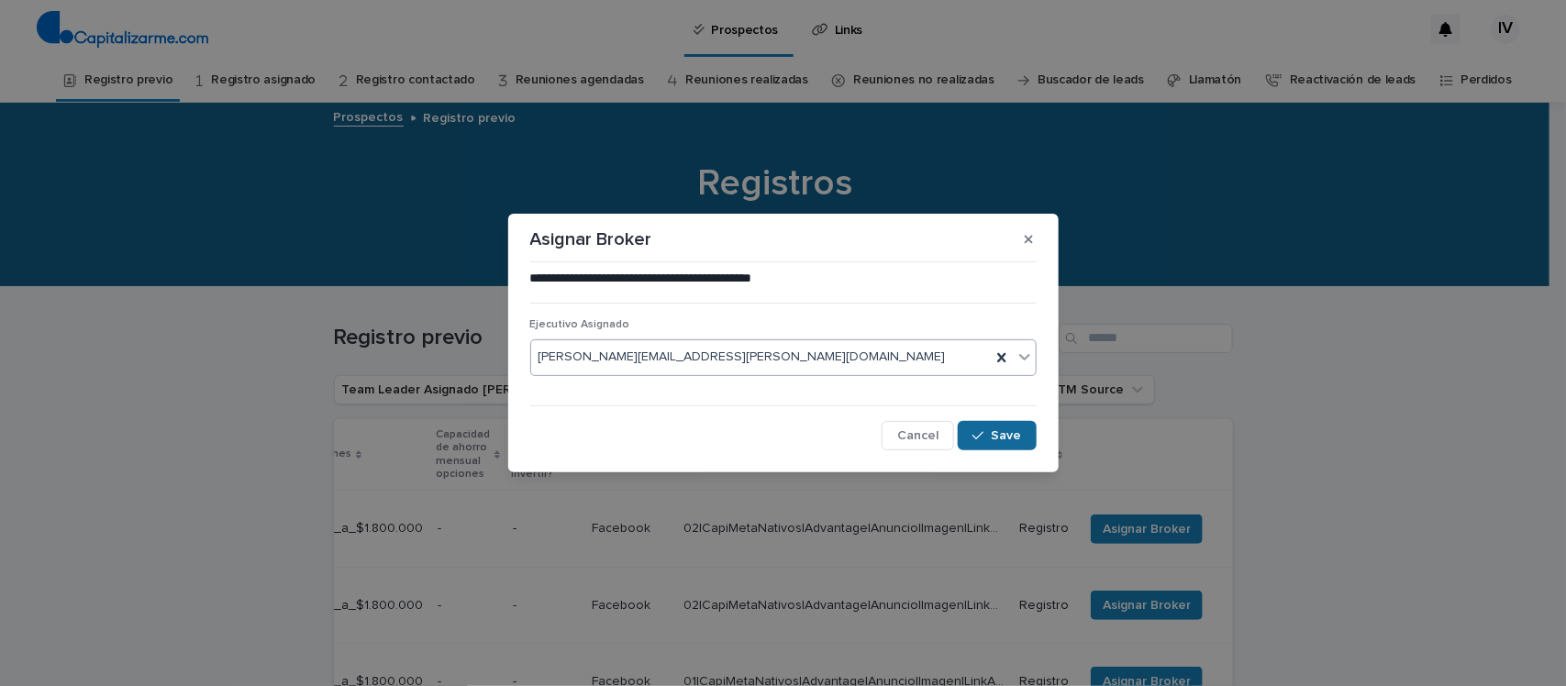
click at [983, 440] on icon "button" at bounding box center [977, 435] width 11 height 13
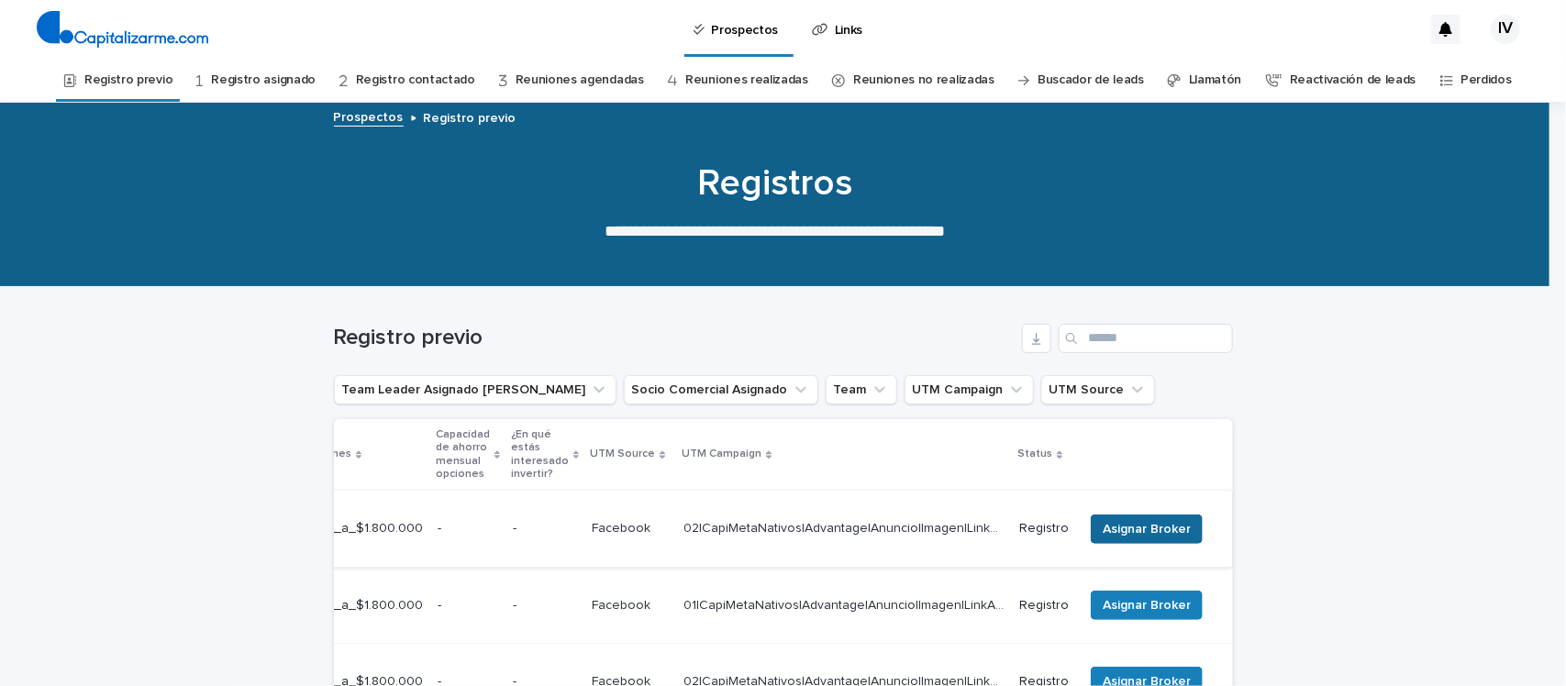
click at [1146, 515] on button "Asignar Broker" at bounding box center [1146, 529] width 112 height 29
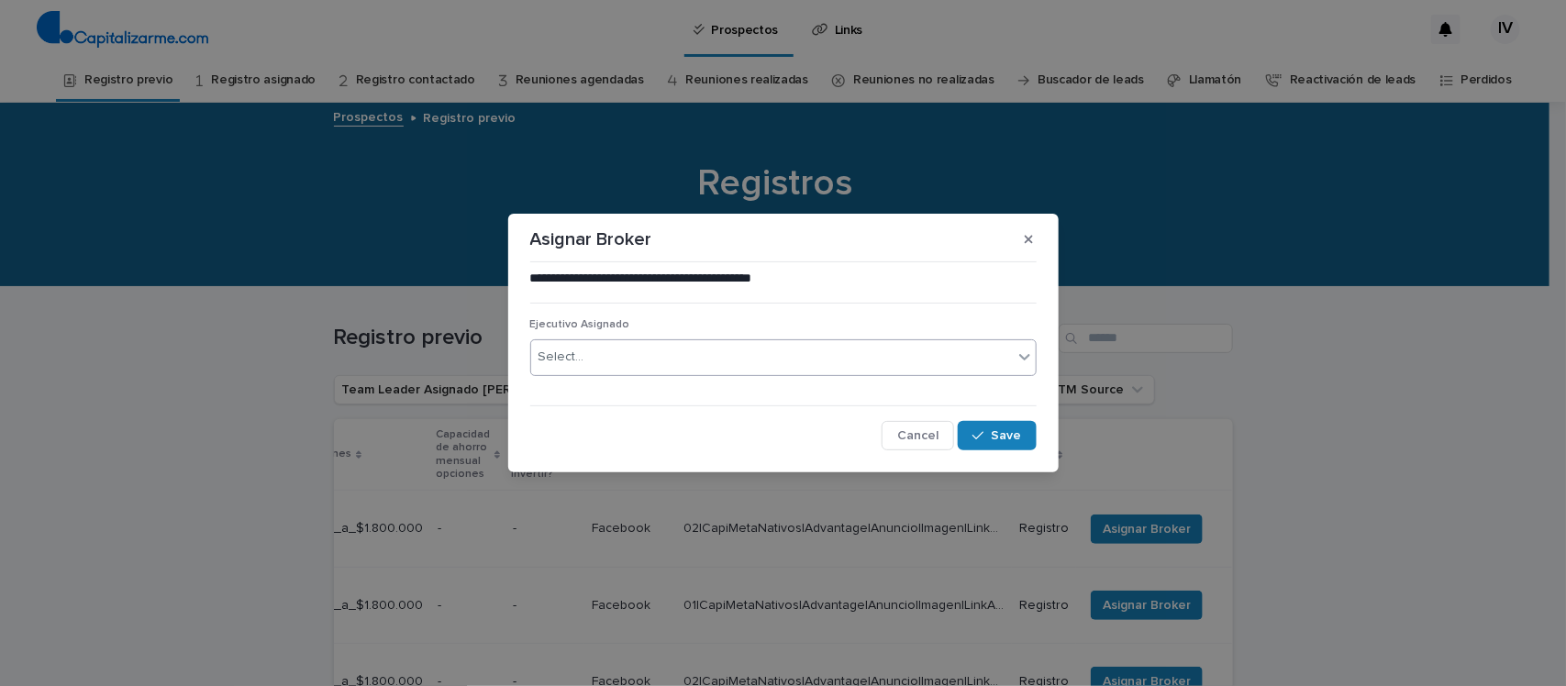
click at [621, 354] on div "Select..." at bounding box center [771, 357] width 481 height 30
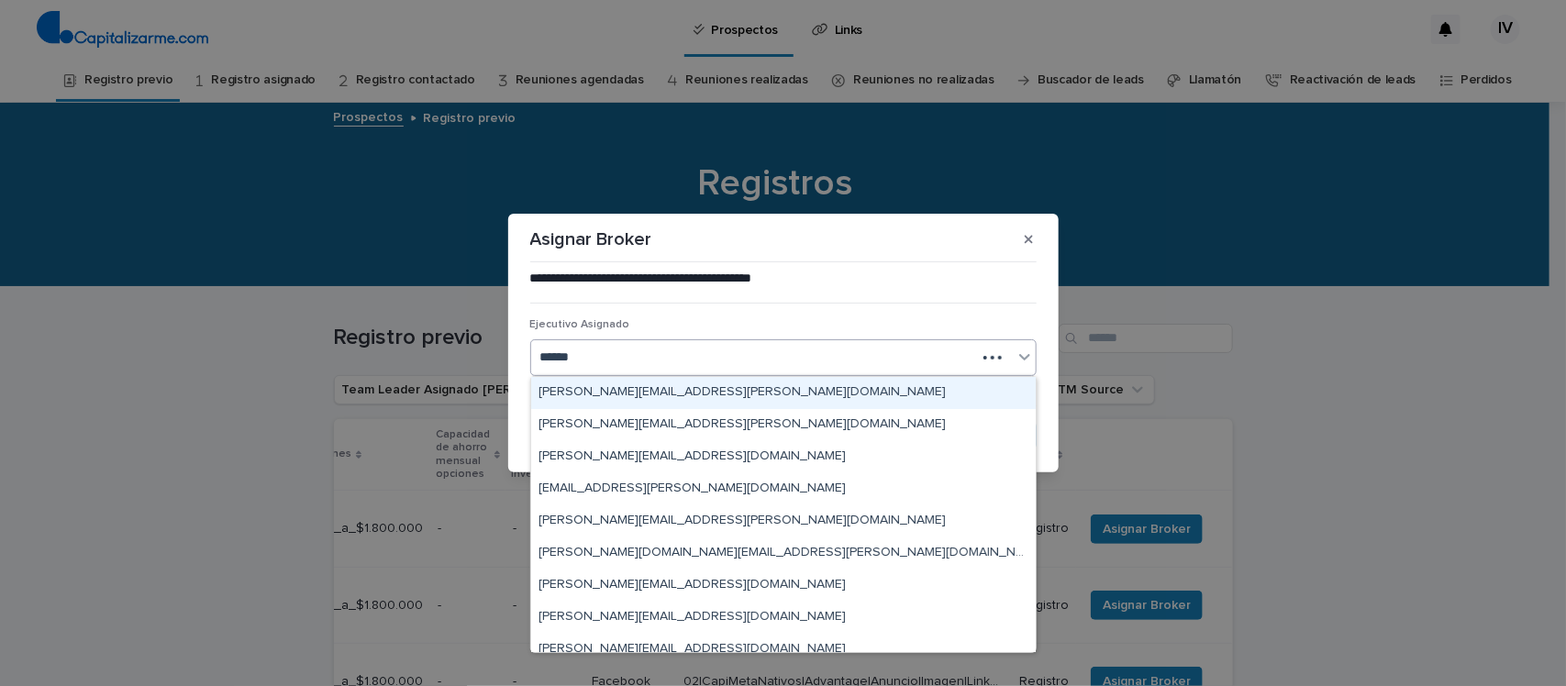
type input "*******"
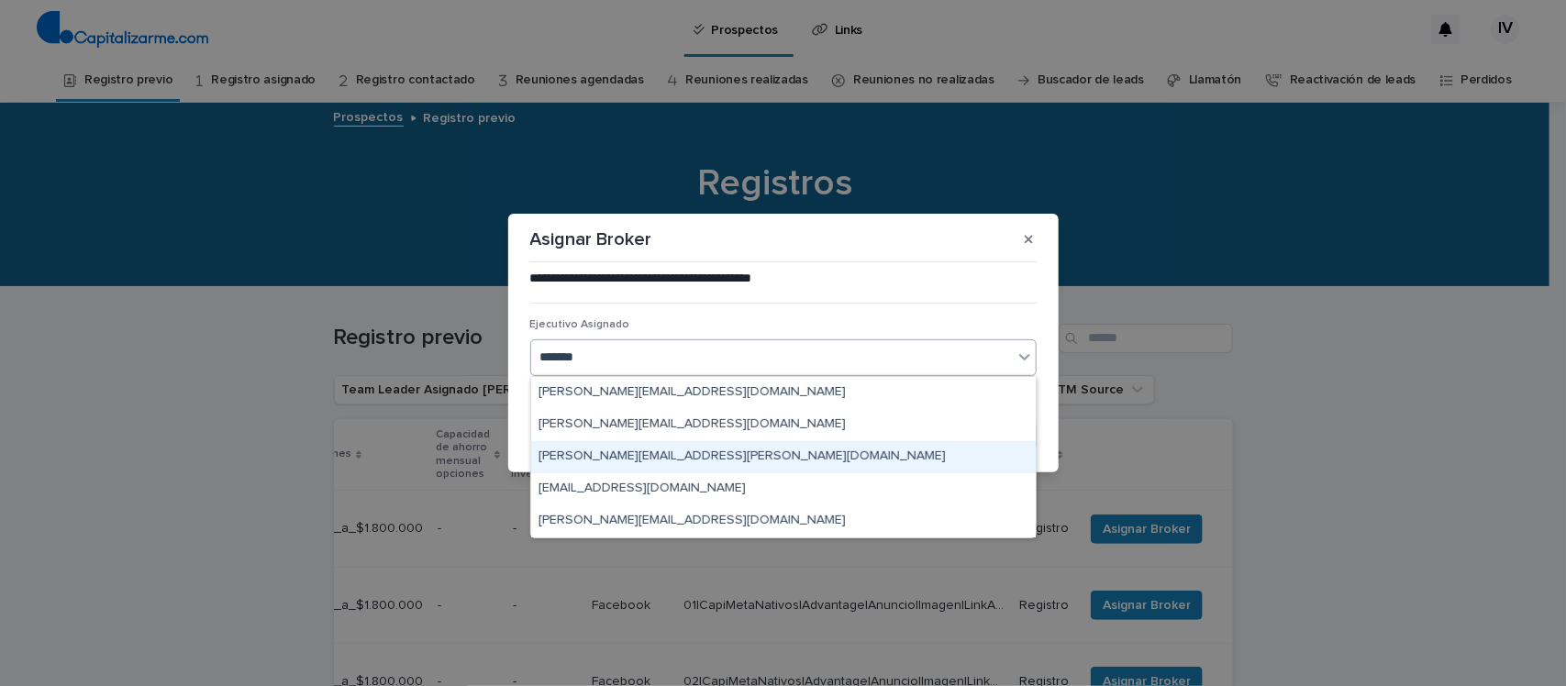
click at [674, 457] on div "[PERSON_NAME][EMAIL_ADDRESS][PERSON_NAME][DOMAIN_NAME]" at bounding box center [783, 457] width 504 height 32
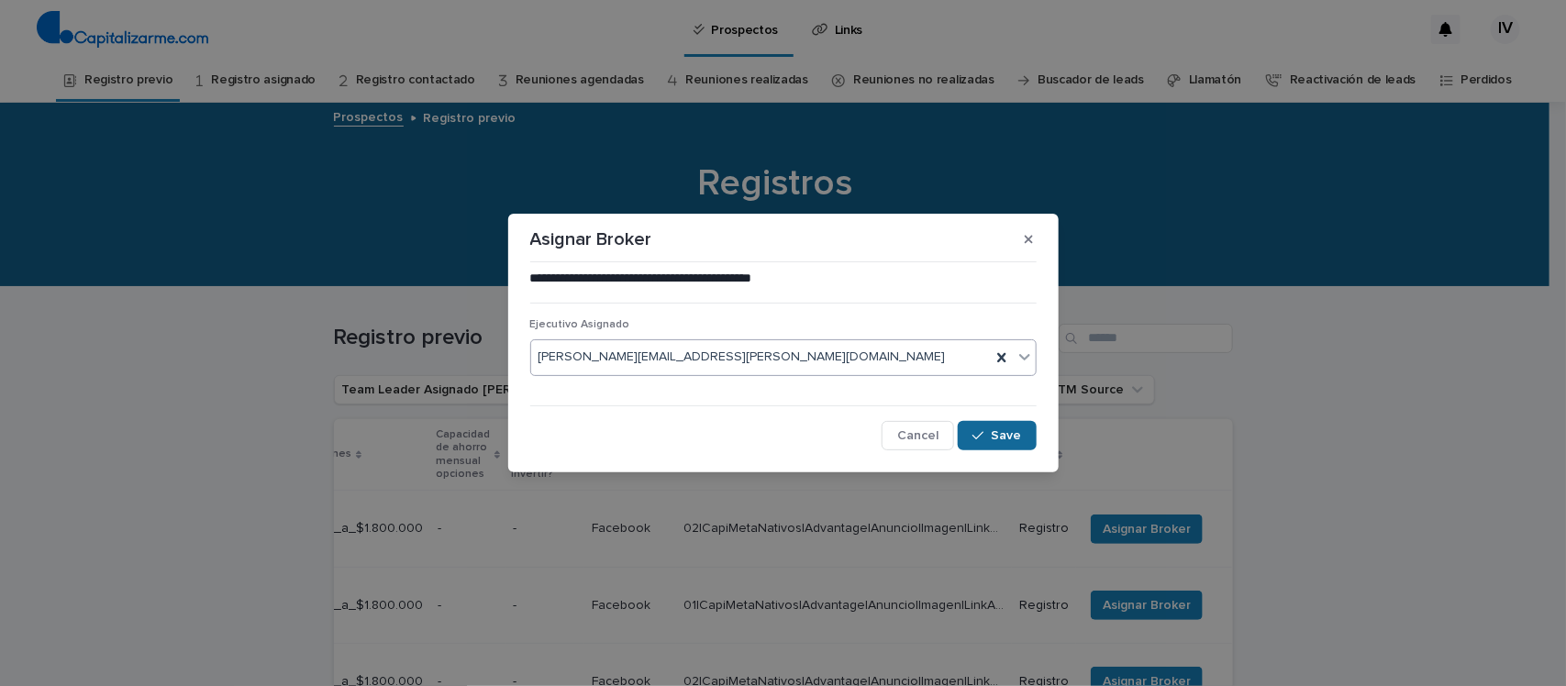
click at [1005, 433] on span "Save" at bounding box center [1006, 435] width 30 height 13
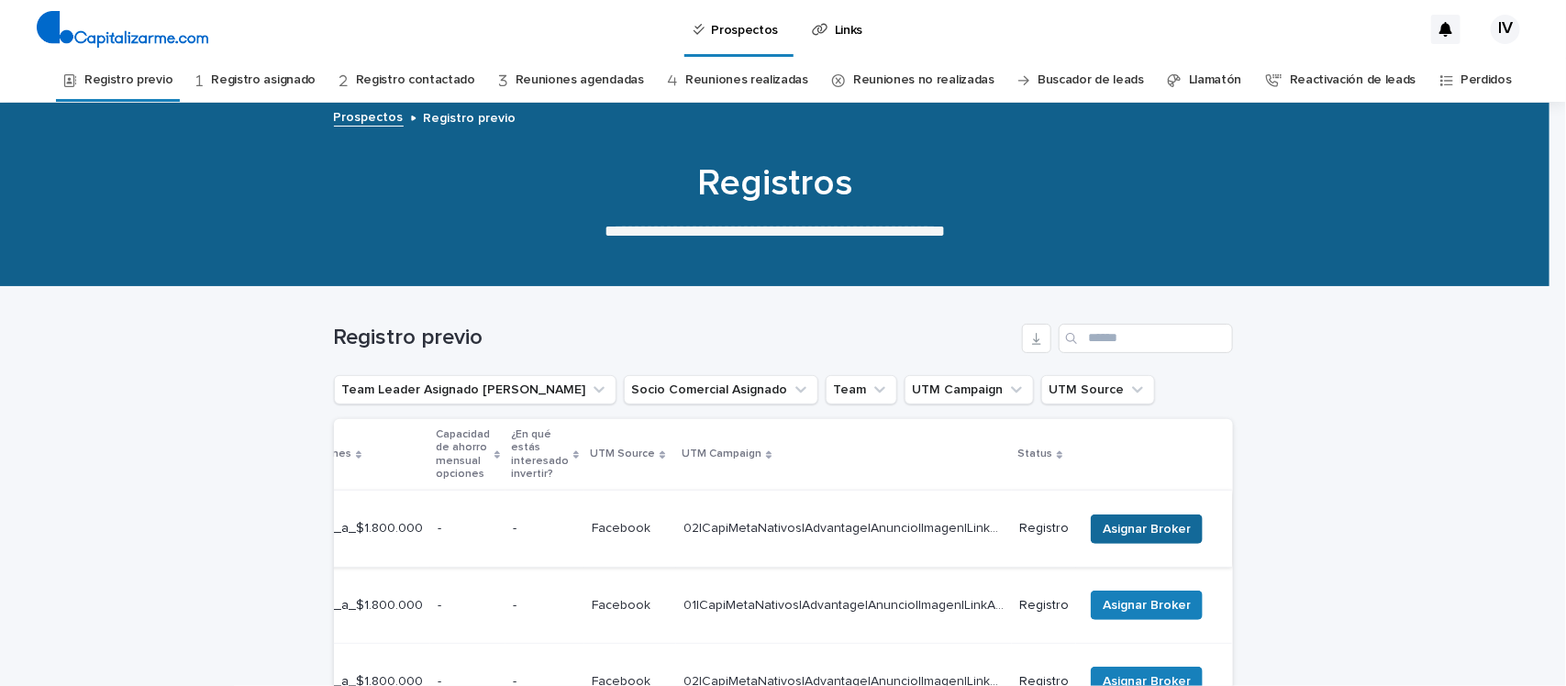
click at [1139, 515] on button "Asignar Broker" at bounding box center [1146, 529] width 112 height 29
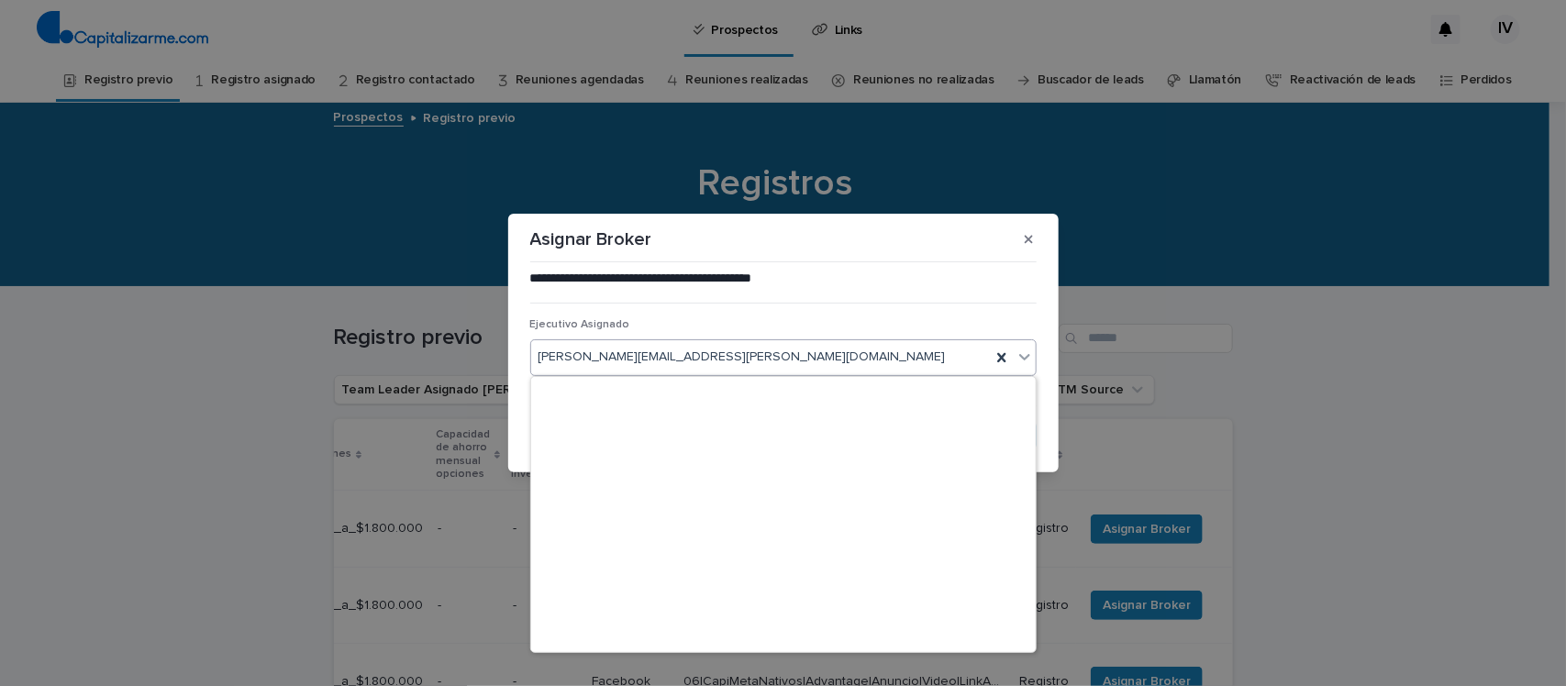
scroll to position [23882, 0]
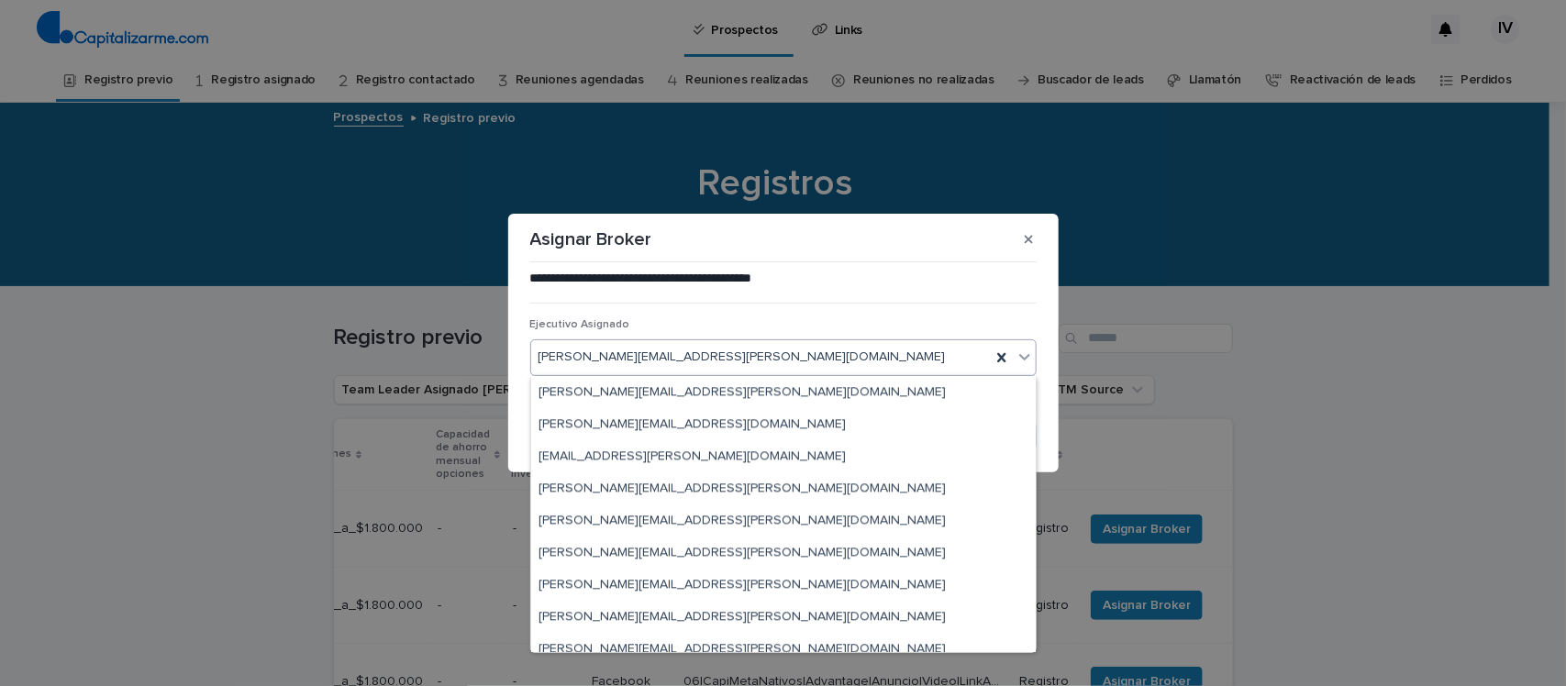
click at [968, 316] on div "**********" at bounding box center [783, 360] width 506 height 180
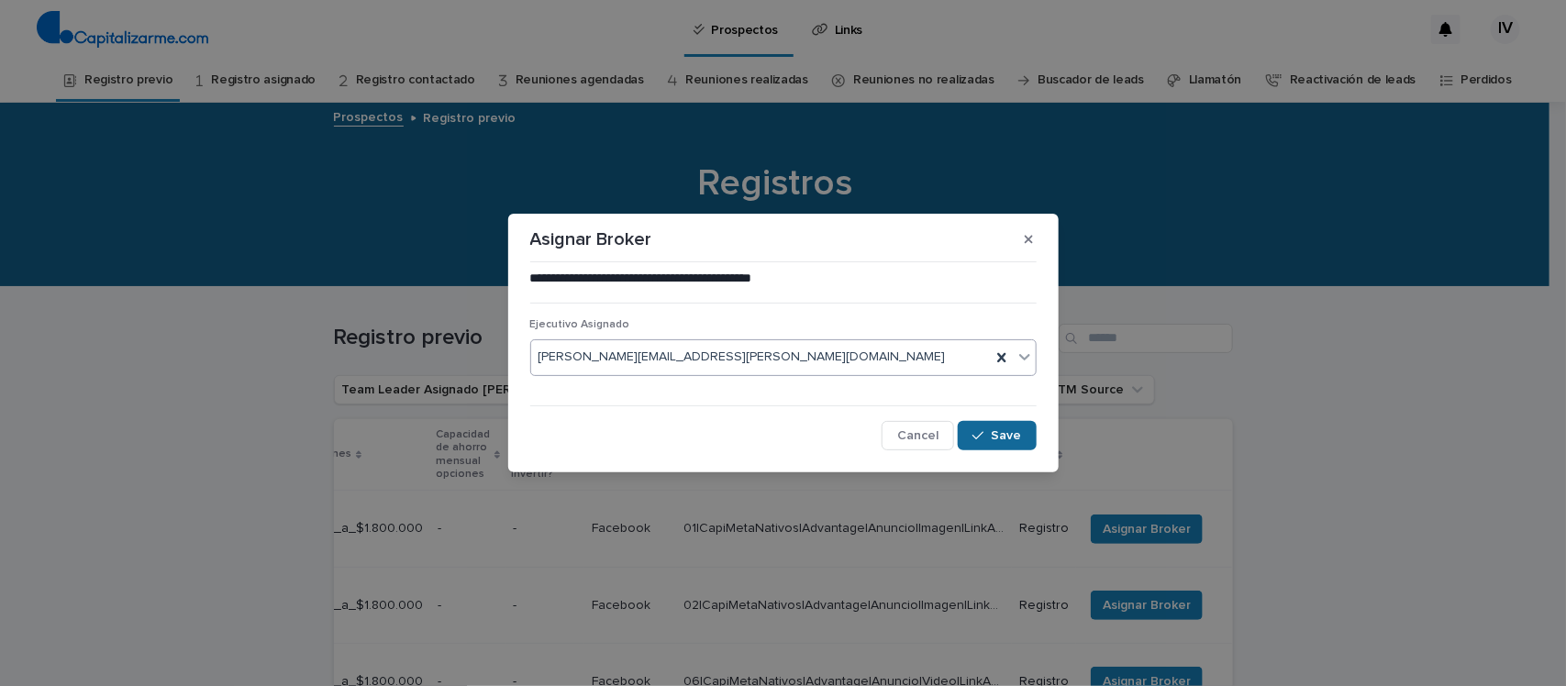
click at [984, 442] on button "Save" at bounding box center [996, 435] width 78 height 29
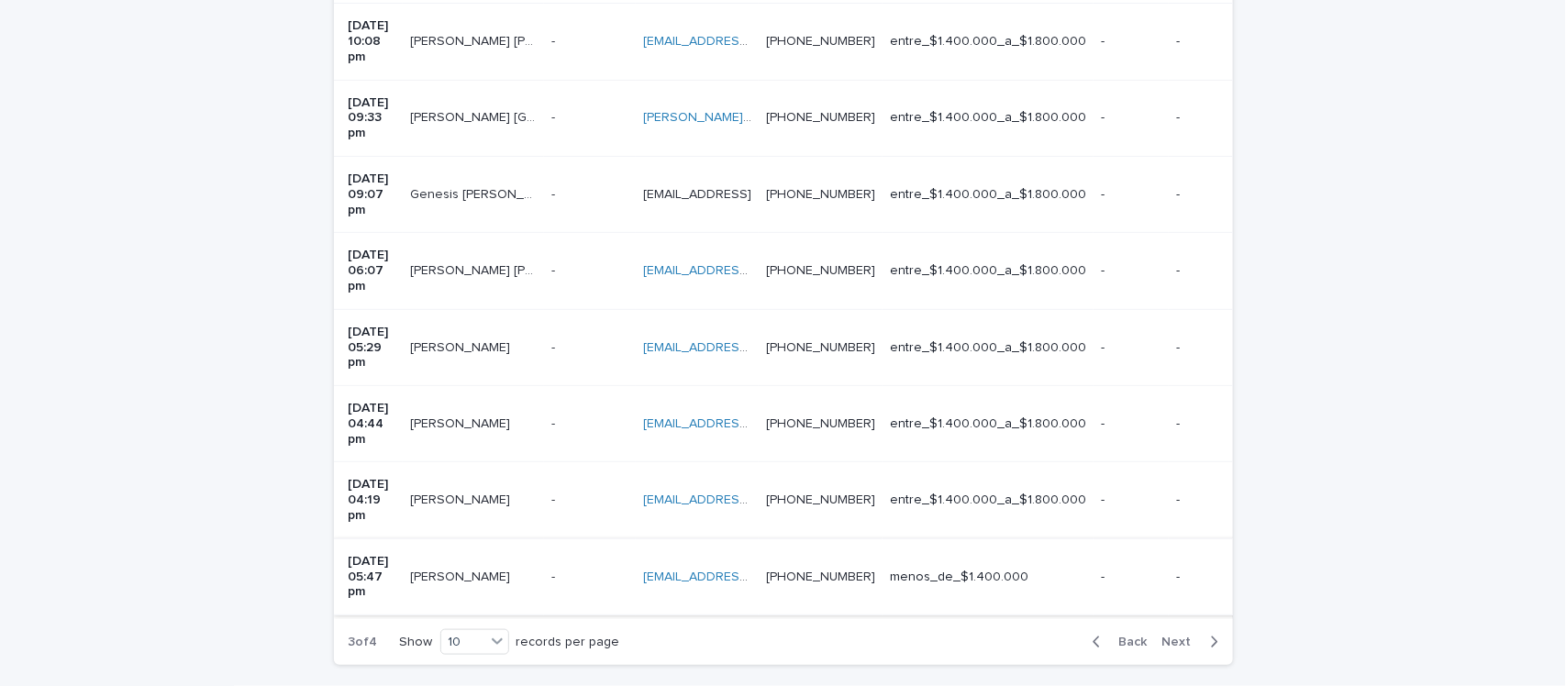
scroll to position [643, 0]
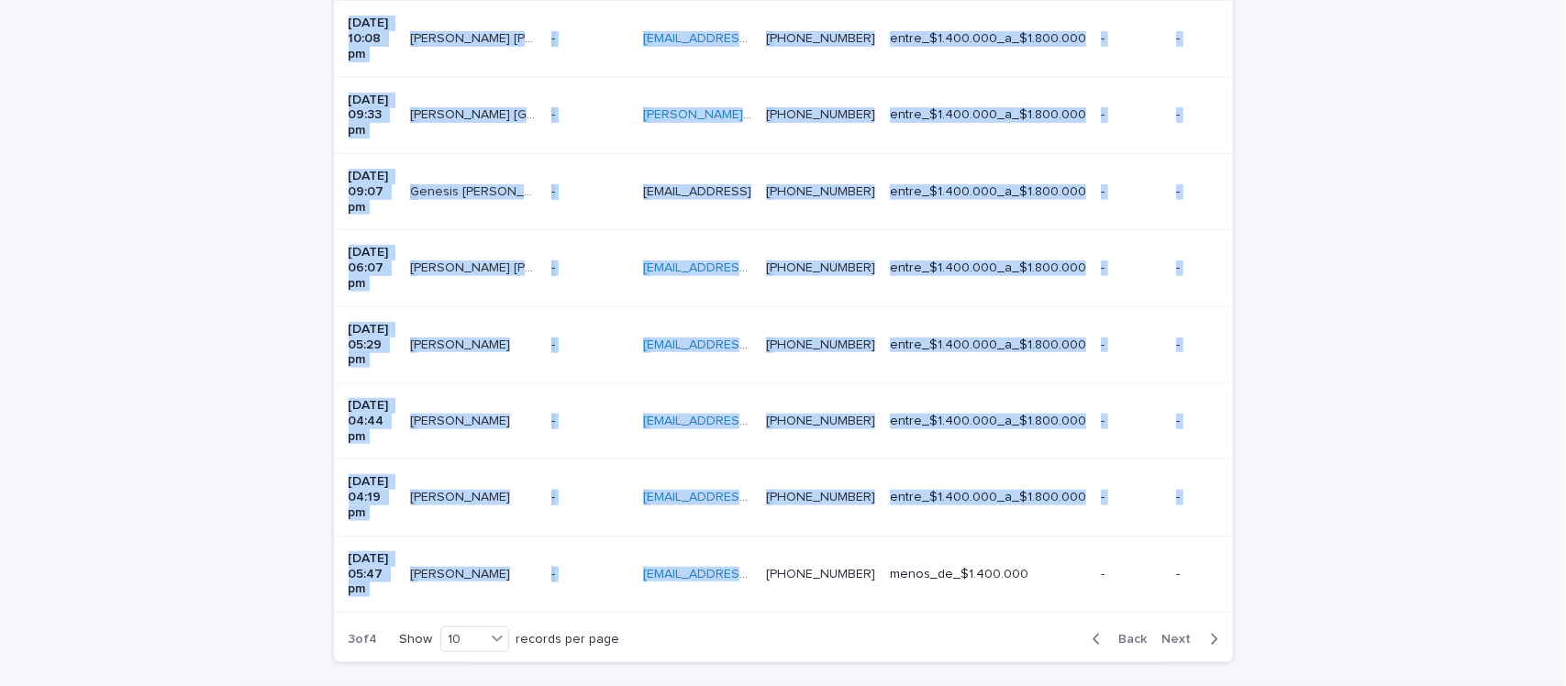
drag, startPoint x: 677, startPoint y: 454, endPoint x: 849, endPoint y: 461, distance: 172.6
click at [848, 461] on div "Creado Nombre Apellido Email Teléfono Sueldo líquido opciones Capacidad de ahor…" at bounding box center [783, 196] width 899 height 840
click at [1178, 633] on span "Next" at bounding box center [1182, 639] width 40 height 13
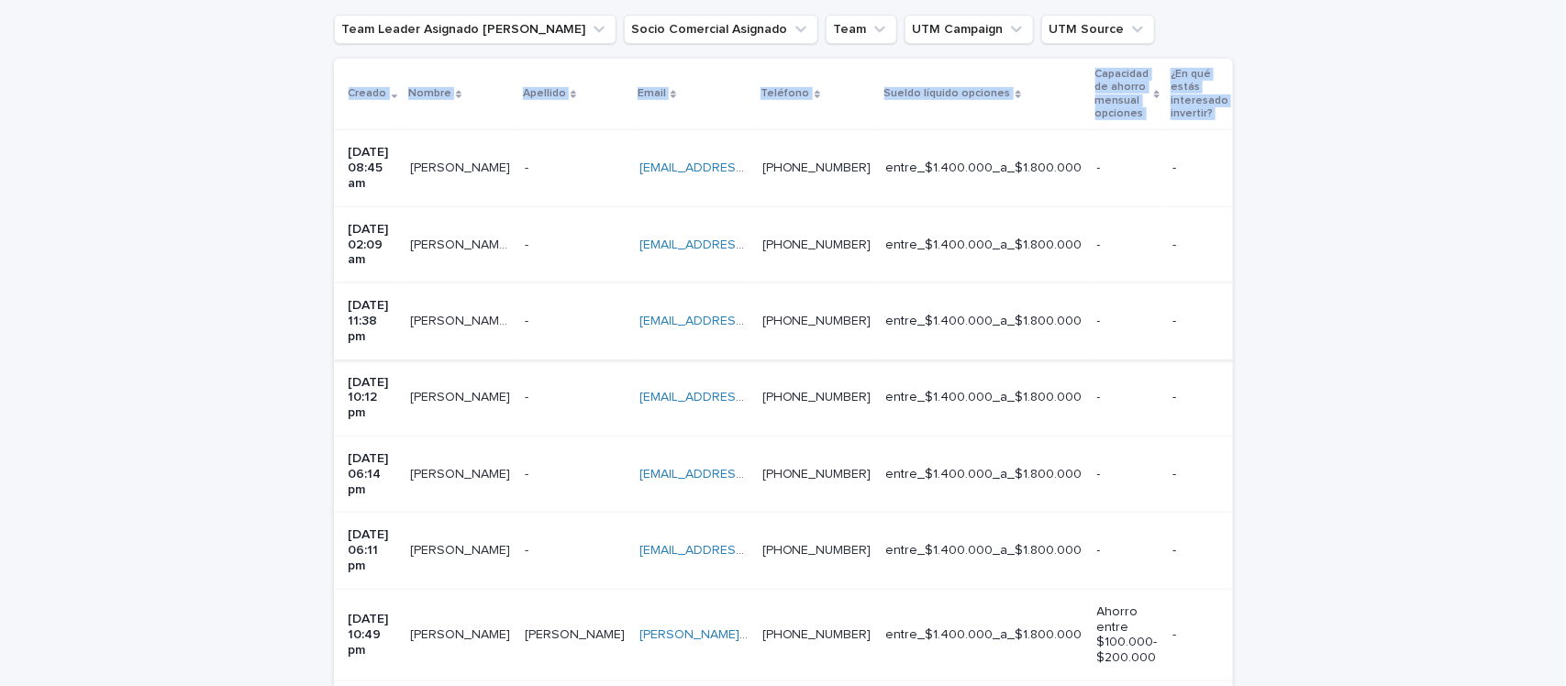
scroll to position [374, 0]
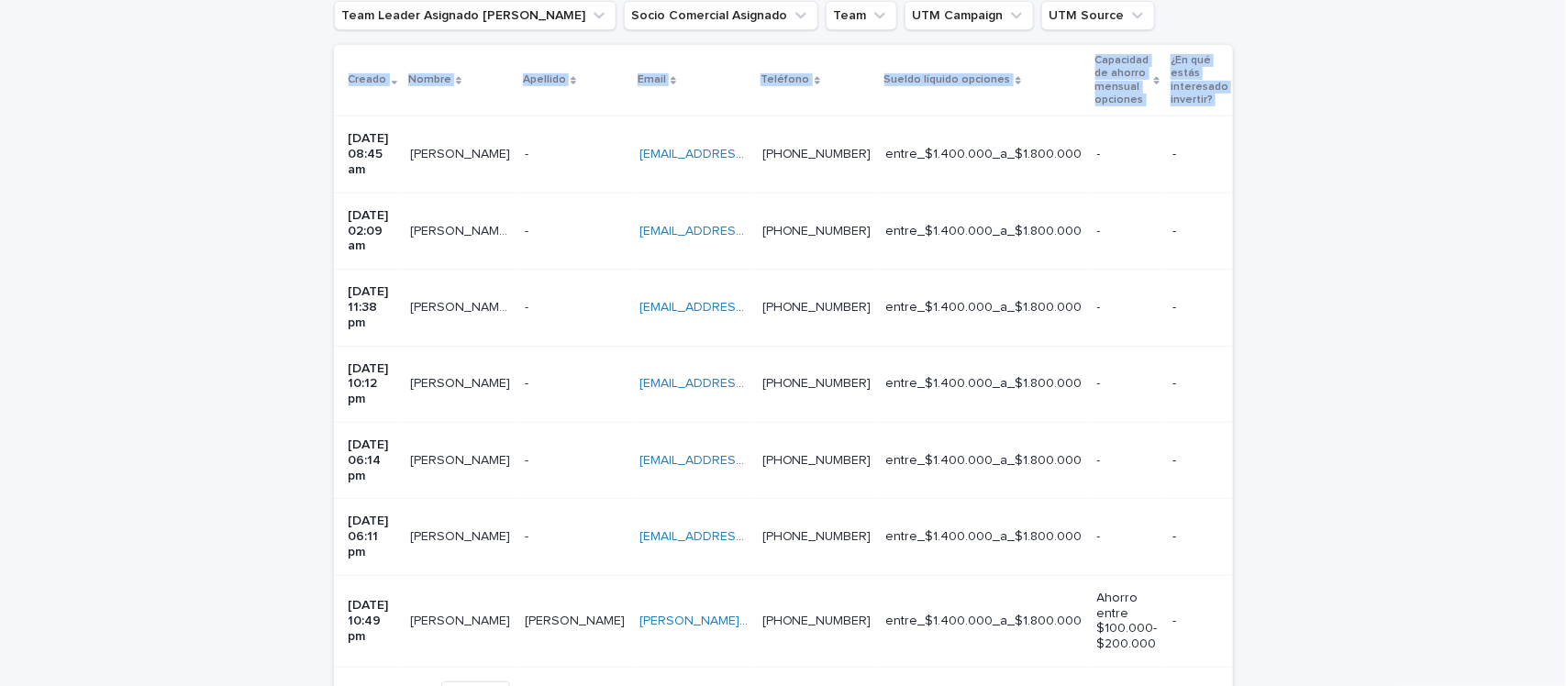
click at [1123, 685] on span "Back" at bounding box center [1127, 694] width 39 height 13
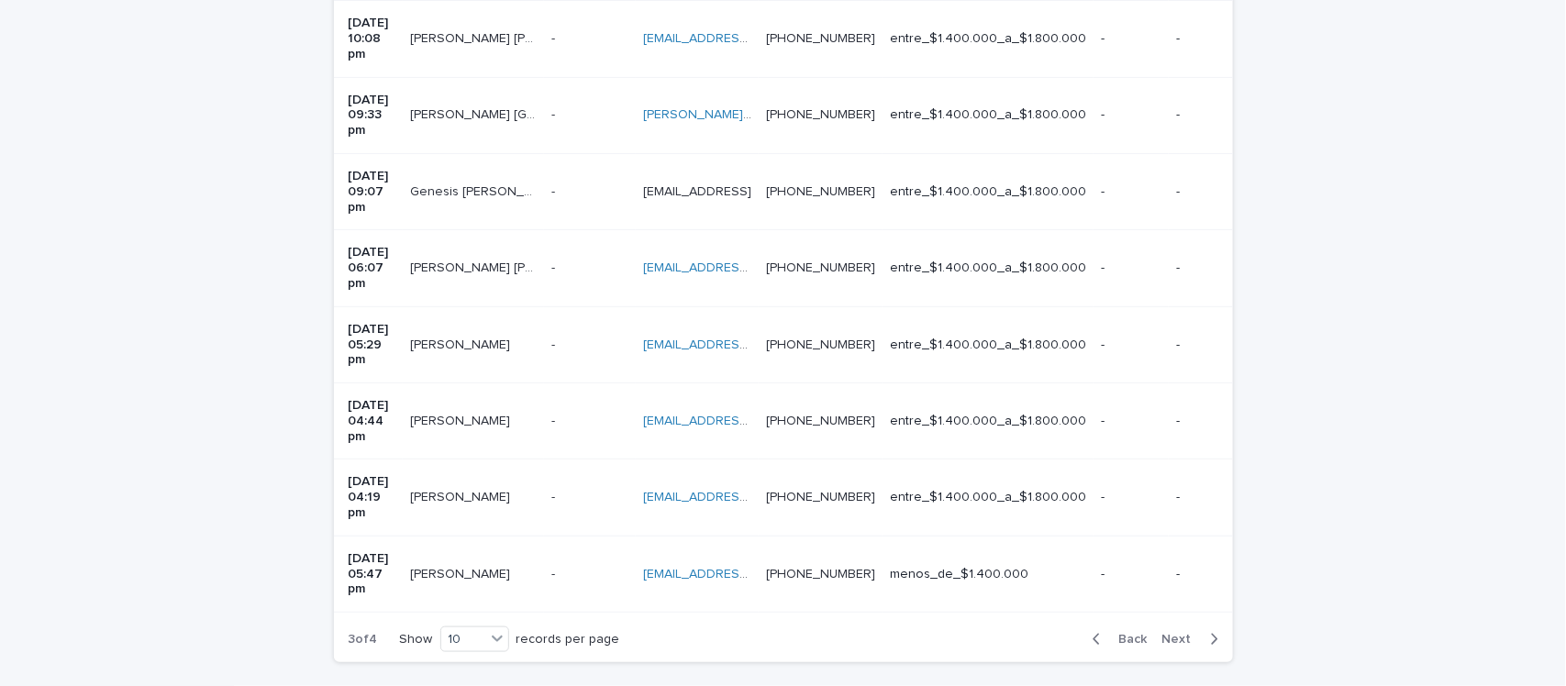
scroll to position [0, 695]
